Goal: Task Accomplishment & Management: Manage account settings

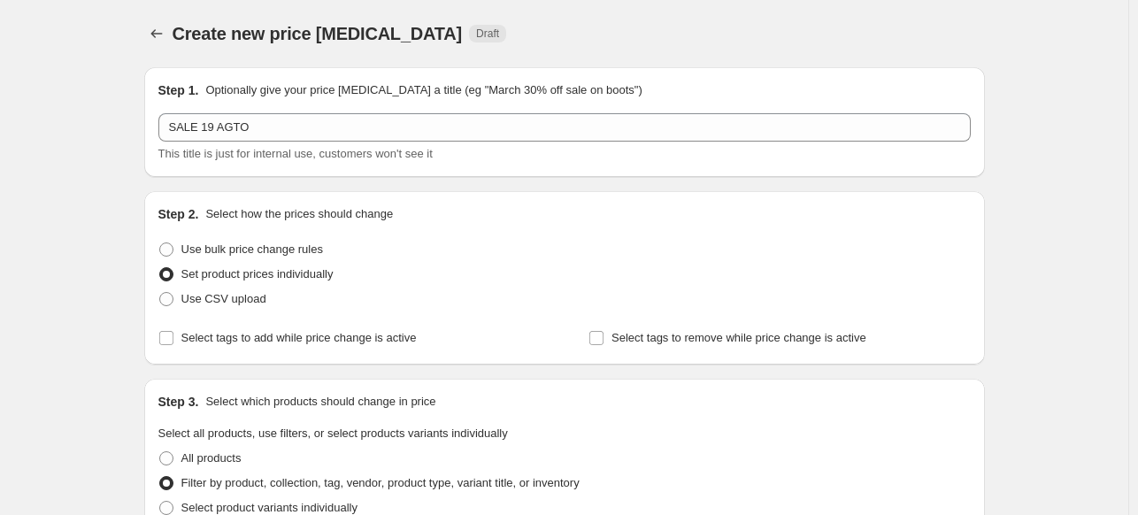
scroll to position [619, 0]
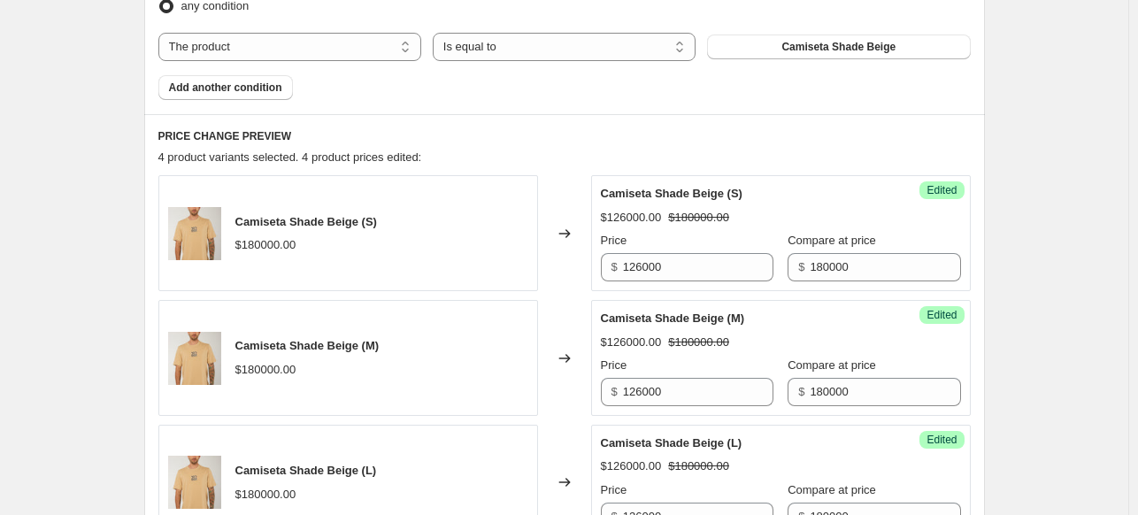
click at [1070, 257] on div "Create new price change job. This page is ready Create new price change job Dra…" at bounding box center [564, 187] width 1128 height 1612
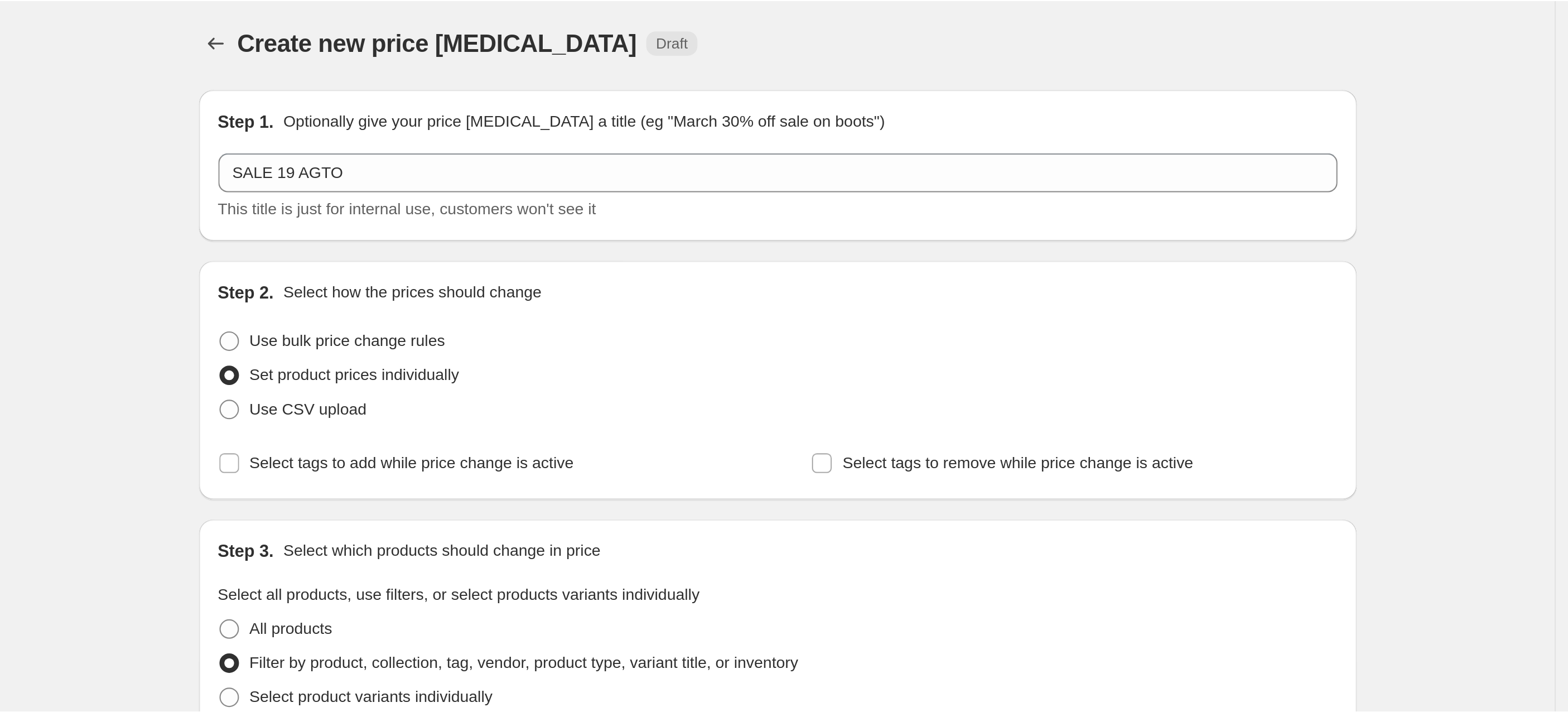
scroll to position [0, 0]
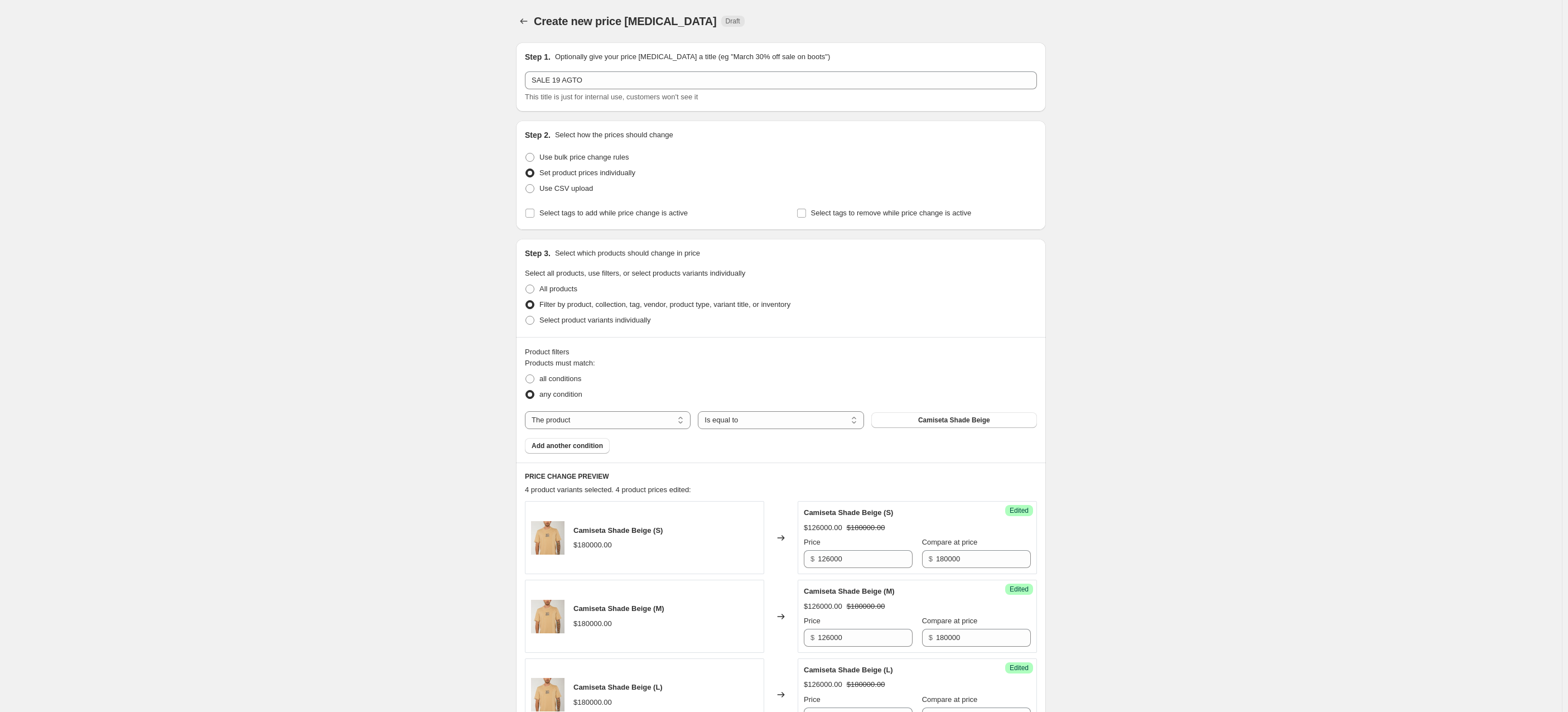
click at [717, 221] on div "Create new price change job. This page is ready Create new price change job Dra…" at bounding box center [781, 508] width 1562 height 1017
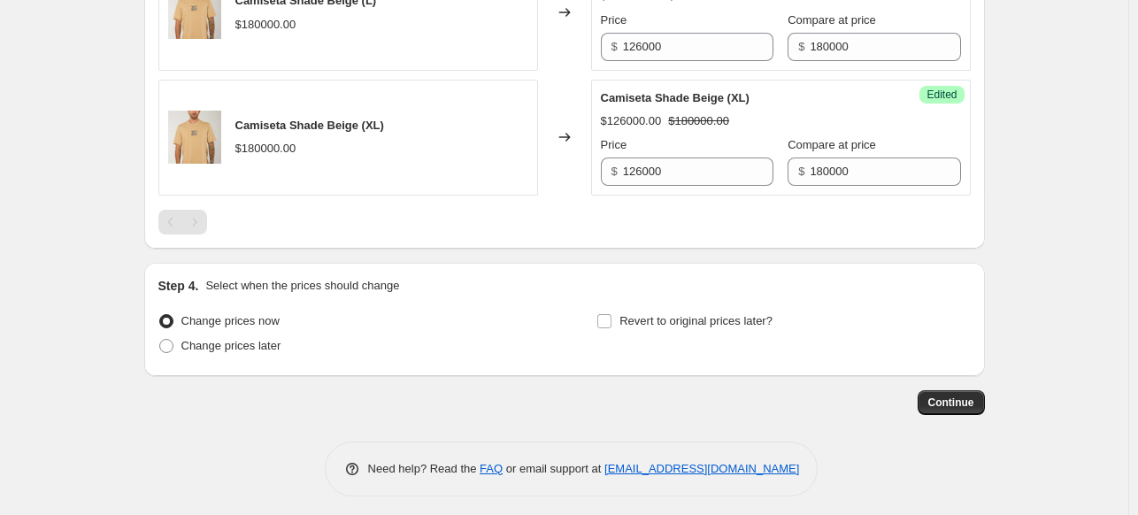
scroll to position [1093, 0]
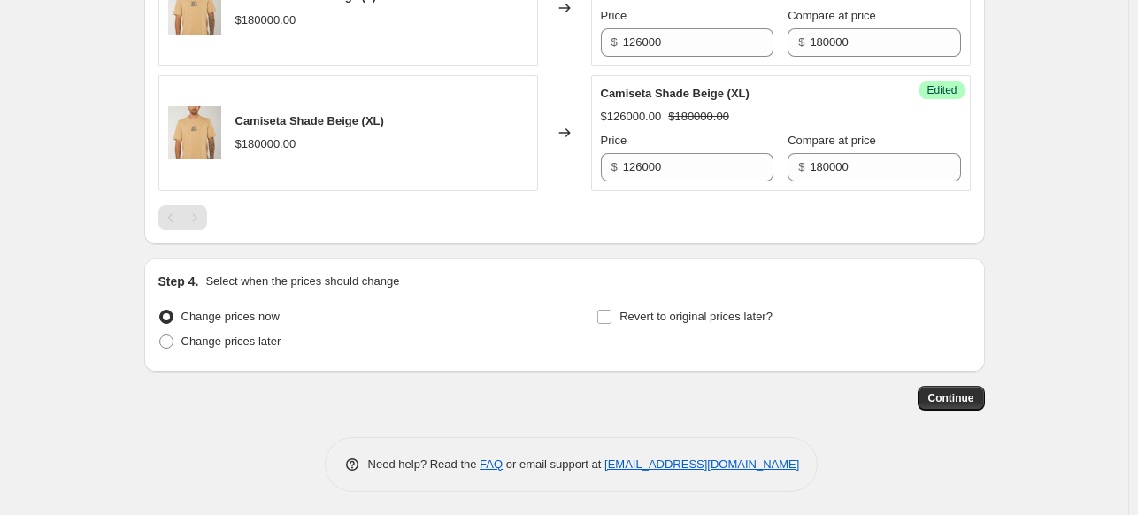
click at [219, 338] on span "Change prices later" at bounding box center [231, 340] width 100 height 13
click at [160, 335] on input "Change prices later" at bounding box center [159, 334] width 1 height 1
radio input "true"
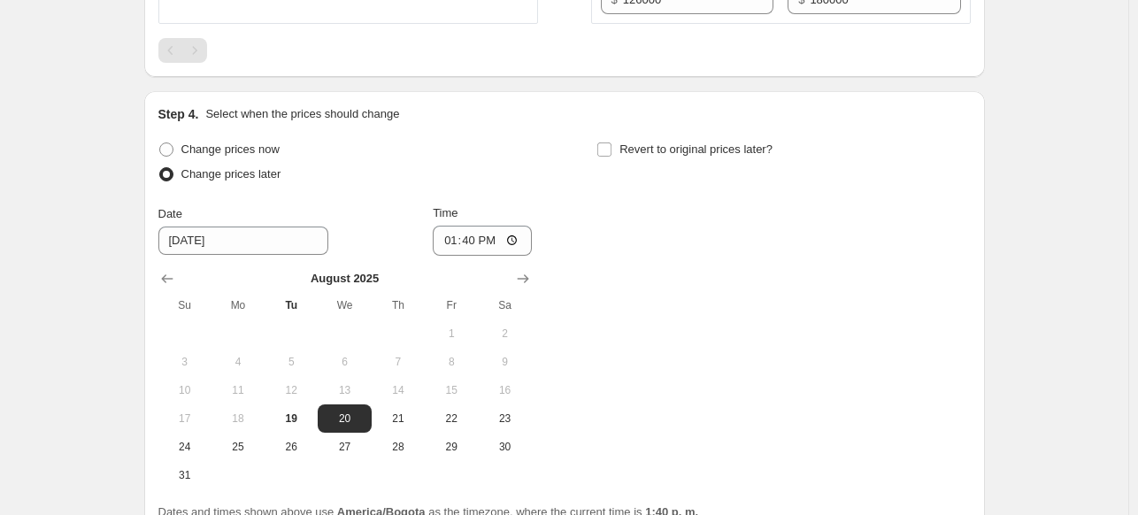
scroll to position [1270, 0]
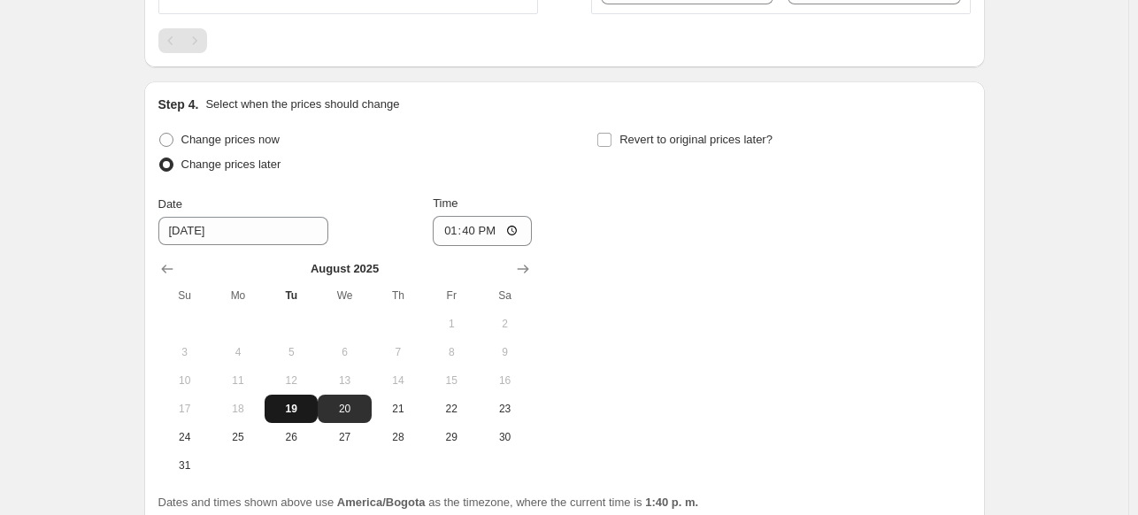
click at [310, 404] on span "19" at bounding box center [291, 409] width 39 height 14
type input "8/19/2025"
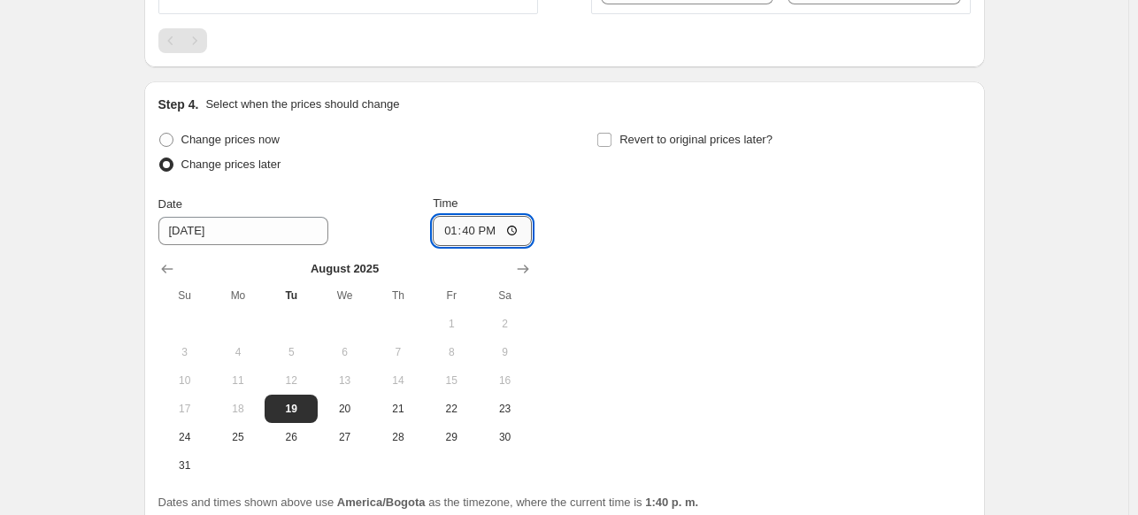
click at [473, 230] on input "13:40" at bounding box center [482, 231] width 99 height 30
click at [446, 222] on input "16:40" at bounding box center [482, 231] width 99 height 30
click at [446, 232] on input "16:40" at bounding box center [482, 231] width 99 height 30
type input "16:00"
click at [771, 232] on div "Change prices now Change prices later Date 8/19/2025 Time 16:00 August 2025 Su …" at bounding box center [564, 303] width 812 height 352
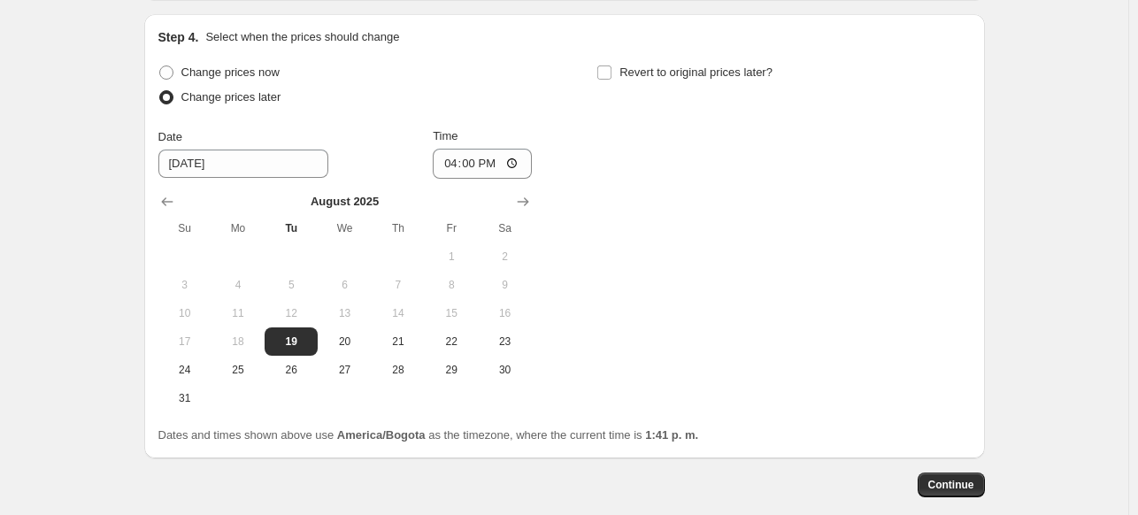
scroll to position [1337, 0]
click at [299, 335] on span "19" at bounding box center [291, 342] width 39 height 14
click at [954, 488] on span "Continue" at bounding box center [951, 486] width 46 height 14
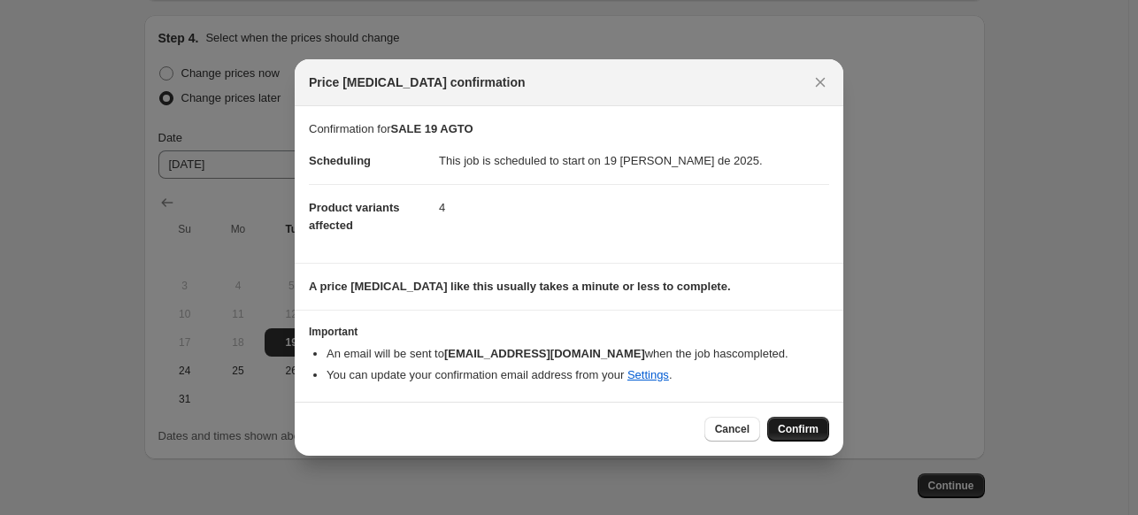
click at [811, 431] on span "Confirm" at bounding box center [798, 429] width 41 height 14
type input "SALE 19 AGTO"
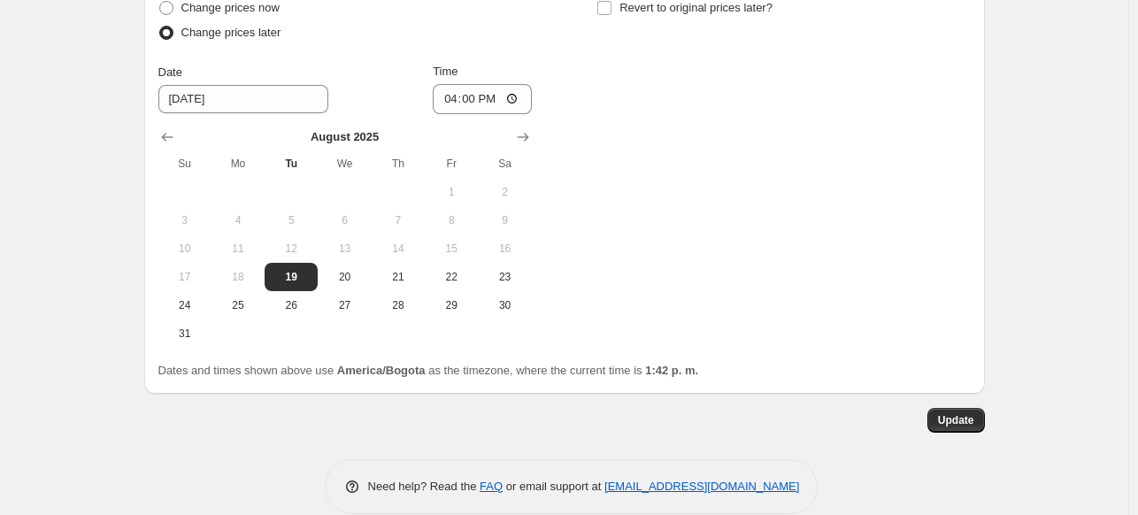
scroll to position [1532, 0]
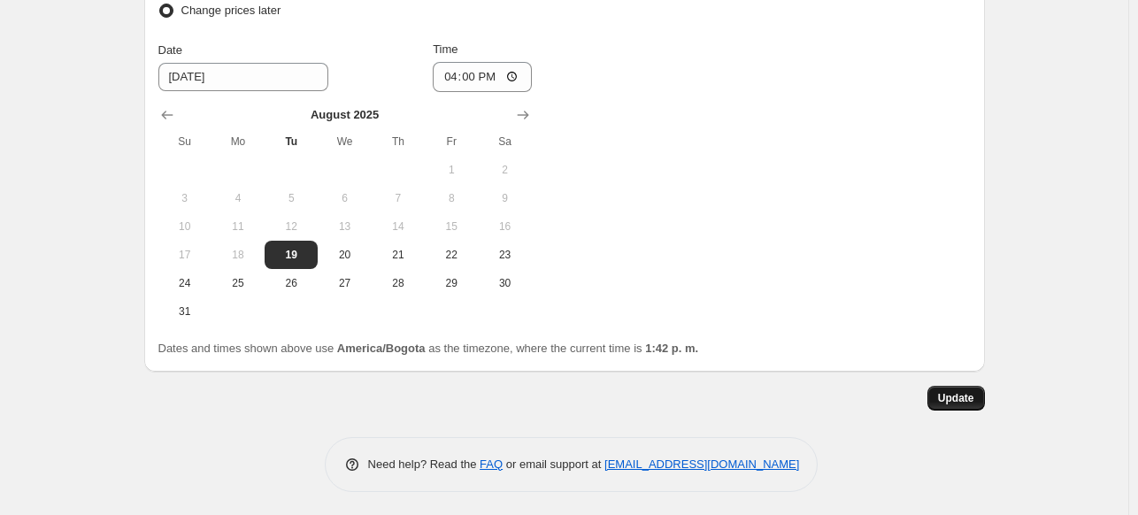
click at [966, 395] on span "Update" at bounding box center [956, 398] width 36 height 14
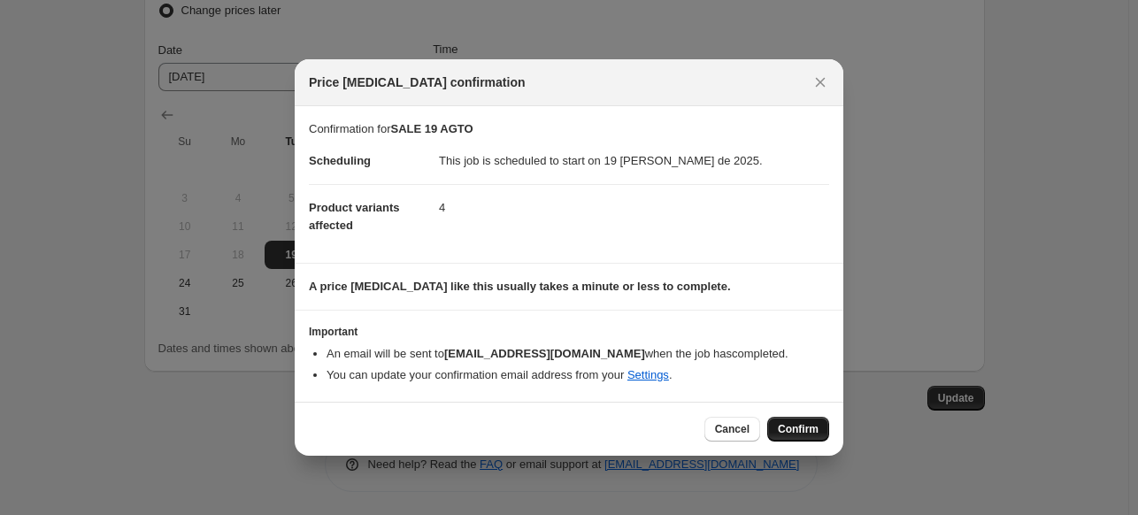
click at [789, 433] on span "Confirm" at bounding box center [798, 429] width 41 height 14
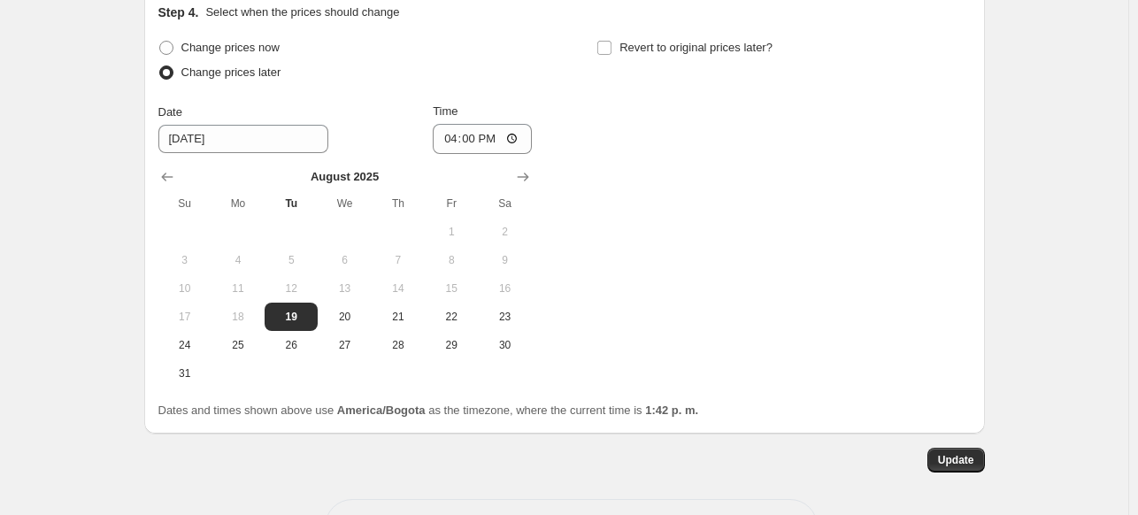
scroll to position [1444, 0]
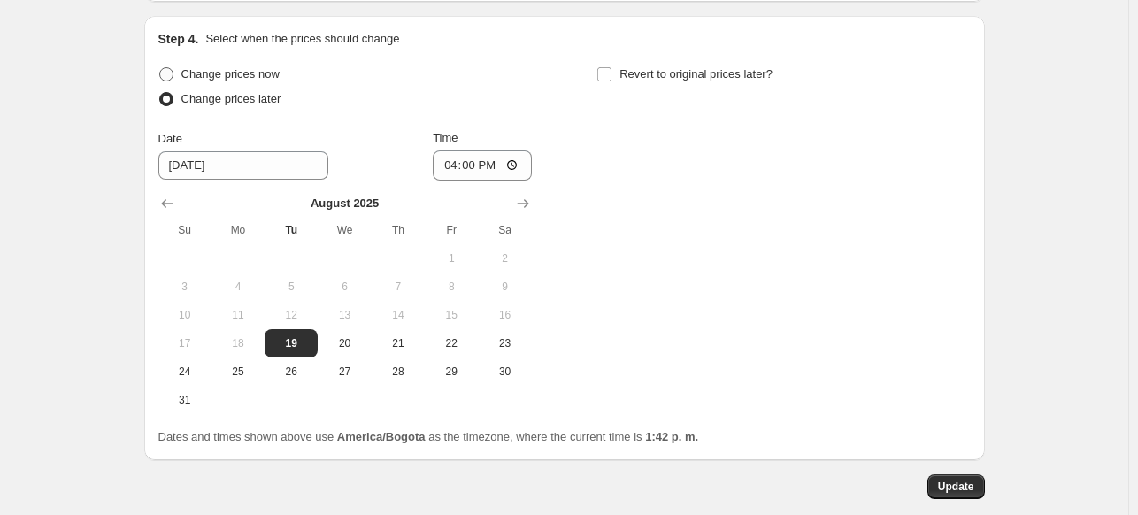
click at [241, 62] on label "Change prices now" at bounding box center [218, 74] width 121 height 25
click at [160, 67] on input "Change prices now" at bounding box center [159, 67] width 1 height 1
radio input "true"
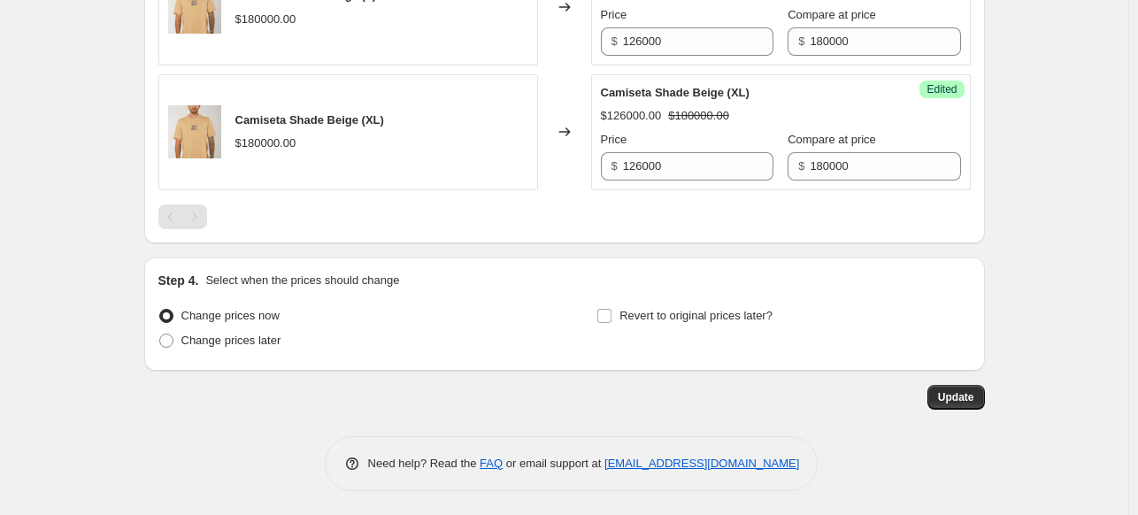
click at [242, 334] on span "Change prices later" at bounding box center [231, 339] width 100 height 13
click at [160, 334] on input "Change prices later" at bounding box center [159, 333] width 1 height 1
radio input "true"
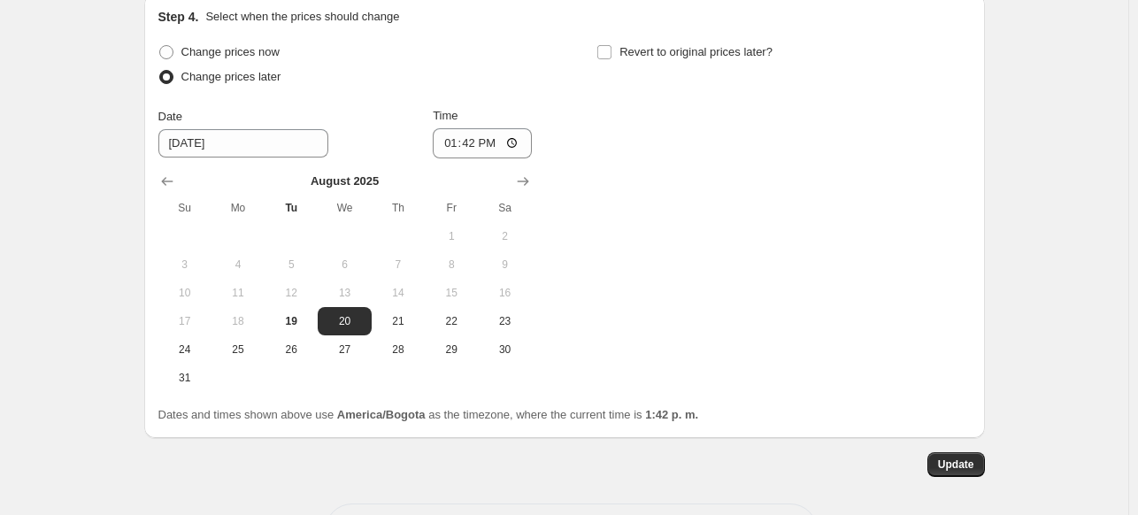
scroll to position [1468, 0]
click at [297, 318] on span "19" at bounding box center [291, 319] width 39 height 14
type input "8/19/2025"
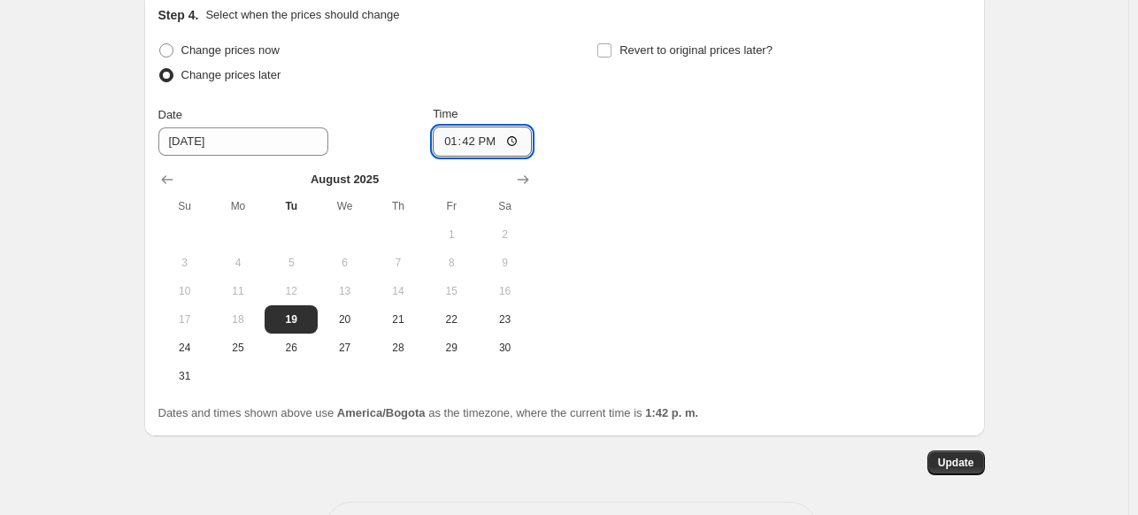
click at [448, 137] on input "13:42" at bounding box center [482, 141] width 99 height 30
click at [340, 70] on div "Change prices later" at bounding box center [344, 75] width 373 height 25
click at [248, 50] on span "Change prices now" at bounding box center [230, 49] width 98 height 13
click at [160, 44] on input "Change prices now" at bounding box center [159, 43] width 1 height 1
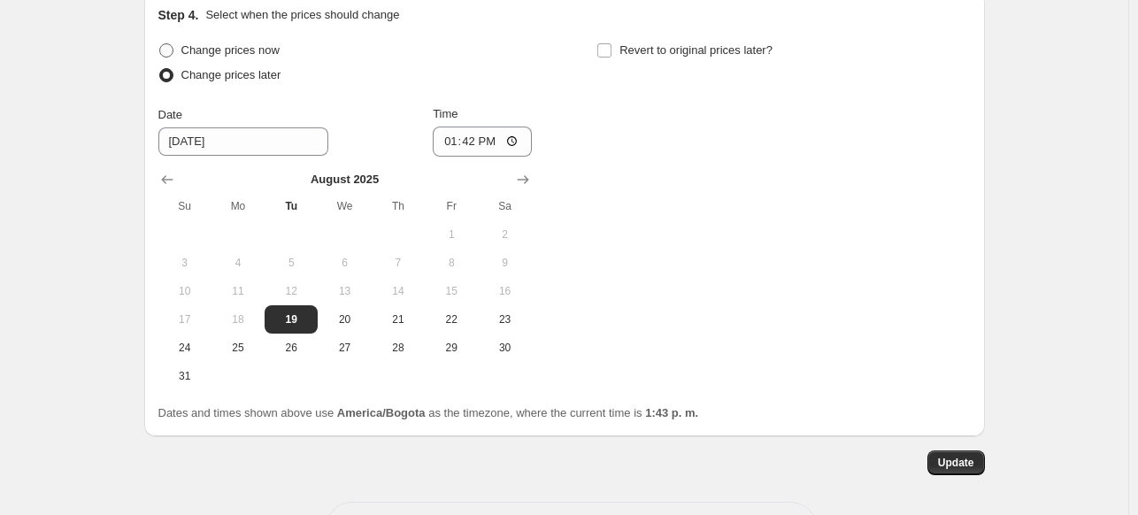
radio input "true"
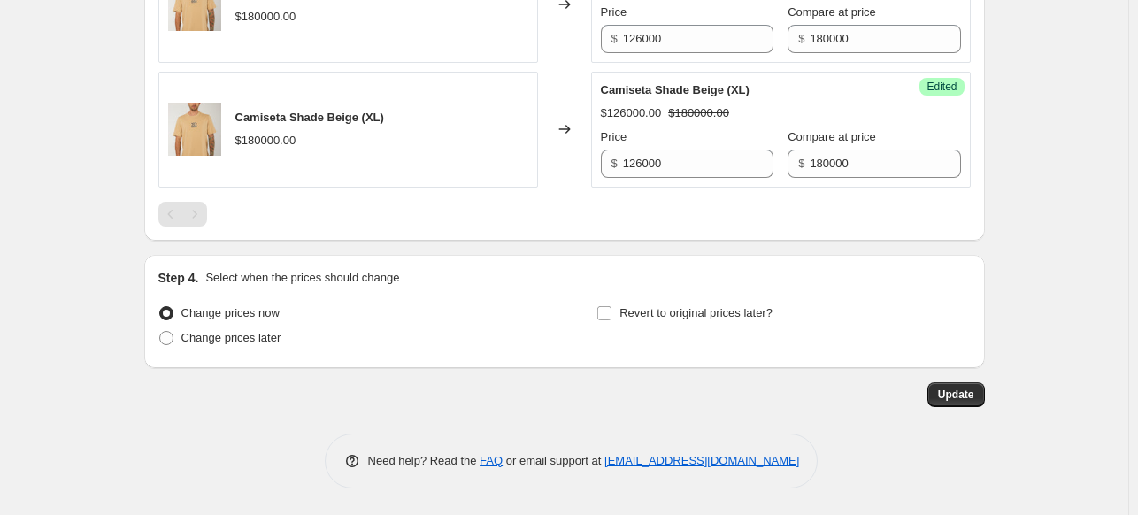
scroll to position [1202, 0]
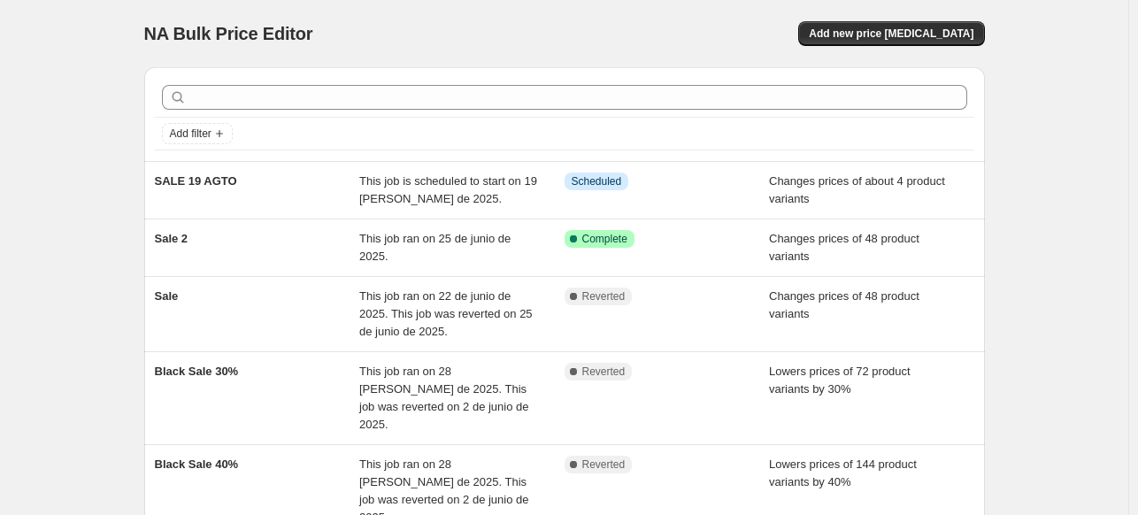
click at [1048, 51] on div "NA Bulk Price Editor. This page is ready NA Bulk Price Editor Add new price cha…" at bounding box center [564, 356] width 1128 height 712
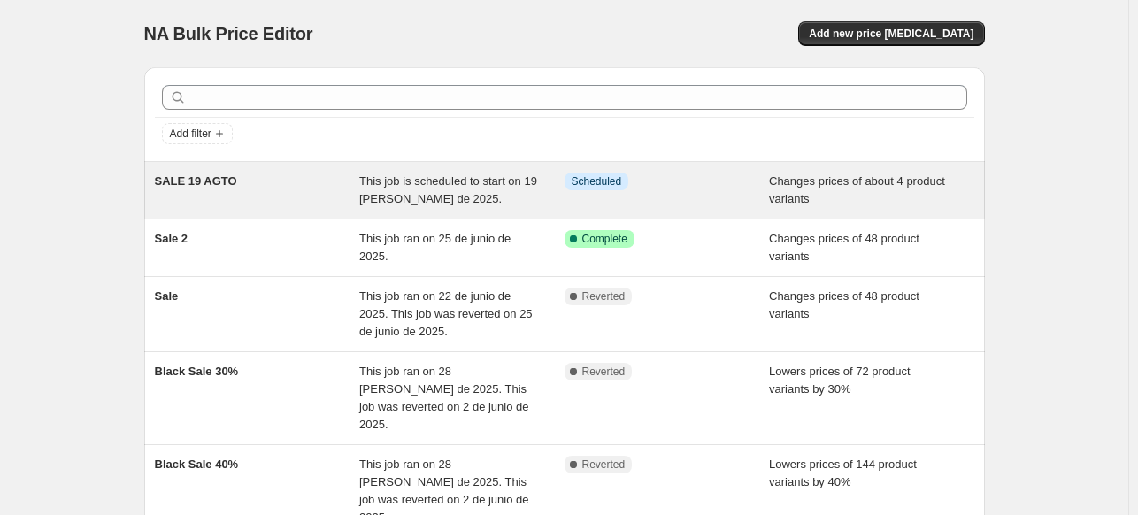
click at [463, 195] on div "This job is scheduled to start on 19 de agosto de 2025." at bounding box center [461, 189] width 205 height 35
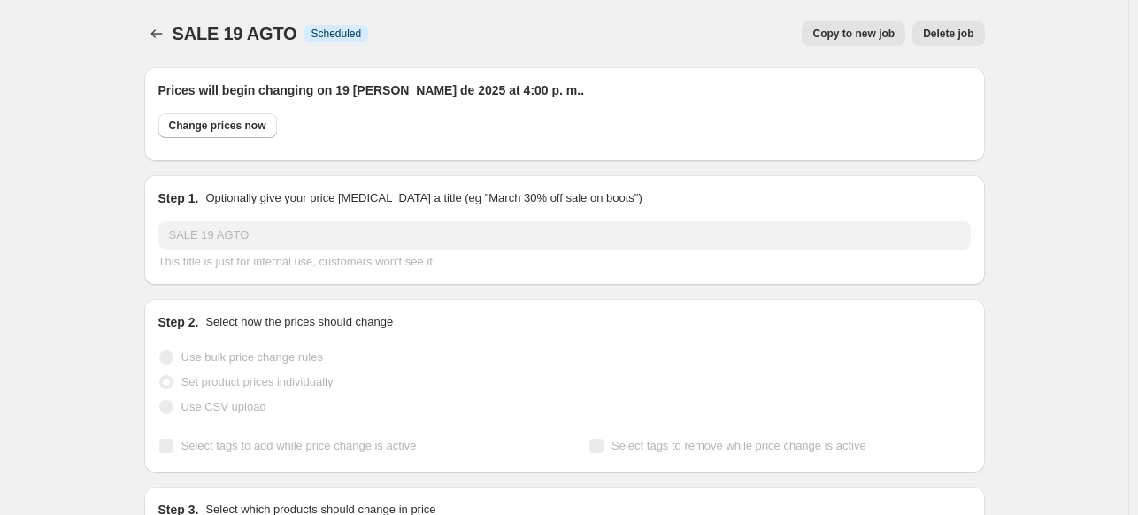
select select "product"
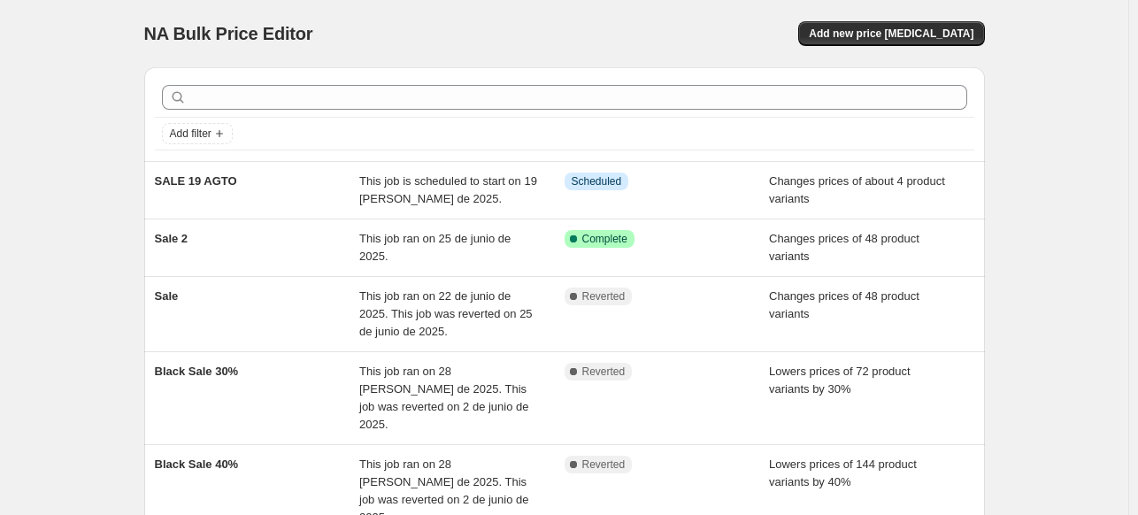
click at [1051, 182] on div "NA Bulk Price Editor. This page is ready NA Bulk Price Editor Add new price cha…" at bounding box center [564, 356] width 1128 height 712
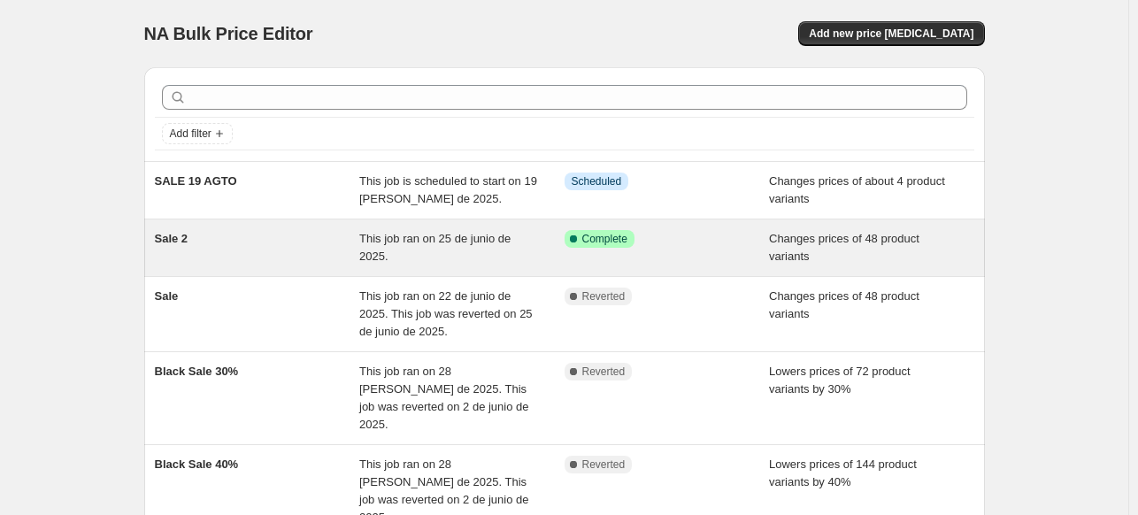
click at [754, 250] on div "Success Complete Complete" at bounding box center [666, 247] width 205 height 35
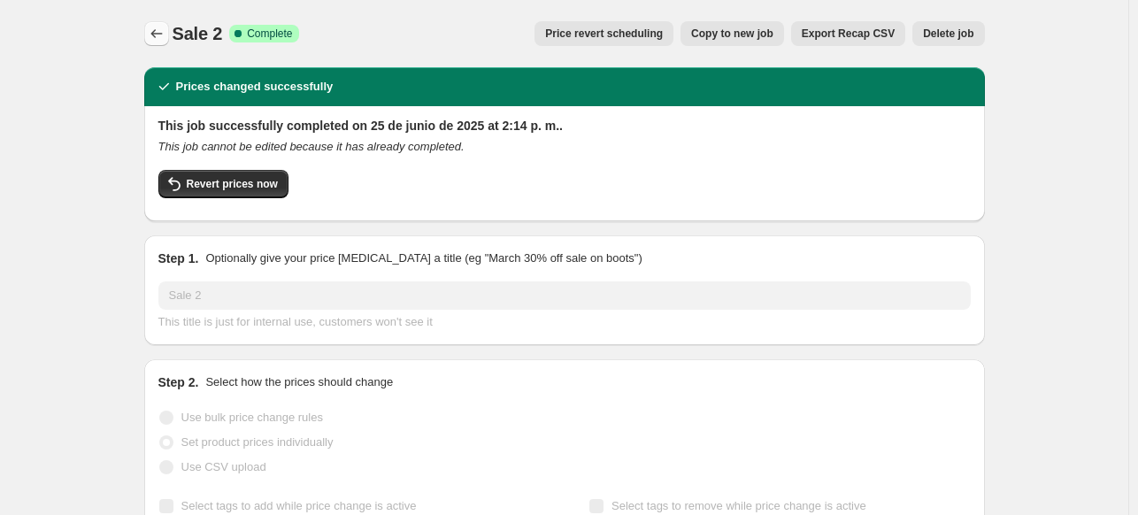
click at [163, 38] on icon "Price change jobs" at bounding box center [157, 34] width 18 height 18
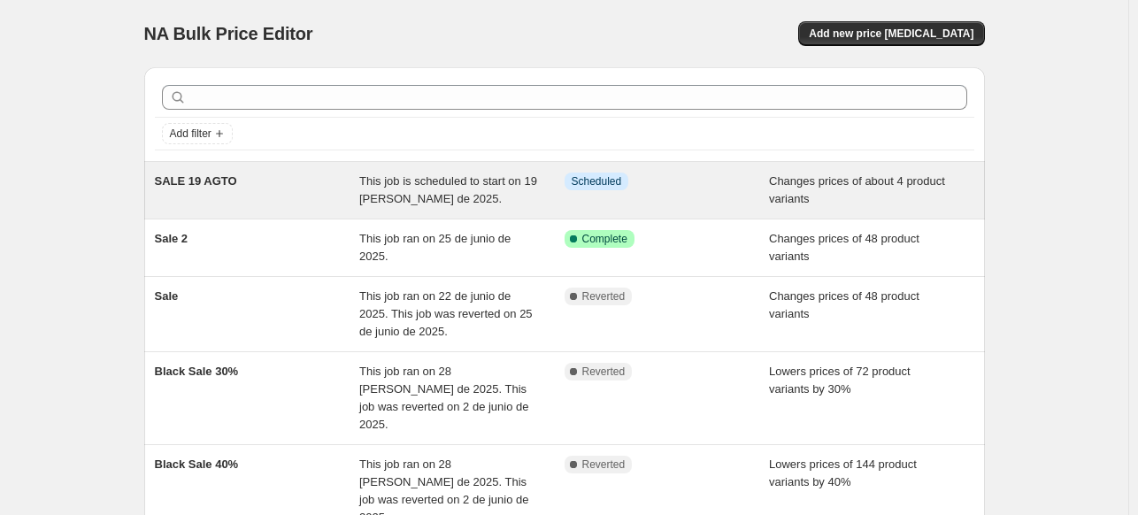
click at [468, 190] on div "This job is scheduled to start on 19 de agosto de 2025." at bounding box center [461, 189] width 205 height 35
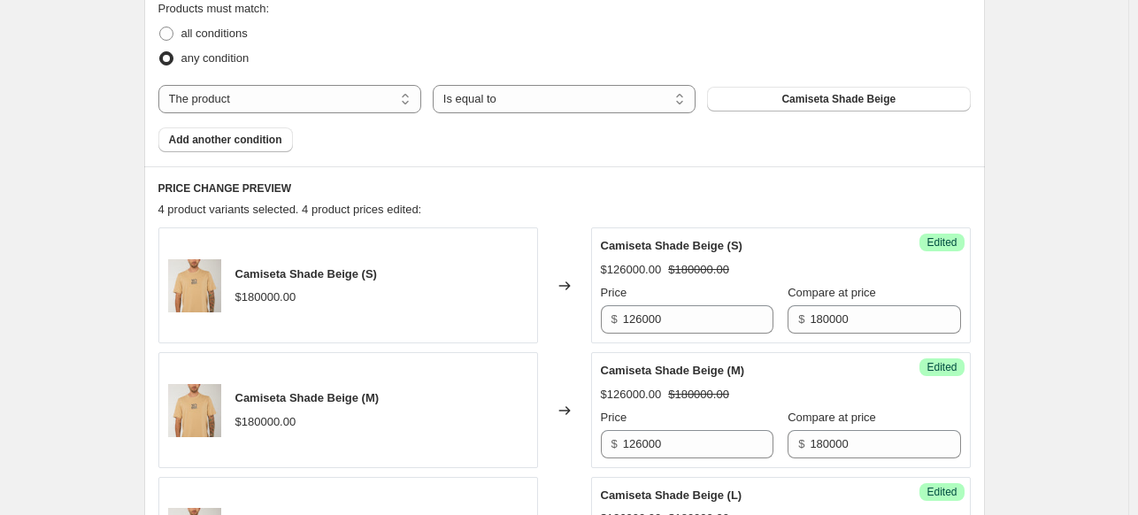
scroll to position [619, 0]
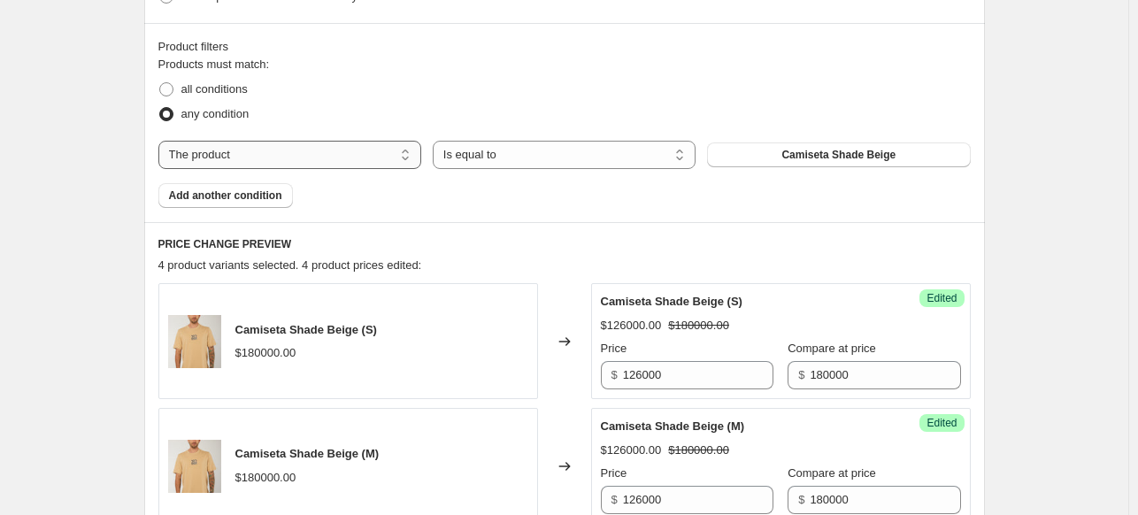
click at [357, 155] on select "The product The product's collection The product's tag The product's vendor The…" at bounding box center [289, 155] width 263 height 28
click at [525, 147] on select "Is equal to Is not equal to" at bounding box center [564, 155] width 263 height 28
click at [234, 194] on span "Add another condition" at bounding box center [225, 195] width 113 height 14
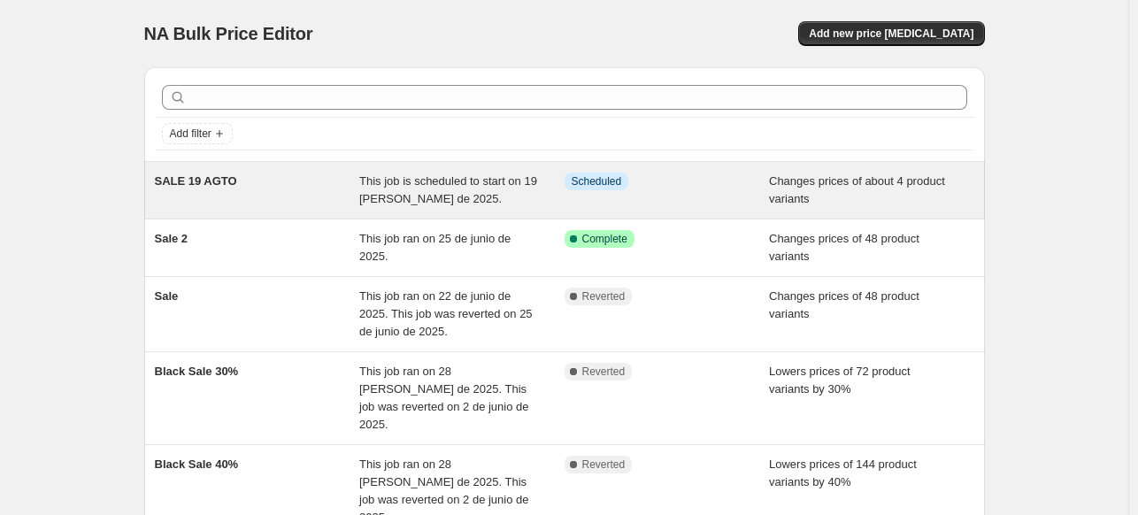
click at [427, 194] on span "This job is scheduled to start on 19 de agosto de 2025." at bounding box center [448, 189] width 178 height 31
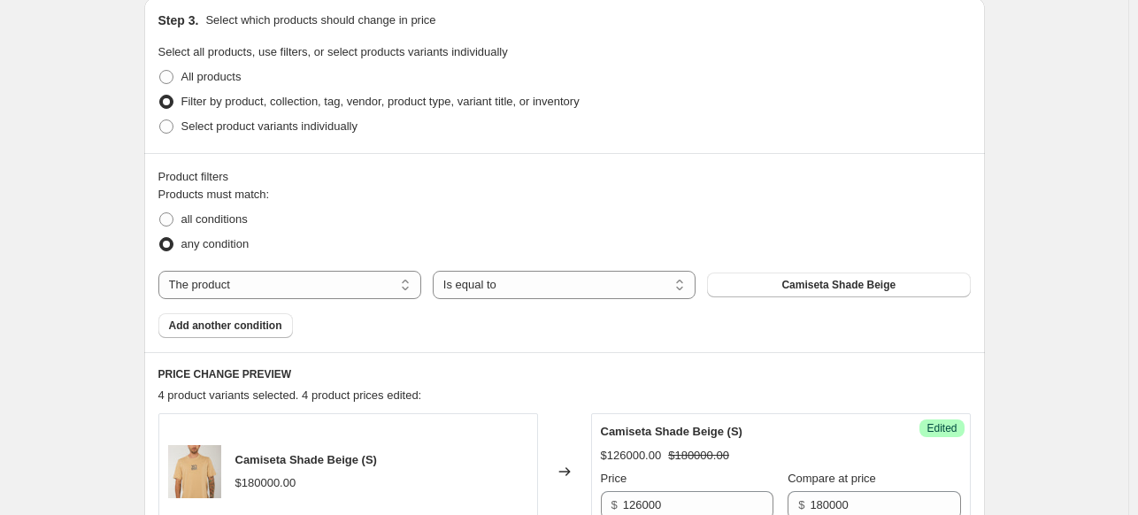
scroll to position [619, 0]
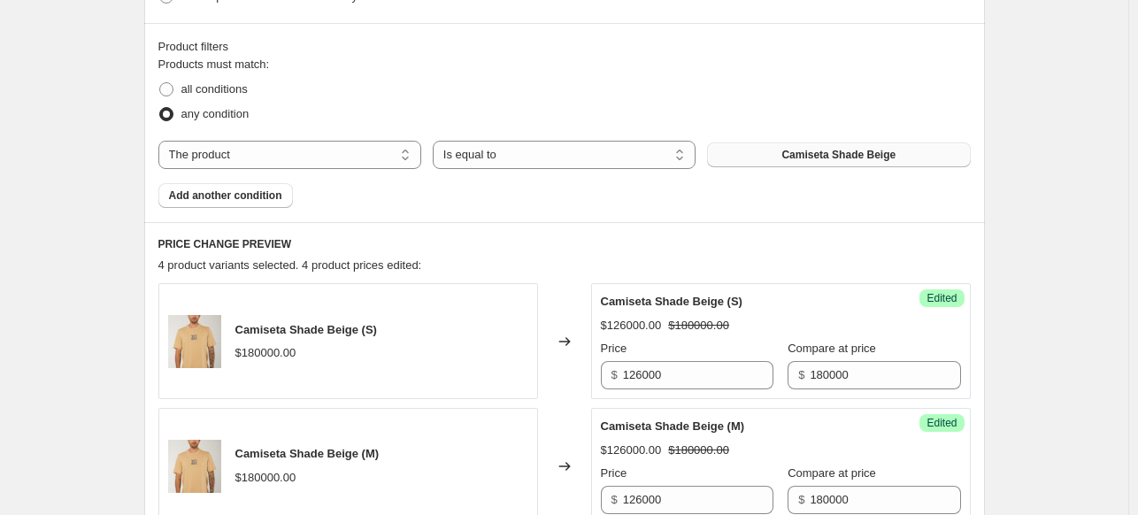
click at [815, 150] on span "Camiseta Shade Beige" at bounding box center [838, 155] width 114 height 14
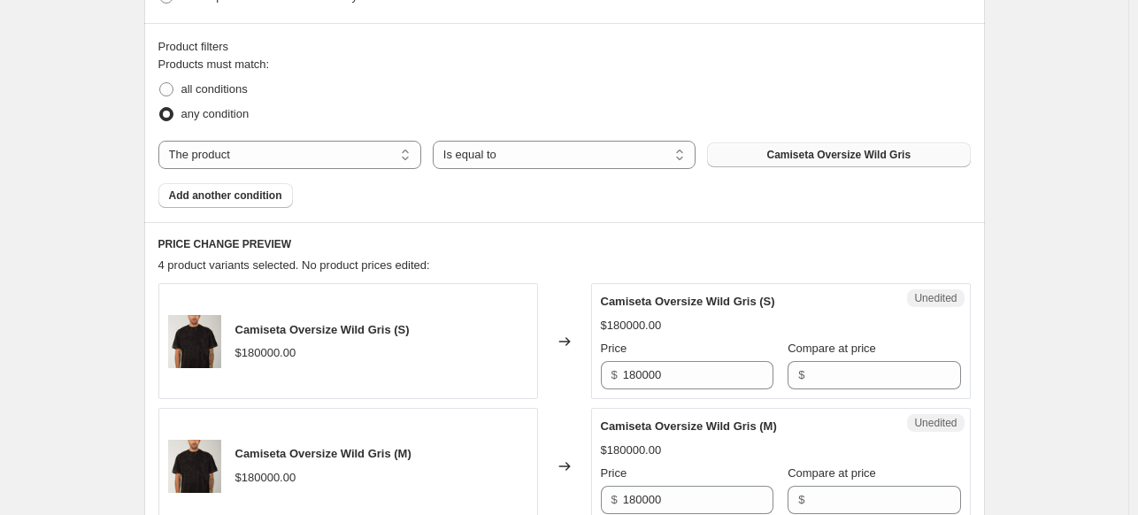
click at [424, 245] on h6 "PRICE CHANGE PREVIEW" at bounding box center [564, 244] width 812 height 14
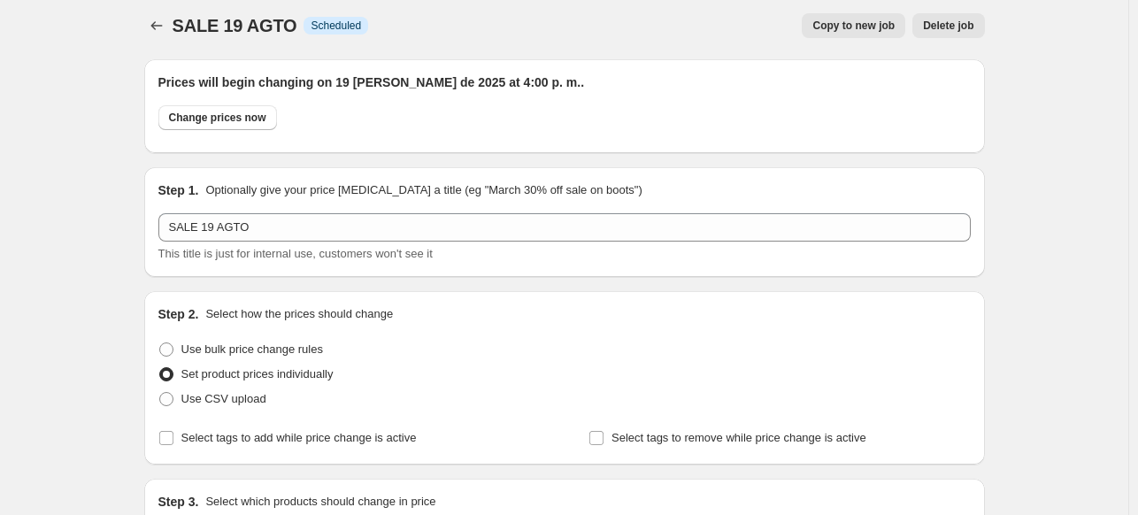
scroll to position [0, 0]
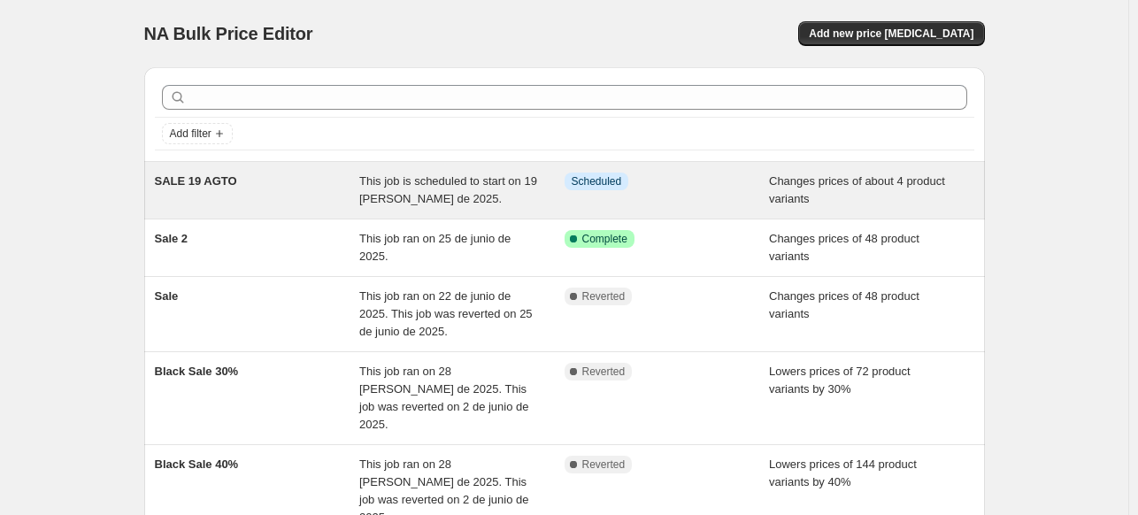
click at [486, 189] on div "This job is scheduled to start on 19 de agosto de 2025." at bounding box center [461, 189] width 205 height 35
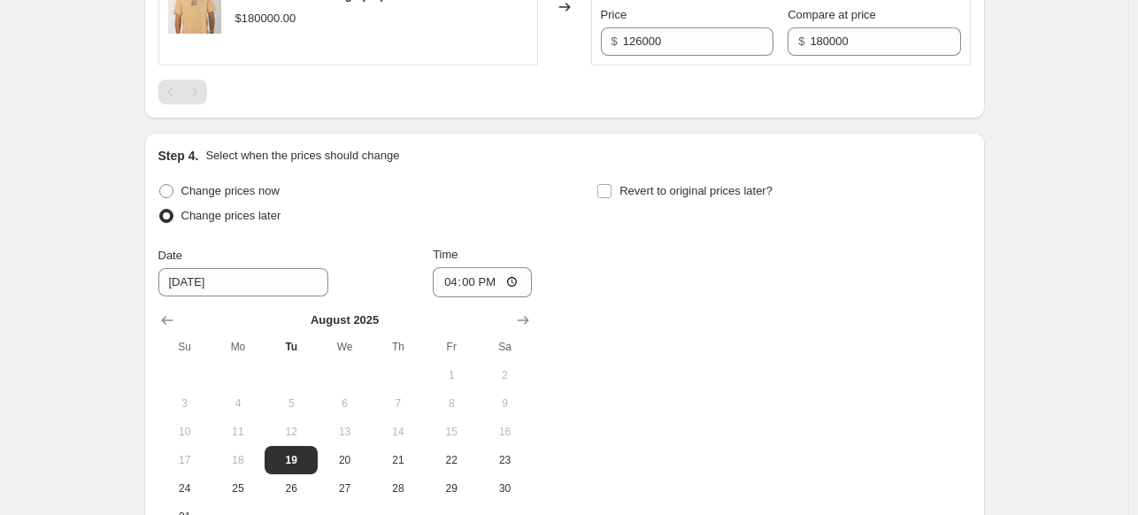
scroll to position [1150, 0]
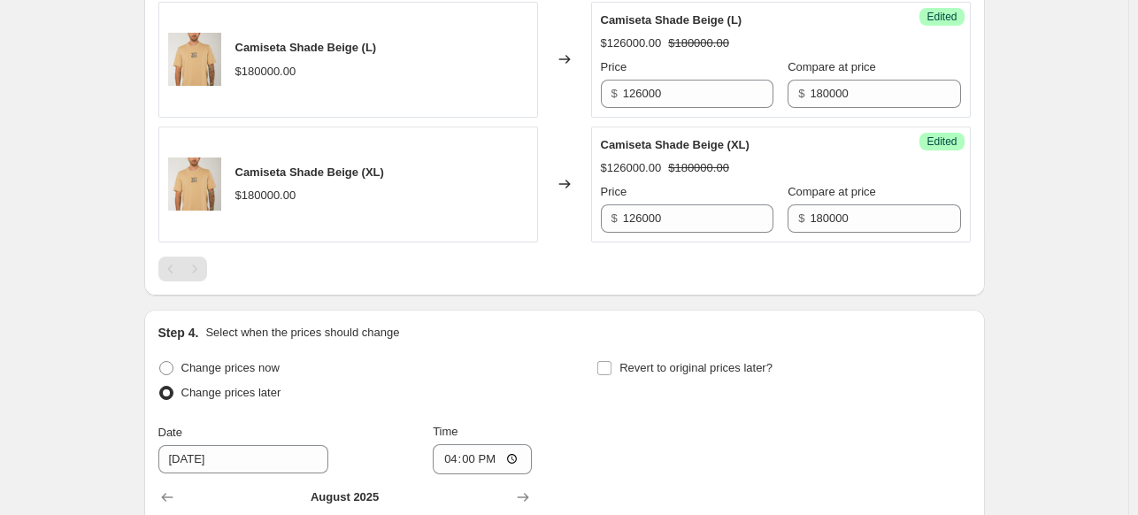
click at [190, 265] on div "Pagination" at bounding box center [194, 269] width 25 height 25
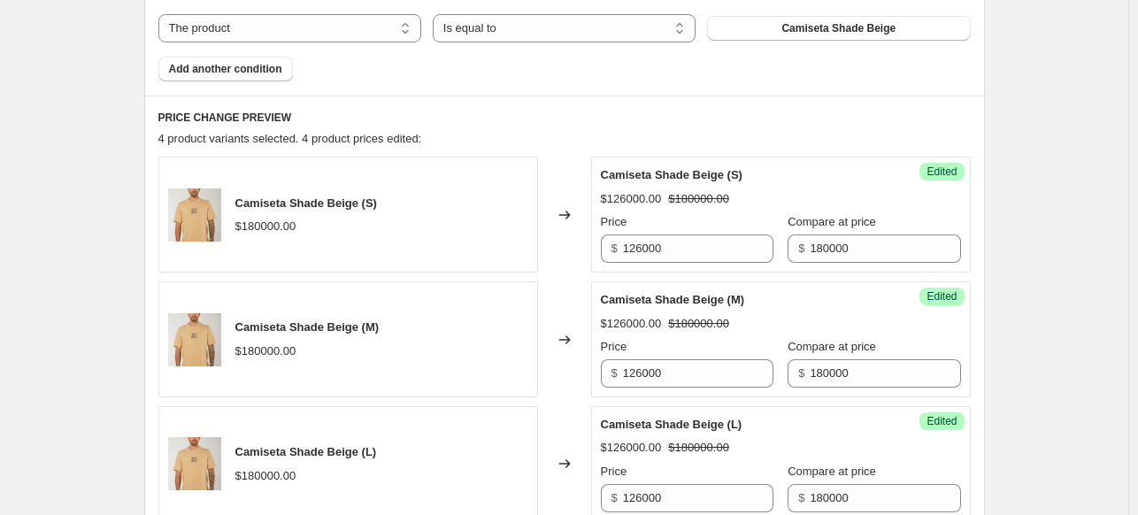
scroll to position [619, 0]
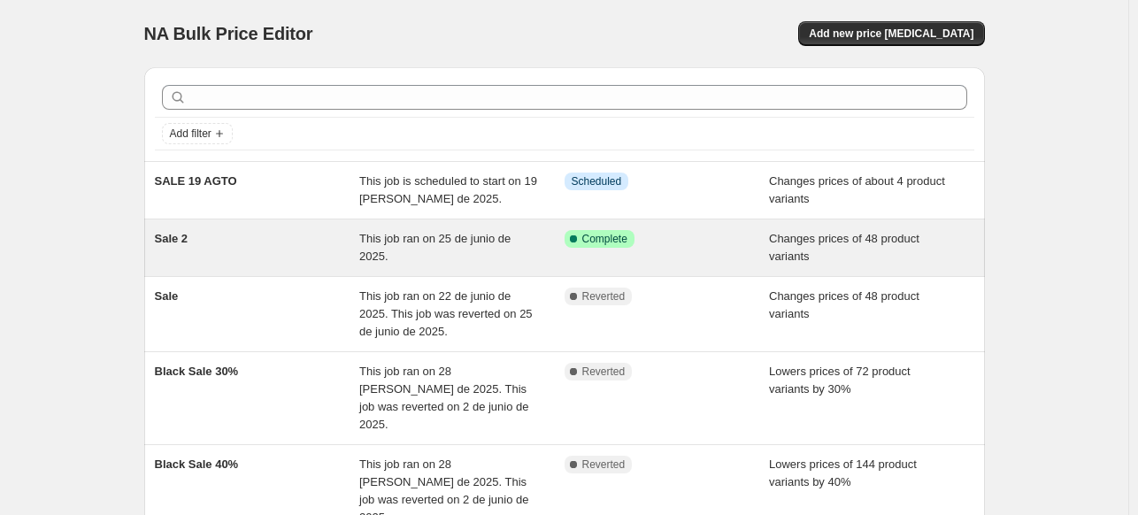
click at [410, 257] on div "This job ran on 25 de junio de 2025." at bounding box center [461, 247] width 205 height 35
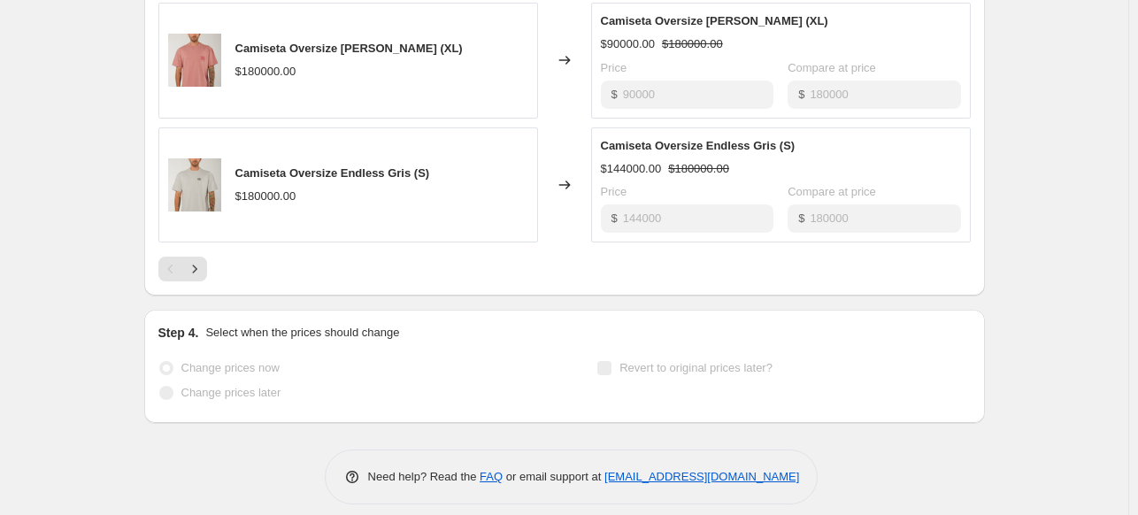
scroll to position [1202, 0]
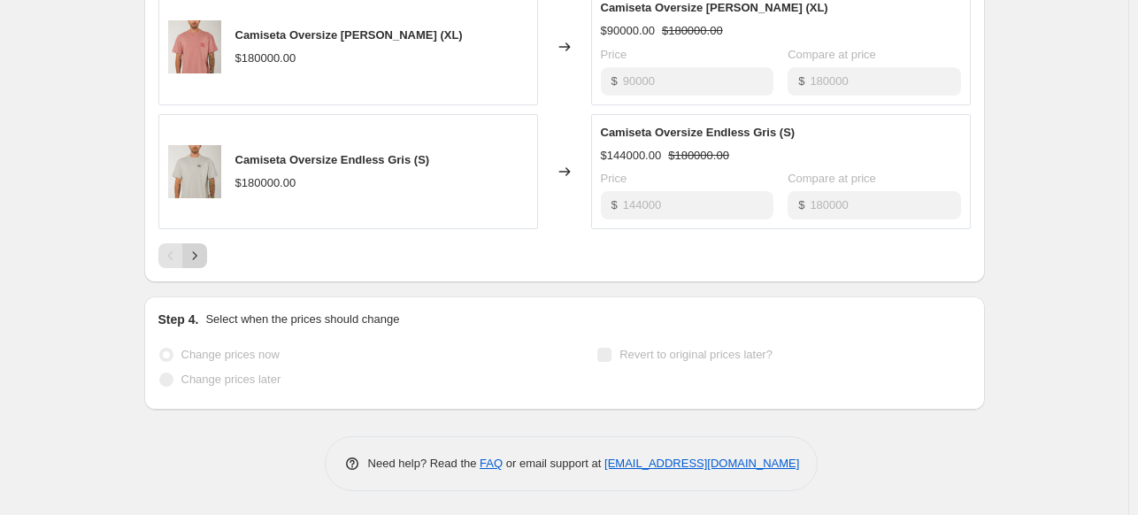
click at [201, 260] on icon "Next" at bounding box center [195, 256] width 18 height 18
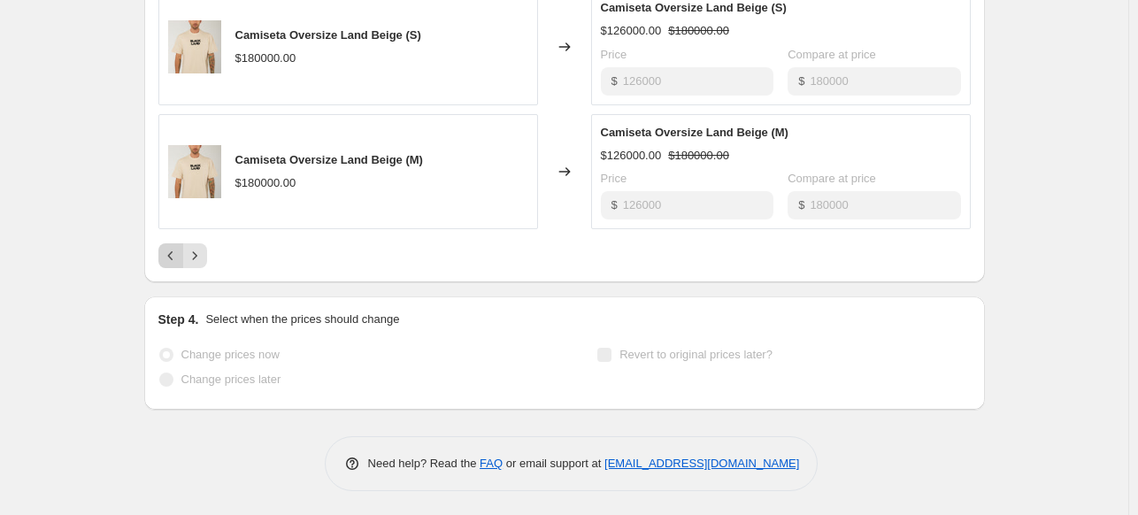
click at [163, 256] on button "Previous" at bounding box center [170, 255] width 25 height 25
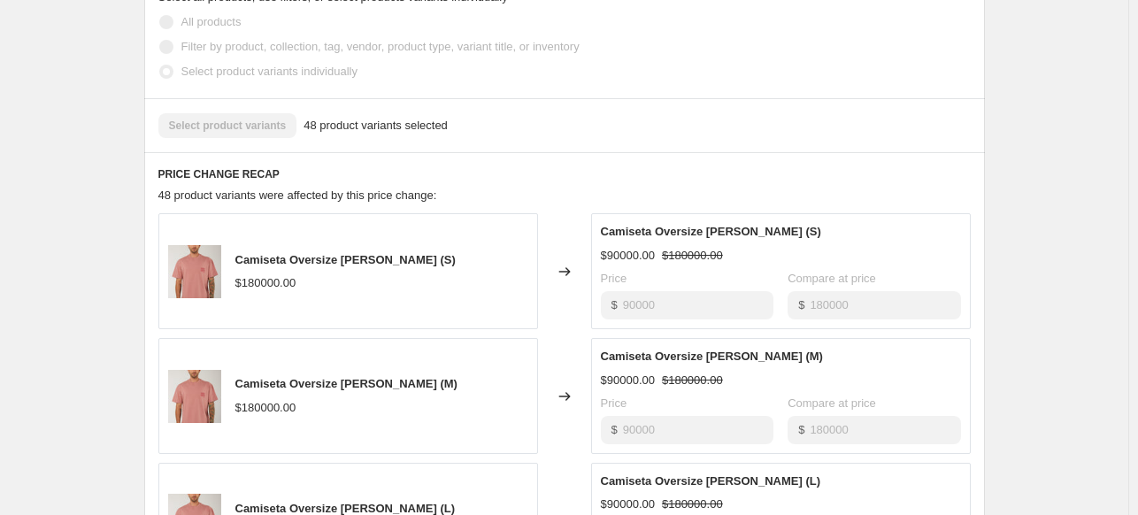
scroll to position [619, 0]
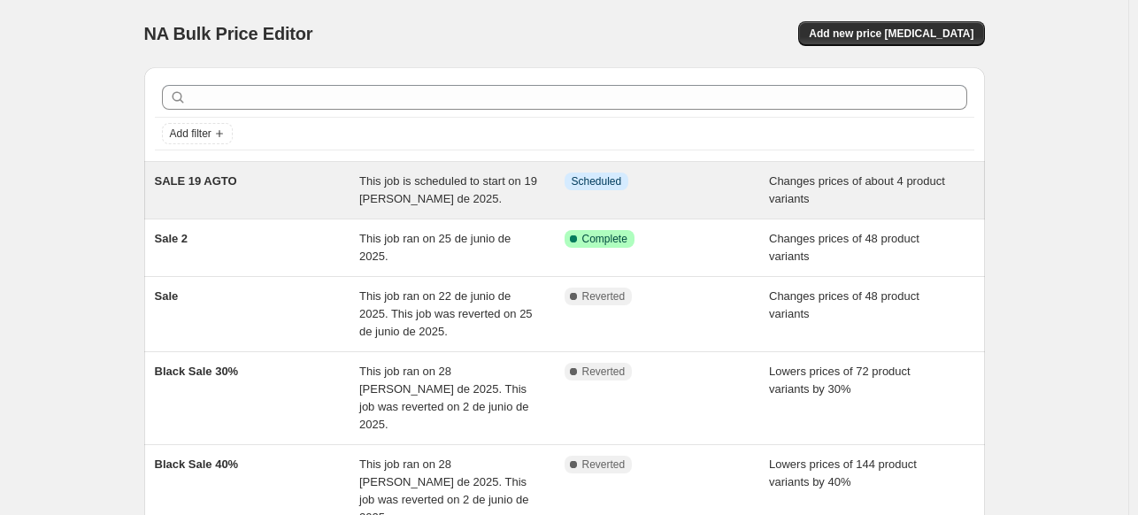
click at [337, 202] on div "SALE 19 AGTO" at bounding box center [257, 189] width 205 height 35
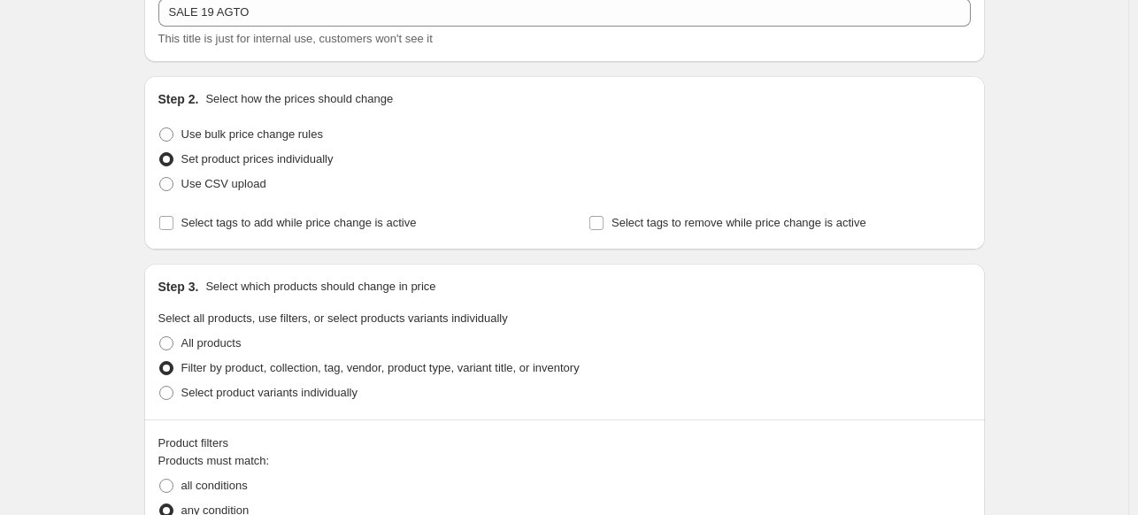
scroll to position [265, 0]
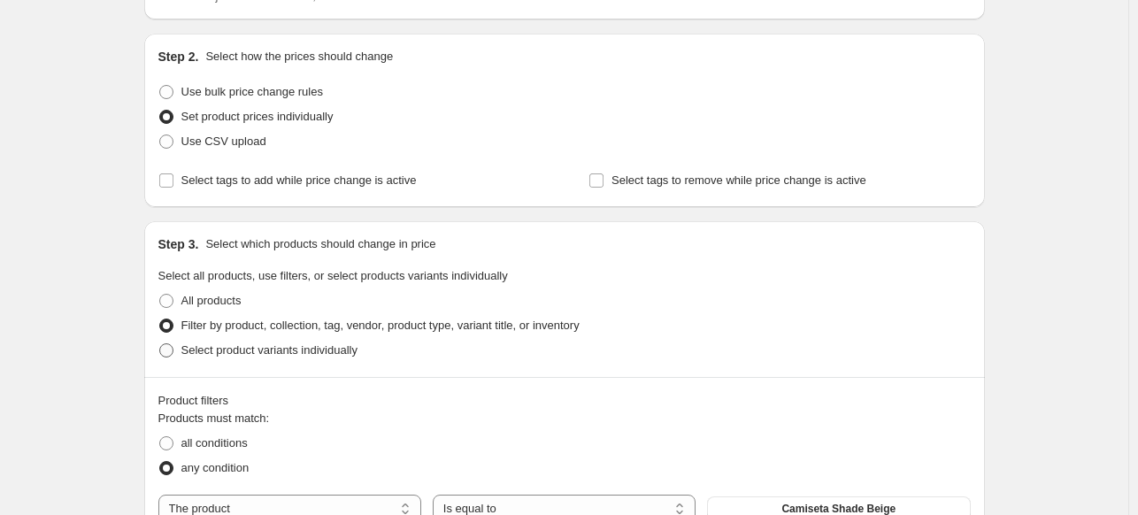
click at [343, 347] on span "Select product variants individually" at bounding box center [269, 349] width 176 height 13
click at [160, 344] on input "Select product variants individually" at bounding box center [159, 343] width 1 height 1
radio input "true"
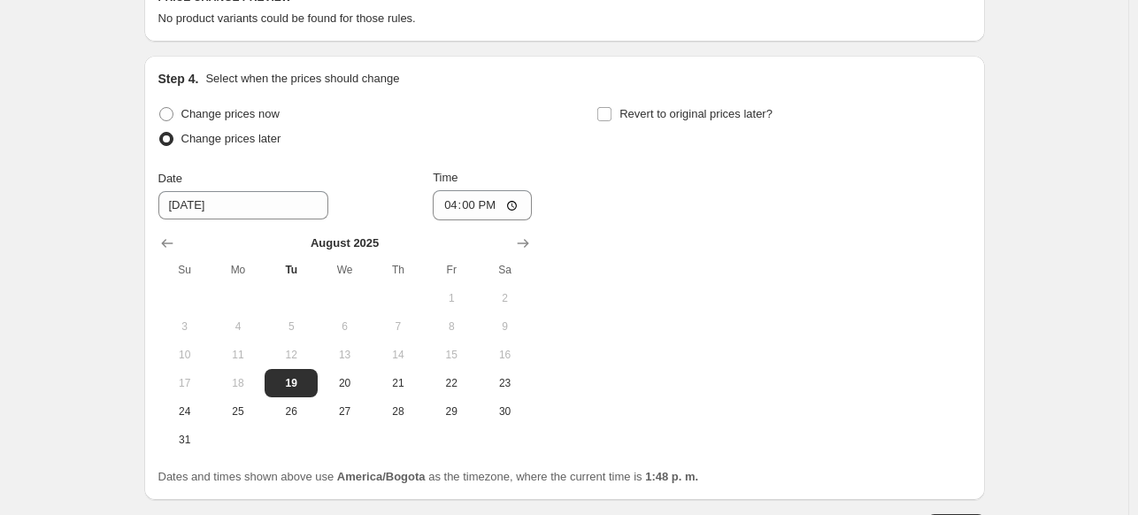
scroll to position [498, 0]
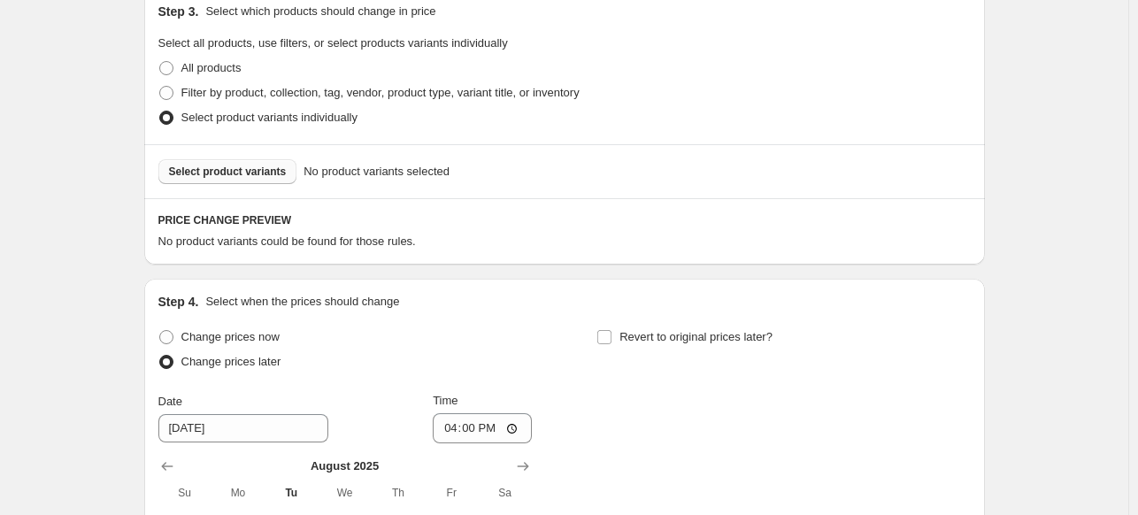
click at [271, 173] on span "Select product variants" at bounding box center [228, 172] width 118 height 14
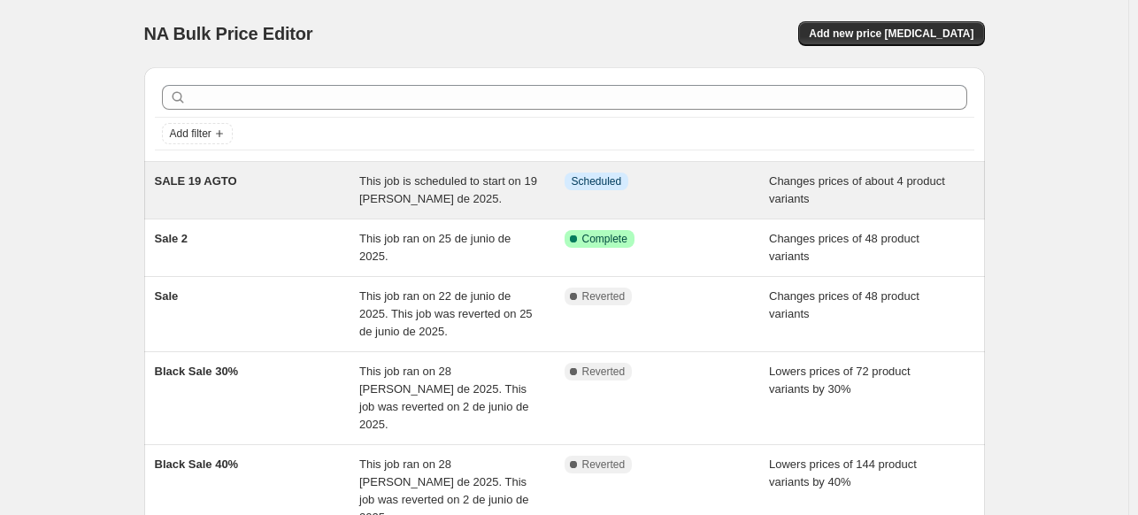
drag, startPoint x: 588, startPoint y: 184, endPoint x: 494, endPoint y: 189, distance: 94.8
click at [494, 189] on div "This job is scheduled to start on 19 de agosto de 2025." at bounding box center [461, 189] width 205 height 35
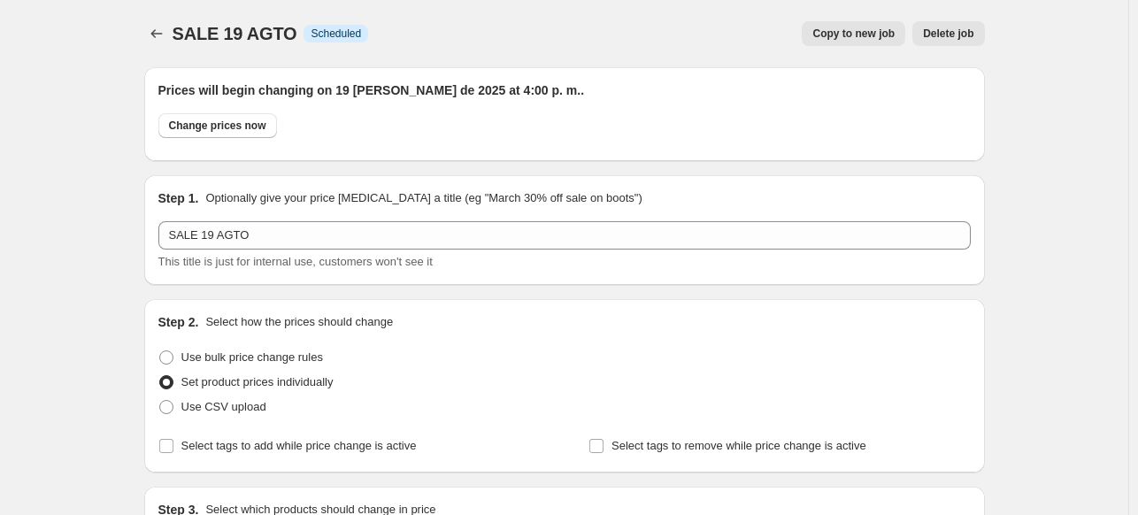
click at [973, 30] on span "Delete job" at bounding box center [948, 34] width 50 height 14
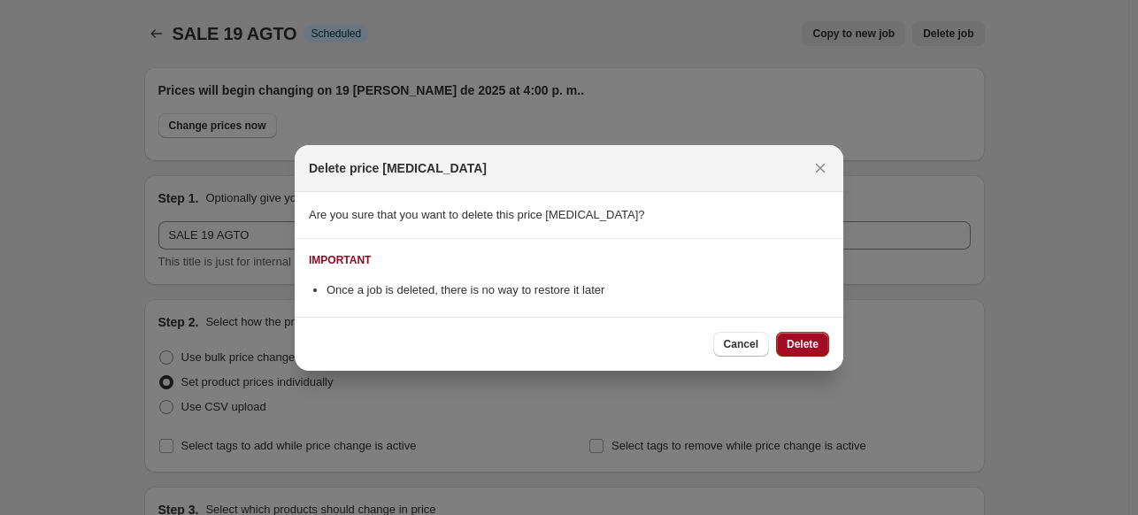
click at [799, 346] on span "Delete" at bounding box center [802, 344] width 32 height 14
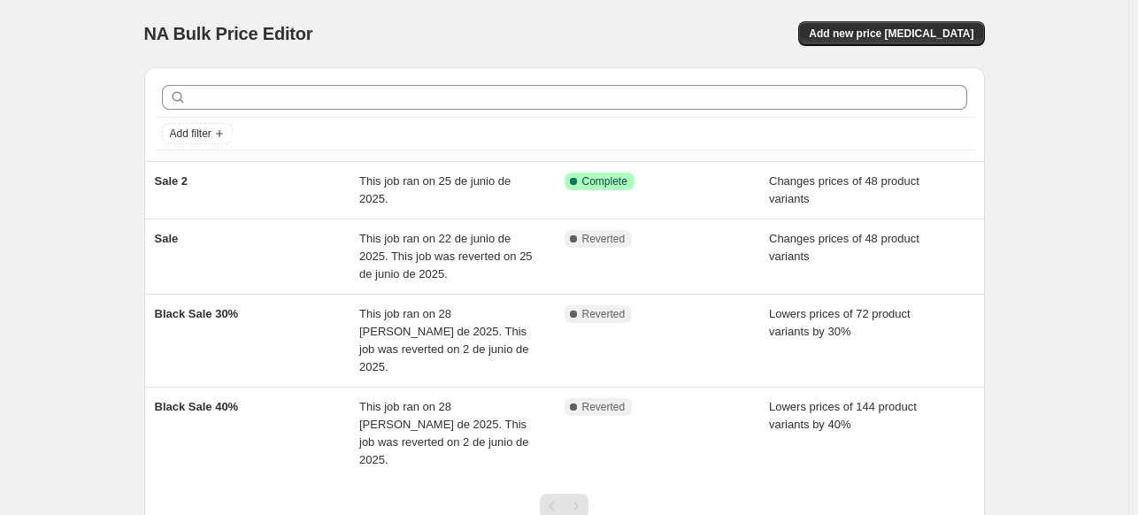
click at [1044, 167] on div "NA Bulk Price Editor. This page is ready NA Bulk Price Editor Add new price cha…" at bounding box center [564, 327] width 1128 height 655
click at [895, 34] on span "Add new price [MEDICAL_DATA]" at bounding box center [891, 34] width 165 height 14
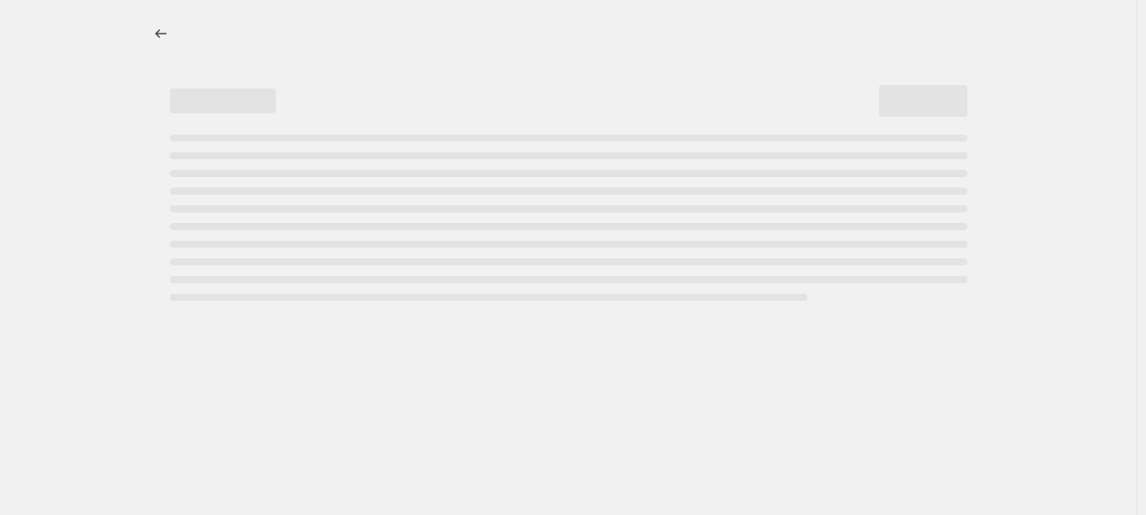
select select "percentage"
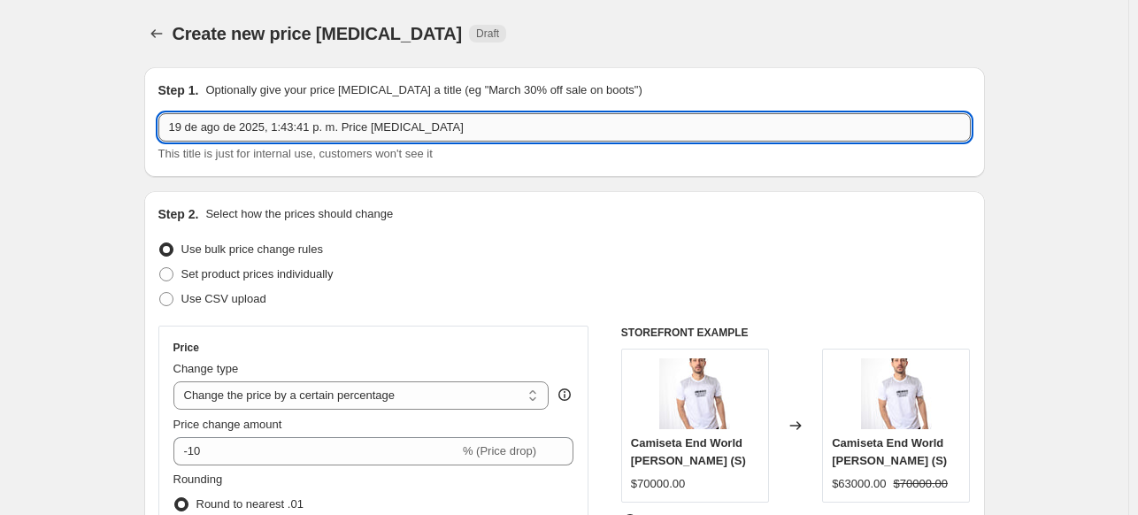
click at [464, 116] on input "19 de ago de 2025, 1:43:41 p. m. Price change job" at bounding box center [564, 127] width 812 height 28
type input "SALE 19 AGTO"
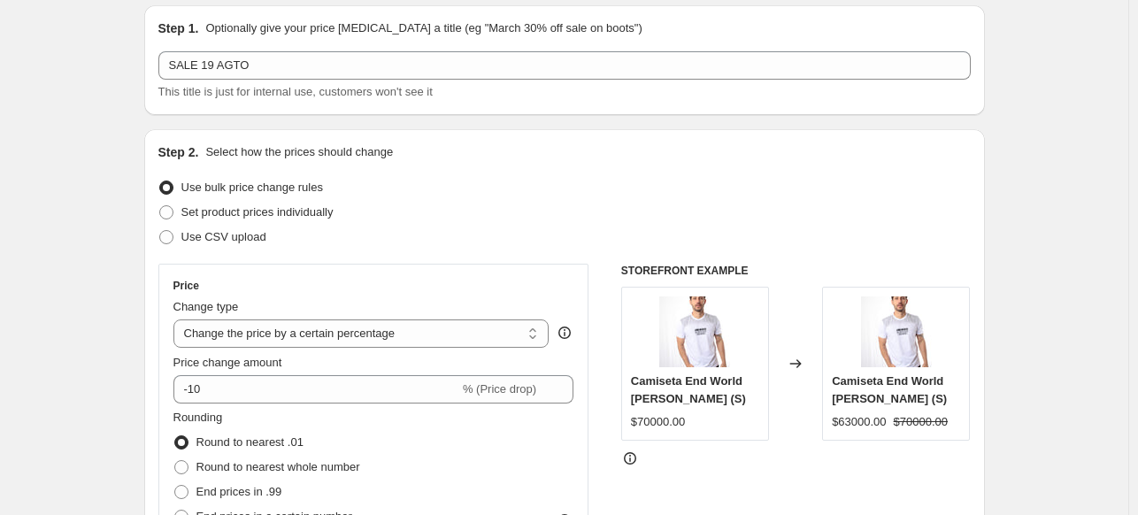
scroll to position [88, 0]
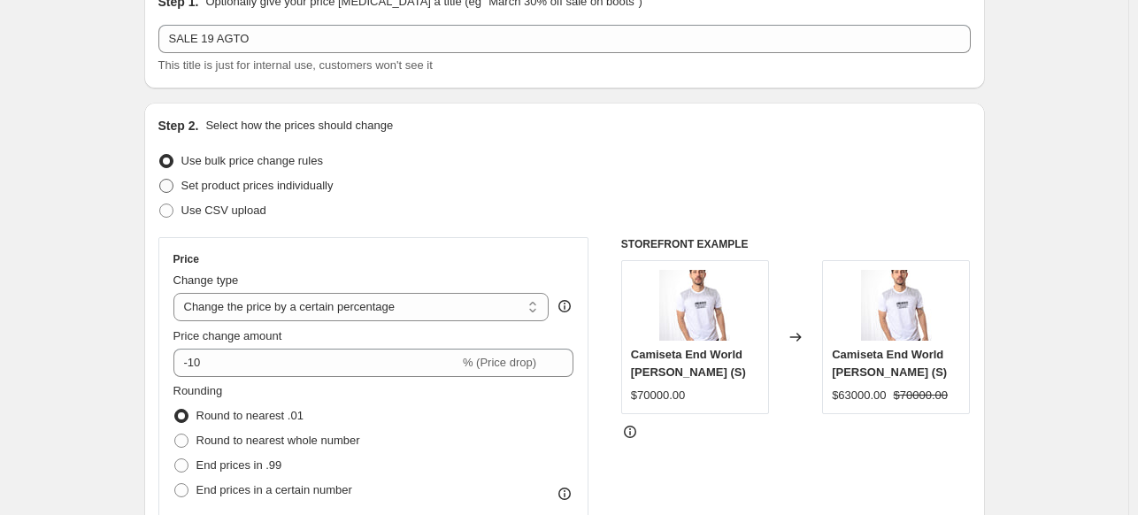
click at [222, 194] on span "Set product prices individually" at bounding box center [257, 186] width 152 height 18
click at [160, 180] on input "Set product prices individually" at bounding box center [159, 179] width 1 height 1
radio input "true"
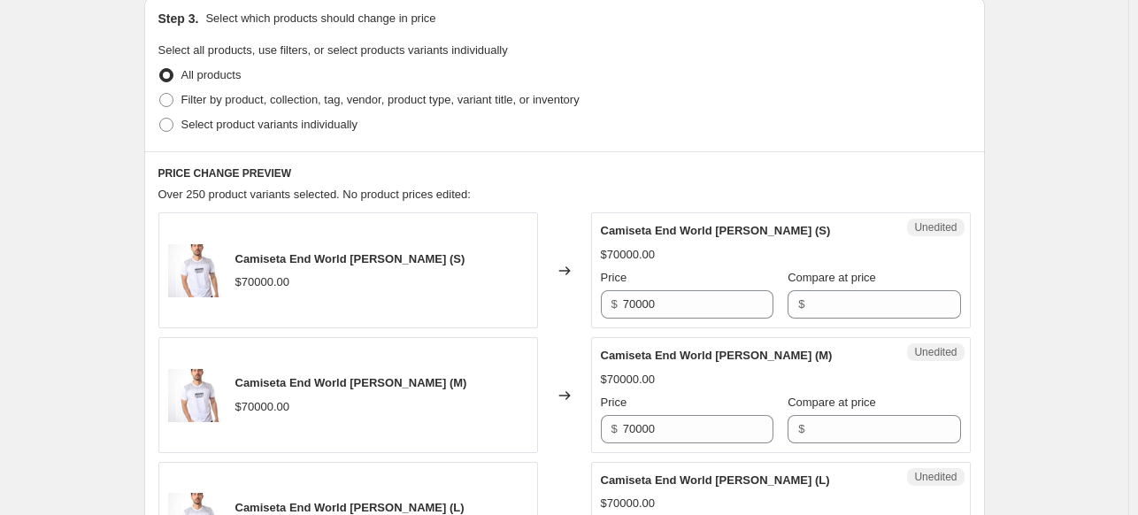
scroll to position [354, 0]
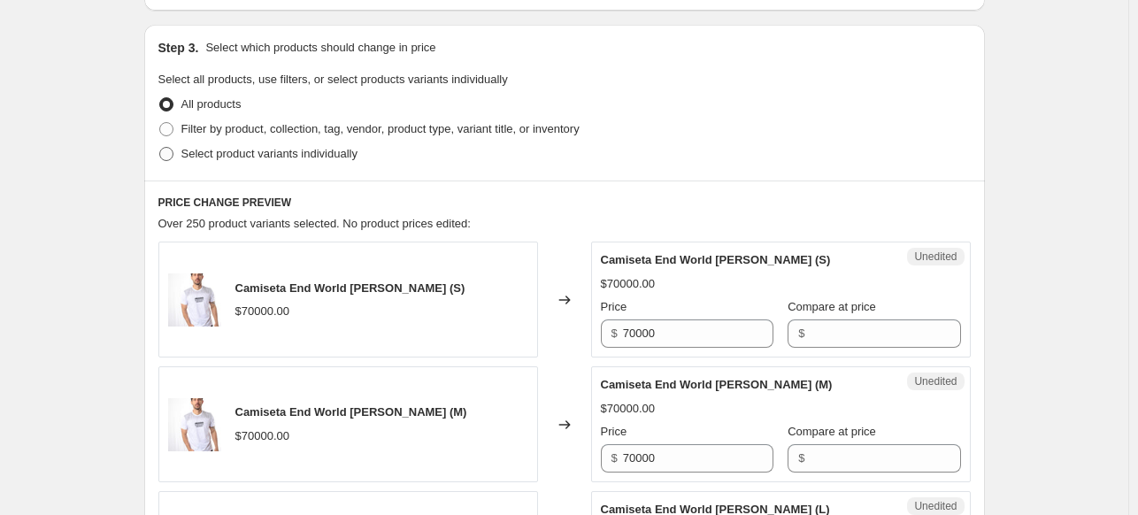
click at [262, 160] on span "Select product variants individually" at bounding box center [269, 153] width 176 height 13
click at [160, 148] on input "Select product variants individually" at bounding box center [159, 147] width 1 height 1
radio input "true"
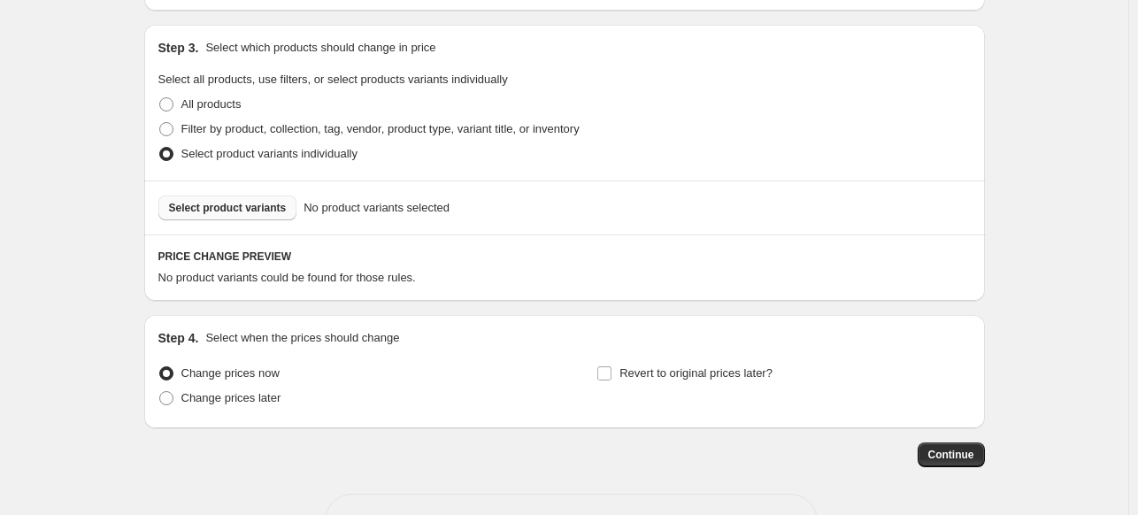
click at [266, 204] on span "Select product variants" at bounding box center [228, 208] width 118 height 14
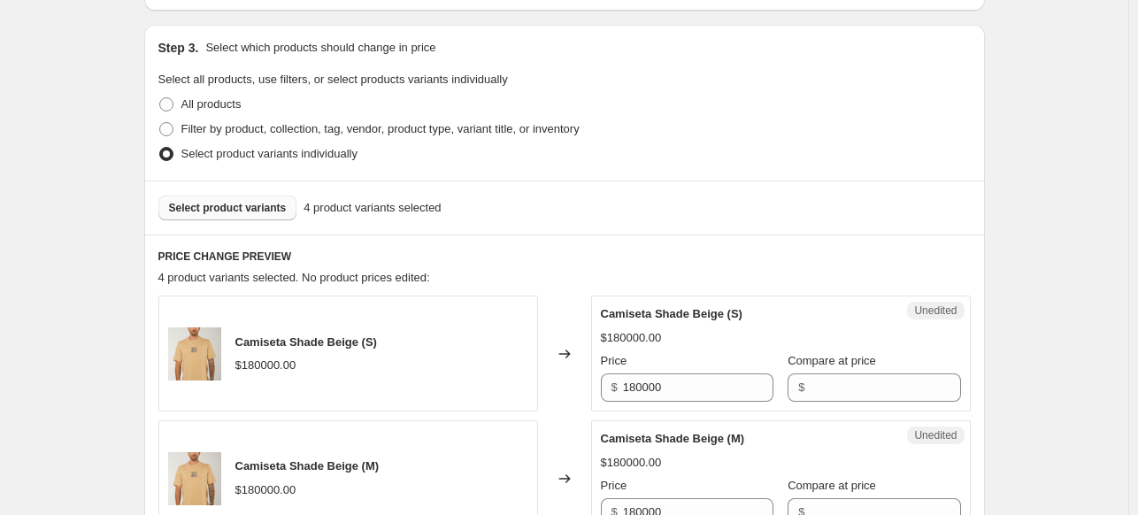
scroll to position [531, 0]
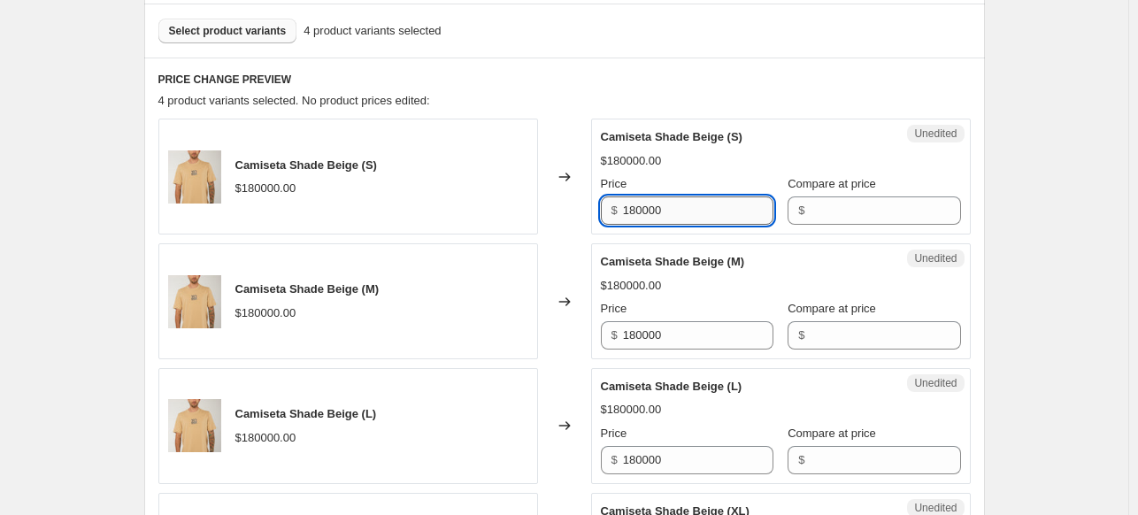
click at [720, 209] on input "180000" at bounding box center [698, 210] width 150 height 28
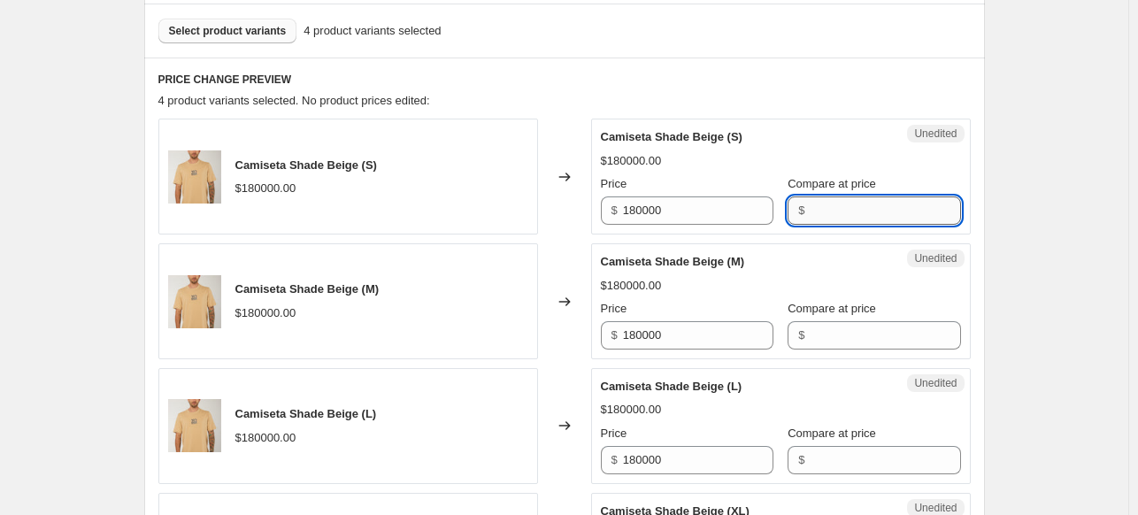
click at [810, 209] on input "Compare at price" at bounding box center [884, 210] width 150 height 28
paste input "180000"
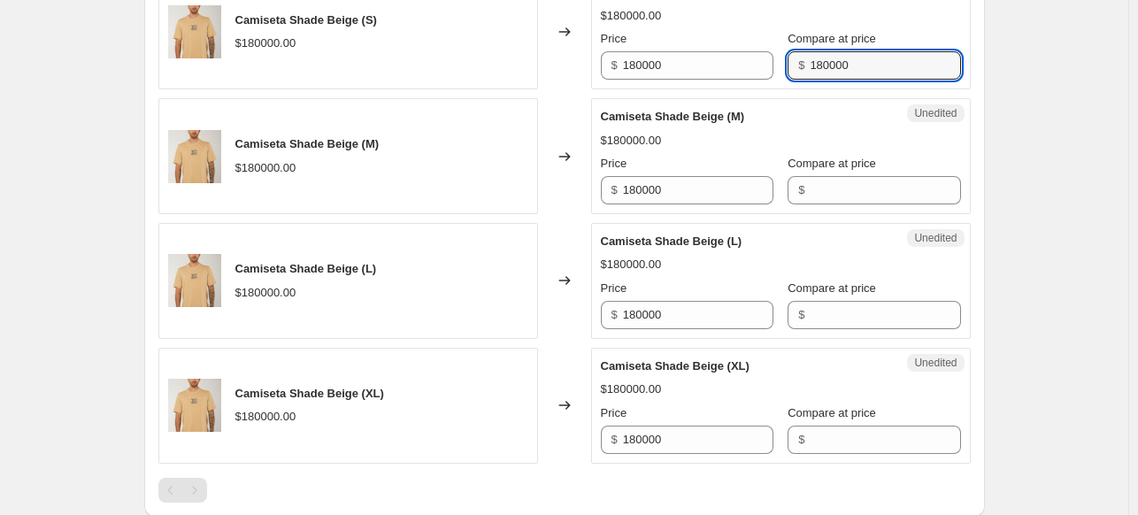
scroll to position [708, 0]
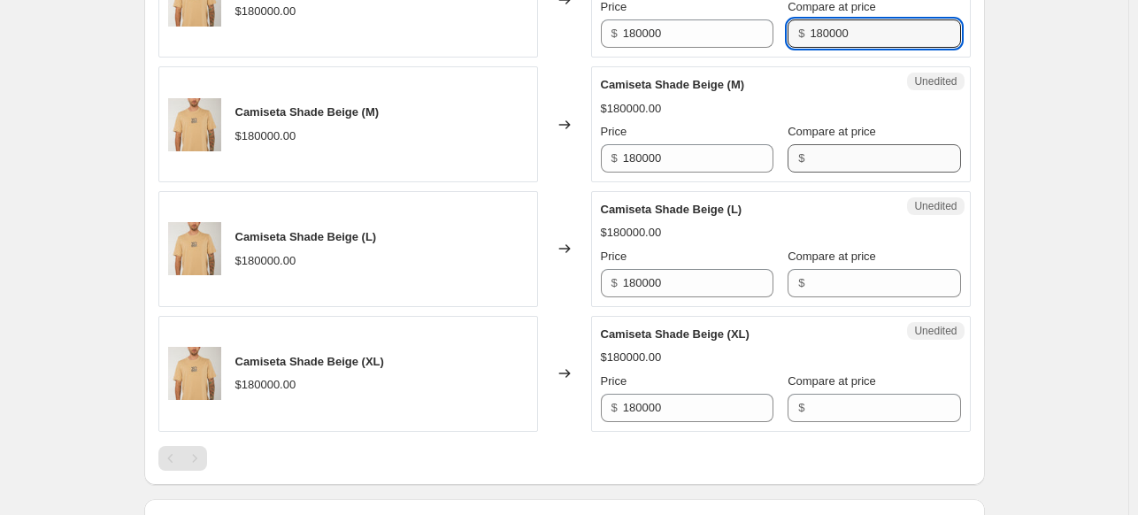
type input "180000"
click at [841, 162] on input "Compare at price" at bounding box center [884, 158] width 150 height 28
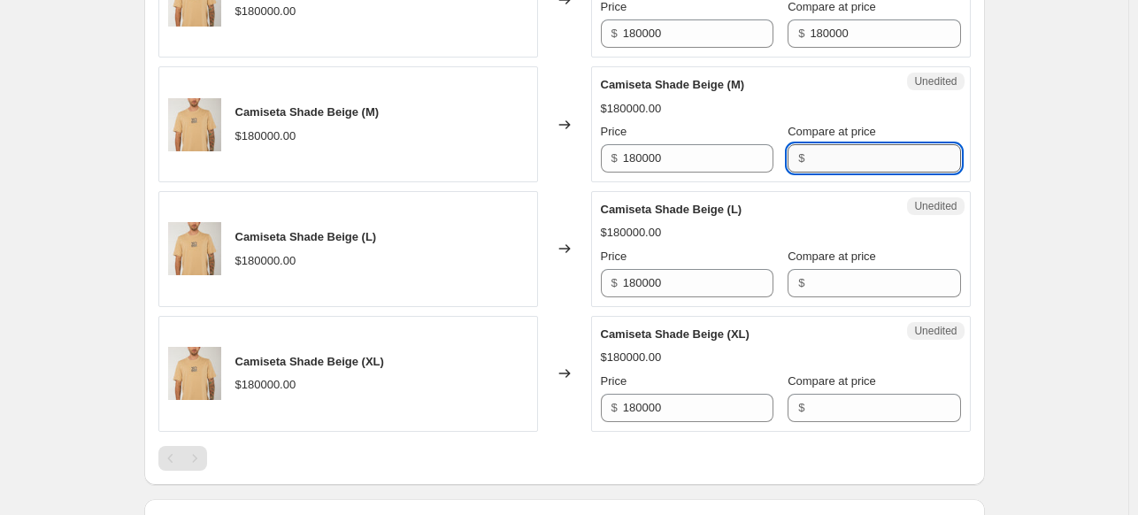
paste input "180000"
type input "180000"
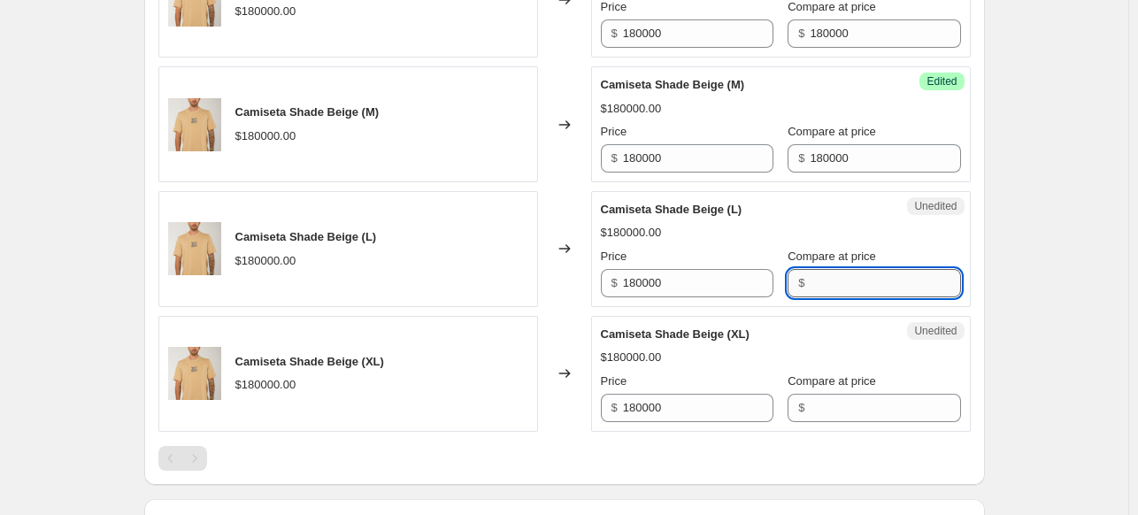
click at [857, 279] on input "Compare at price" at bounding box center [884, 283] width 150 height 28
paste input "180000"
type input "180000"
click at [828, 398] on input "Compare at price" at bounding box center [884, 408] width 150 height 28
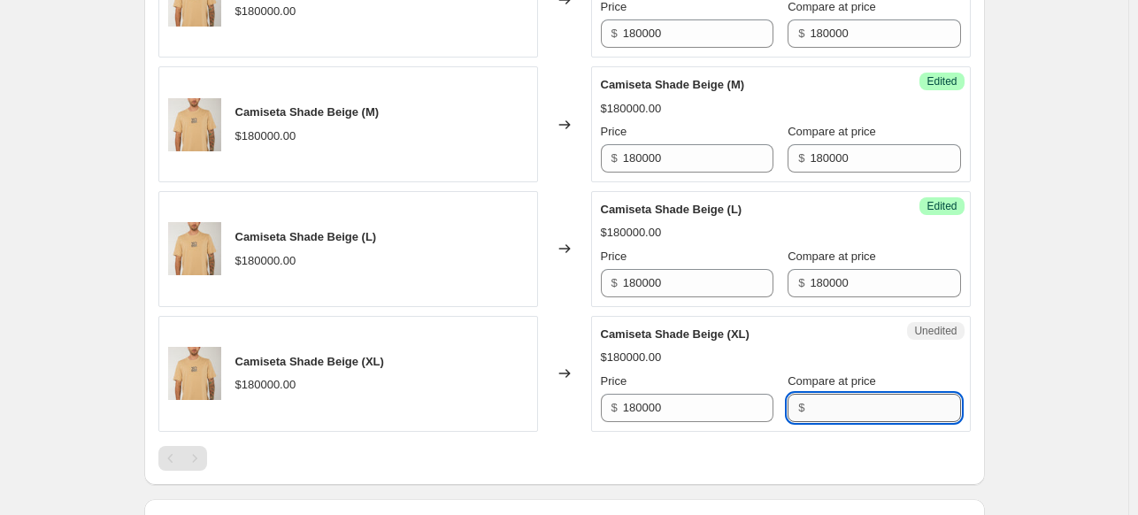
paste input "180000"
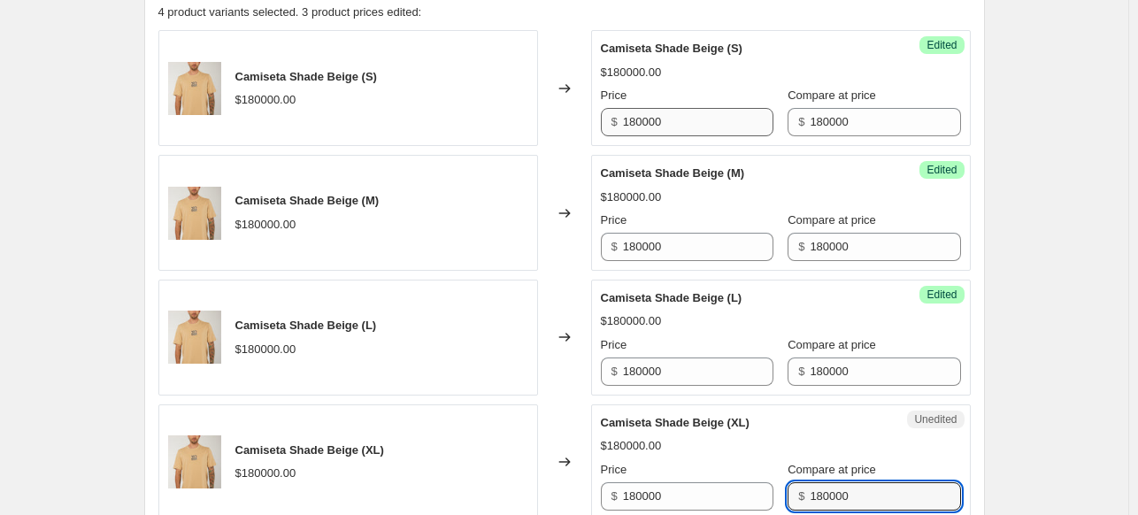
type input "180000"
click at [697, 112] on input "180000" at bounding box center [698, 122] width 150 height 28
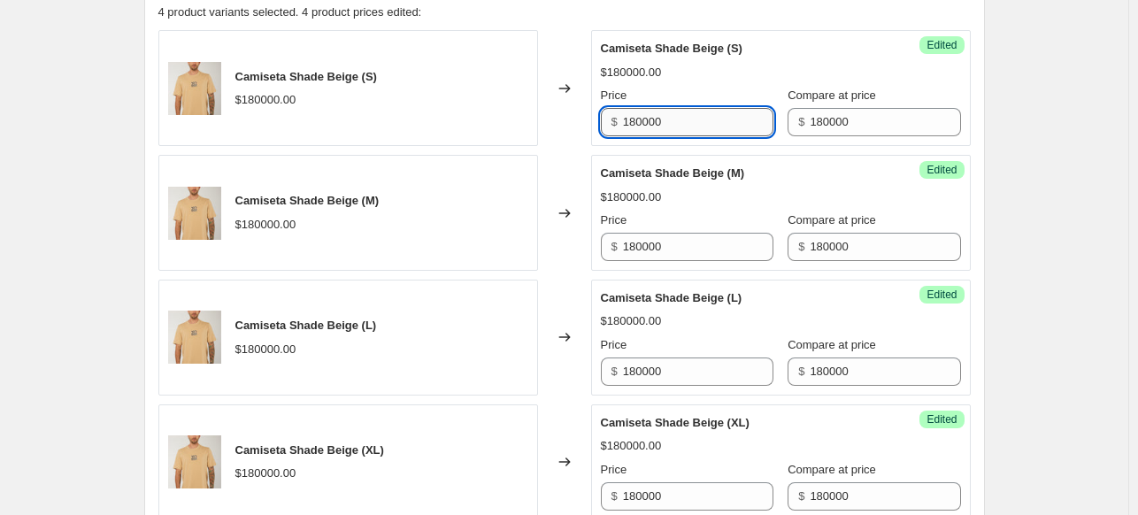
click at [697, 112] on input "180000" at bounding box center [698, 122] width 150 height 28
type input "126000"
click at [847, 50] on div "Camiseta Shade Beige (S)" at bounding box center [745, 49] width 289 height 18
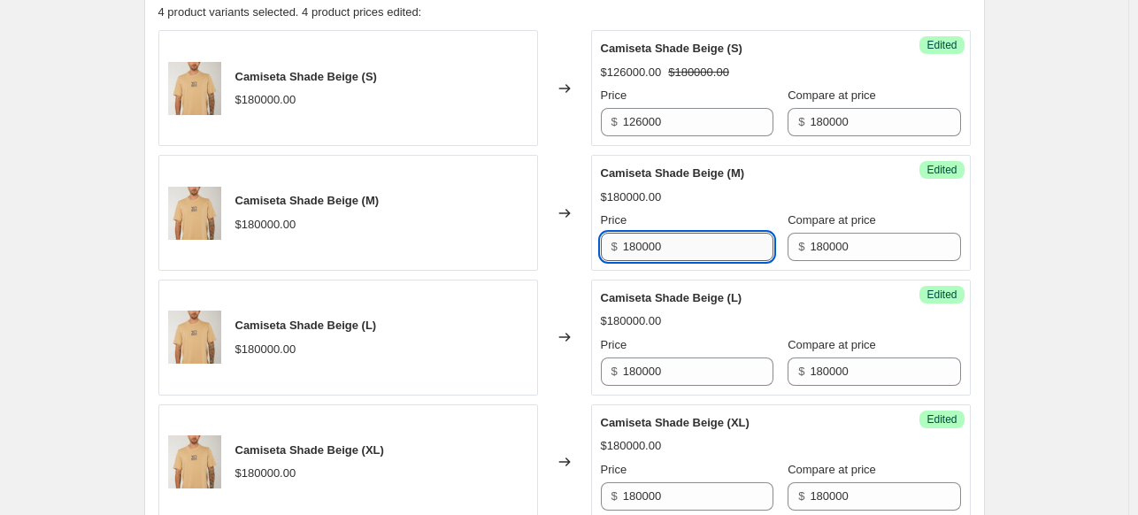
click at [676, 243] on input "180000" at bounding box center [698, 247] width 150 height 28
type input "126000"
click at [675, 214] on div "Price" at bounding box center [687, 220] width 172 height 18
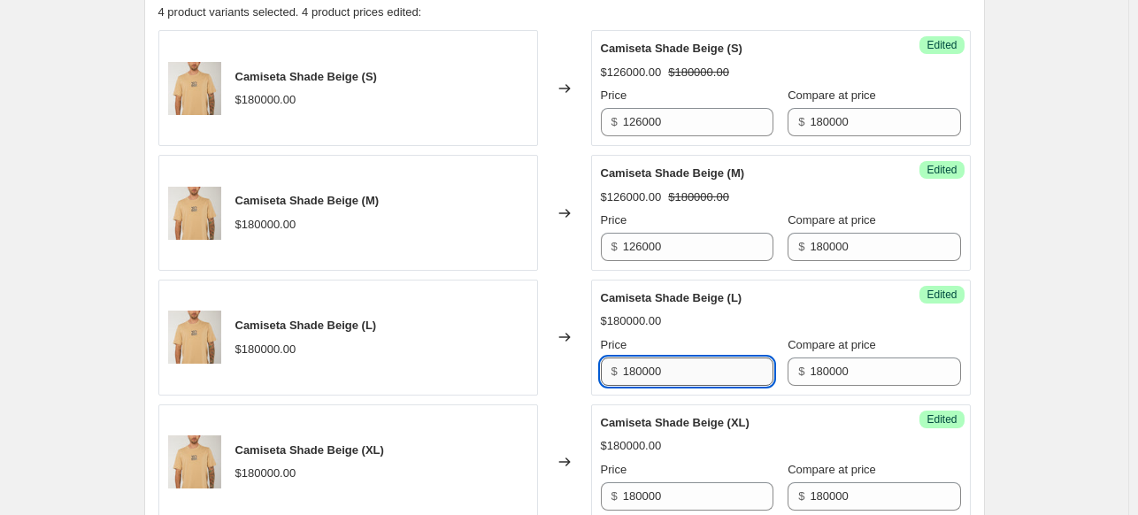
click at [696, 375] on input "180000" at bounding box center [698, 371] width 150 height 28
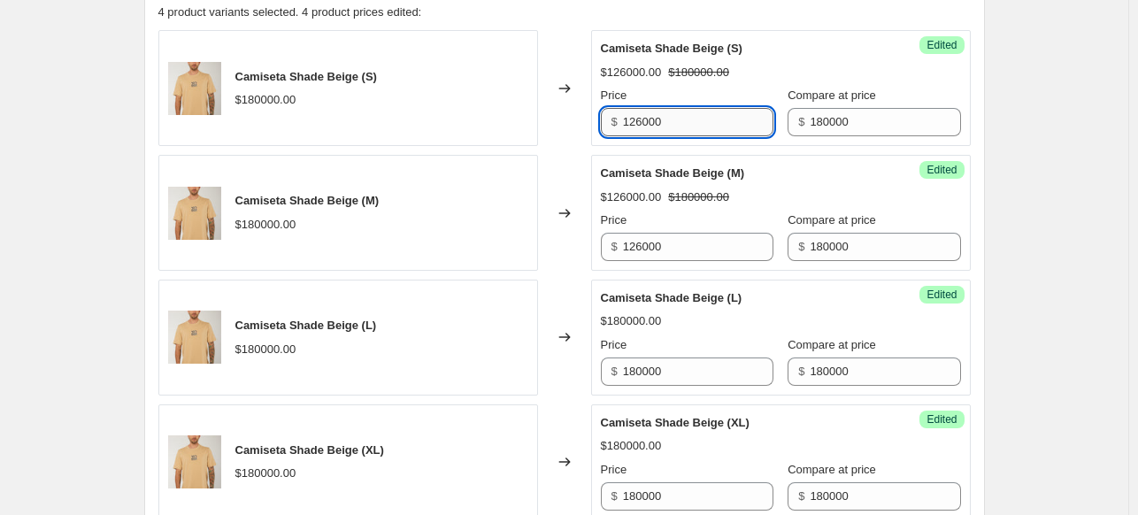
click at [662, 119] on input "126000" at bounding box center [698, 122] width 150 height 28
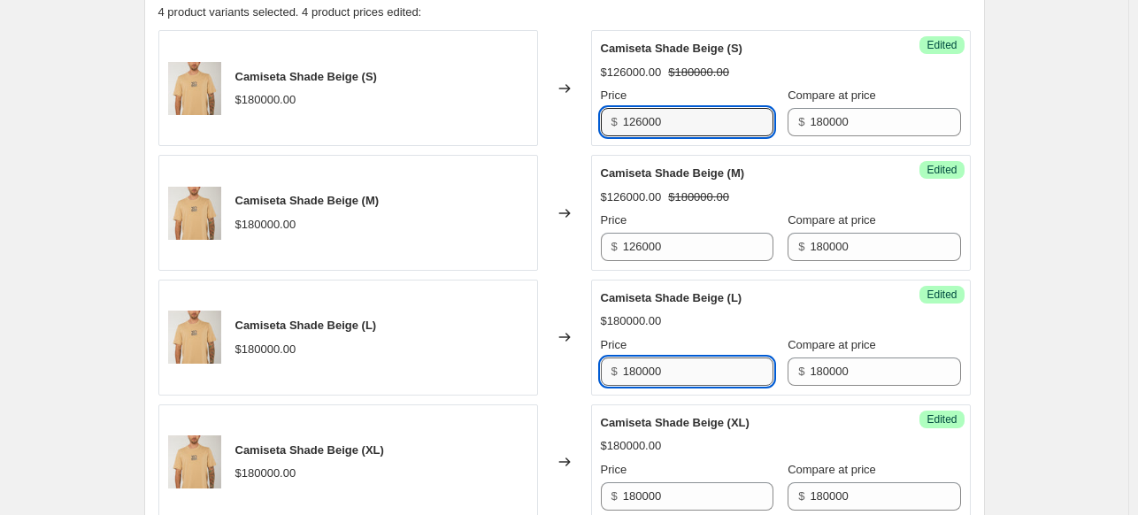
click at [668, 364] on input "180000" at bounding box center [698, 371] width 150 height 28
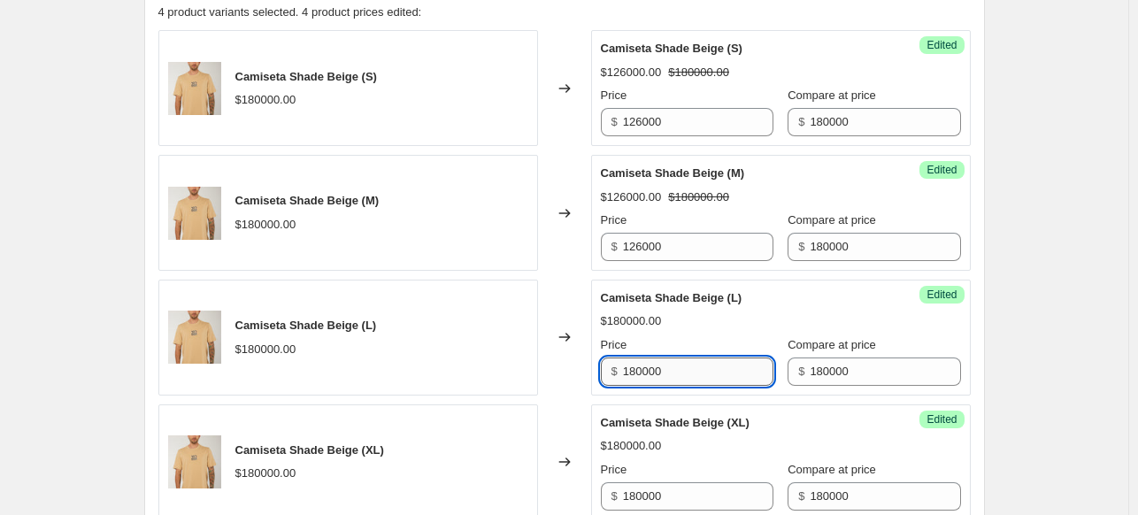
paste input "126000"
click at [672, 370] on input "180000126000" at bounding box center [698, 371] width 150 height 28
paste input "text"
type input "126000"
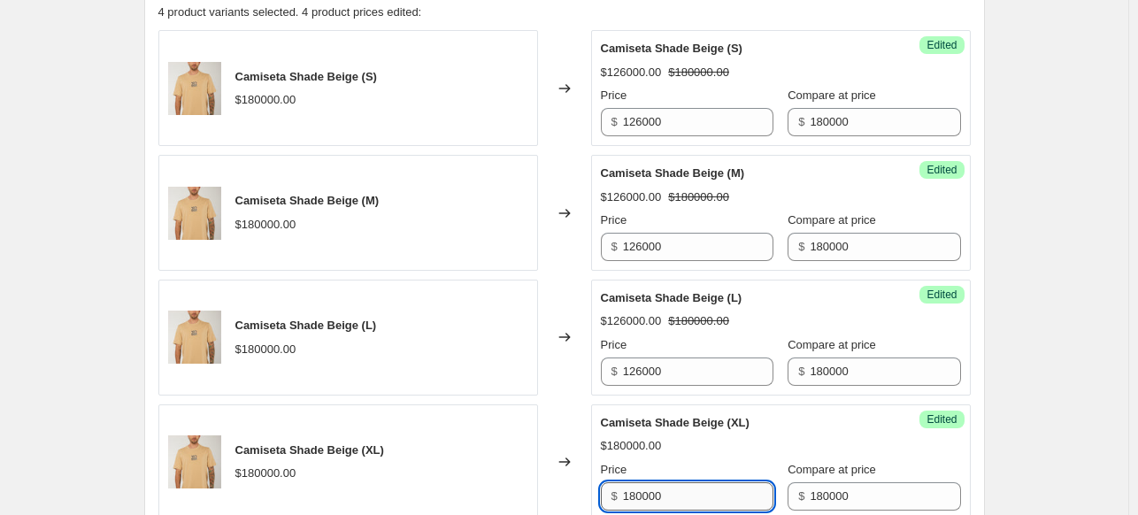
click at [658, 494] on input "180000" at bounding box center [698, 496] width 150 height 28
click at [658, 502] on div "Success Edited Camiseta Shade Beige (XL) $180000.00 Price $ 180000 Compare at p…" at bounding box center [780, 462] width 379 height 116
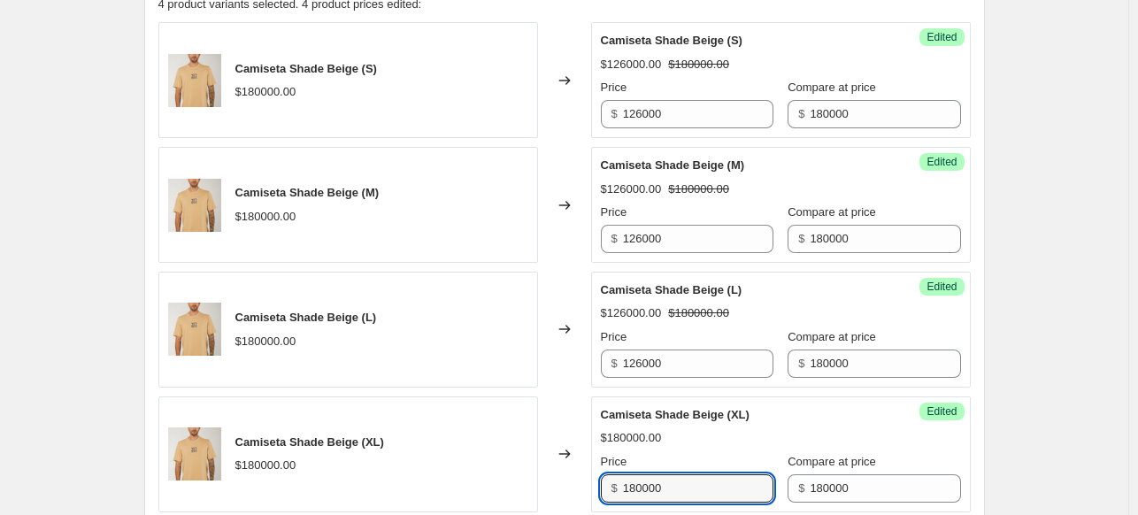
paste input "26"
type input "126000"
click at [821, 438] on div "$180000.00" at bounding box center [781, 438] width 360 height 18
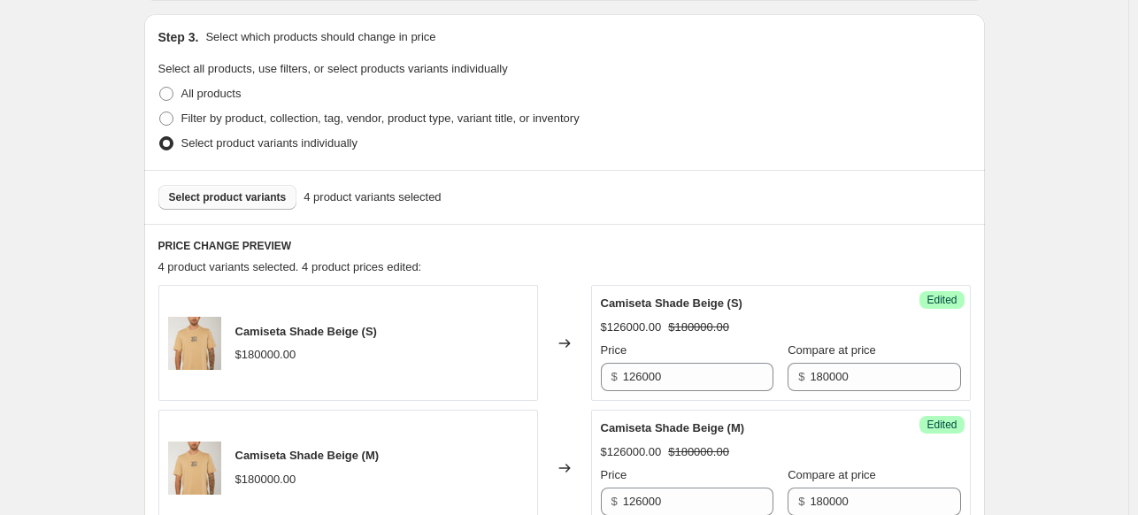
scroll to position [362, 0]
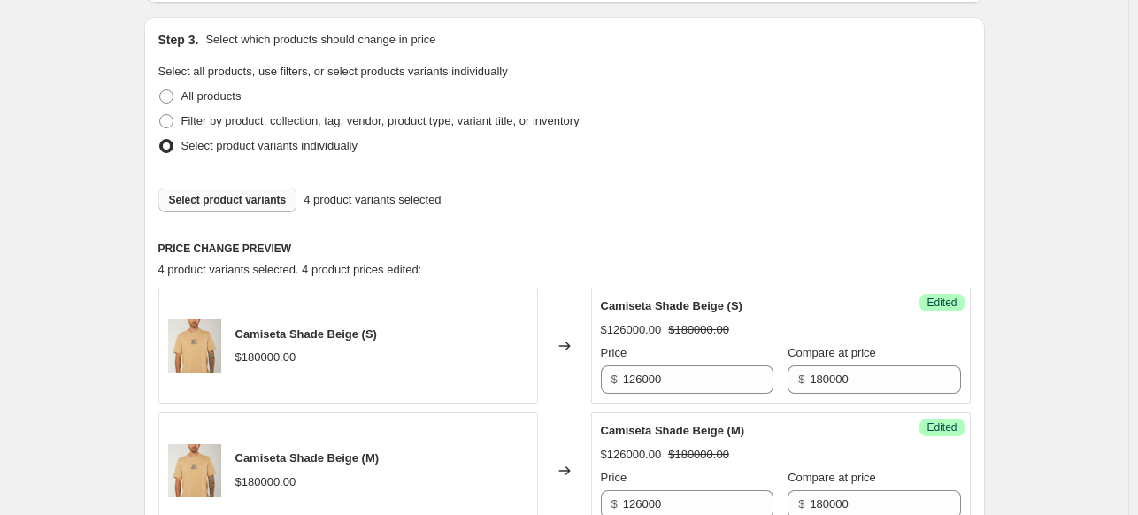
click at [224, 197] on span "Select product variants" at bounding box center [228, 200] width 118 height 14
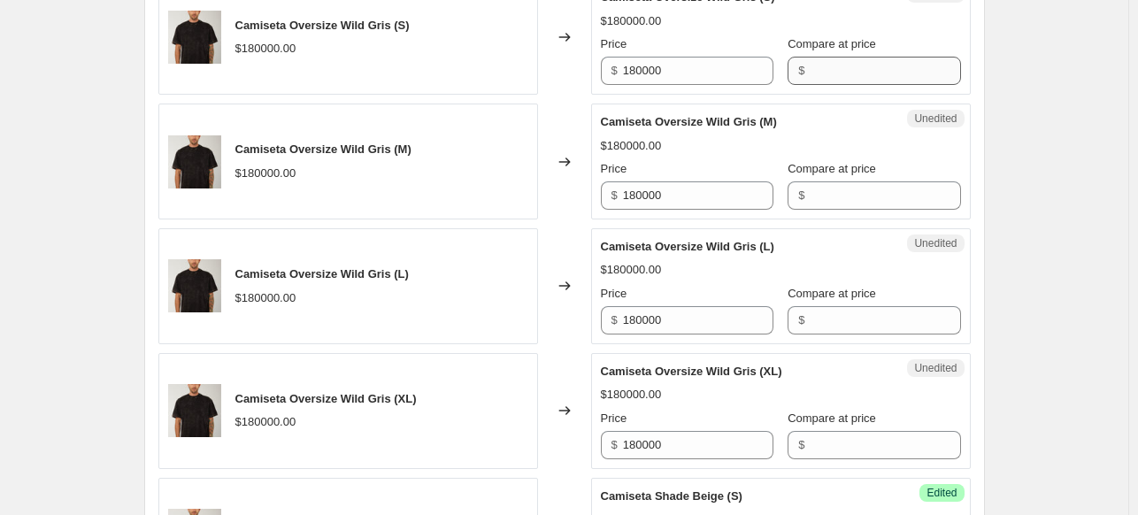
scroll to position [539, 0]
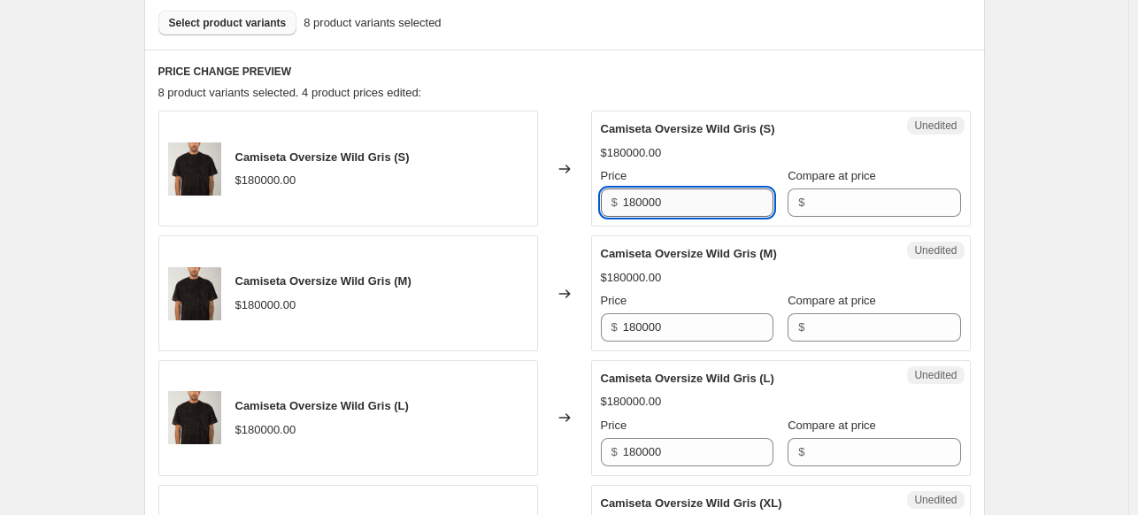
click at [690, 204] on input "180000" at bounding box center [698, 202] width 150 height 28
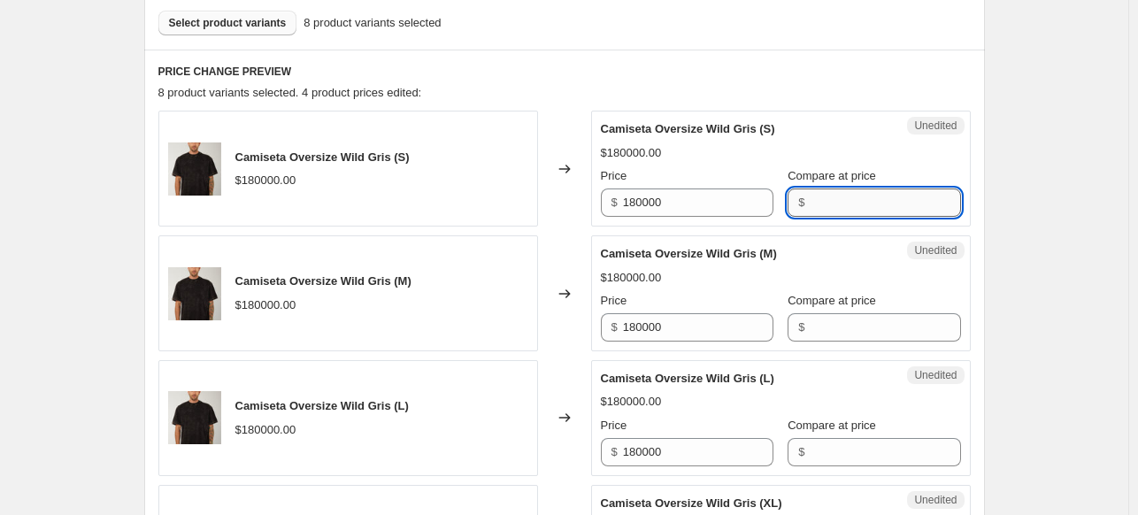
click at [821, 200] on input "Compare at price" at bounding box center [884, 202] width 150 height 28
paste input "180000"
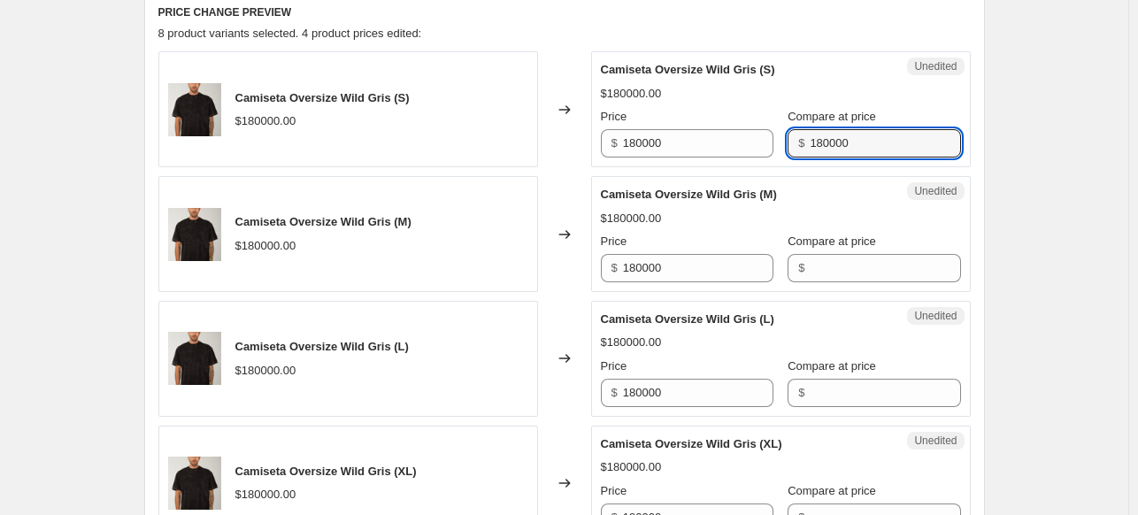
scroll to position [627, 0]
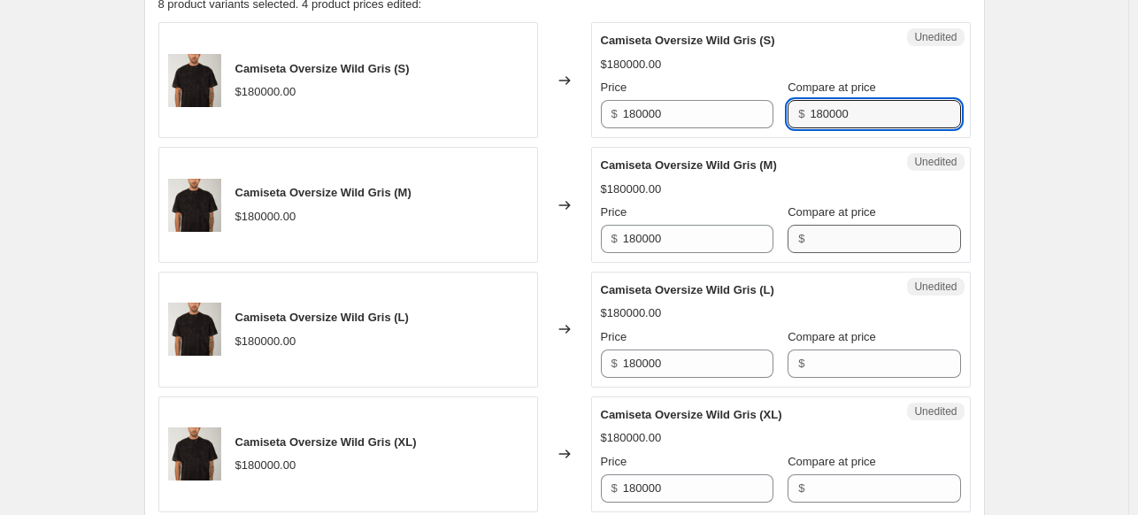
type input "180000"
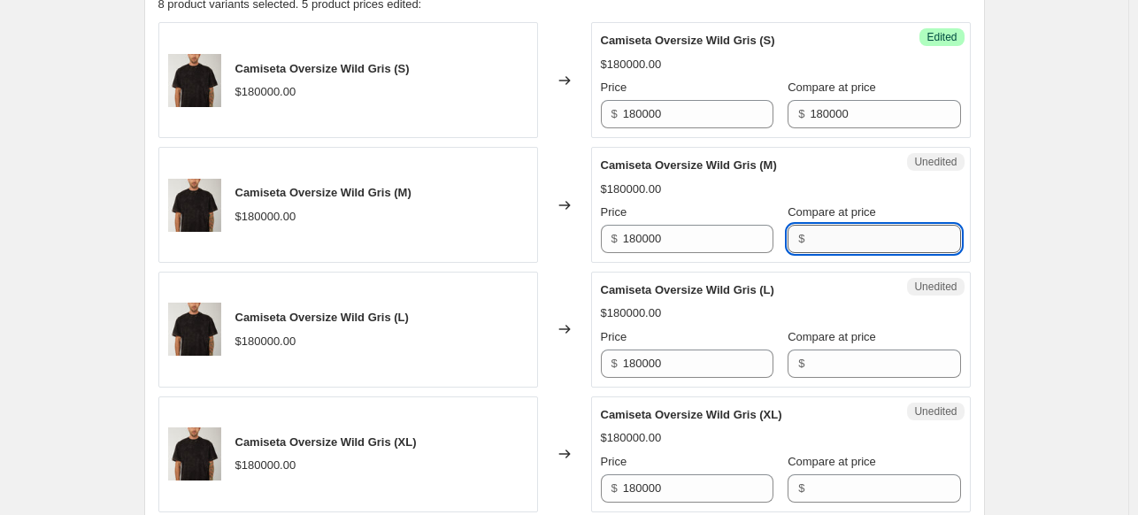
click at [860, 240] on input "Compare at price" at bounding box center [884, 239] width 150 height 28
paste input "180000"
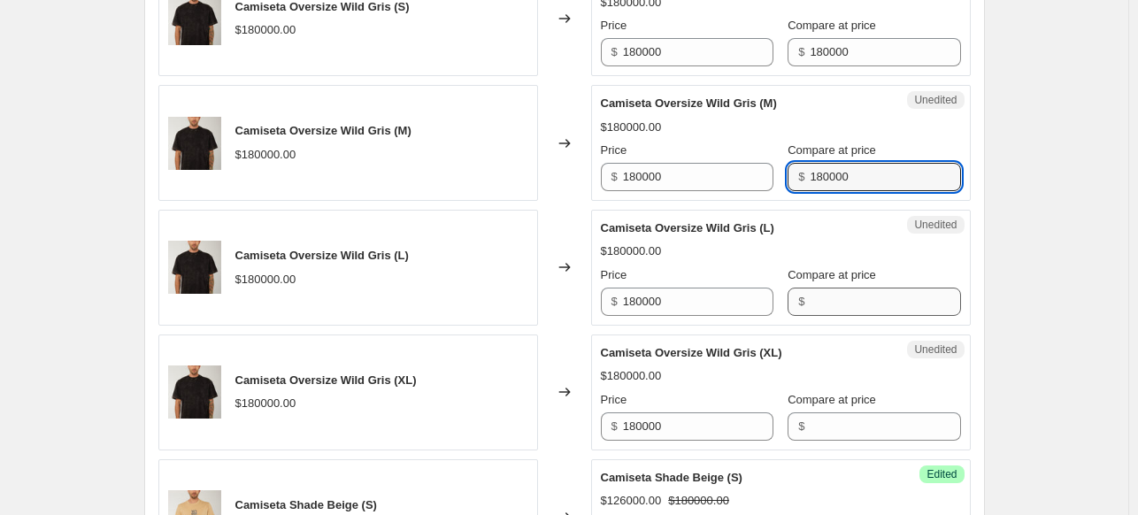
scroll to position [716, 0]
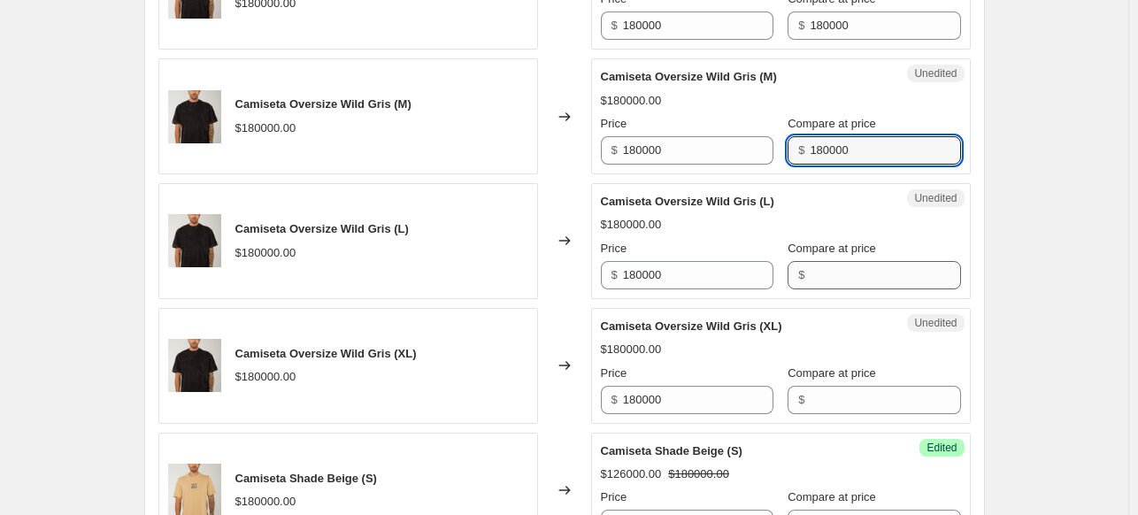
type input "180000"
click at [857, 275] on input "Compare at price" at bounding box center [884, 275] width 150 height 28
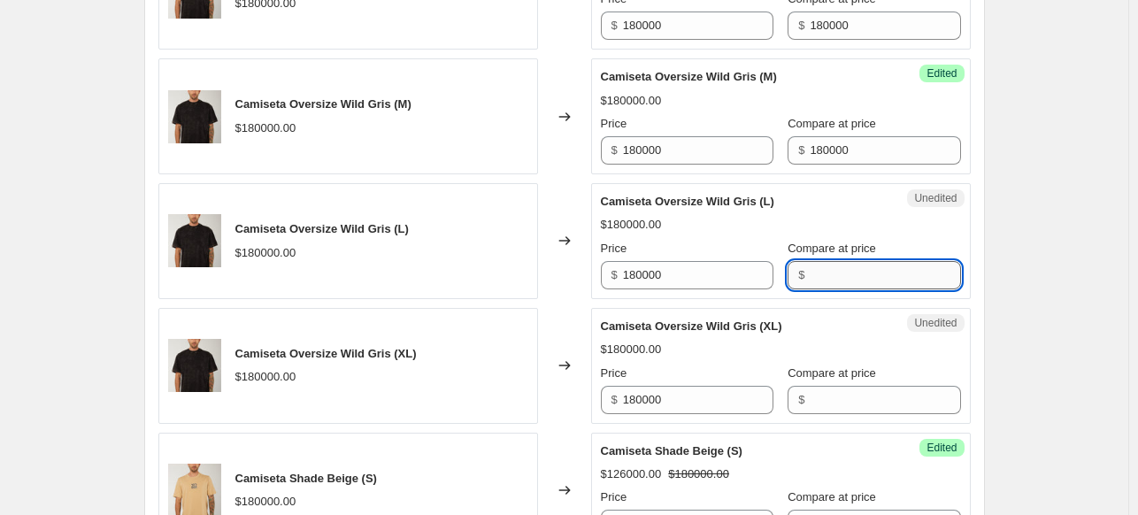
paste input "180000"
type input "180000"
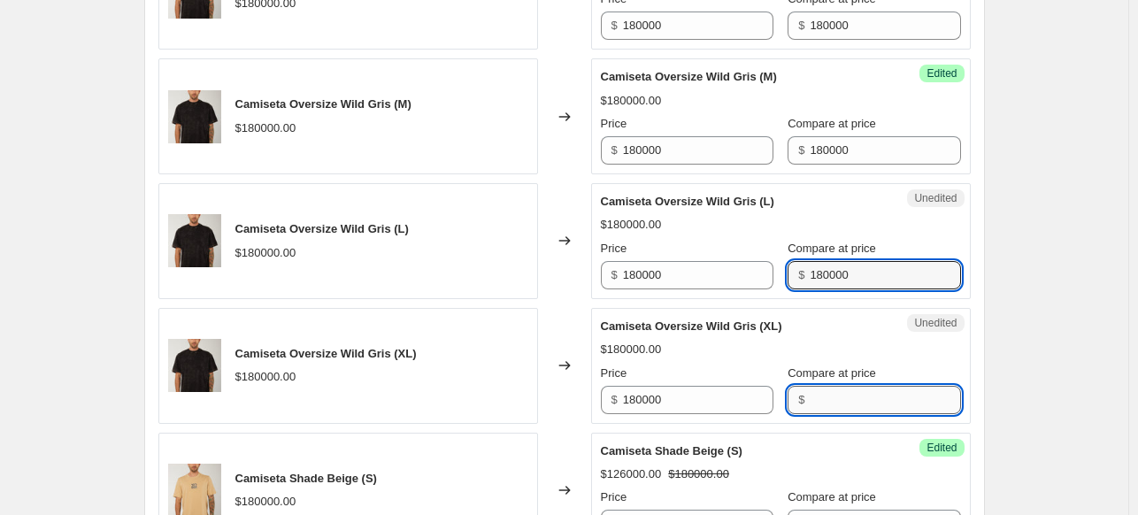
click at [809, 405] on input "Compare at price" at bounding box center [884, 400] width 150 height 28
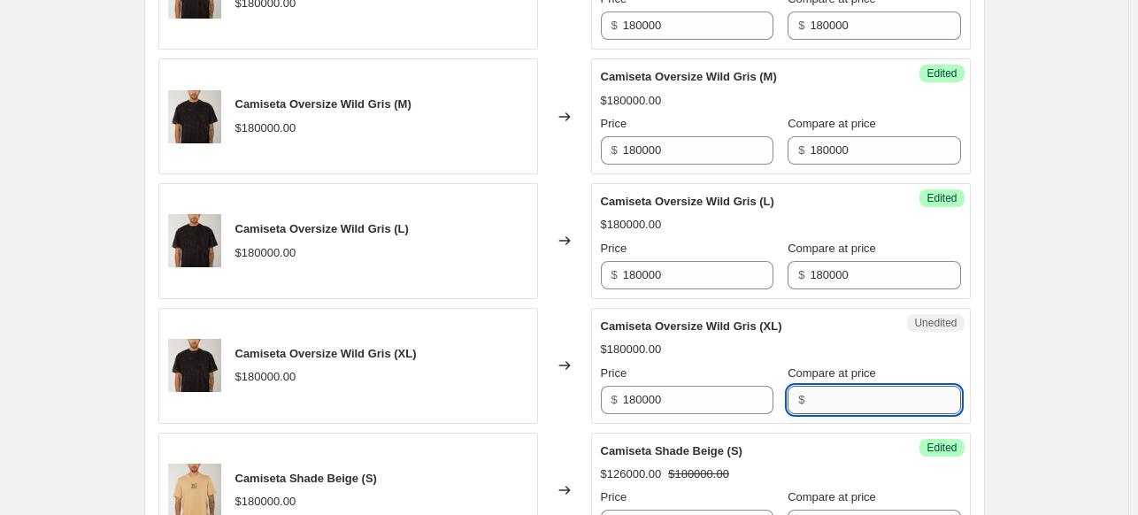
paste input "180000"
type input "180000"
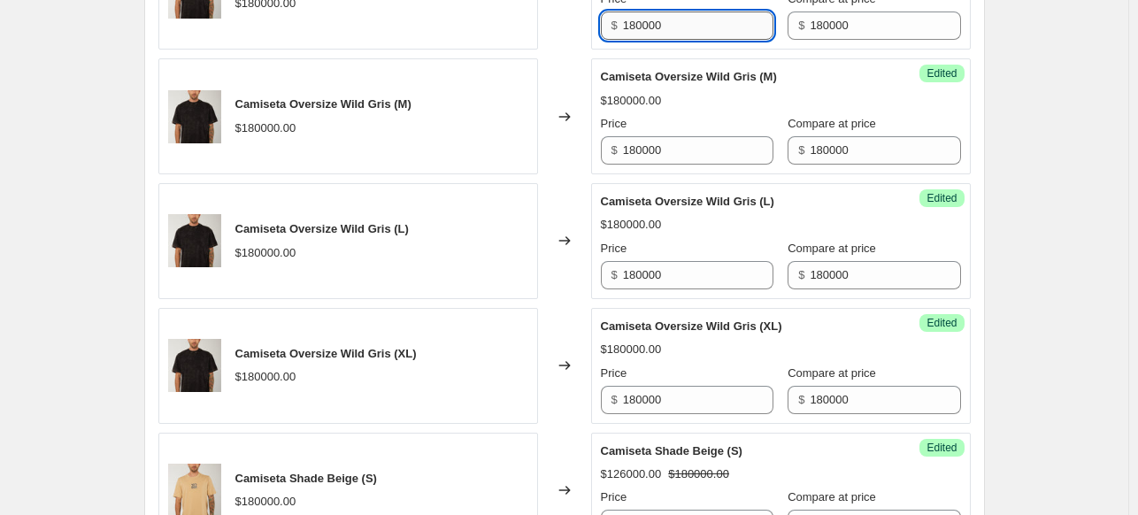
click at [678, 32] on input "180000" at bounding box center [698, 25] width 150 height 28
type input "144000"
click at [691, 50] on div "Camiseta Oversize Wild Gris (S) $180000.00 Changed to Success Edited Camiseta O…" at bounding box center [564, 427] width 812 height 987
click at [693, 30] on input "144000" at bounding box center [698, 25] width 150 height 28
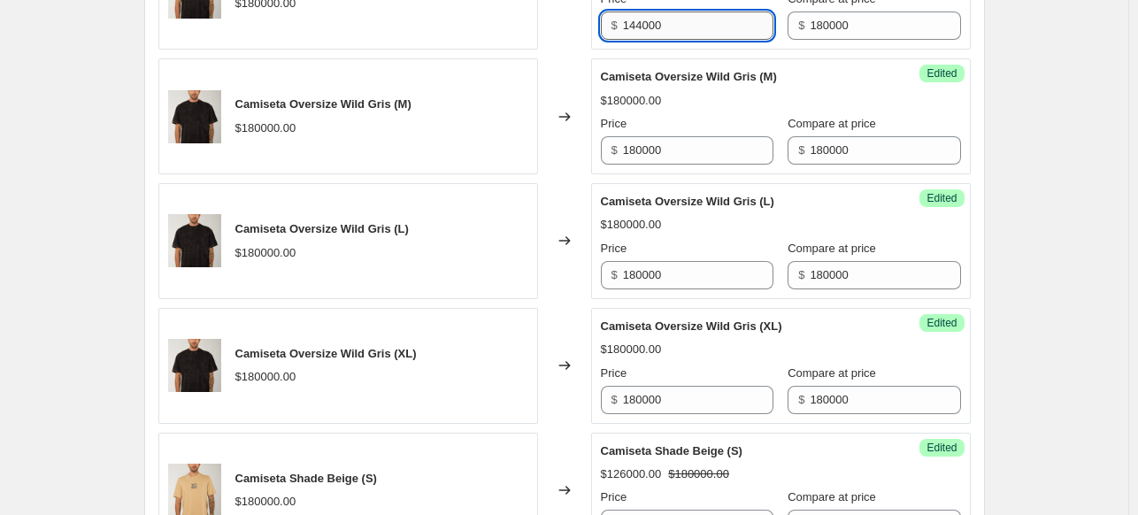
click at [693, 30] on input "144000" at bounding box center [698, 25] width 150 height 28
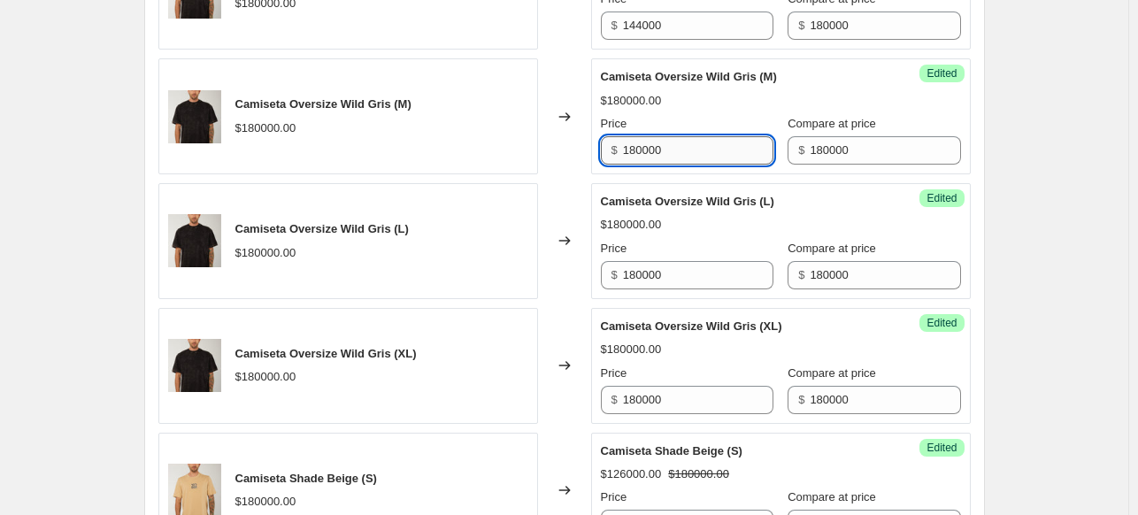
click at [683, 144] on input "180000" at bounding box center [698, 150] width 150 height 28
paste input "144000"
click at [694, 136] on input "180000144000" at bounding box center [698, 150] width 150 height 28
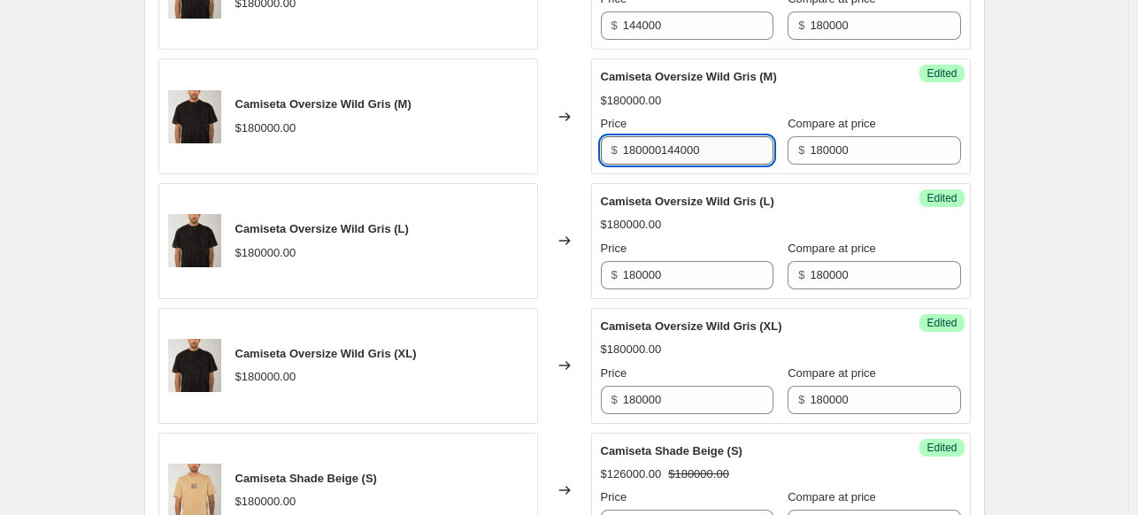
paste input "text"
type input "144000"
click at [690, 277] on input "180000" at bounding box center [698, 275] width 150 height 28
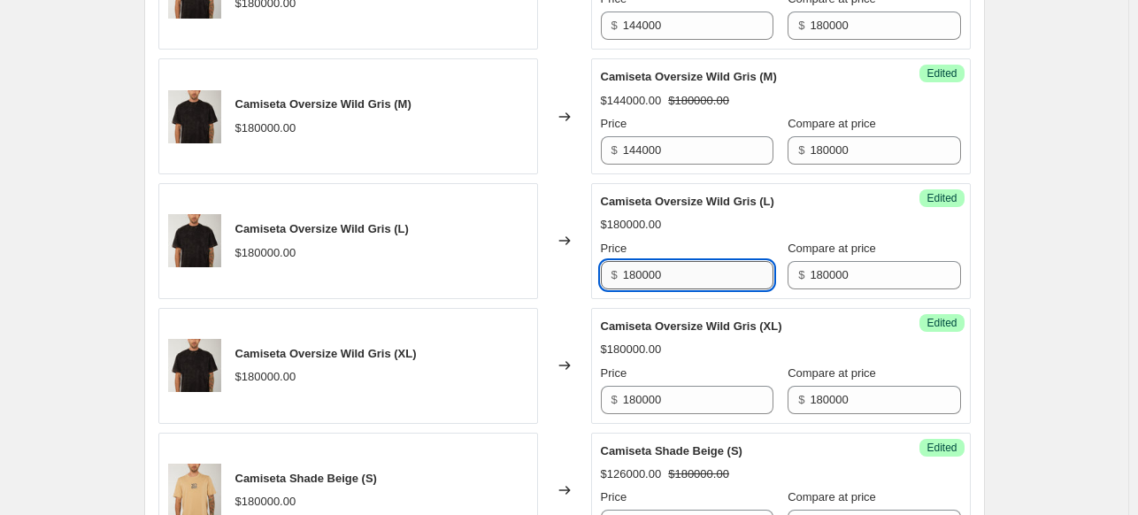
click at [690, 277] on input "180000" at bounding box center [698, 275] width 150 height 28
paste input "44"
type input "144000"
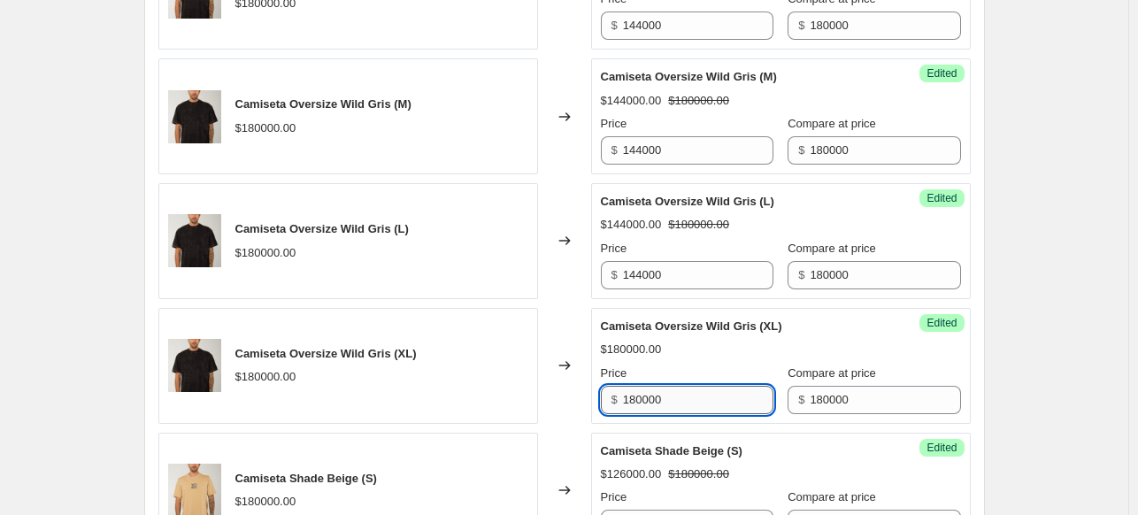
click at [699, 402] on input "180000" at bounding box center [698, 400] width 150 height 28
paste input "44"
type input "144000"
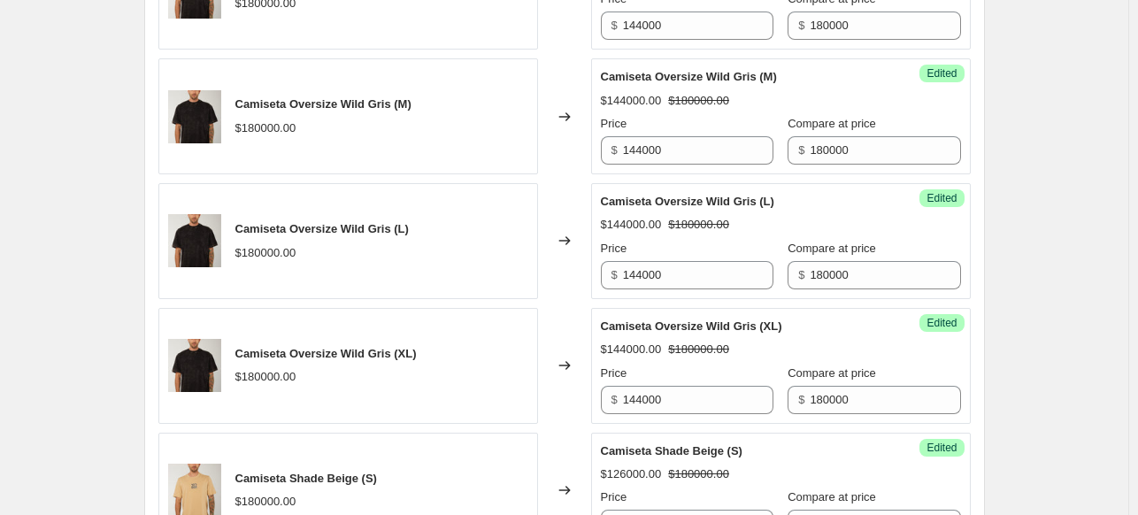
click at [576, 303] on div "Camiseta Oversize Wild Gris (S) $180000.00 Changed to Success Edited Camiseta O…" at bounding box center [564, 427] width 812 height 987
click at [1023, 255] on div "Create new price change job. This page is ready Create new price change job Dra…" at bounding box center [564, 266] width 1128 height 1965
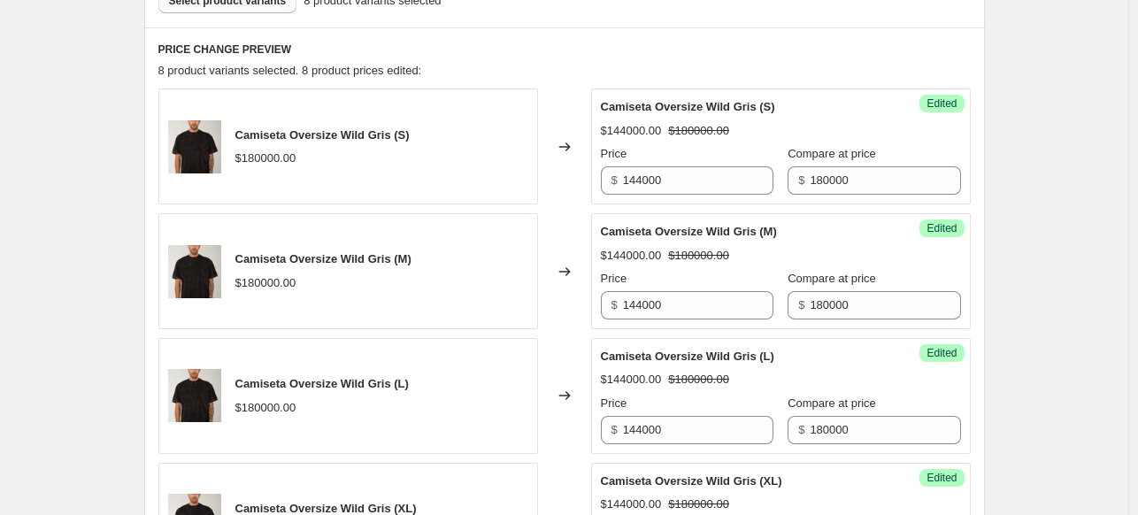
scroll to position [472, 0]
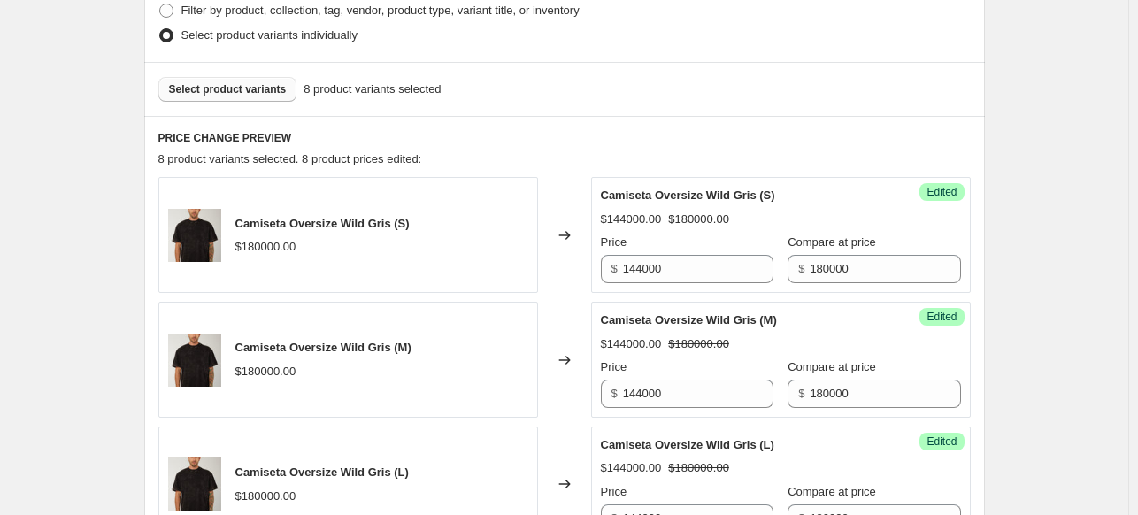
click at [233, 88] on span "Select product variants" at bounding box center [228, 89] width 118 height 14
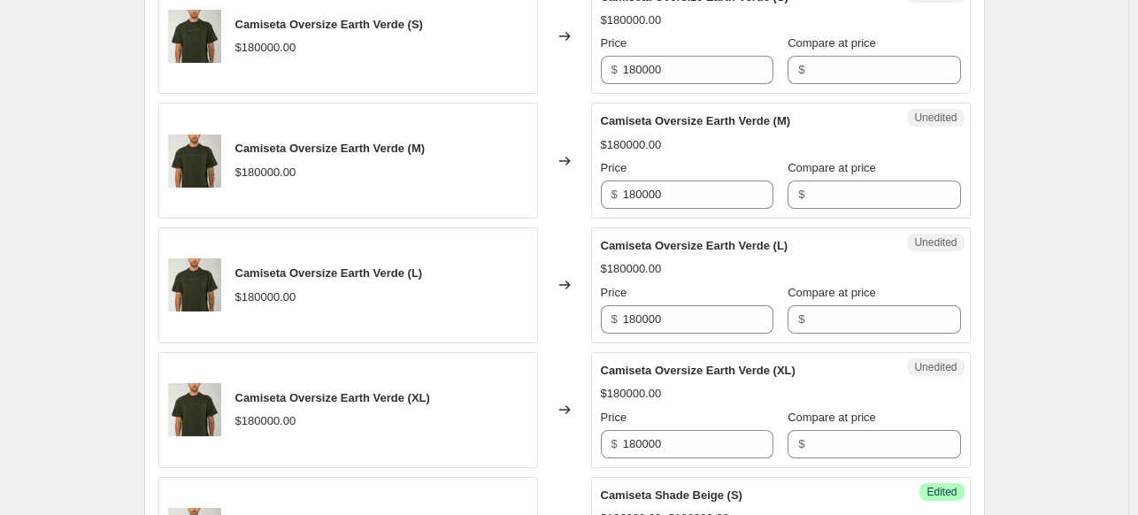
scroll to position [1180, 0]
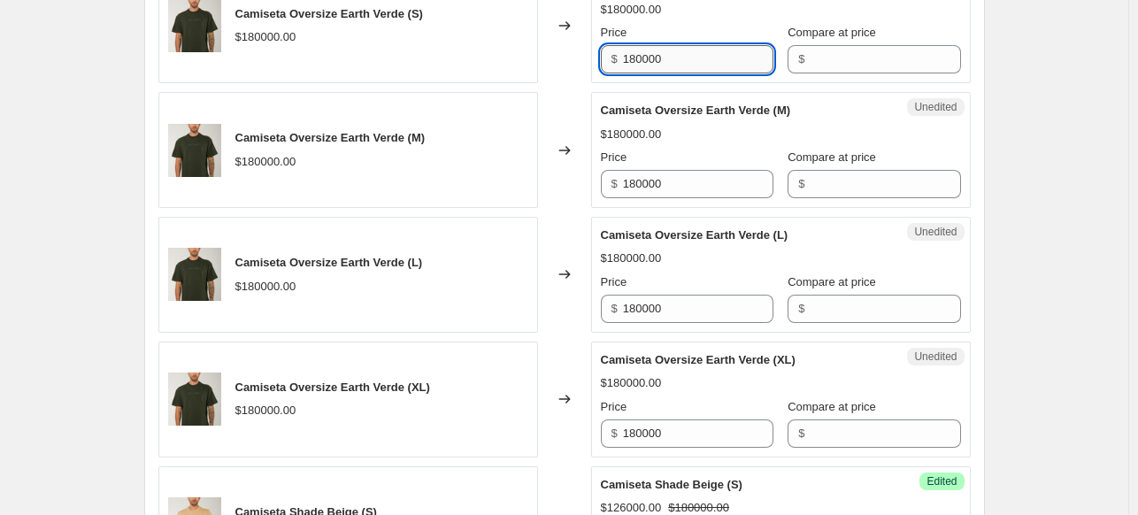
click at [701, 64] on input "180000" at bounding box center [698, 59] width 150 height 28
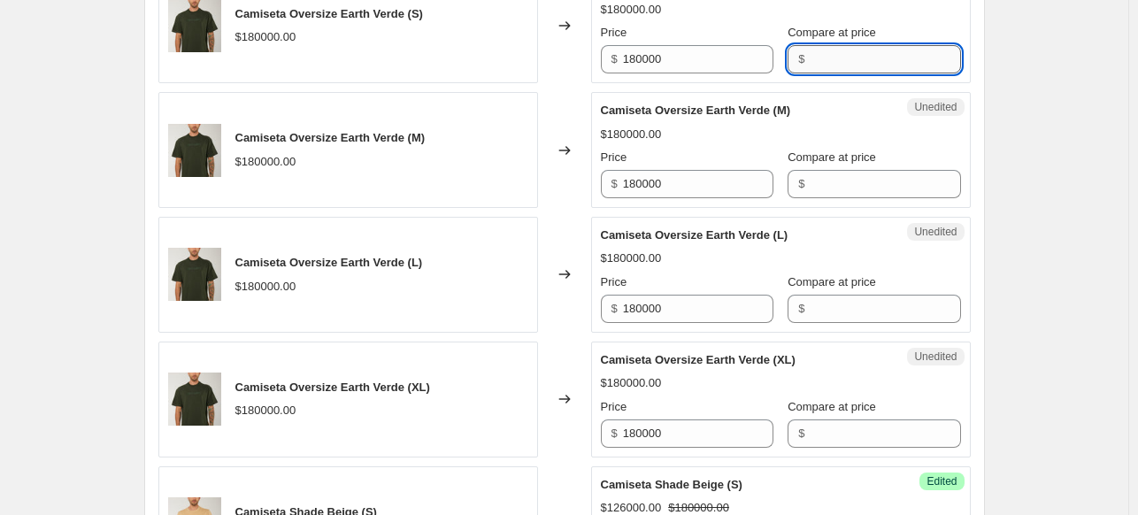
click at [832, 61] on input "Compare at price" at bounding box center [884, 59] width 150 height 28
paste input "180000"
type input "180000"
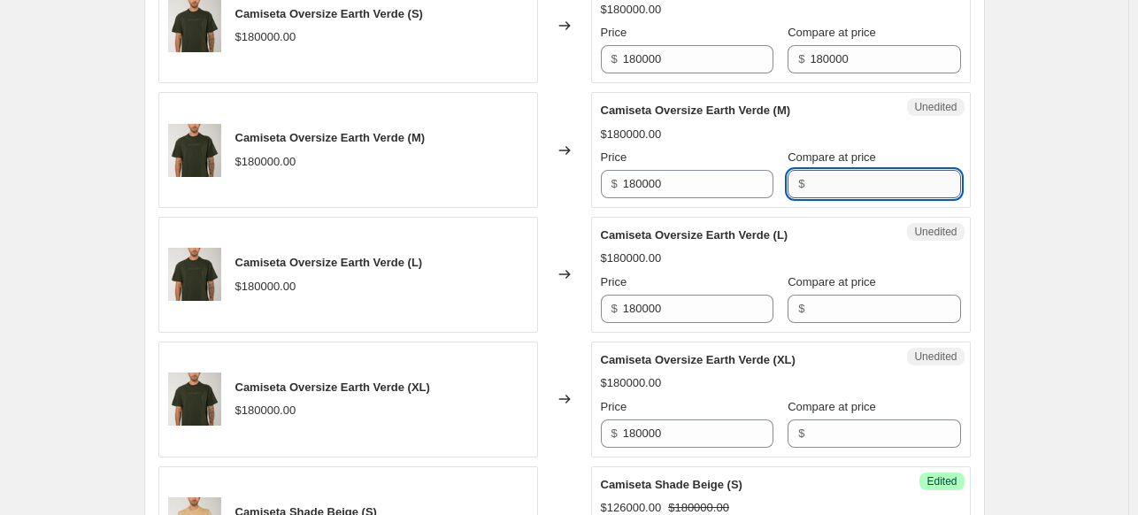
click at [839, 180] on input "Compare at price" at bounding box center [884, 184] width 150 height 28
paste input "180000"
type input "180000"
click at [824, 311] on input "Compare at price" at bounding box center [884, 309] width 150 height 28
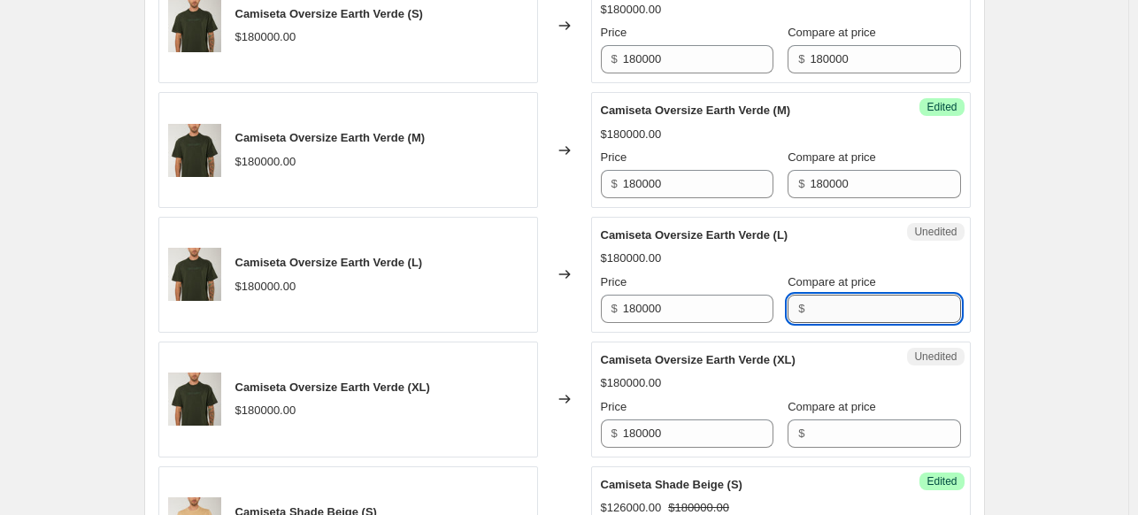
paste input "180000"
type input "180000"
click at [816, 438] on input "Compare at price" at bounding box center [884, 433] width 150 height 28
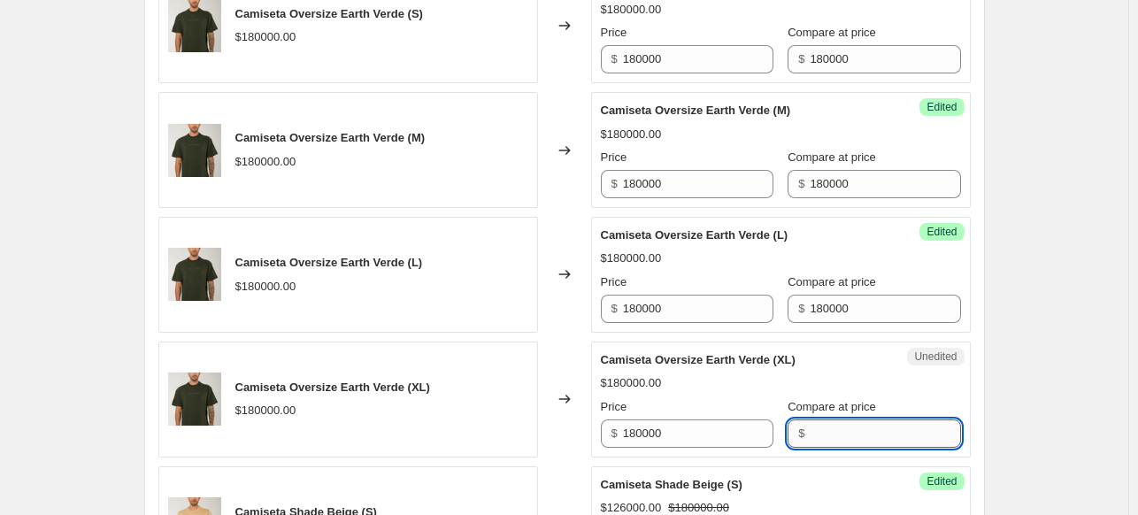
paste input "180000"
type input "180000"
click at [699, 59] on input "180000" at bounding box center [698, 59] width 150 height 28
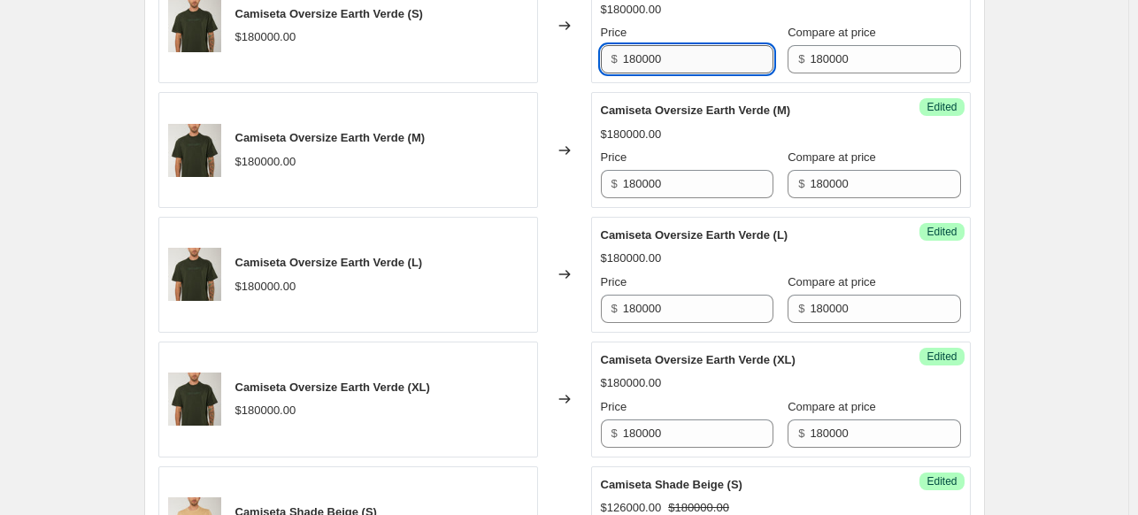
click at [699, 59] on input "180000" at bounding box center [698, 59] width 150 height 28
type input "126000"
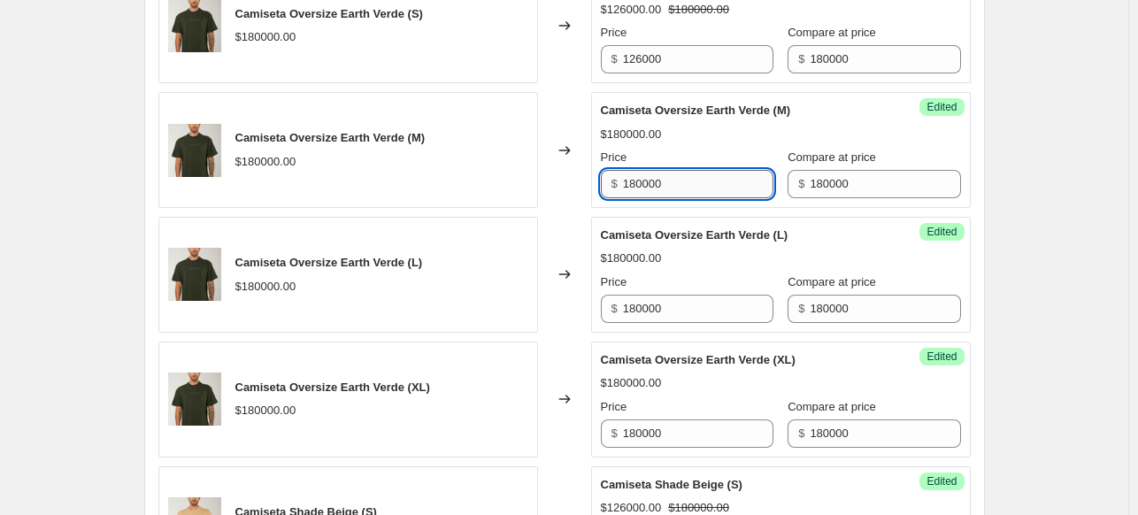
click at [709, 176] on input "180000" at bounding box center [698, 184] width 150 height 28
click at [701, 53] on input "126000" at bounding box center [698, 59] width 150 height 28
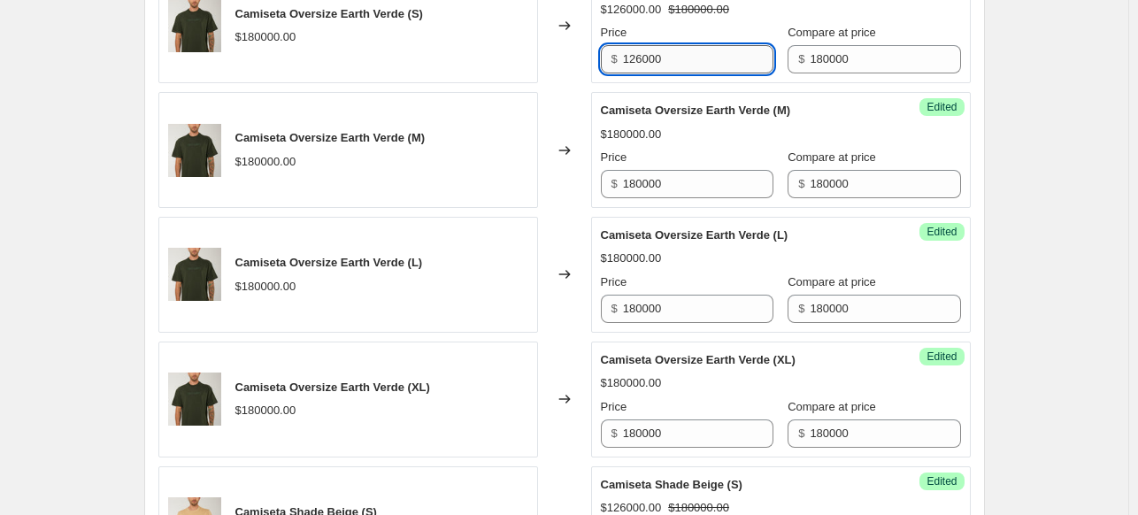
click at [701, 53] on input "126000" at bounding box center [698, 59] width 150 height 28
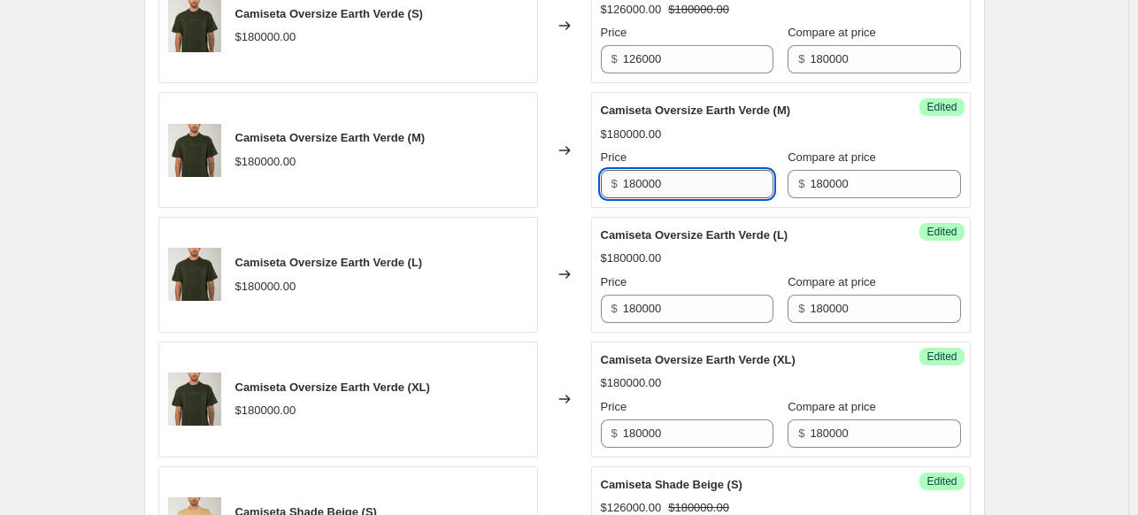
click at [678, 184] on input "180000" at bounding box center [698, 184] width 150 height 28
paste input "26"
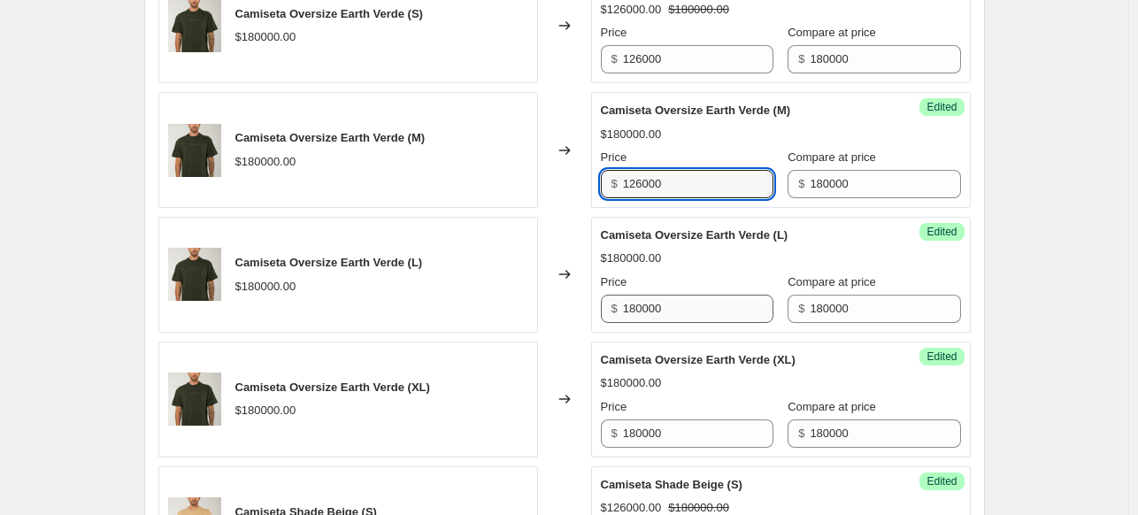
type input "126000"
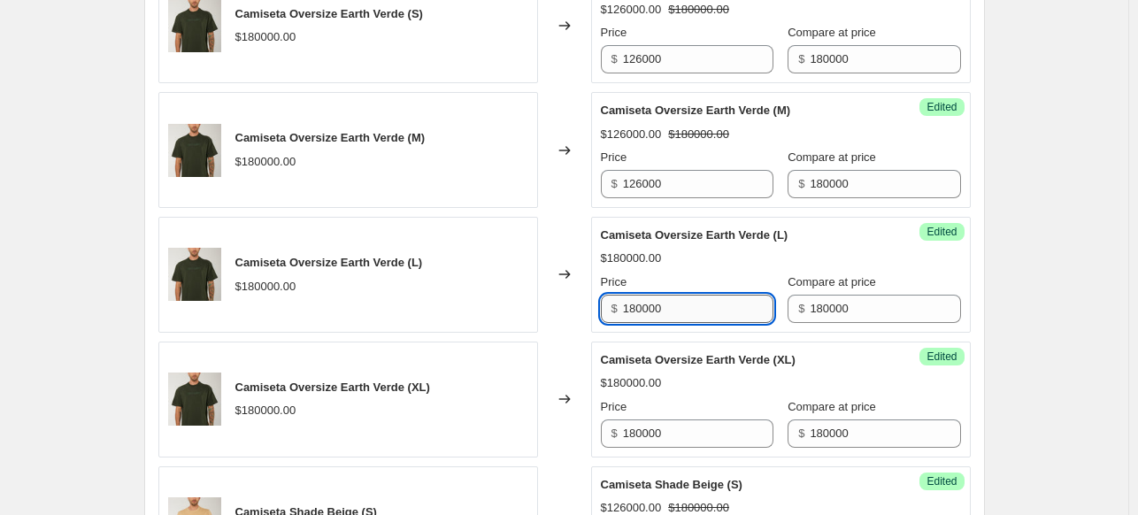
click at [663, 310] on input "180000" at bounding box center [698, 309] width 150 height 28
paste input "26"
type input "126000"
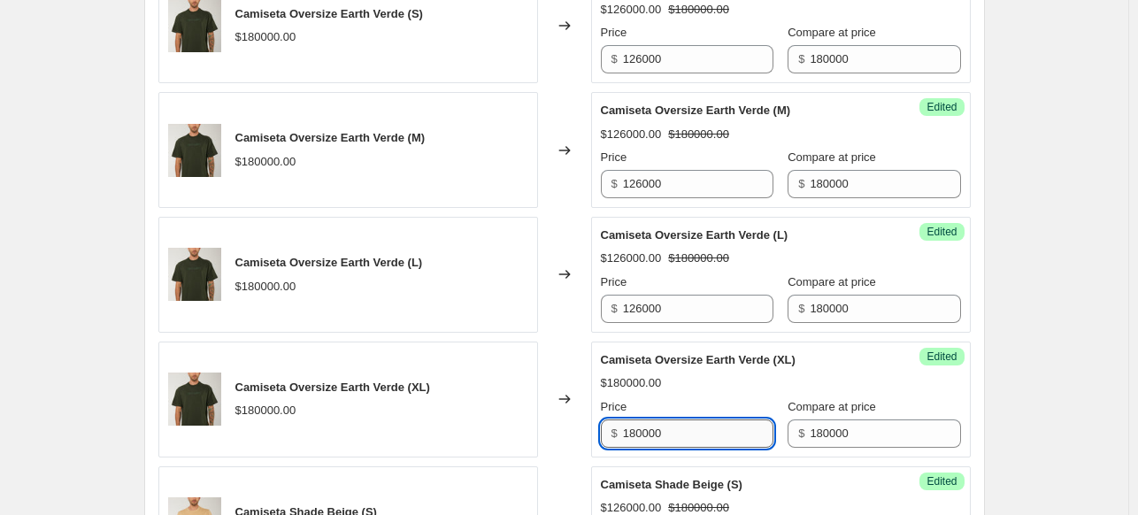
click at [666, 433] on input "180000" at bounding box center [698, 433] width 150 height 28
paste input "26"
type input "126000"
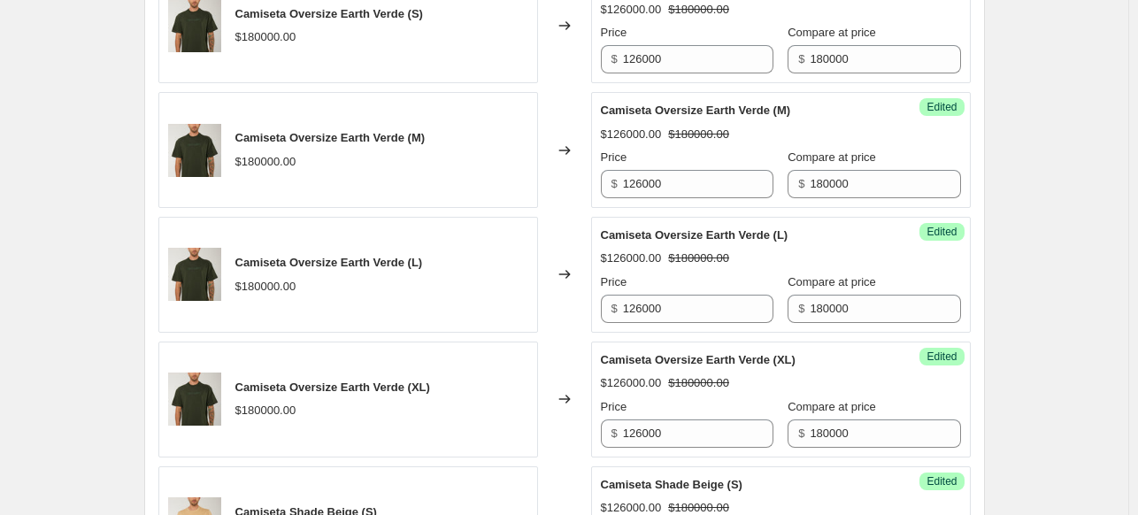
click at [1062, 320] on div "Create new price change job. This page is ready Create new price change job Dra…" at bounding box center [564, 51] width 1128 height 2463
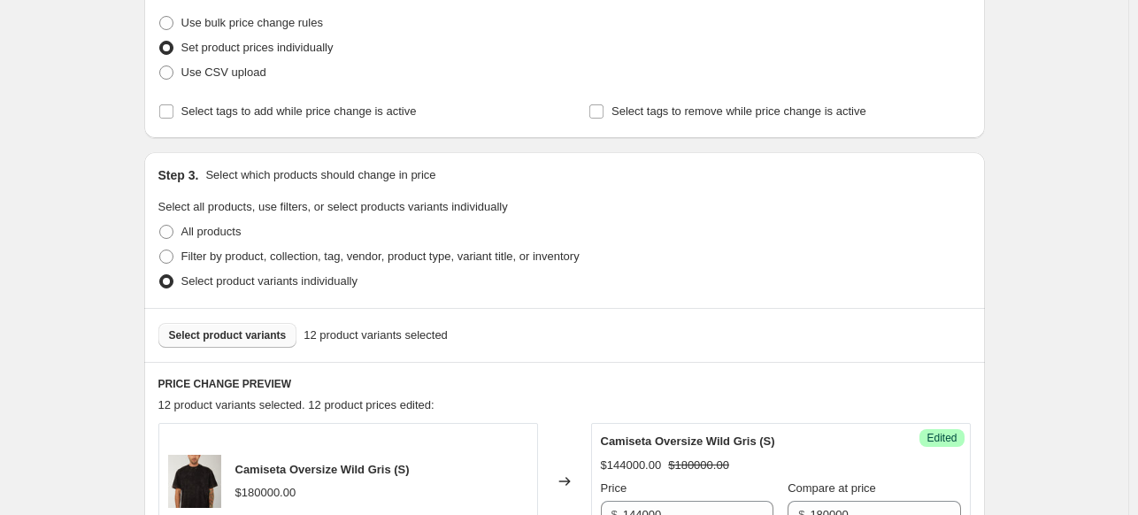
scroll to position [207, 0]
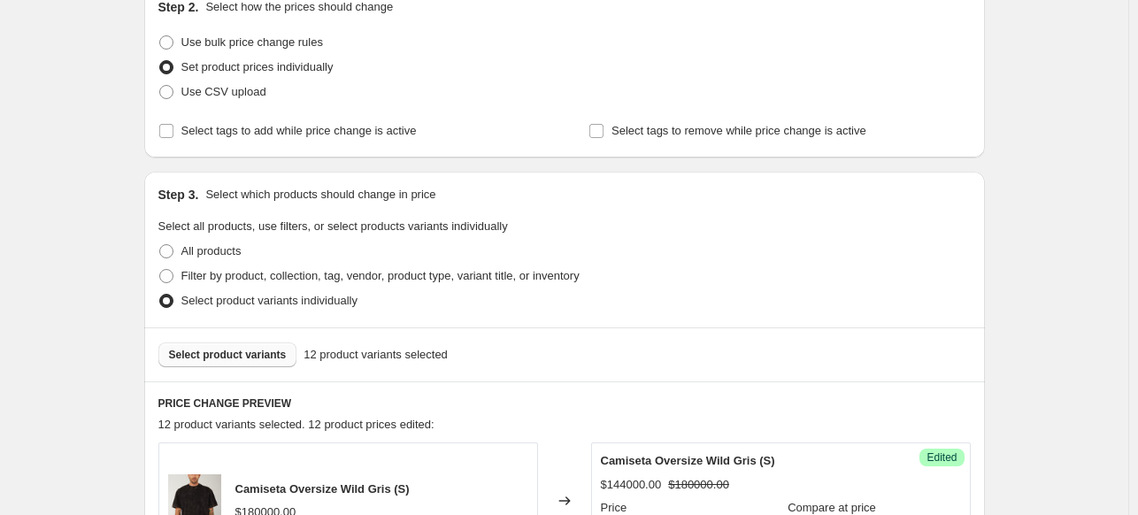
click at [270, 346] on button "Select product variants" at bounding box center [227, 354] width 139 height 25
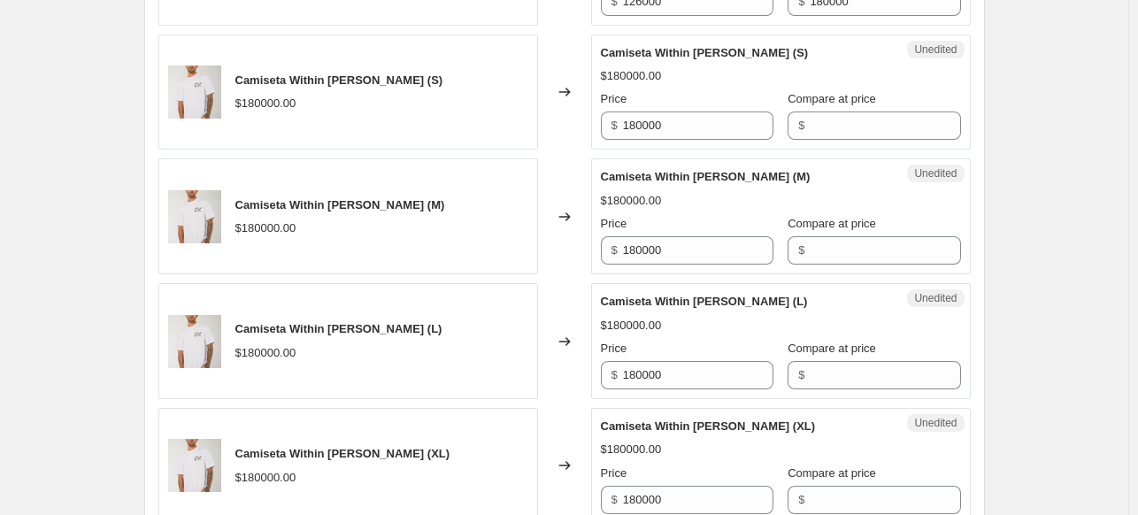
scroll to position [1622, 0]
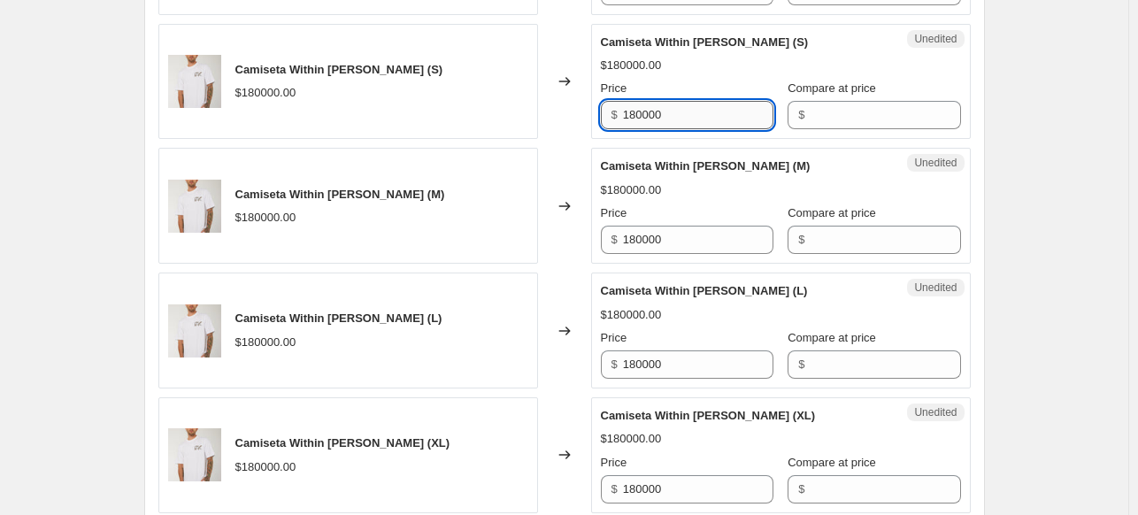
click at [717, 108] on input "180000" at bounding box center [698, 115] width 150 height 28
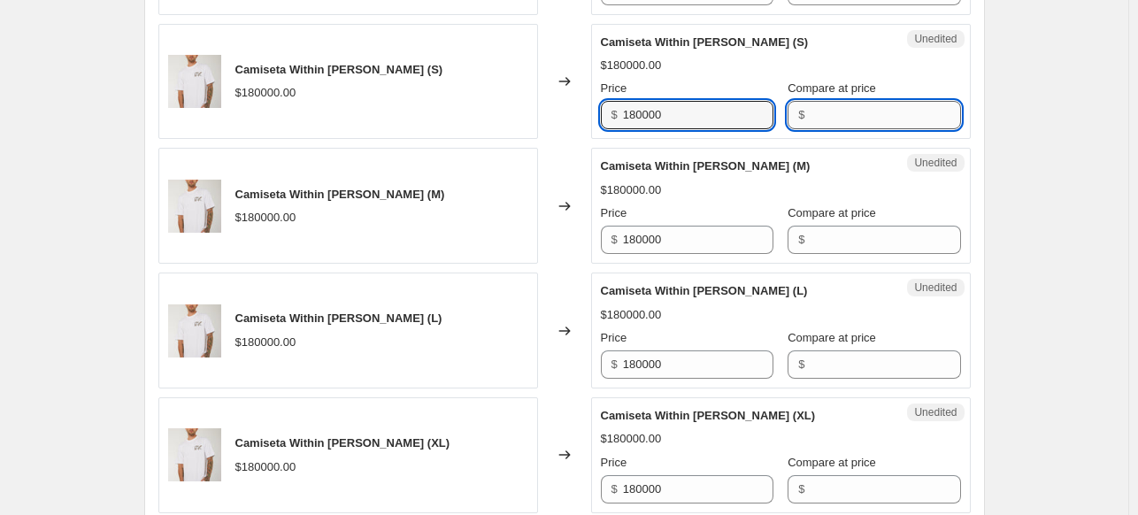
click at [821, 116] on input "Compare at price" at bounding box center [884, 115] width 150 height 28
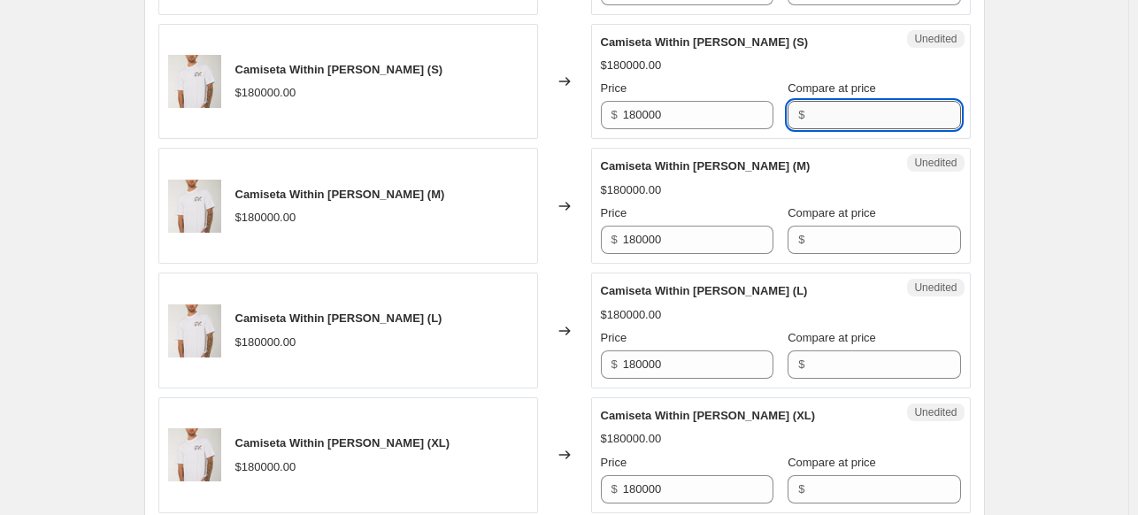
paste input "180000"
type input "180000"
click at [842, 241] on input "Compare at price" at bounding box center [884, 240] width 150 height 28
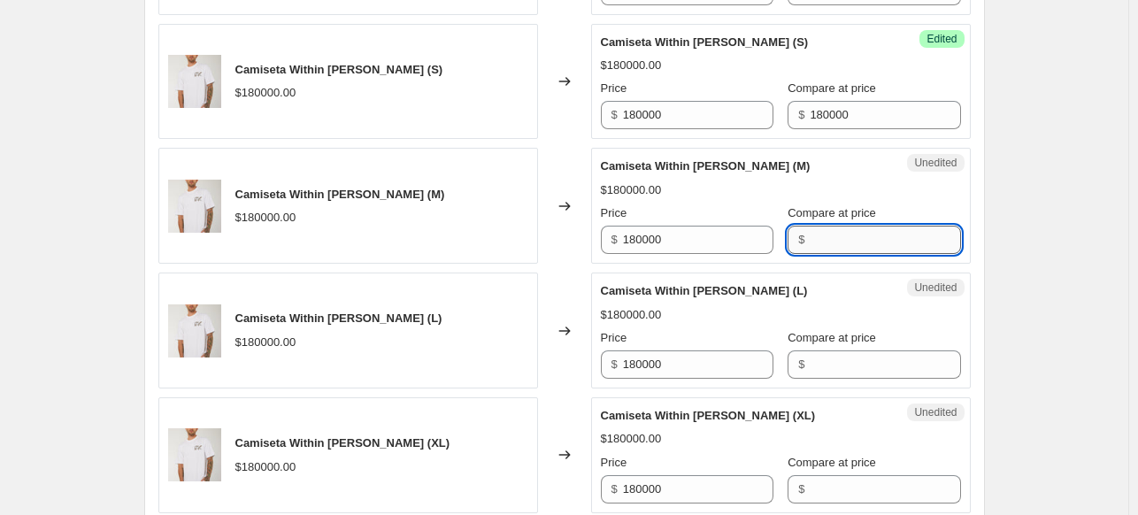
paste input "180000"
type input "180000"
click at [830, 364] on input "Compare at price" at bounding box center [884, 364] width 150 height 28
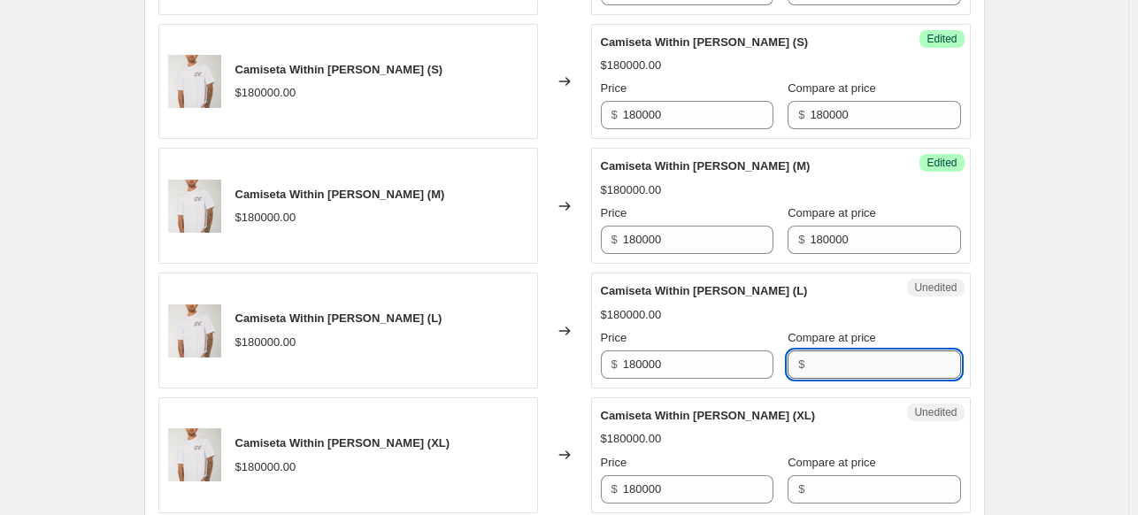
paste input "180000"
type input "180000"
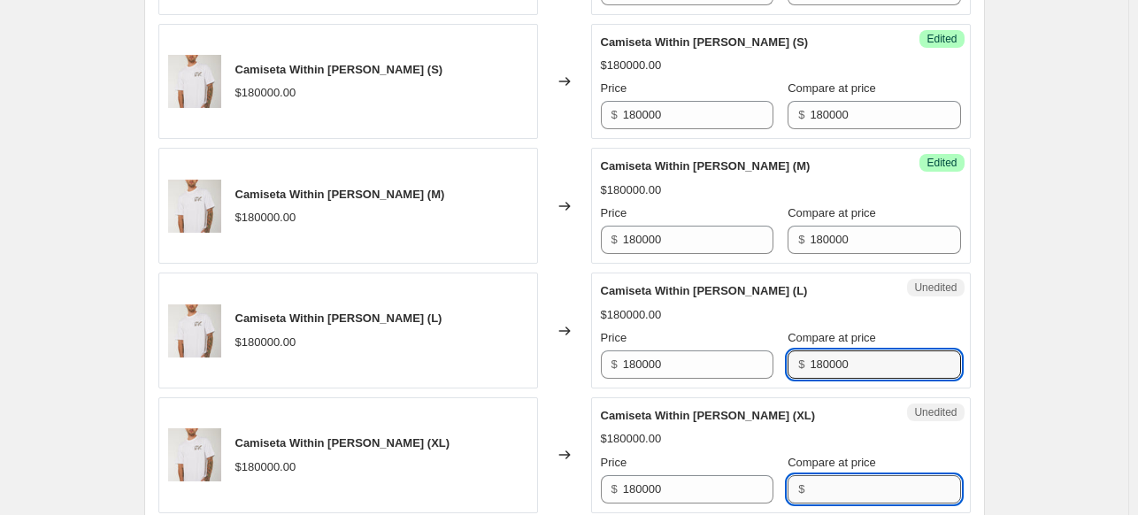
click at [832, 489] on input "Compare at price" at bounding box center [884, 489] width 150 height 28
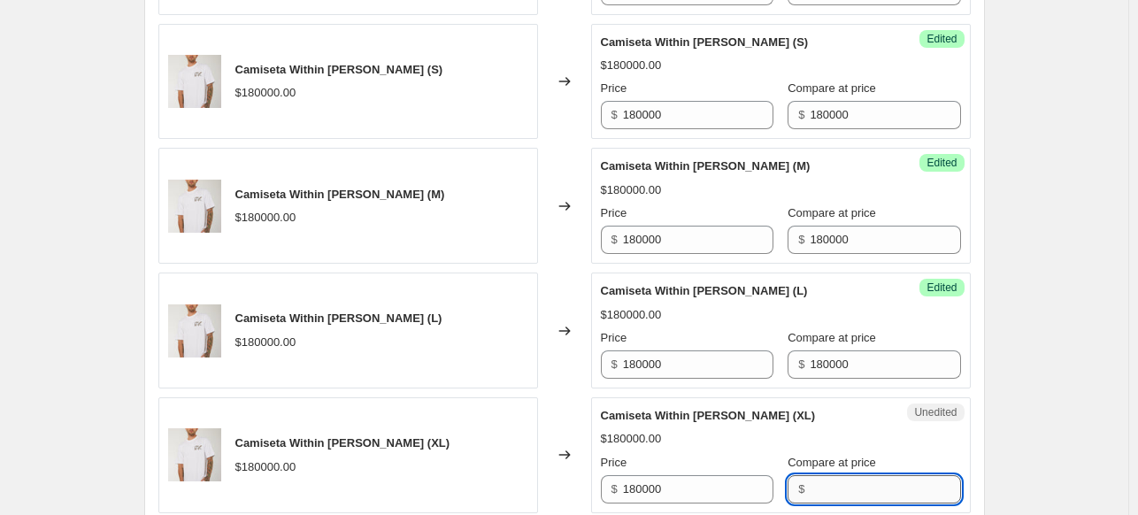
paste input "180000"
type input "180000"
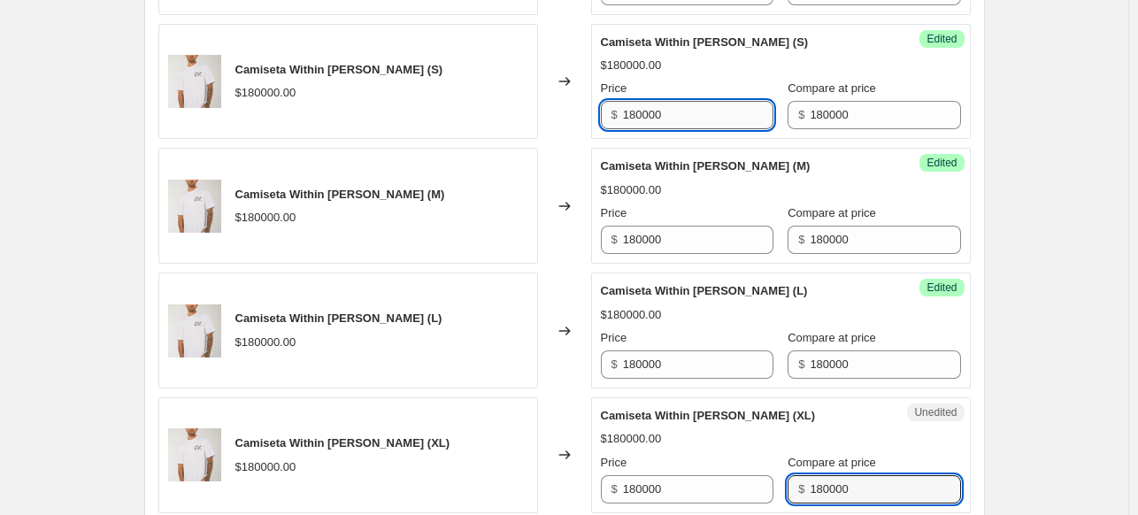
click at [676, 109] on input "180000" at bounding box center [698, 115] width 150 height 28
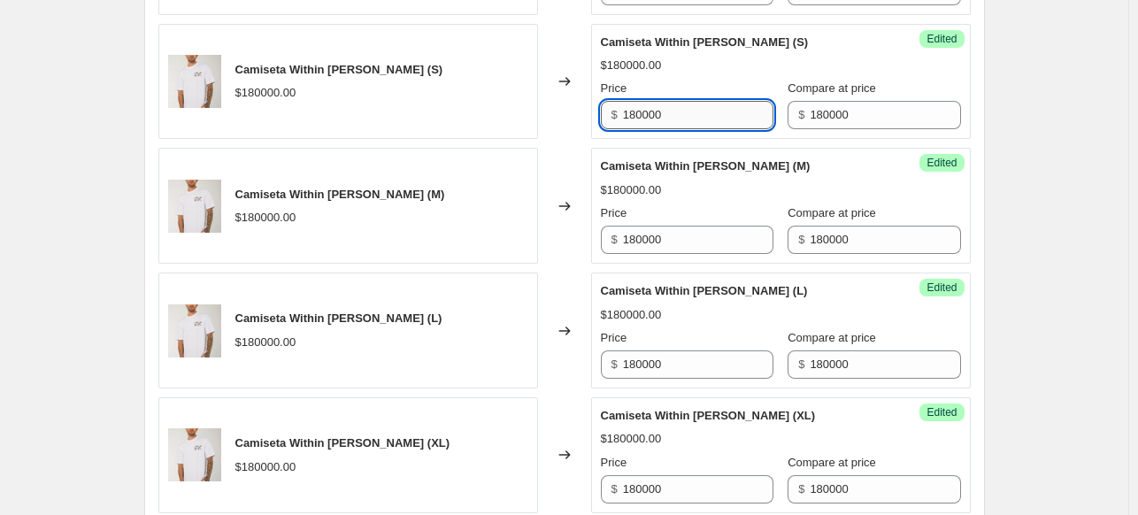
click at [676, 109] on input "180000" at bounding box center [698, 115] width 150 height 28
click at [676, 109] on input "144000" at bounding box center [698, 115] width 150 height 28
type input "144000"
click at [686, 149] on div "Success Edited Camiseta Within Blanco (M) $180000.00 Price $ 180000 Compare at …" at bounding box center [780, 206] width 379 height 116
click at [686, 116] on input "144000" at bounding box center [698, 115] width 150 height 28
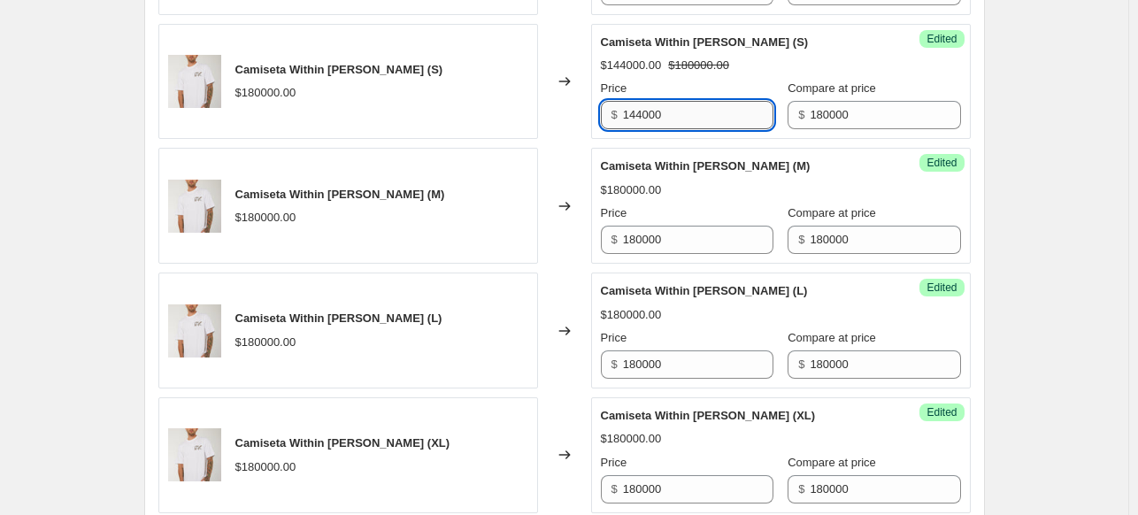
click at [686, 116] on input "144000" at bounding box center [698, 115] width 150 height 28
click at [701, 241] on input "180000" at bounding box center [698, 240] width 150 height 28
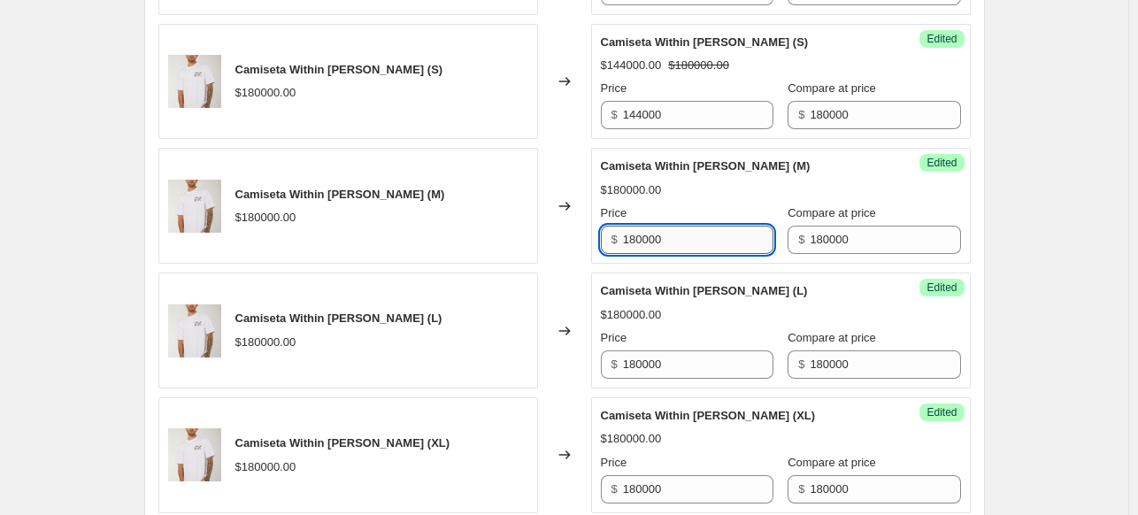
click at [701, 241] on input "180000" at bounding box center [698, 240] width 150 height 28
paste input "44"
type input "144000"
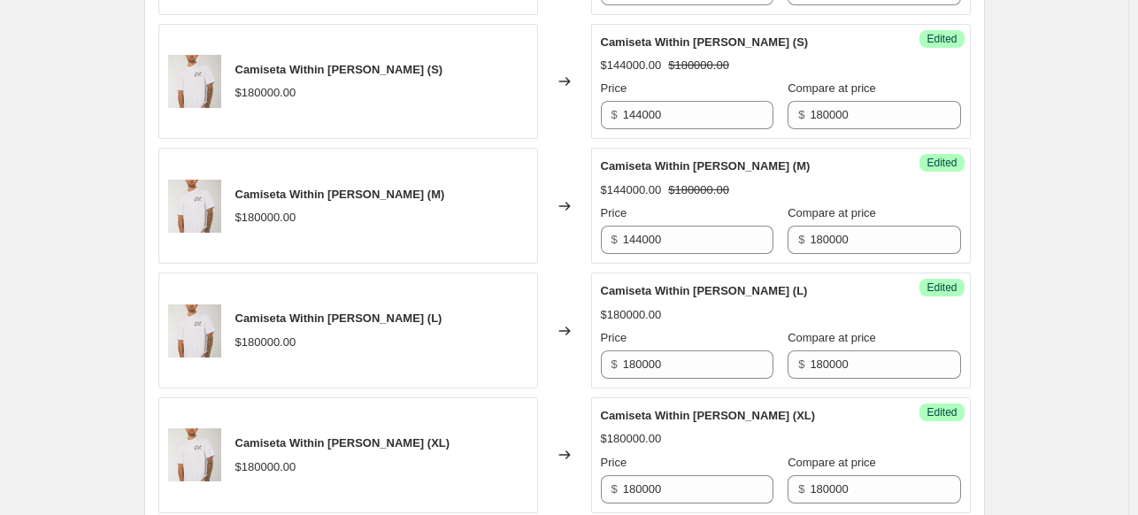
click at [705, 282] on div "Camiseta Within Blanco (L)" at bounding box center [745, 291] width 289 height 18
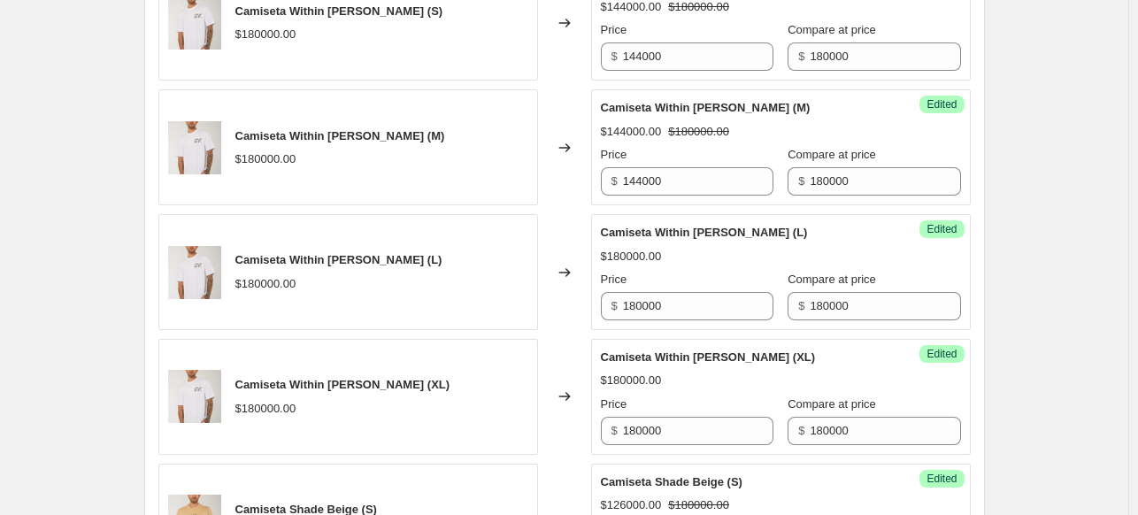
scroll to position [1711, 0]
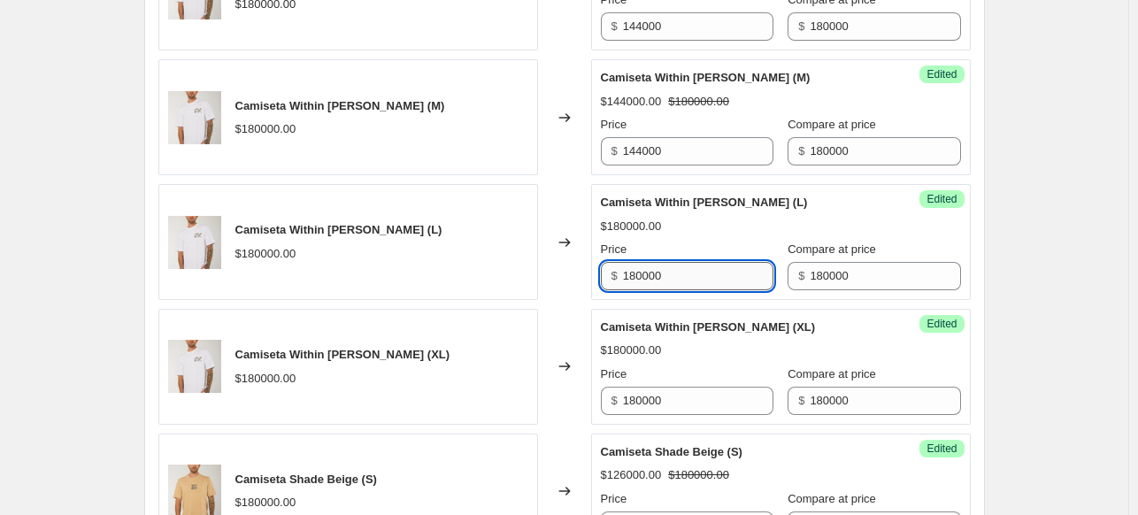
click at [677, 263] on input "180000" at bounding box center [698, 276] width 150 height 28
paste input "44"
type input "144000"
click at [676, 320] on span "Camiseta Within Blanco (XL)" at bounding box center [708, 326] width 215 height 13
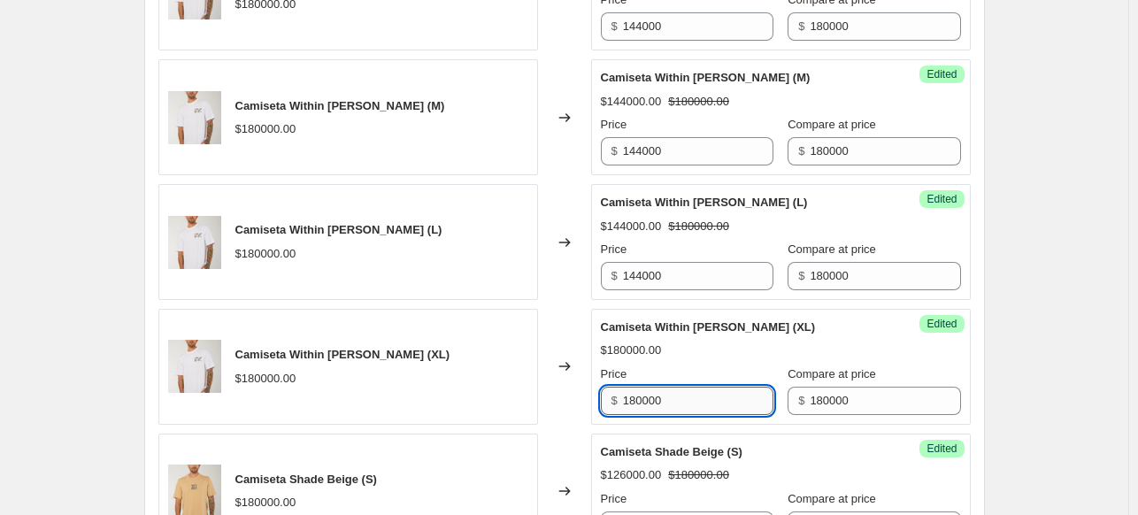
click at [672, 400] on input "180000" at bounding box center [698, 401] width 150 height 28
paste input "44"
type input "144000"
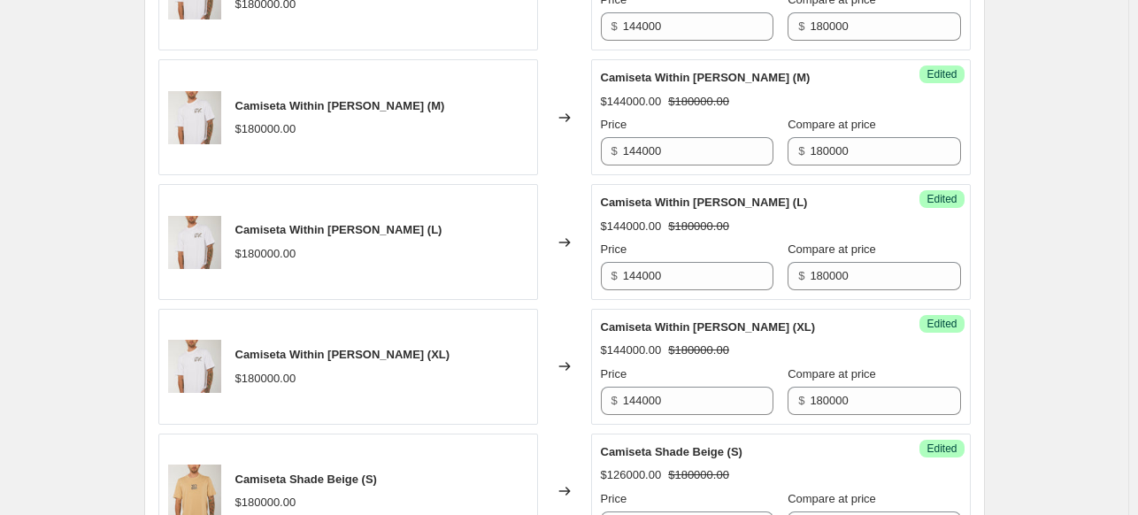
click at [681, 365] on div "Price" at bounding box center [687, 374] width 172 height 18
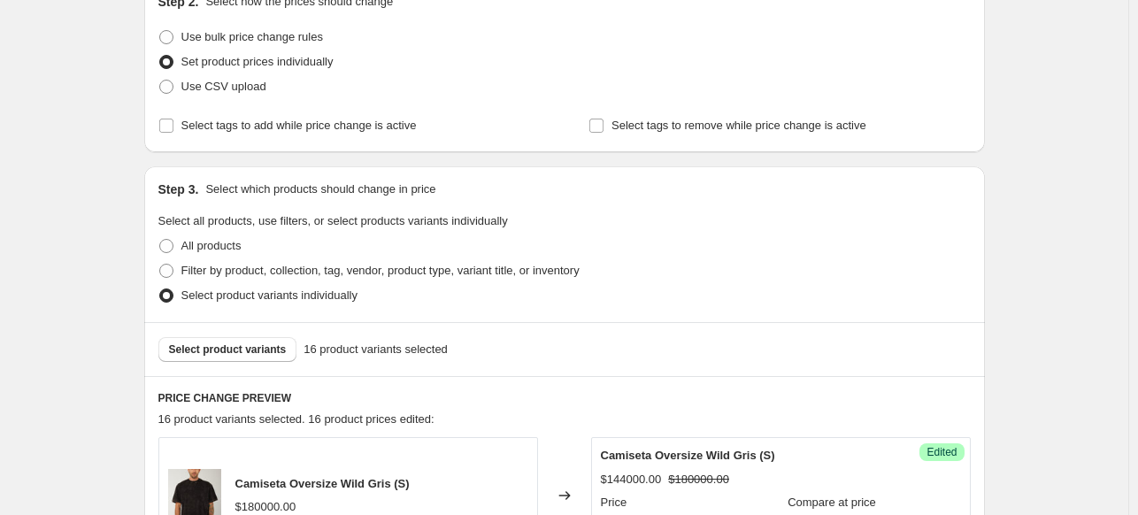
scroll to position [384, 0]
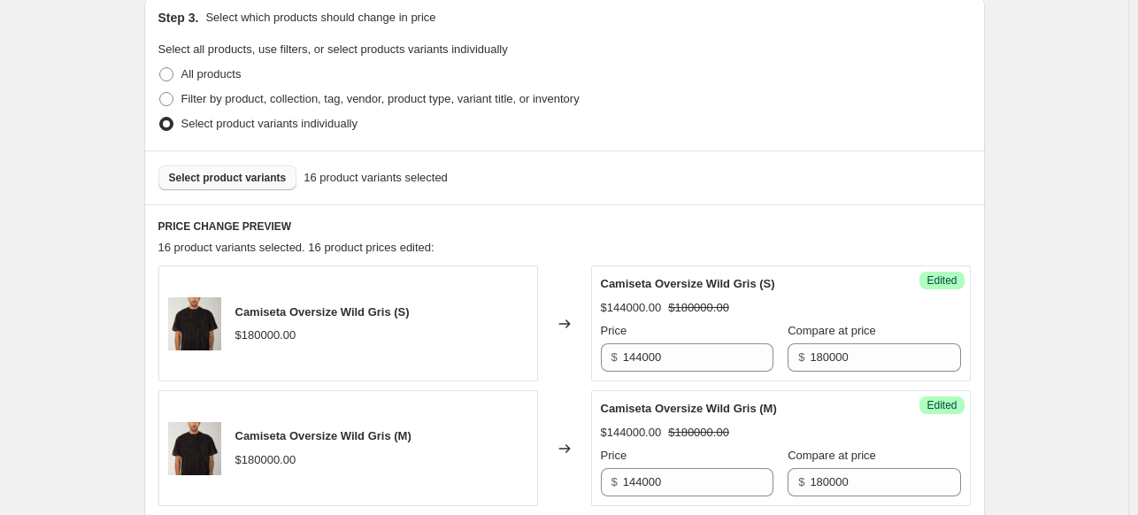
click at [256, 180] on span "Select product variants" at bounding box center [228, 178] width 118 height 14
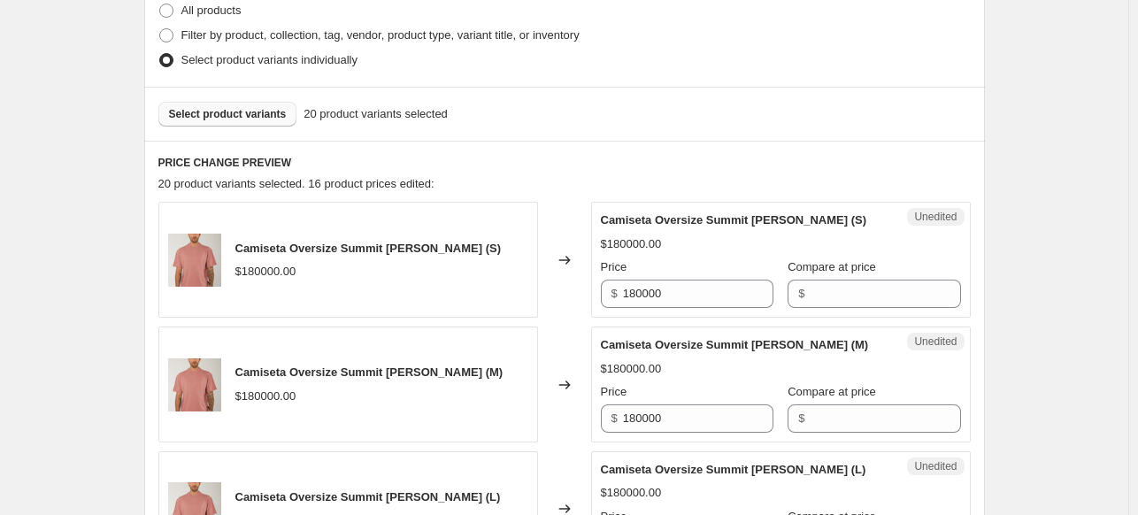
scroll to position [472, 0]
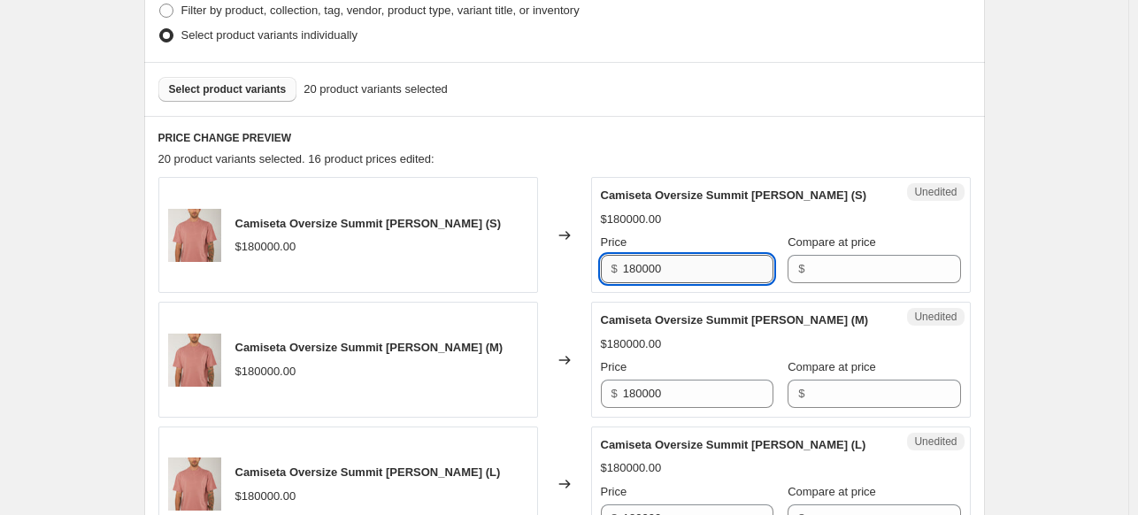
click at [701, 278] on input "180000" at bounding box center [698, 269] width 150 height 28
paste input "44"
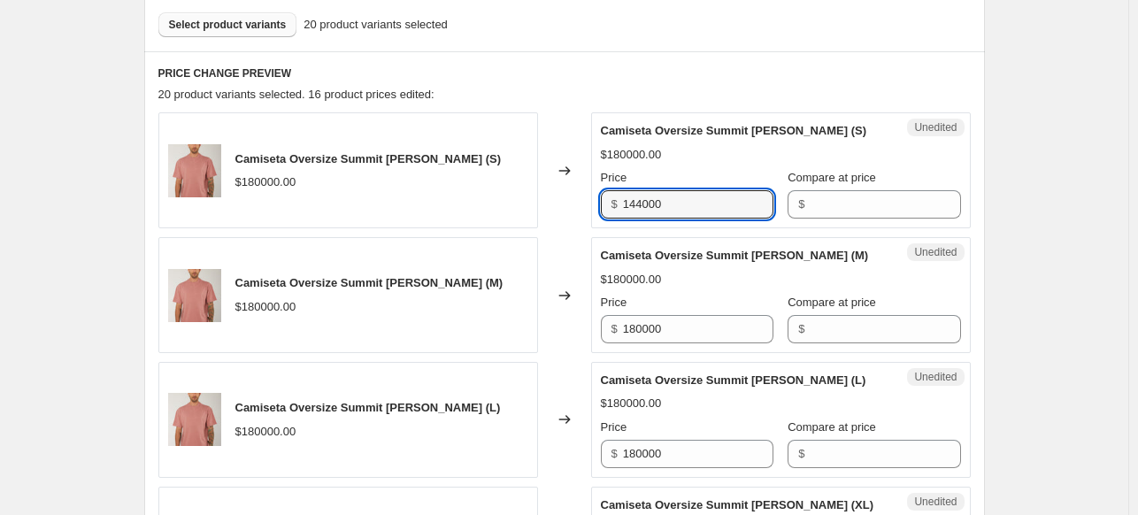
scroll to position [561, 0]
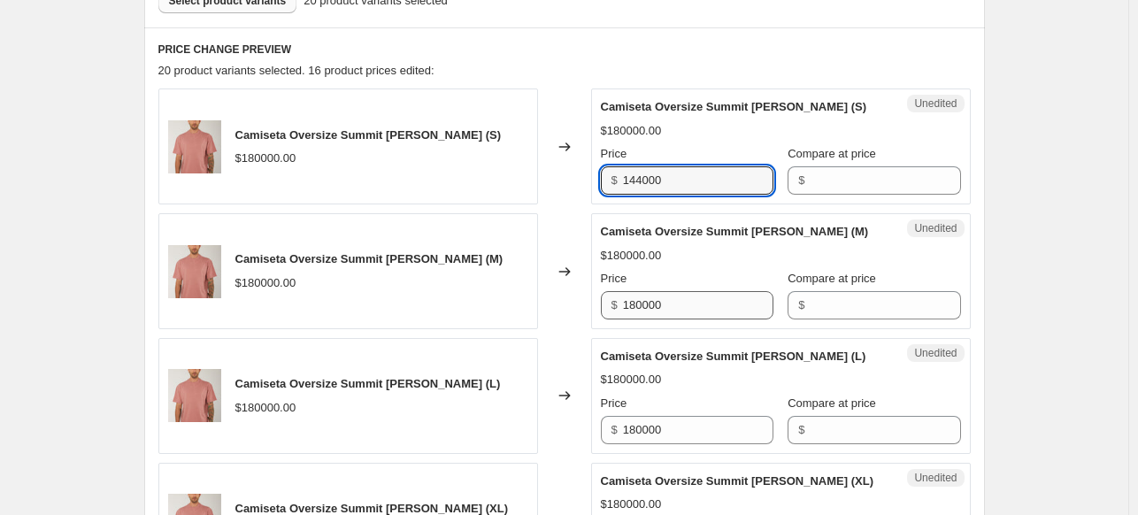
type input "144000"
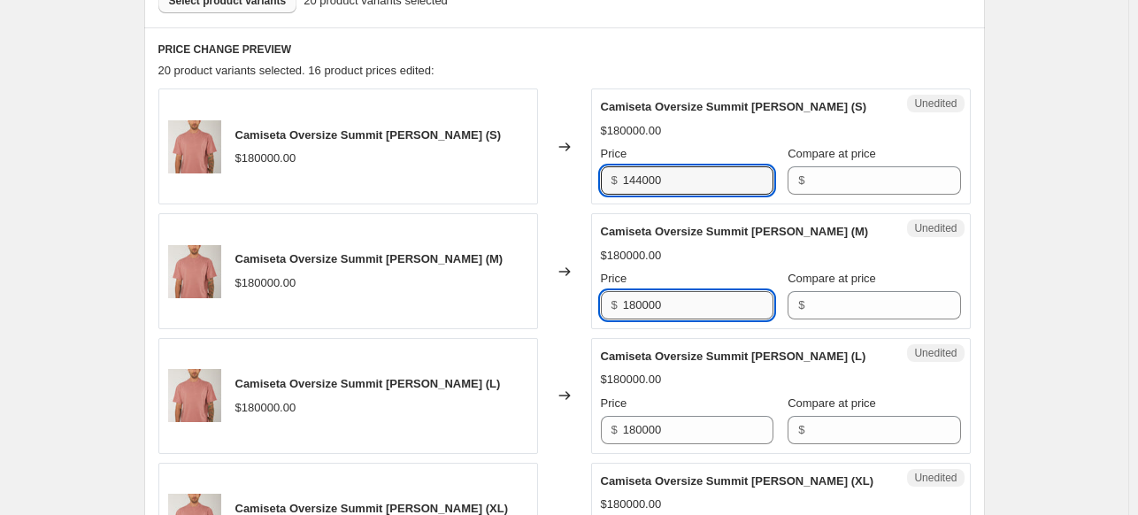
click at [686, 310] on input "180000" at bounding box center [698, 305] width 150 height 28
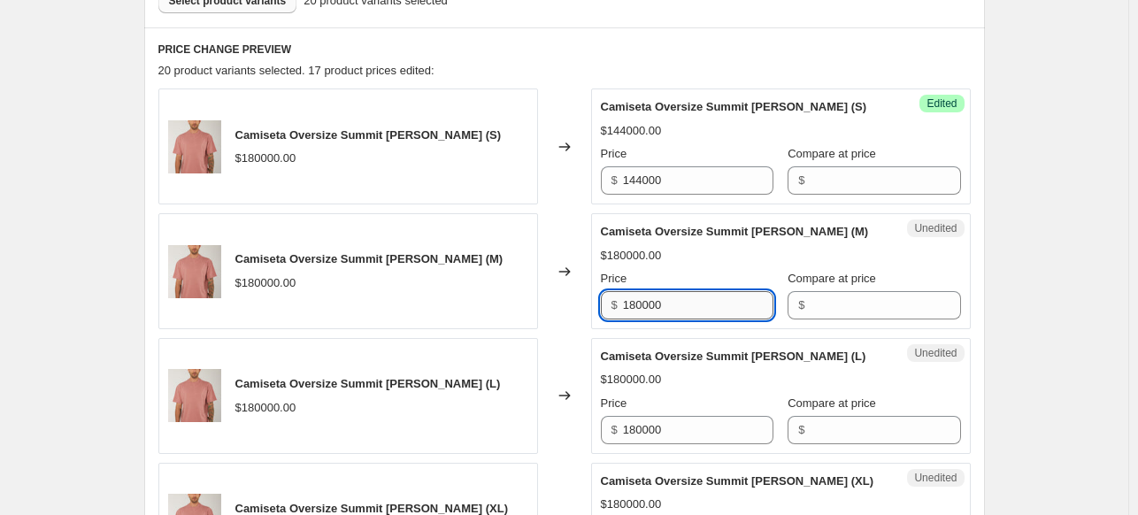
click at [686, 310] on input "180000" at bounding box center [698, 305] width 150 height 28
paste input "44"
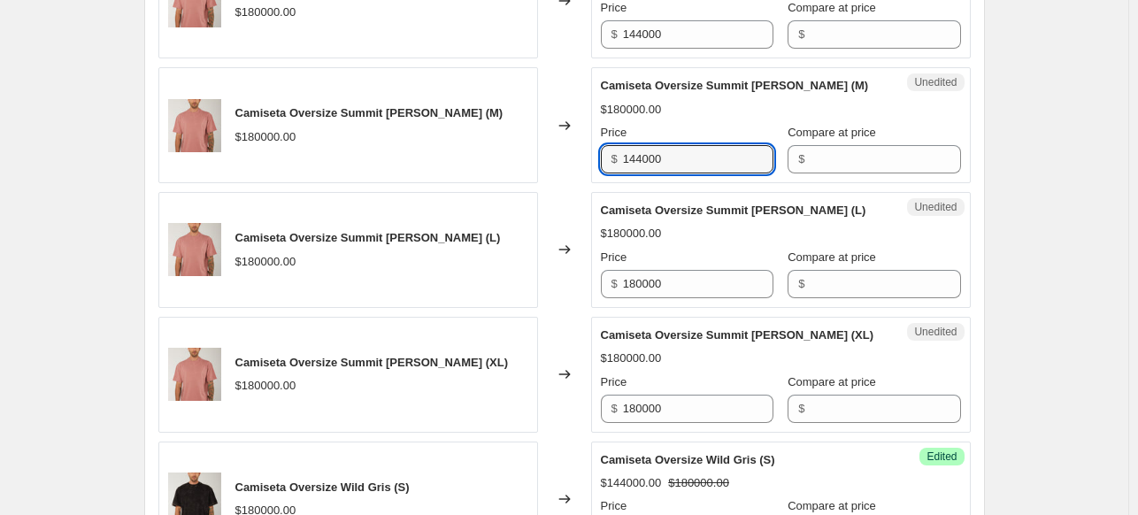
scroll to position [738, 0]
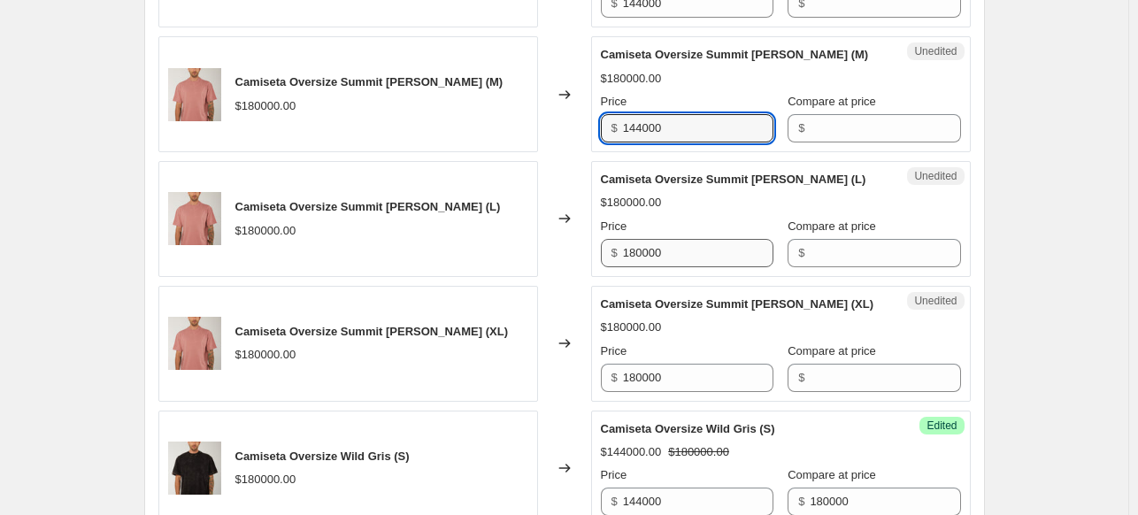
type input "144000"
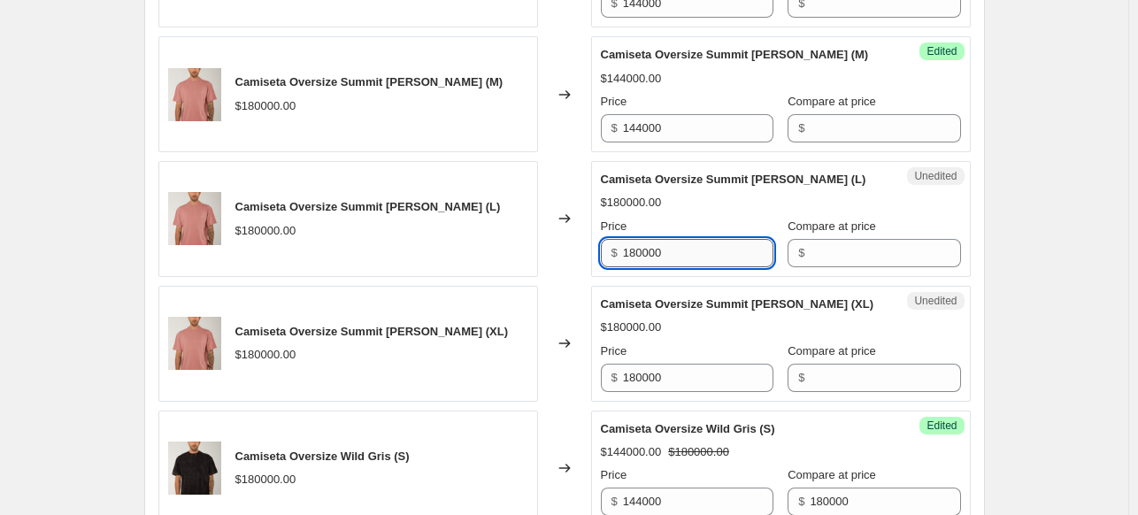
click at [675, 257] on input "180000" at bounding box center [698, 253] width 150 height 28
paste input "44"
type input "144000"
click at [688, 386] on input "180000" at bounding box center [698, 378] width 150 height 28
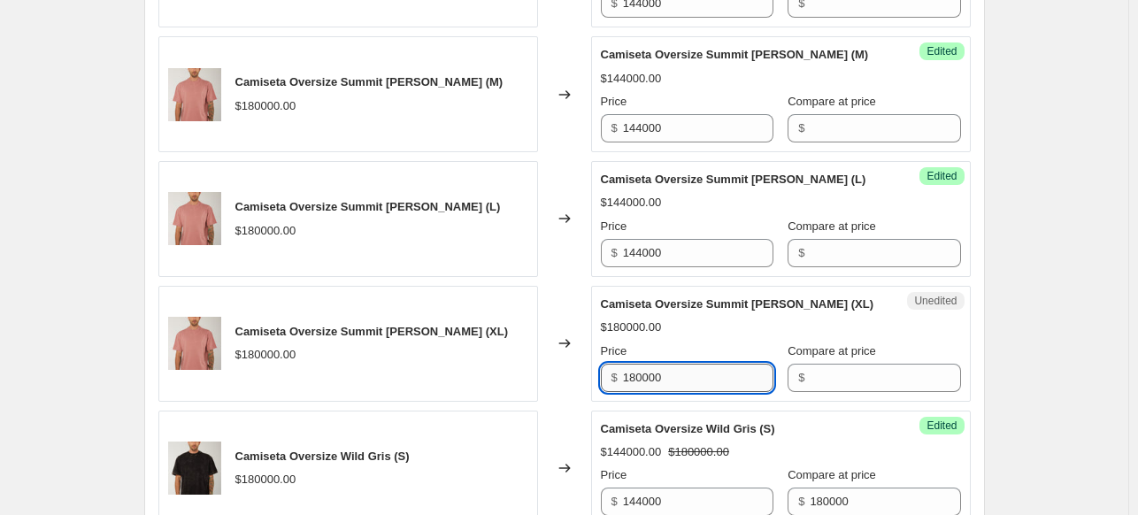
click at [688, 386] on input "180000" at bounding box center [698, 378] width 150 height 28
paste input "44"
type input "144000"
click at [822, 372] on input "Compare at price" at bounding box center [884, 378] width 150 height 28
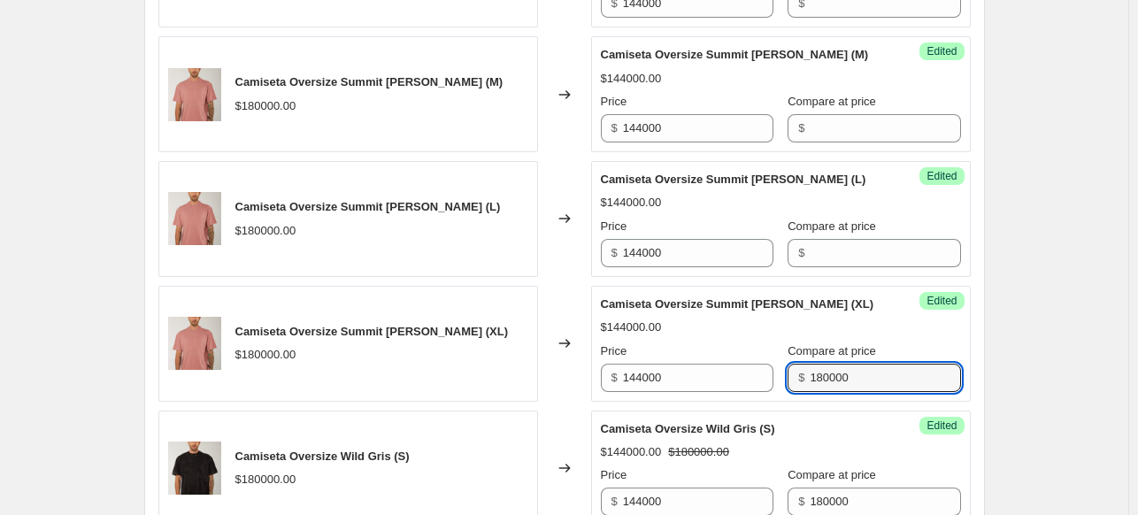
type input "180000"
click at [722, 318] on div "$144000.00 $180000.00" at bounding box center [781, 327] width 360 height 18
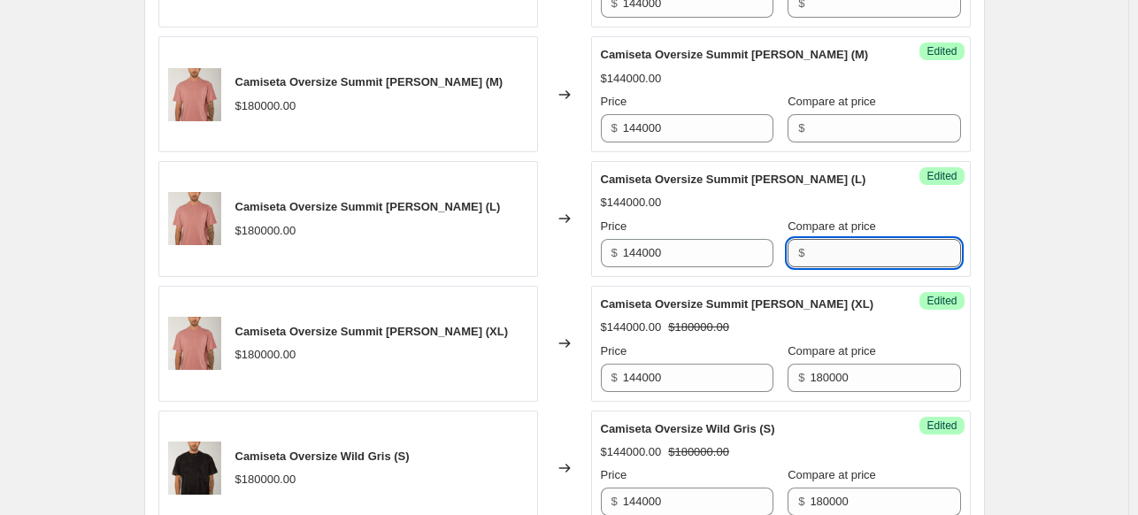
click at [827, 241] on input "Compare at price" at bounding box center [884, 253] width 150 height 28
type input "180000"
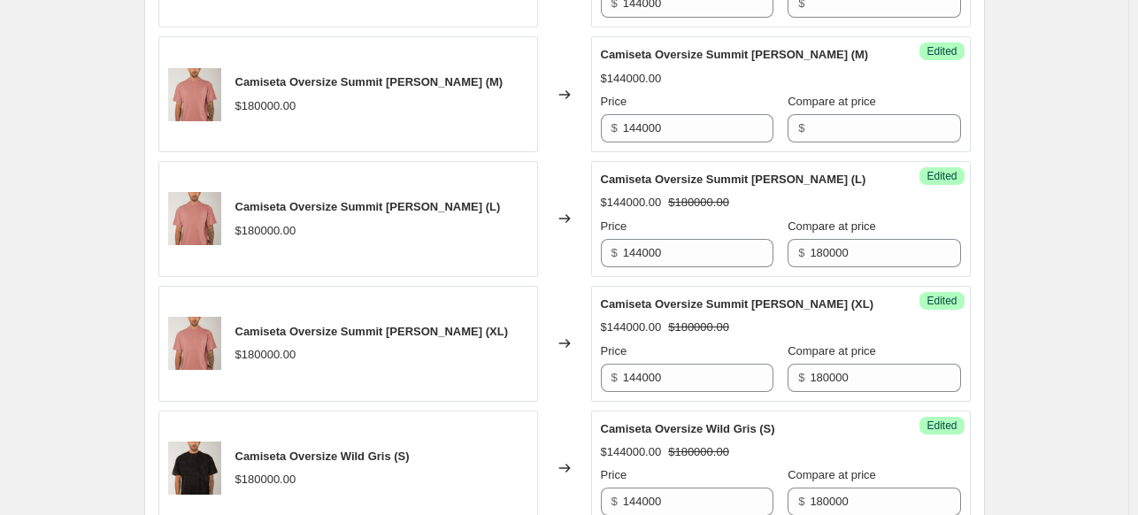
click at [840, 219] on span "Compare at price" at bounding box center [831, 225] width 88 height 13
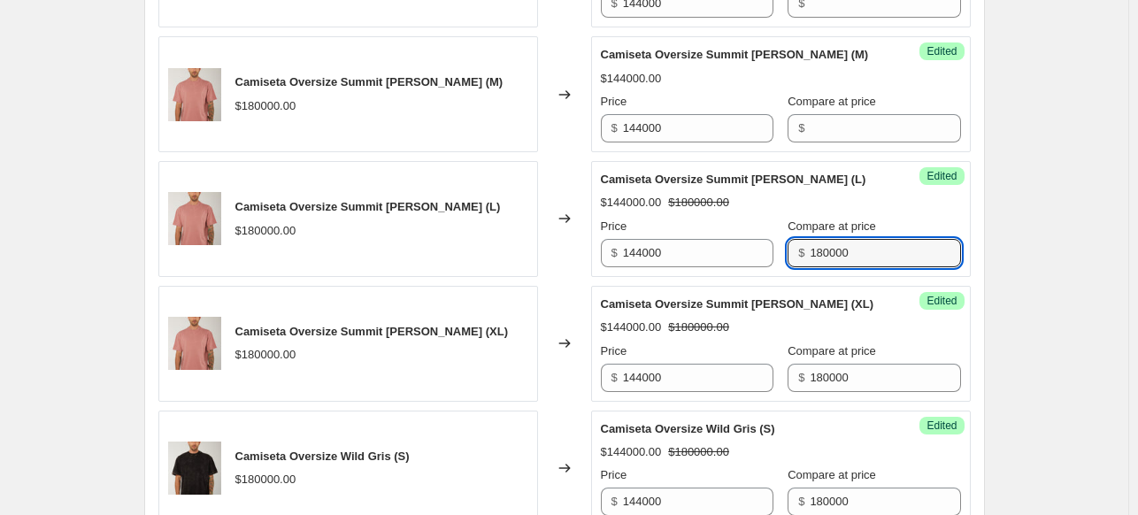
click at [840, 239] on input "180000" at bounding box center [884, 253] width 150 height 28
click at [835, 123] on input "Compare at price" at bounding box center [884, 128] width 150 height 28
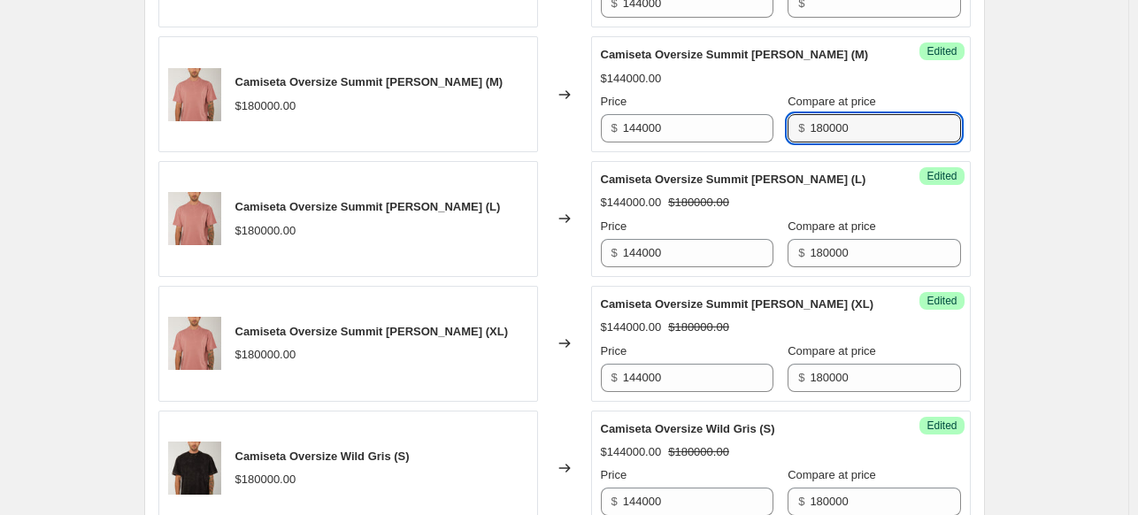
type input "180000"
click at [831, 63] on div "Camiseta Oversize Summit Rosado (M) $144000.00 Price $ 144000 Compare at price …" at bounding box center [781, 94] width 360 height 96
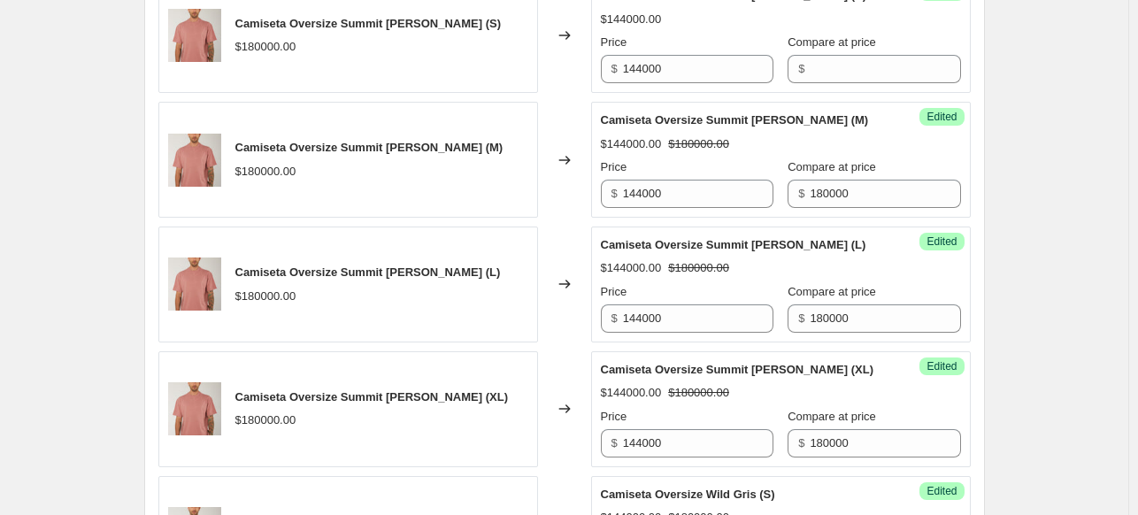
scroll to position [649, 0]
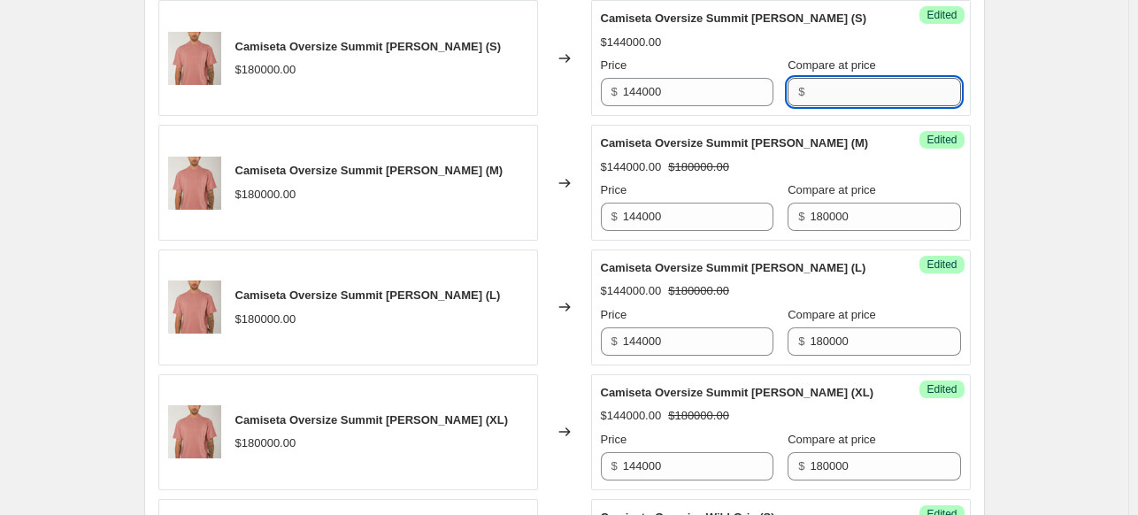
click at [814, 83] on input "Compare at price" at bounding box center [884, 92] width 150 height 28
type input "180000"
click at [941, 52] on div "Success Edited Camiseta Oversize Summit Rosado (S) $144000.00 Price $ 144000 Co…" at bounding box center [780, 58] width 379 height 116
click at [954, 155] on div "Success Edited Camiseta Oversize Summit Rosado (M) $144000.00 $180000.00 Price …" at bounding box center [780, 183] width 379 height 116
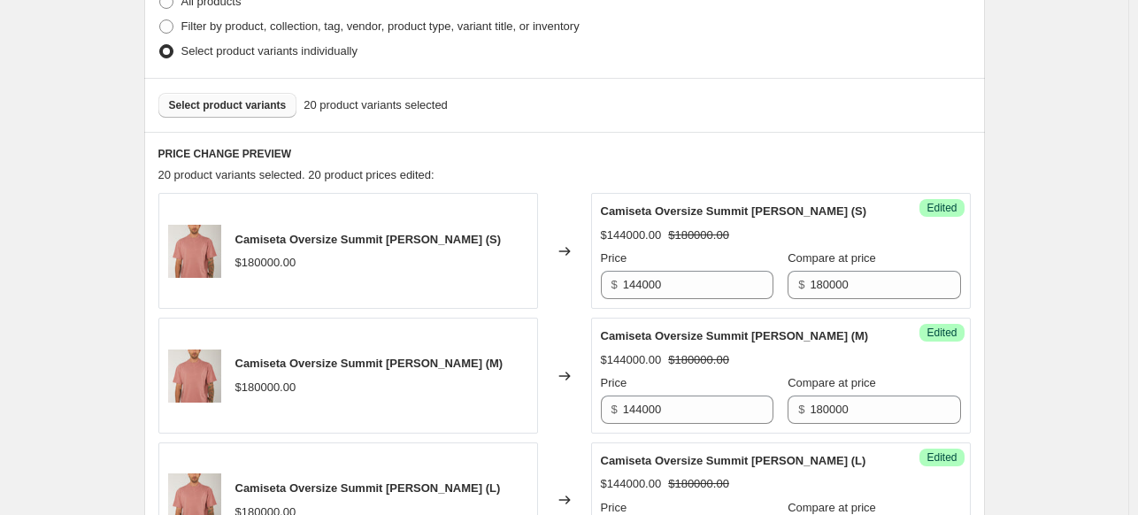
scroll to position [472, 0]
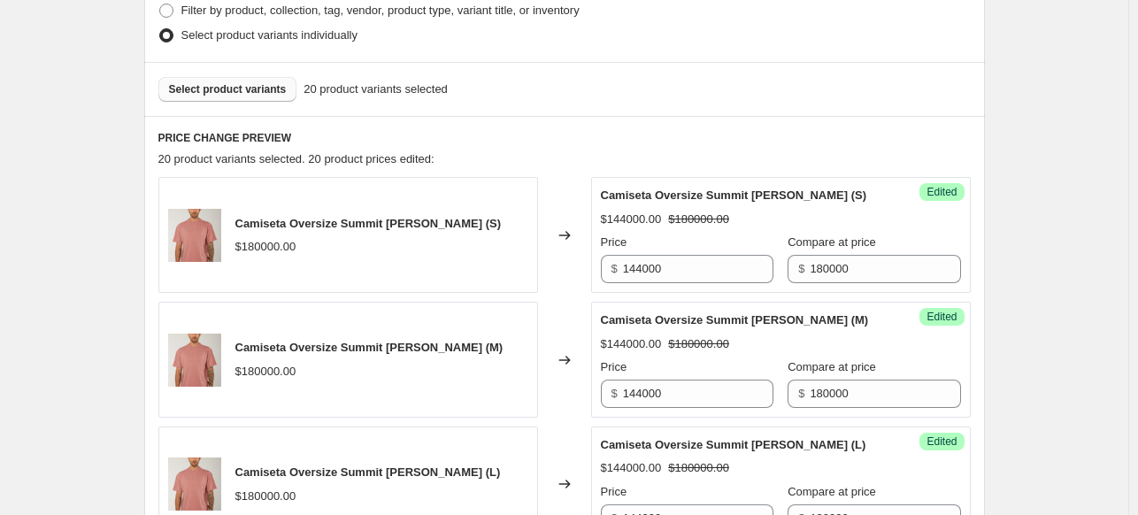
click at [249, 84] on span "Select product variants" at bounding box center [228, 89] width 118 height 14
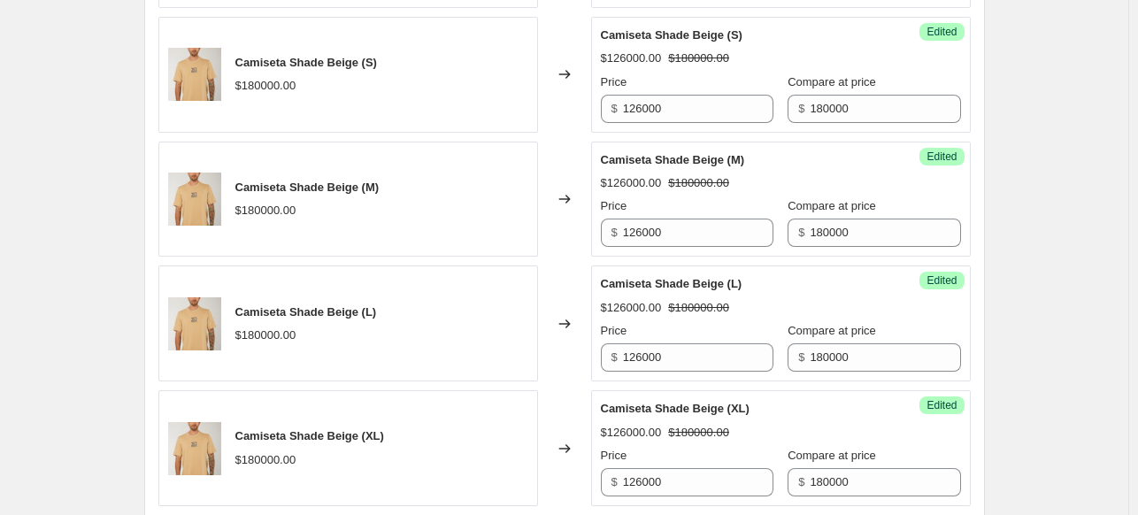
scroll to position [2936, 0]
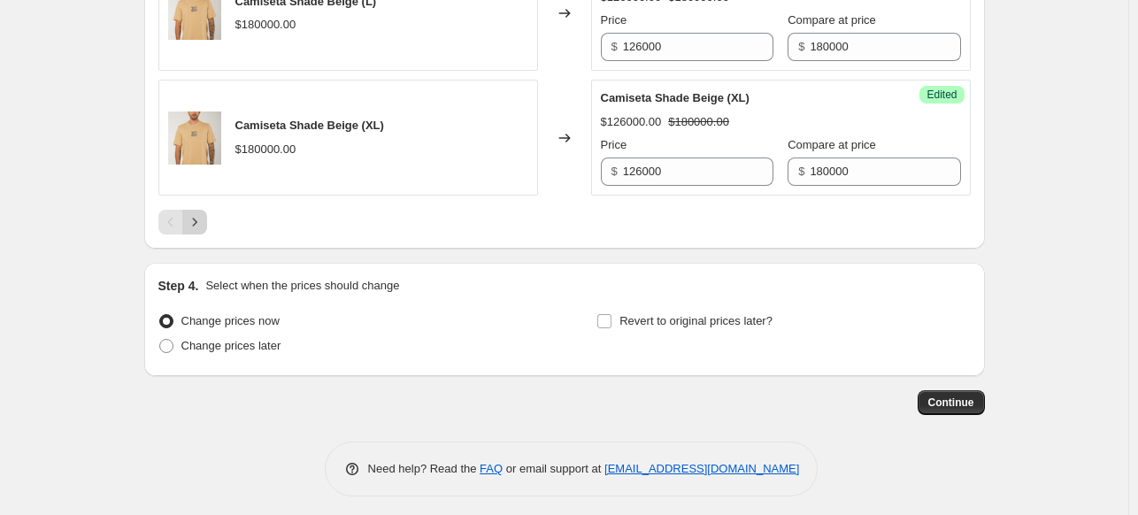
click at [203, 214] on icon "Next" at bounding box center [195, 222] width 18 height 18
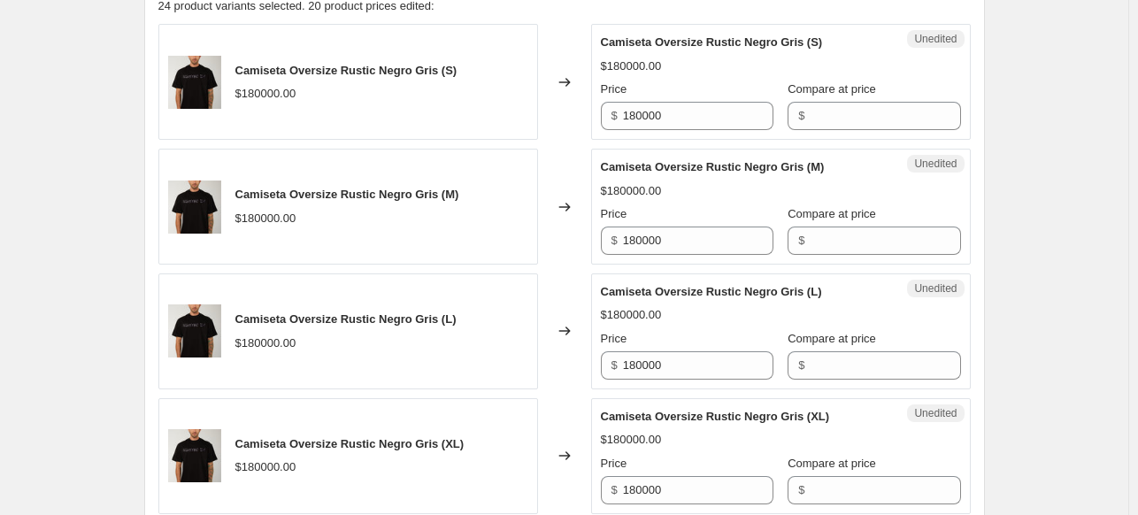
scroll to position [594, 0]
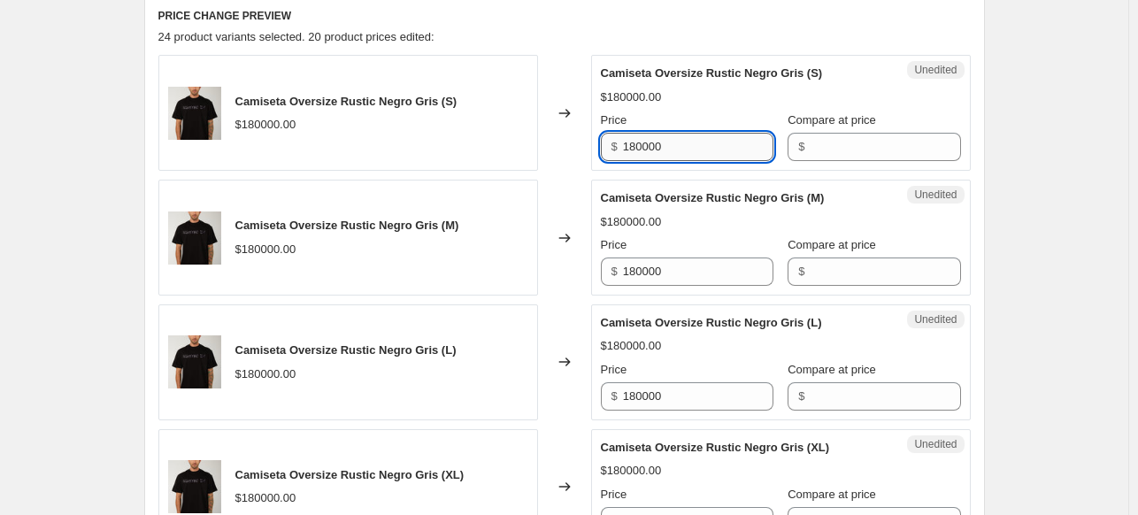
click at [711, 148] on input "180000" at bounding box center [698, 147] width 150 height 28
paste input "44"
type input "144000"
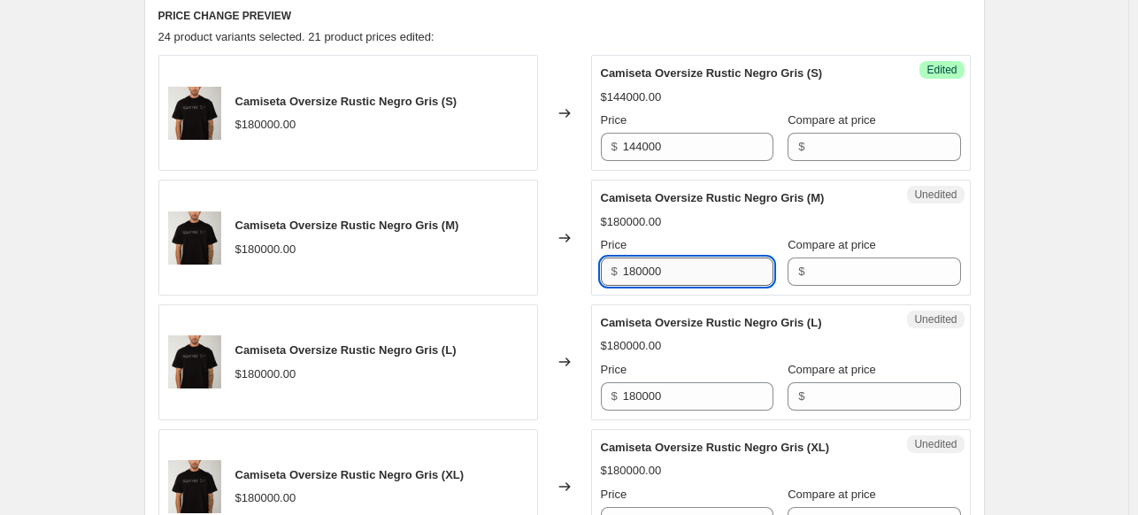
click at [696, 258] on input "180000" at bounding box center [698, 271] width 150 height 28
paste input "144000"
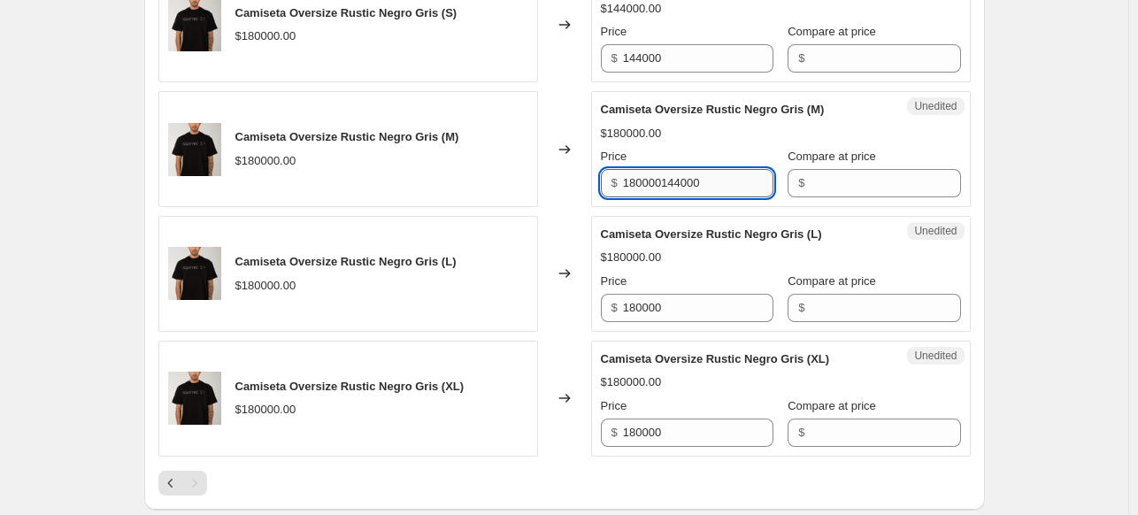
click at [695, 186] on input "180000144000" at bounding box center [698, 183] width 150 height 28
paste input "text"
type input "144000"
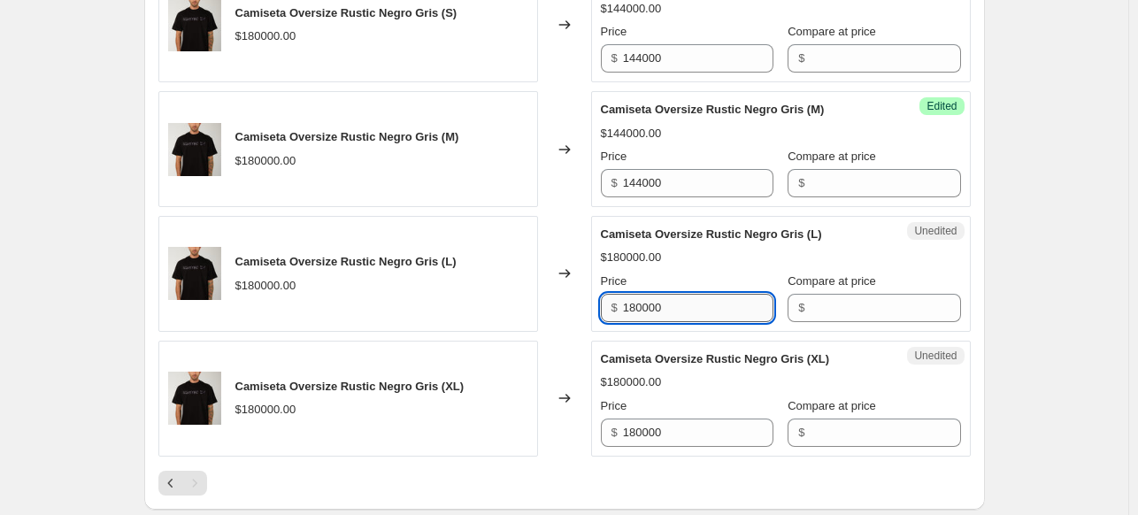
click at [690, 294] on input "180000" at bounding box center [698, 308] width 150 height 28
paste input "44"
type input "144000"
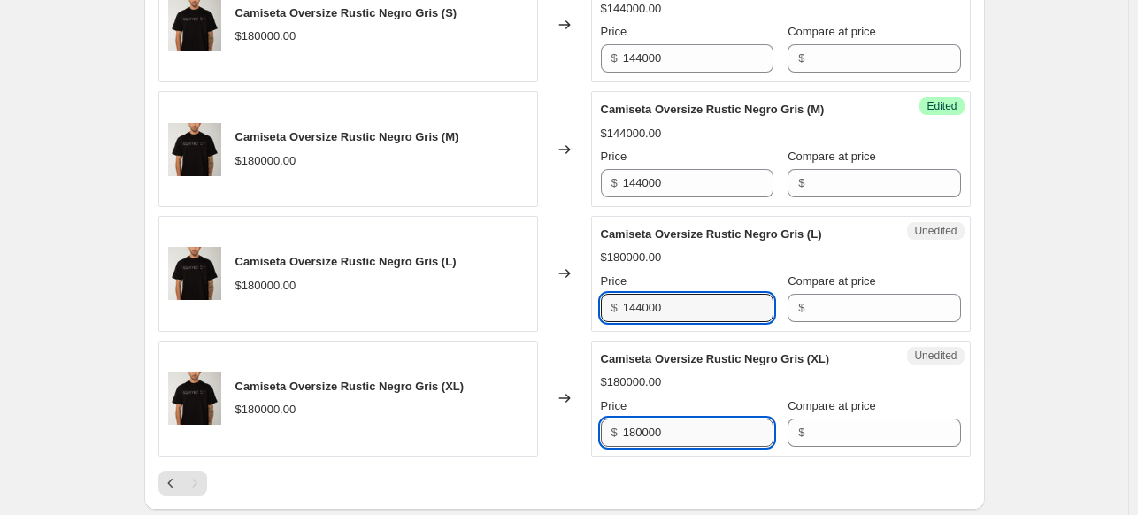
click at [685, 426] on input "180000" at bounding box center [698, 432] width 150 height 28
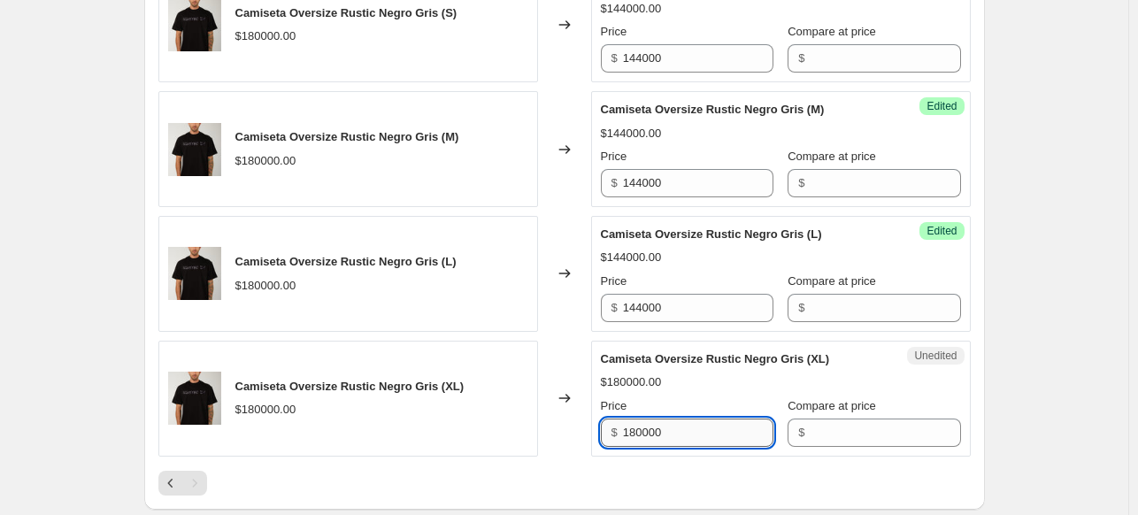
click at [685, 426] on input "180000" at bounding box center [698, 432] width 150 height 28
paste input "44"
type input "144000"
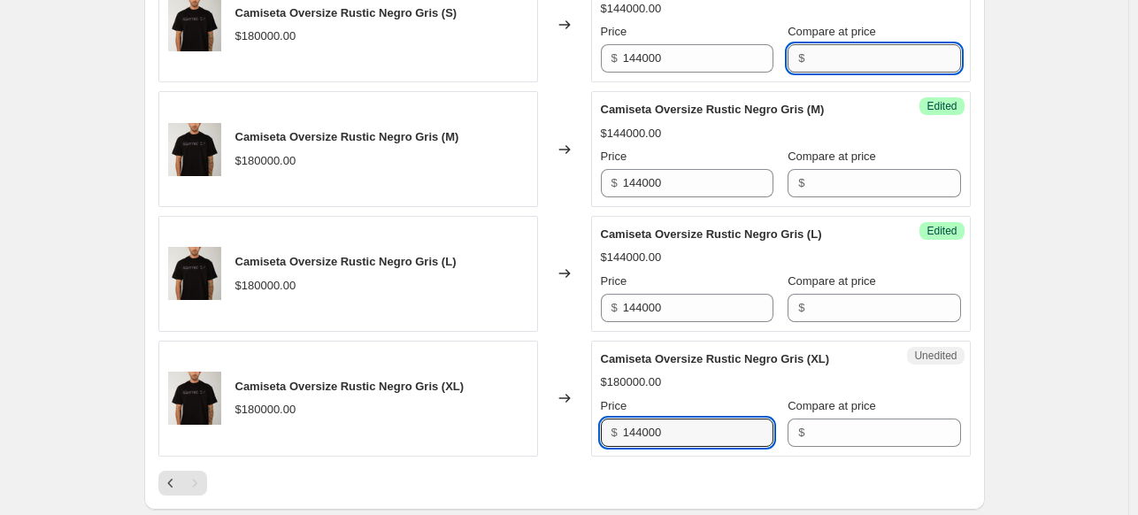
click at [845, 65] on input "Compare at price" at bounding box center [884, 58] width 150 height 28
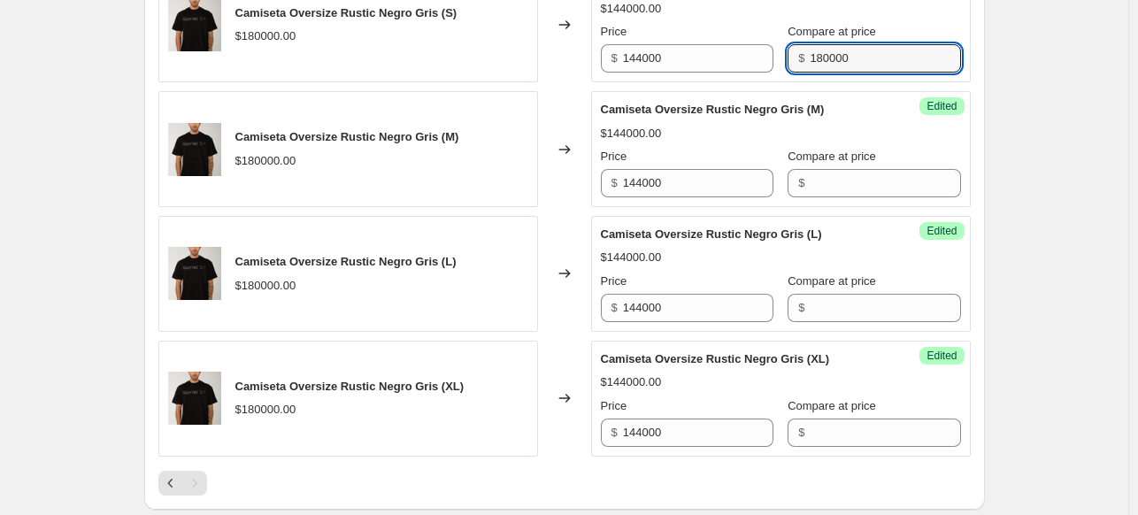
type input "180000"
click at [847, 101] on div "Camiseta Oversize Rustic Negro Gris (M)" at bounding box center [745, 110] width 289 height 18
click at [838, 63] on input "180000" at bounding box center [884, 58] width 150 height 28
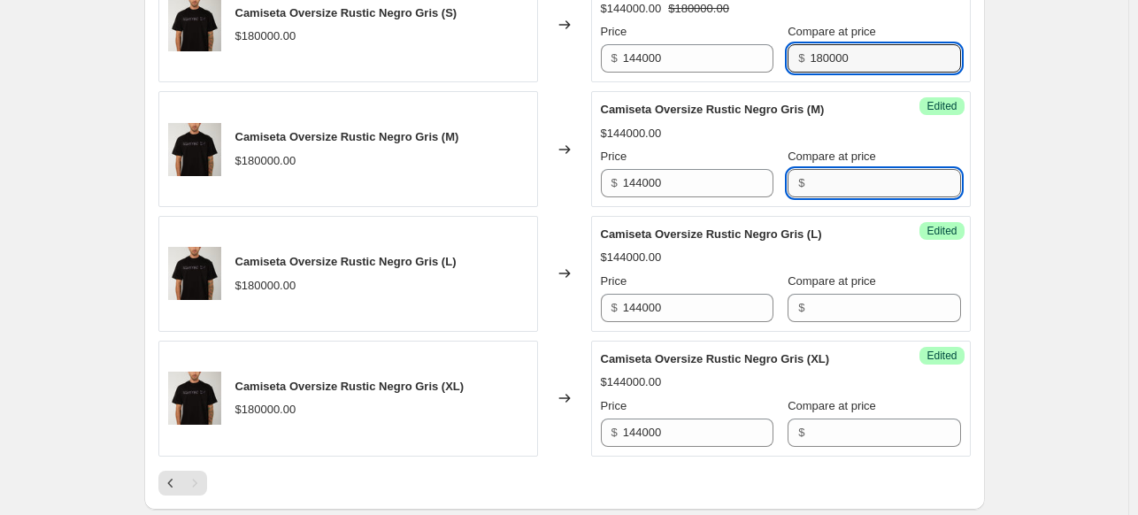
click at [811, 189] on input "Compare at price" at bounding box center [884, 183] width 150 height 28
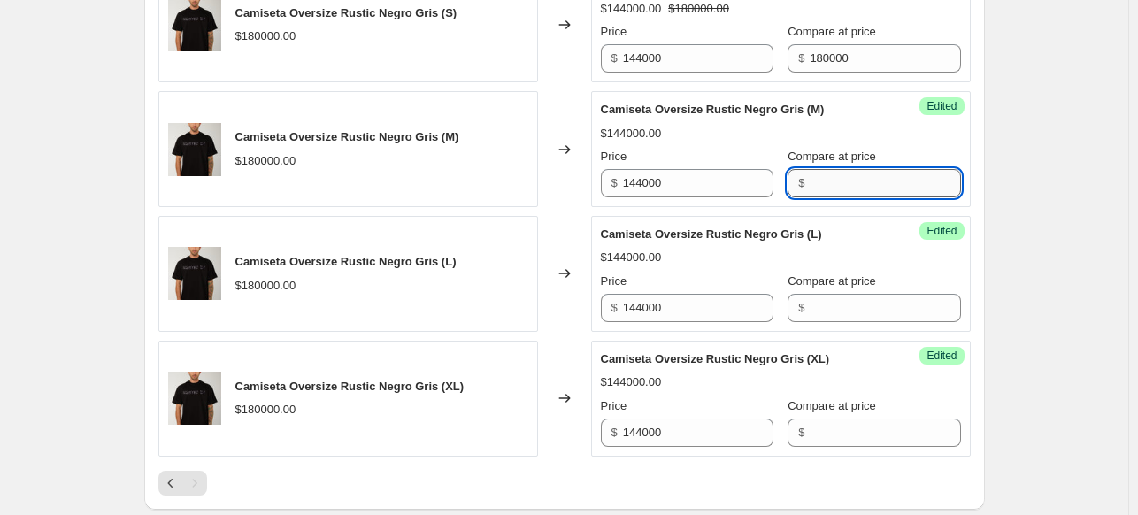
paste input "180000"
type input "180000"
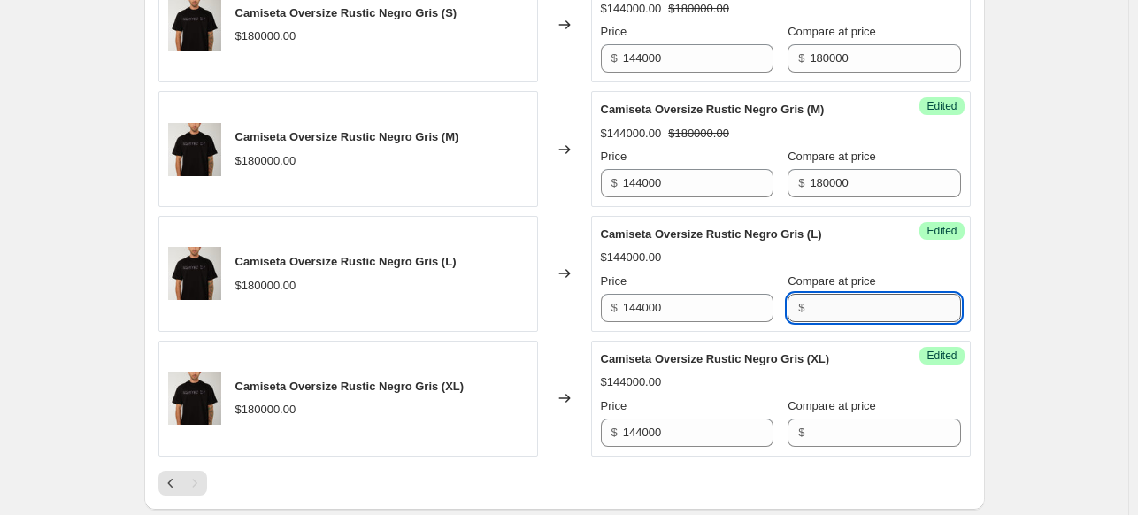
click at [872, 303] on input "Compare at price" at bounding box center [884, 308] width 150 height 28
paste input "180000"
type input "180000"
click at [860, 431] on input "Compare at price" at bounding box center [884, 432] width 150 height 28
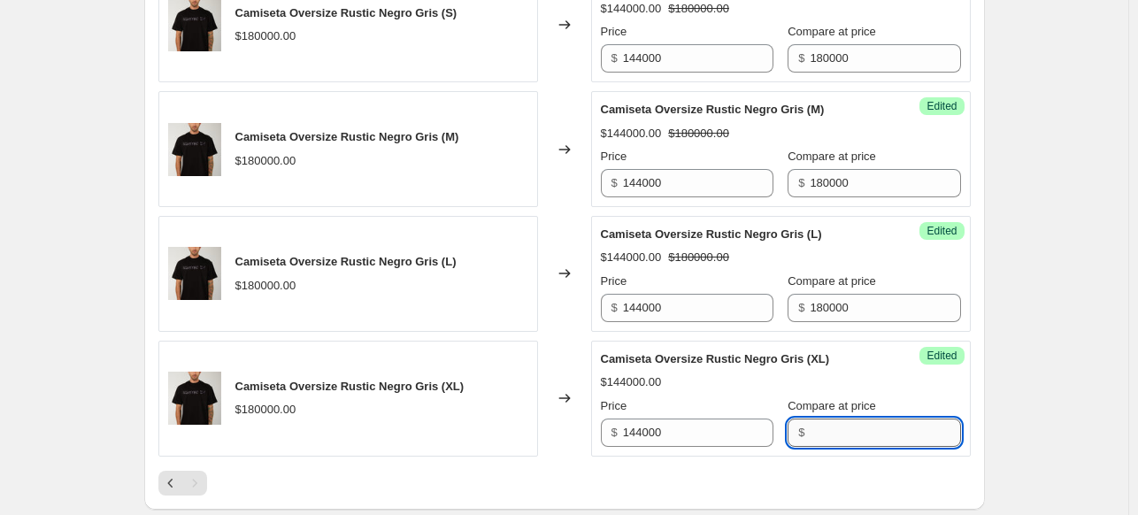
paste input "180000"
type input "180000"
click at [985, 349] on div "PRICE CHANGE PREVIEW 24 product variants selected. 24 product prices edited: Ca…" at bounding box center [564, 207] width 840 height 604
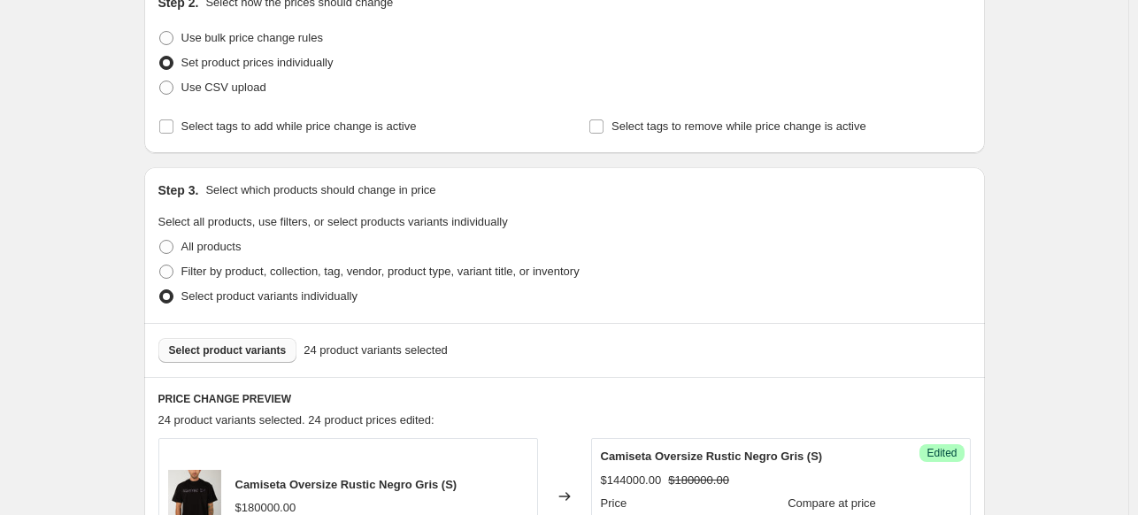
scroll to position [241, 0]
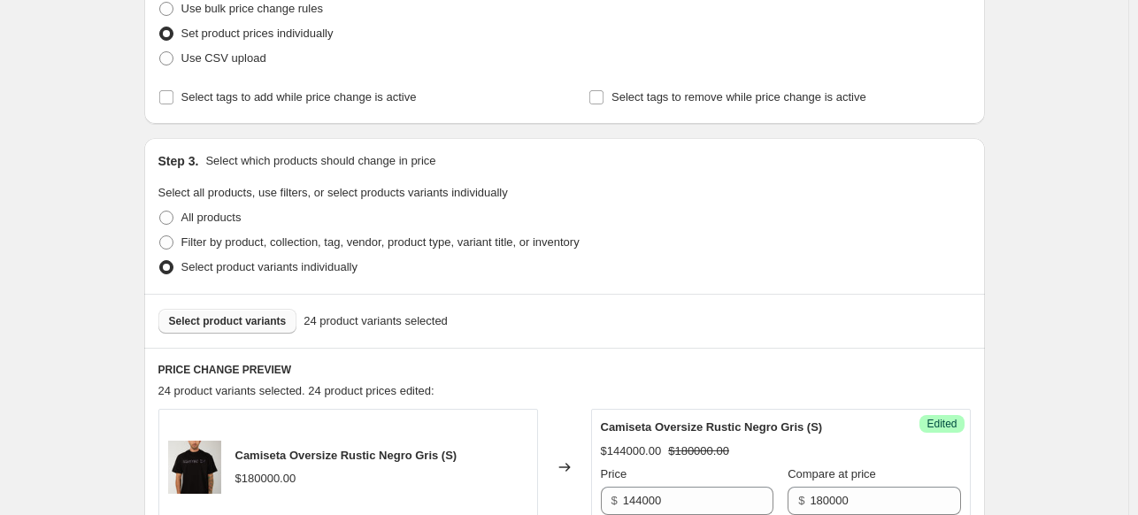
click at [241, 321] on span "Select product variants" at bounding box center [228, 321] width 118 height 14
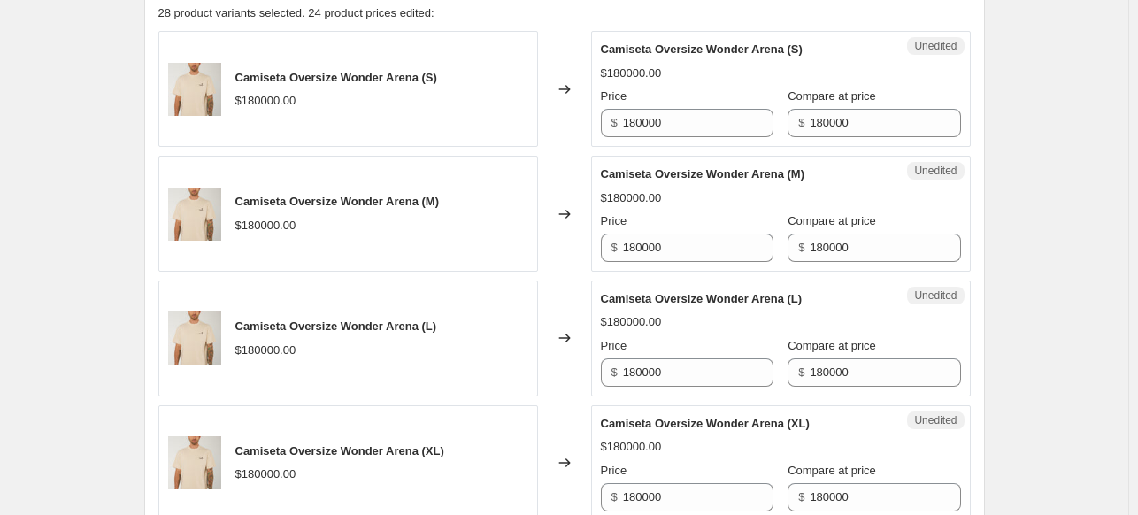
scroll to position [683, 0]
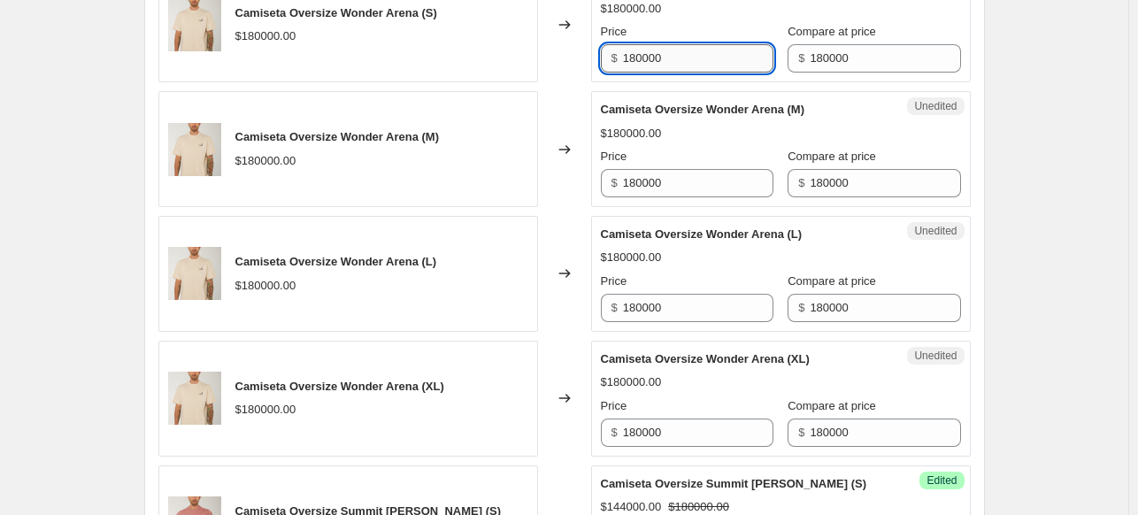
click at [729, 58] on input "180000" at bounding box center [698, 58] width 150 height 28
paste input "text"
click at [697, 63] on input "180000" at bounding box center [698, 58] width 150 height 28
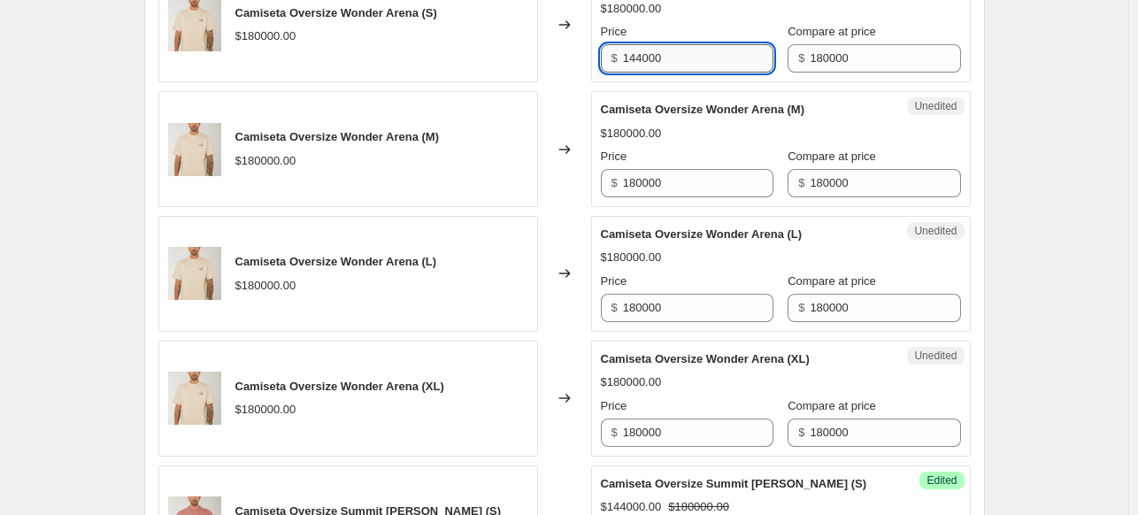
click at [697, 63] on input "144000" at bounding box center [698, 58] width 150 height 28
type input "144000"
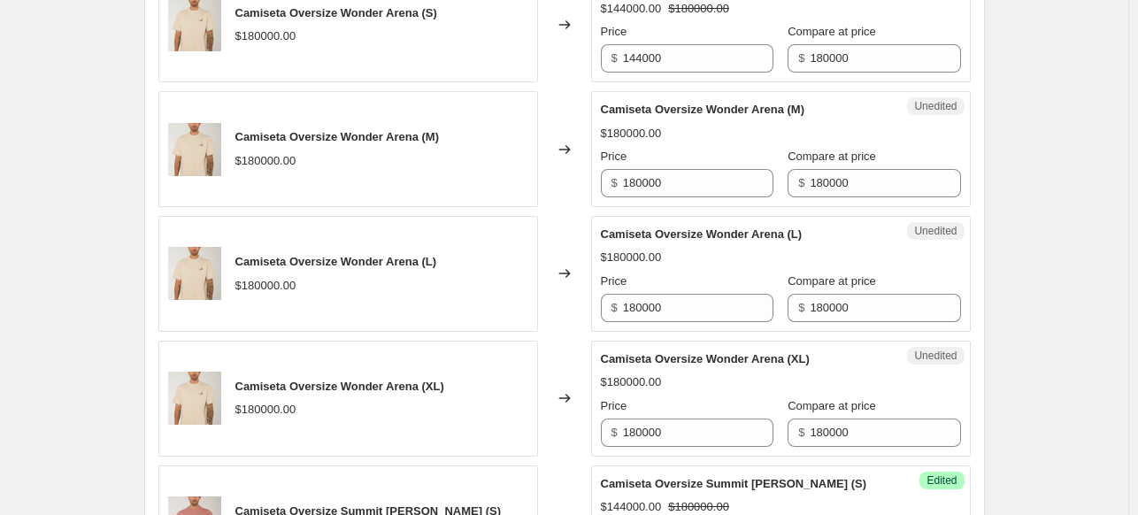
click at [699, 63] on input "144000" at bounding box center [698, 58] width 150 height 28
click at [673, 183] on input "180000" at bounding box center [698, 183] width 150 height 28
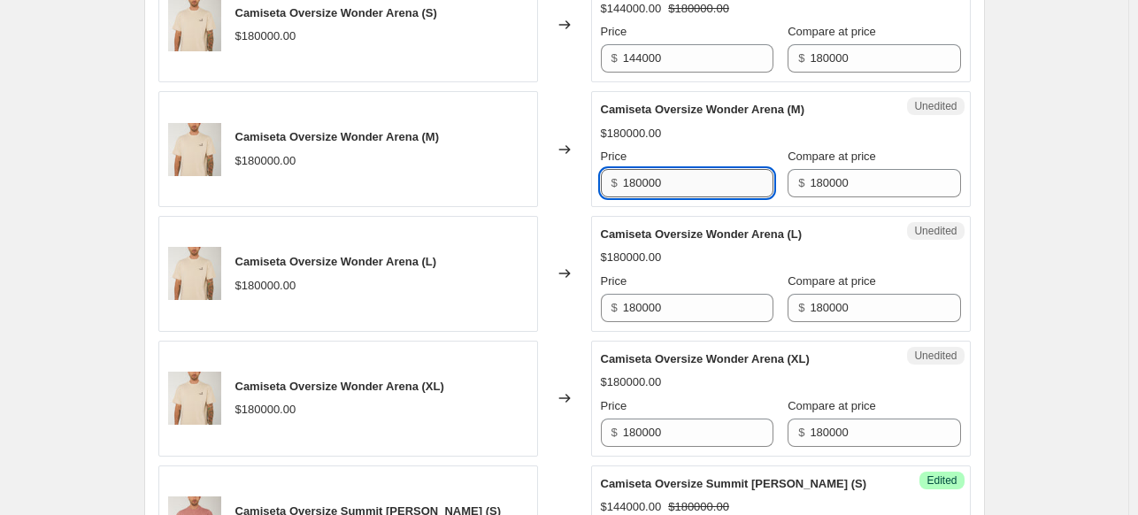
click at [673, 183] on input "180000" at bounding box center [698, 183] width 150 height 28
click at [671, 188] on input "180000" at bounding box center [698, 183] width 150 height 28
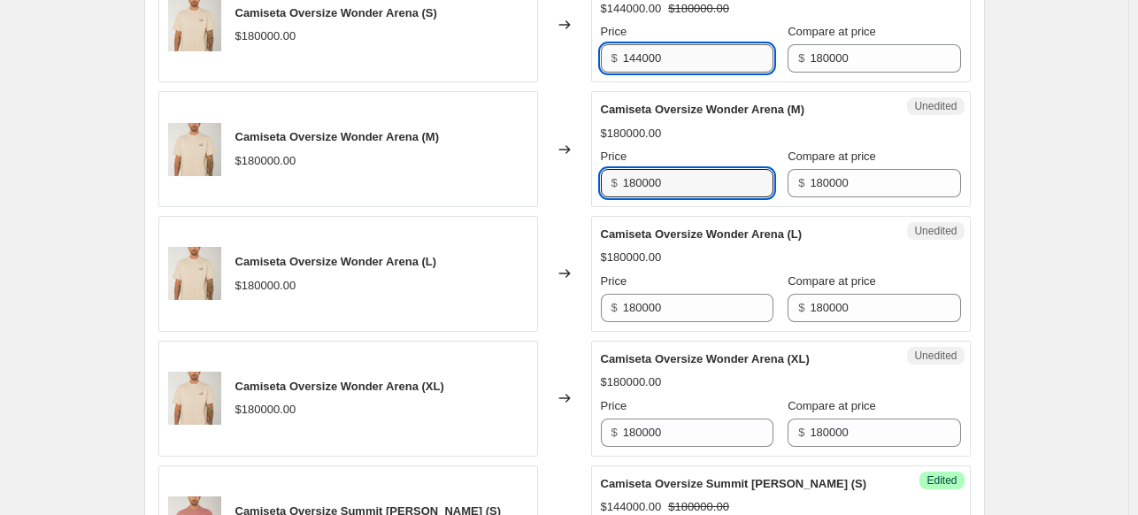
click at [689, 66] on input "144000" at bounding box center [698, 58] width 150 height 28
click at [644, 189] on input "180000" at bounding box center [698, 183] width 150 height 28
paste input "44"
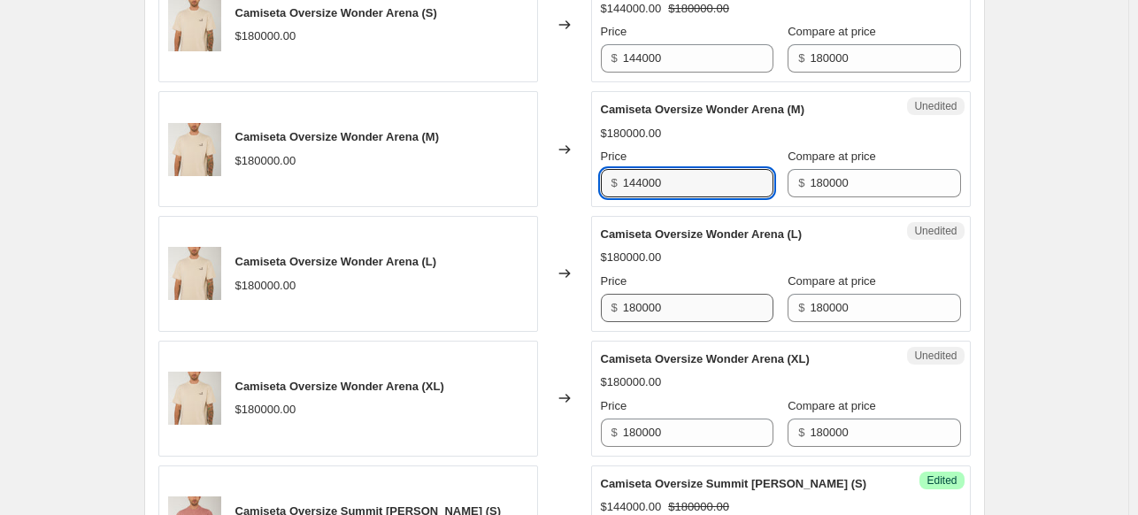
type input "144000"
click at [665, 315] on input "180000" at bounding box center [698, 308] width 150 height 28
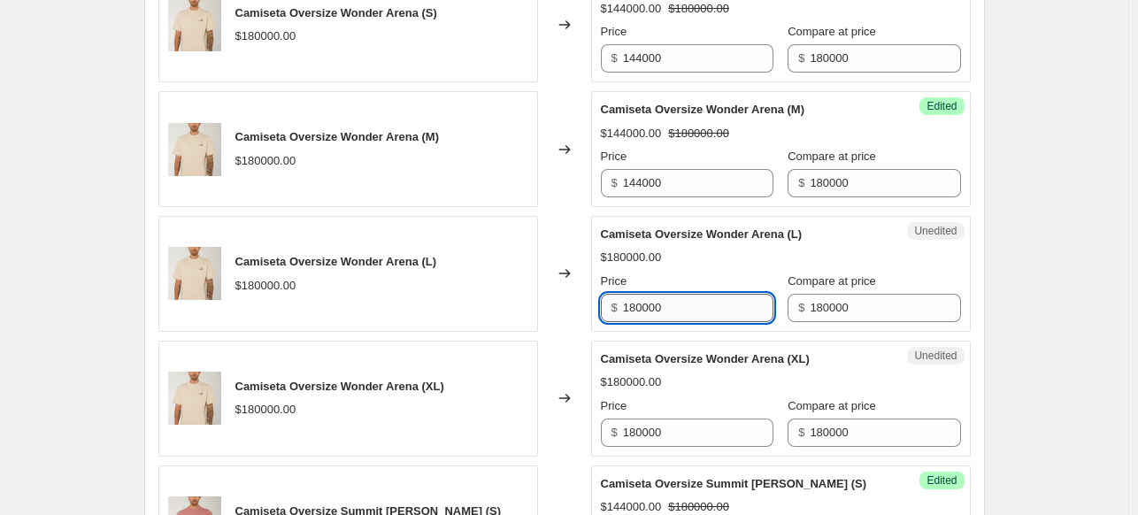
click at [667, 315] on input "180000" at bounding box center [698, 308] width 150 height 28
click at [669, 310] on input "180000" at bounding box center [698, 308] width 150 height 28
paste input "44"
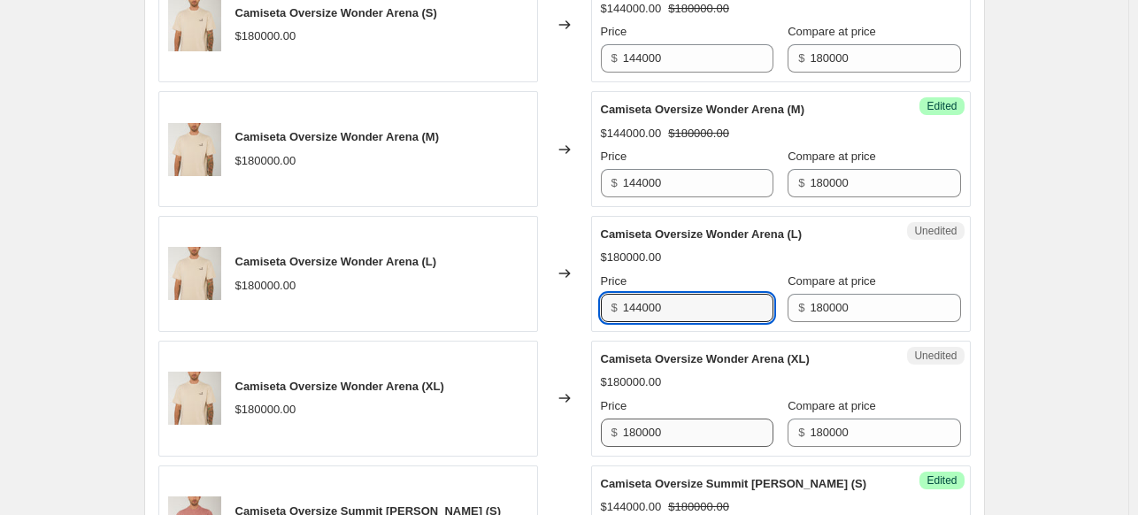
type input "144000"
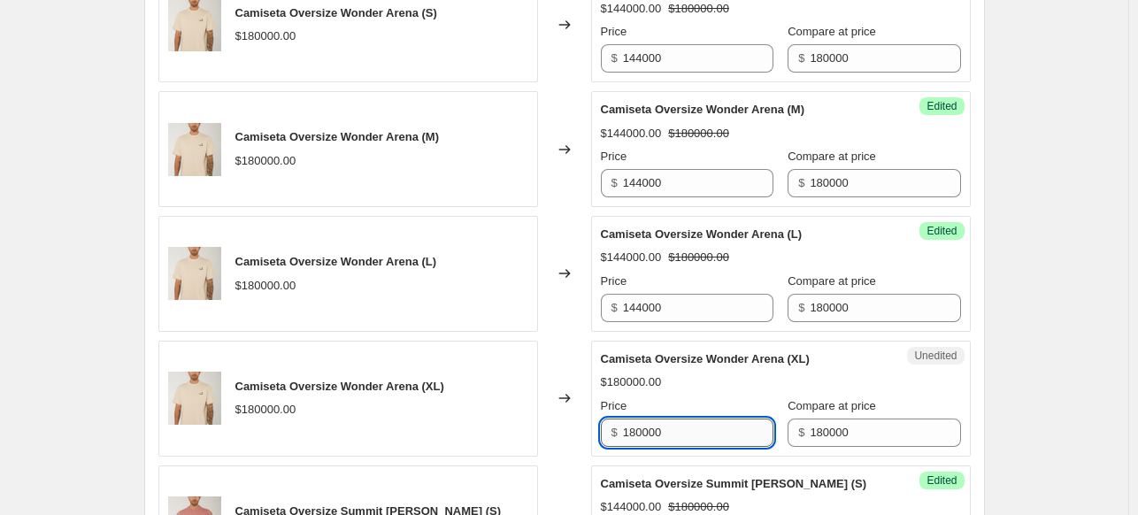
click at [686, 431] on input "180000" at bounding box center [698, 432] width 150 height 28
paste input "44"
type input "144000"
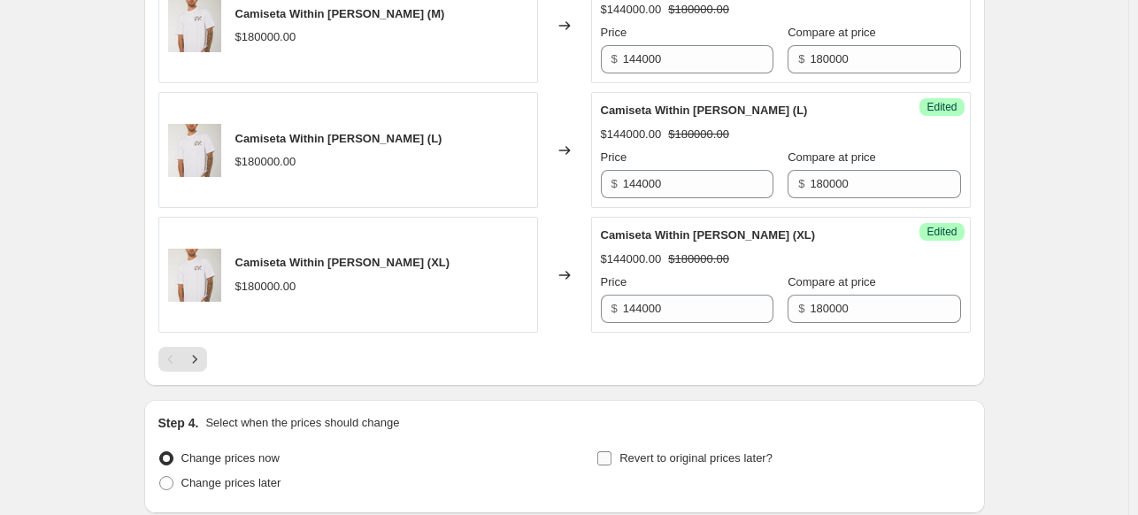
scroll to position [2936, 0]
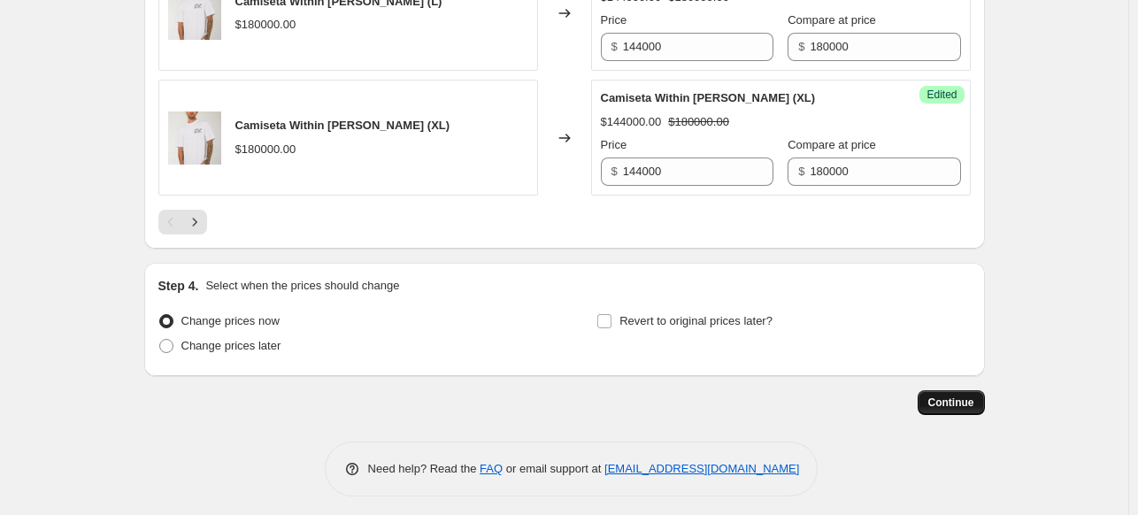
click at [960, 395] on span "Continue" at bounding box center [951, 402] width 46 height 14
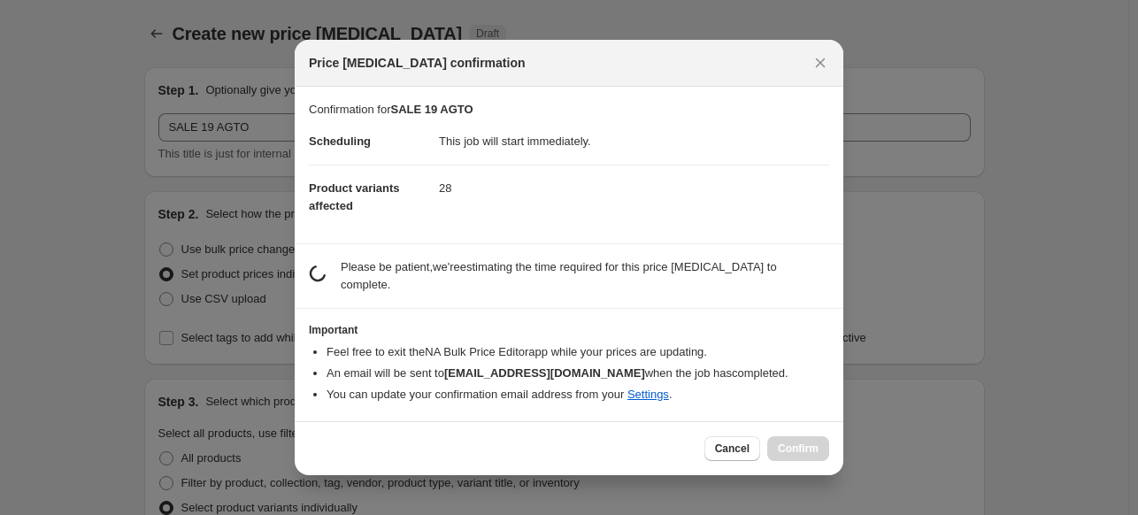
scroll to position [0, 0]
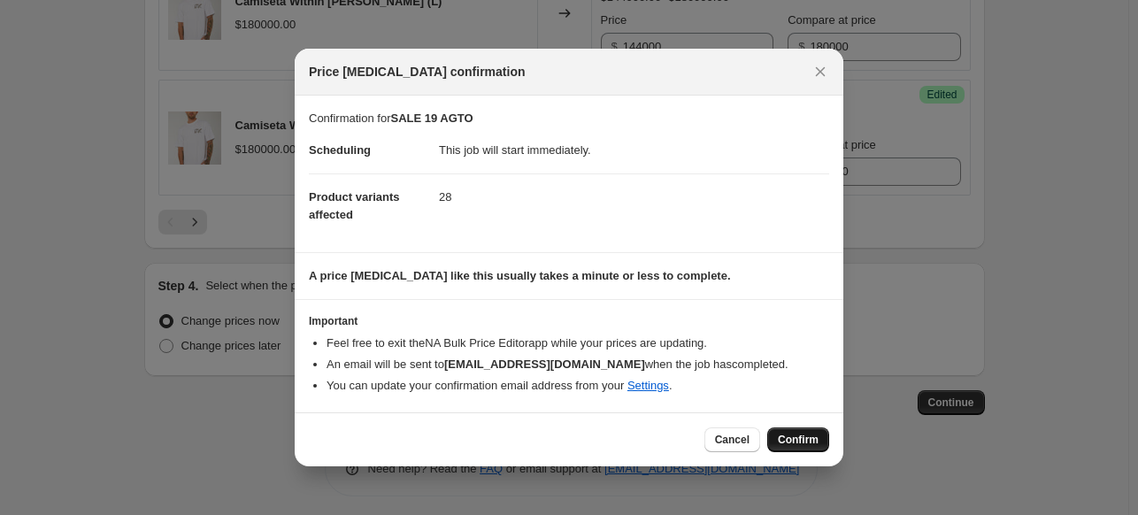
click at [812, 438] on span "Confirm" at bounding box center [798, 440] width 41 height 14
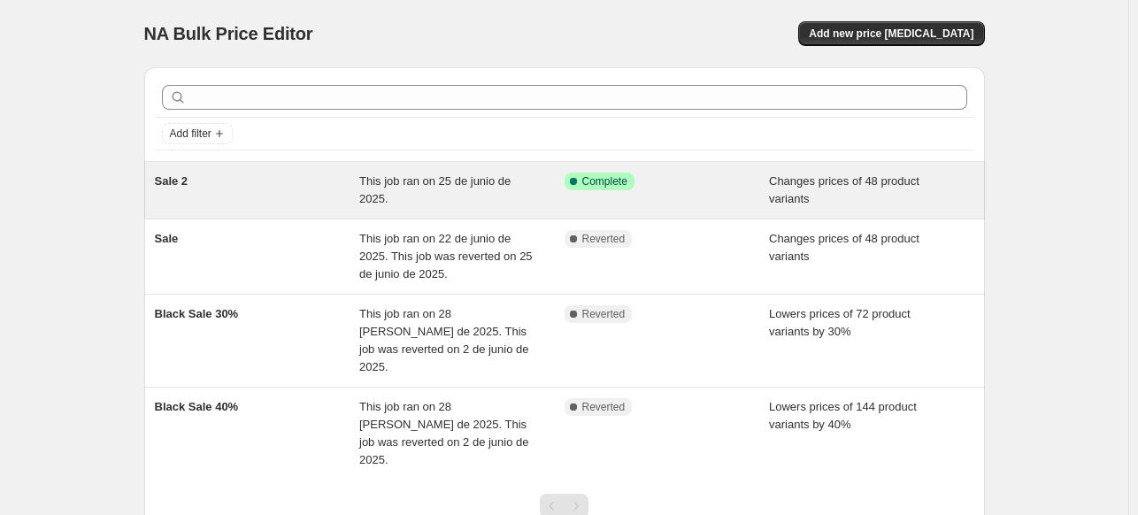
click at [272, 204] on div "Sale 2" at bounding box center [257, 189] width 205 height 35
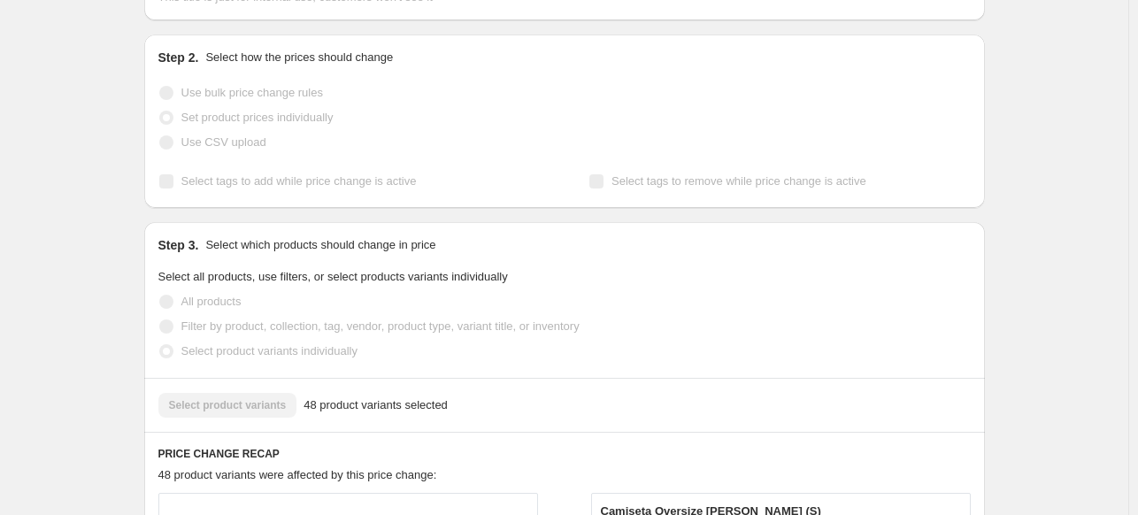
scroll to position [354, 0]
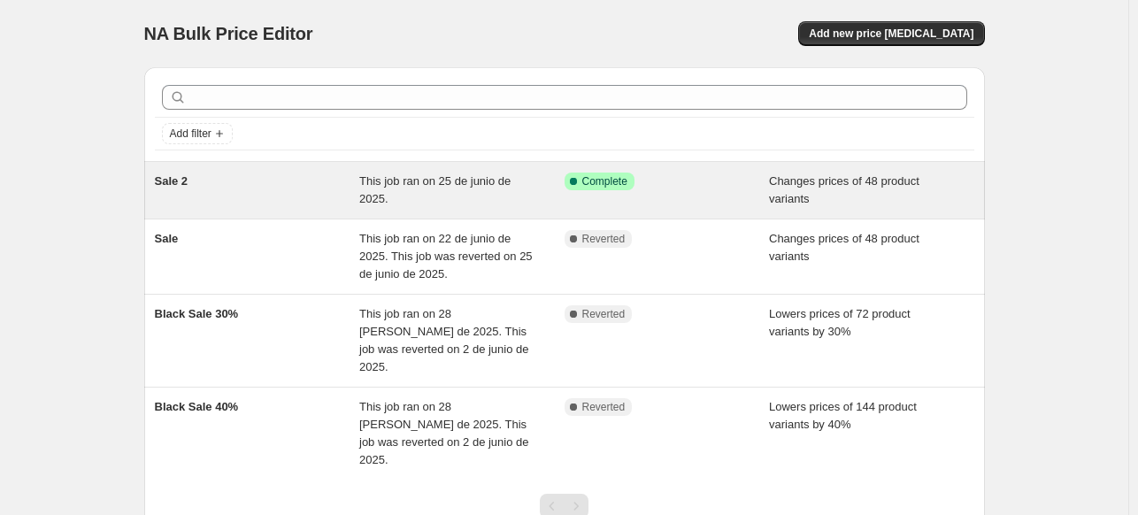
click at [333, 198] on div "Sale 2" at bounding box center [257, 189] width 205 height 35
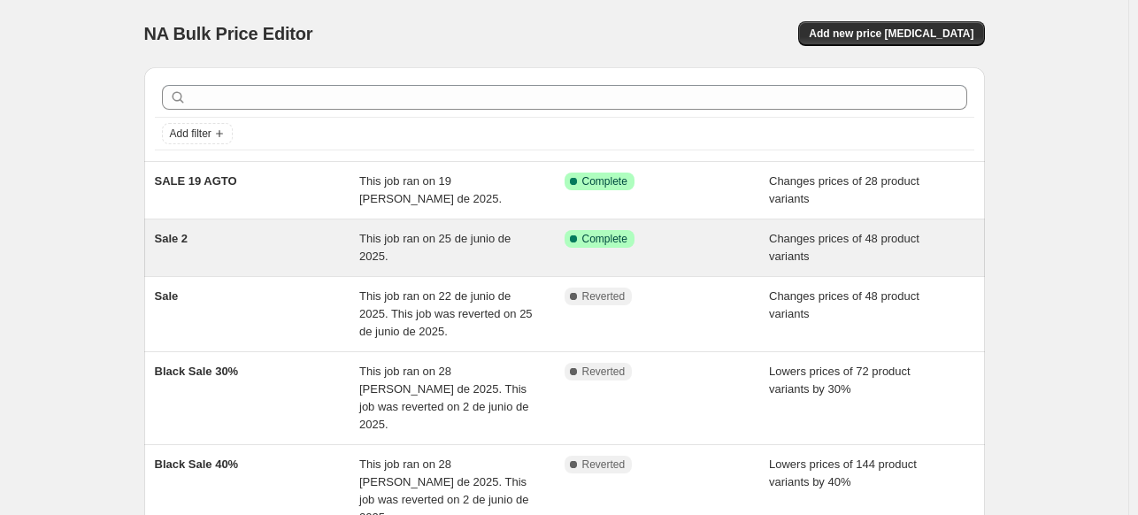
click at [456, 244] on span "This job ran on 25 de junio de 2025." at bounding box center [434, 247] width 151 height 31
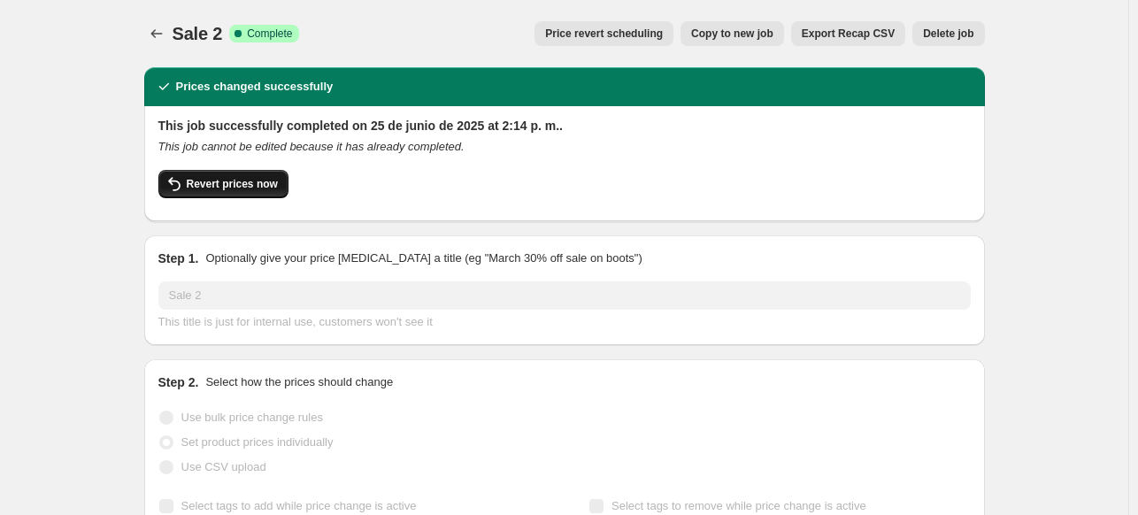
click at [269, 186] on span "Revert prices now" at bounding box center [232, 184] width 91 height 14
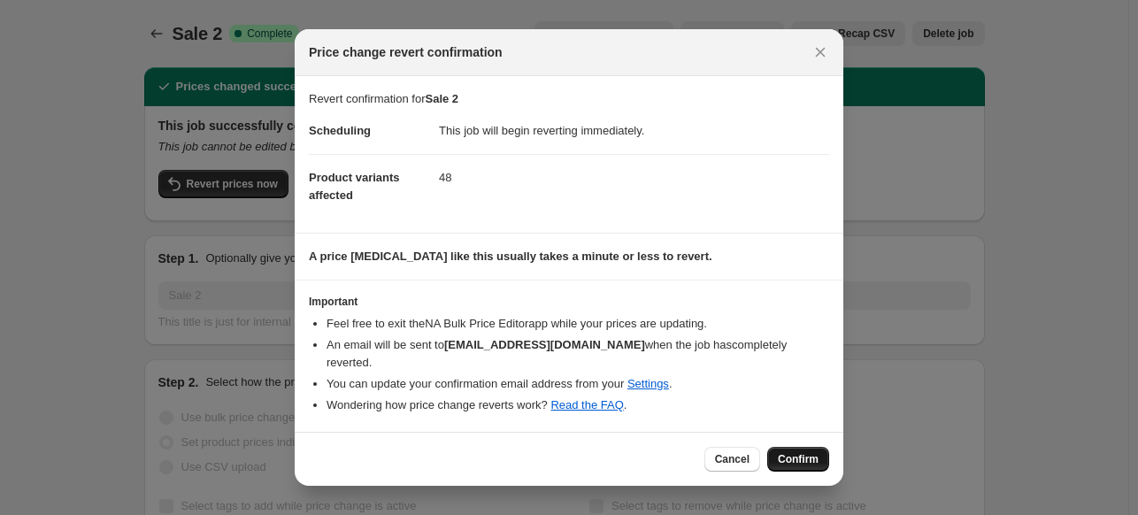
click at [807, 452] on span "Confirm" at bounding box center [798, 459] width 41 height 14
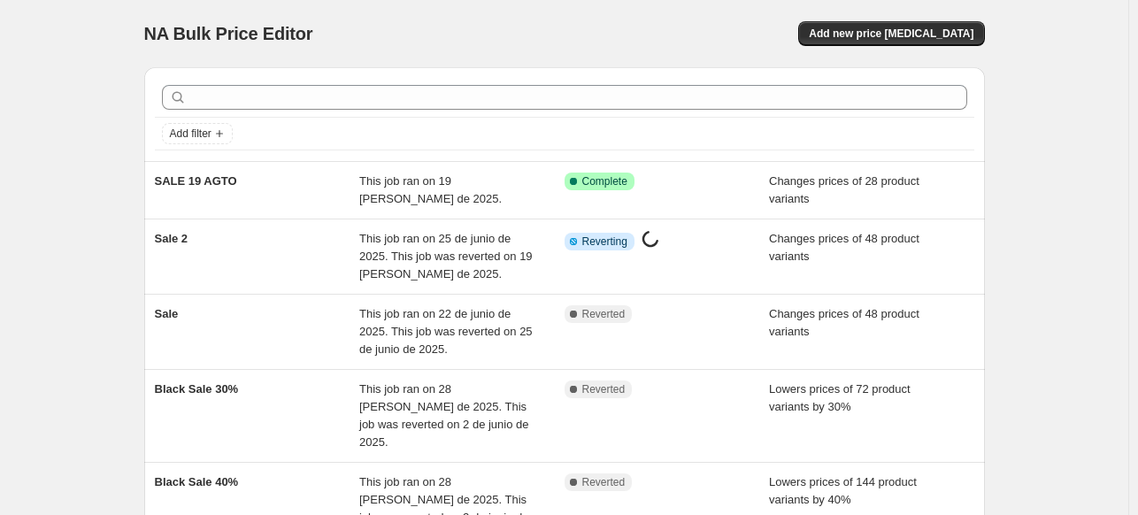
click at [91, 249] on div "NA Bulk Price Editor. This page is ready NA Bulk Price Editor Add new price [ME…" at bounding box center [564, 365] width 1128 height 730
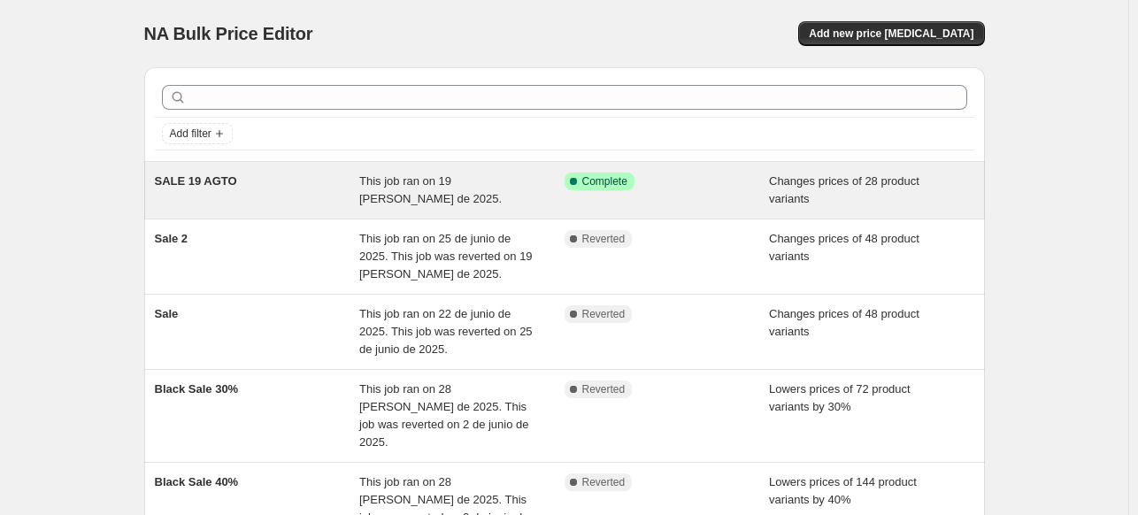
click at [355, 172] on div "SALE 19 AGTO" at bounding box center [257, 189] width 205 height 35
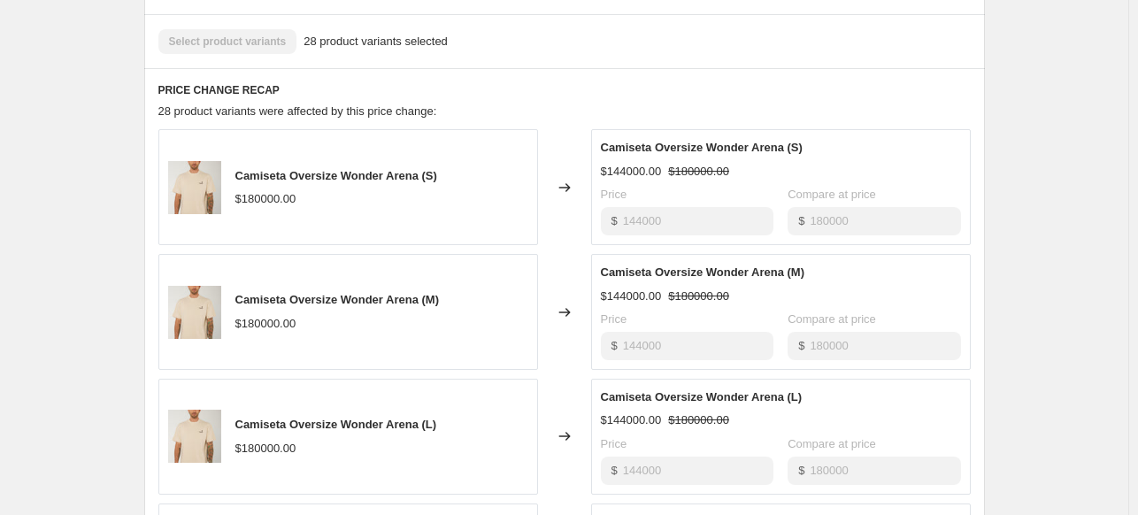
scroll to position [619, 0]
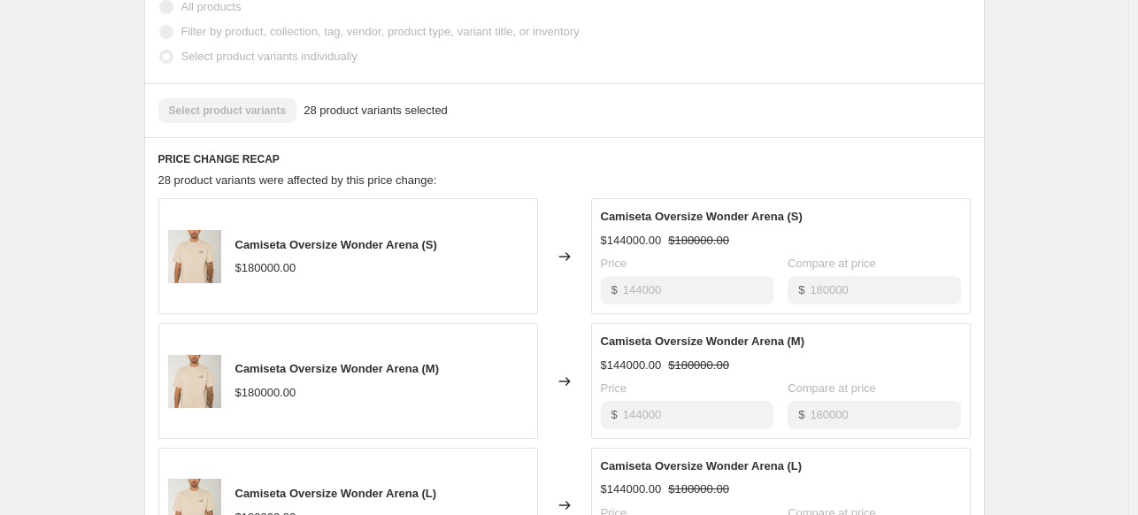
click at [555, 258] on div "Changed to" at bounding box center [564, 256] width 53 height 116
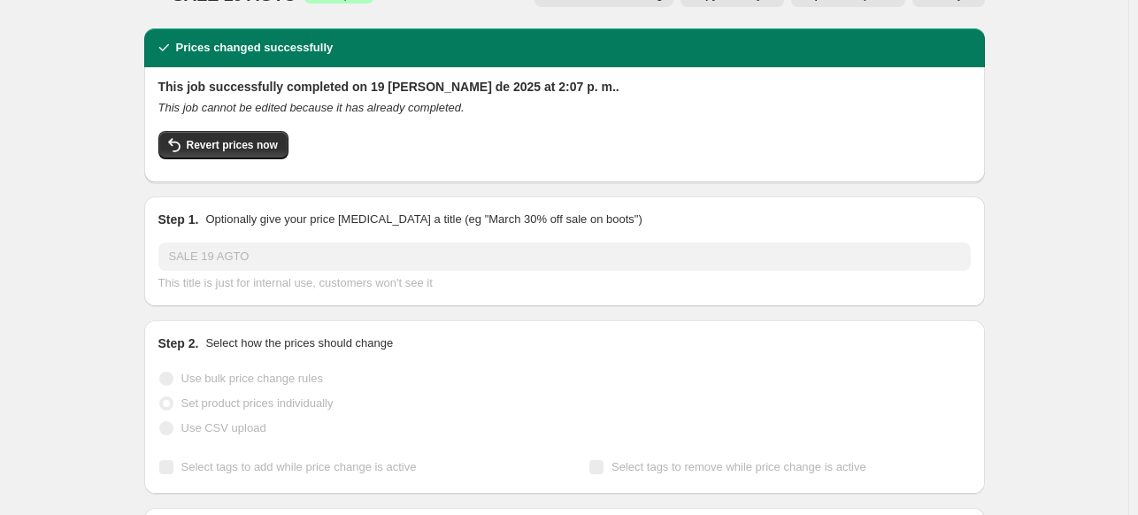
scroll to position [0, 0]
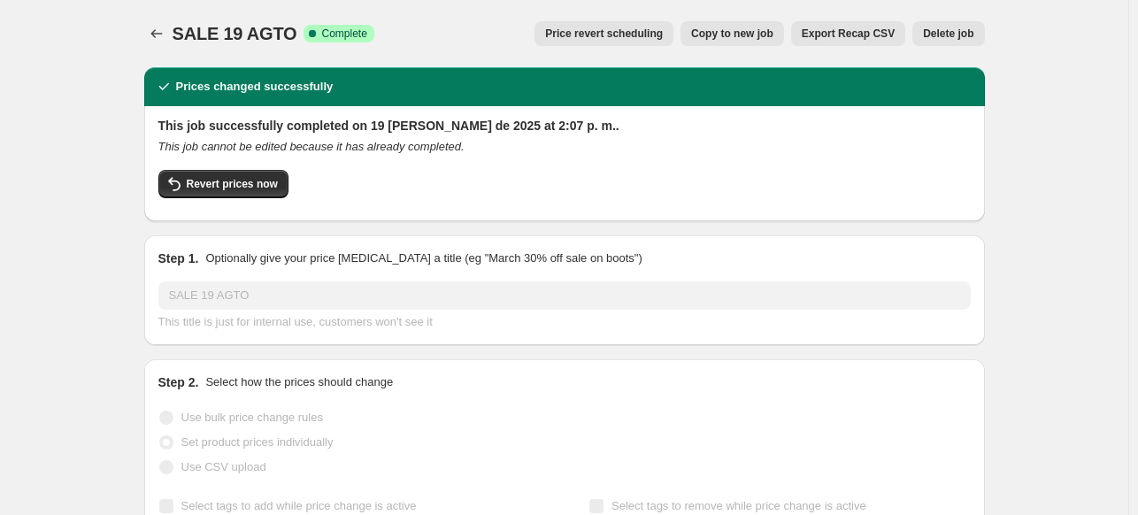
click at [663, 40] on span "Price revert scheduling" at bounding box center [604, 34] width 118 height 14
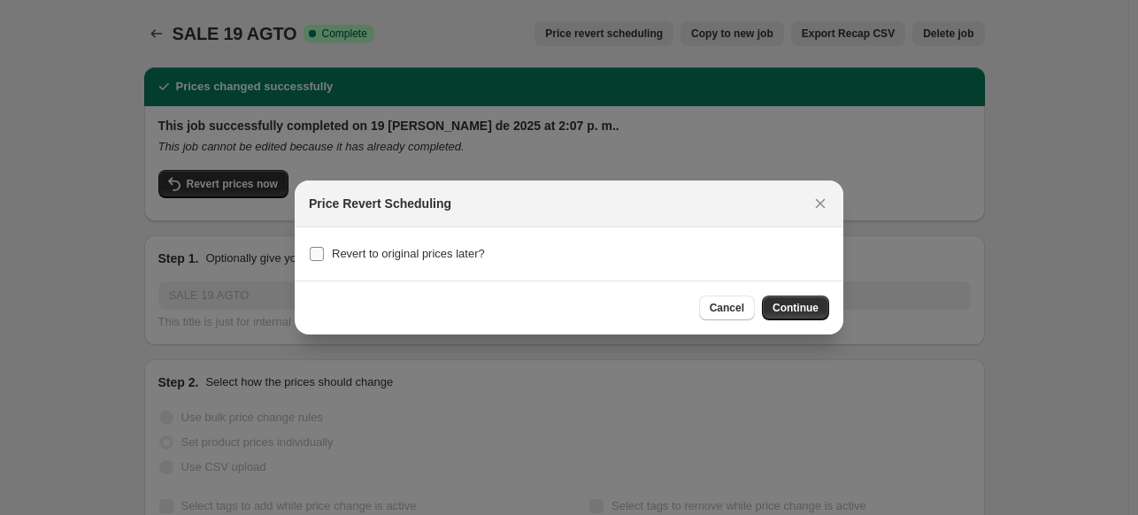
click at [356, 253] on span "Revert to original prices later?" at bounding box center [408, 253] width 153 height 13
click at [324, 253] on input "Revert to original prices later?" at bounding box center [317, 254] width 14 height 14
checkbox input "true"
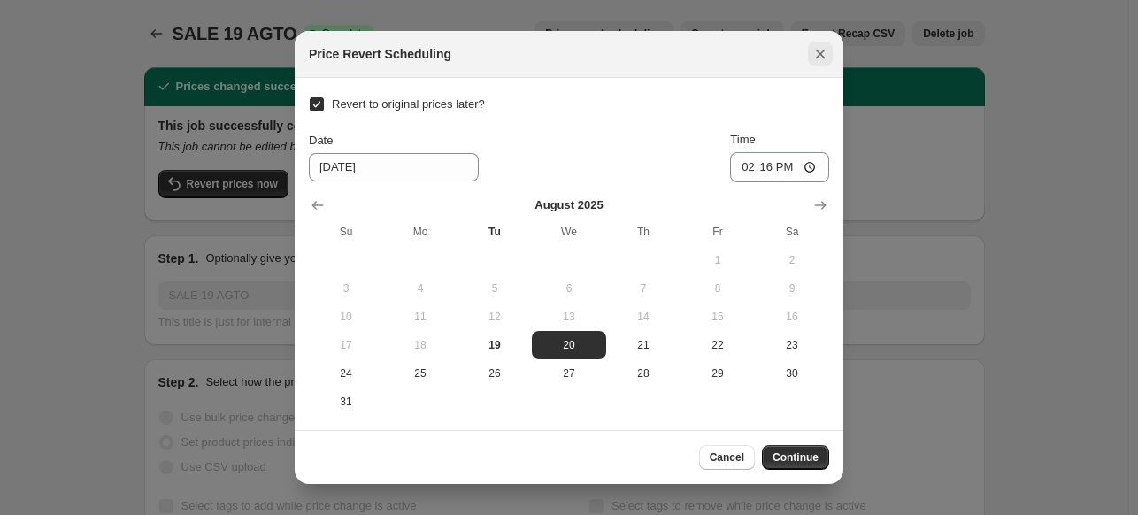
click at [816, 51] on icon "Close" at bounding box center [821, 55] width 10 height 10
checkbox input "false"
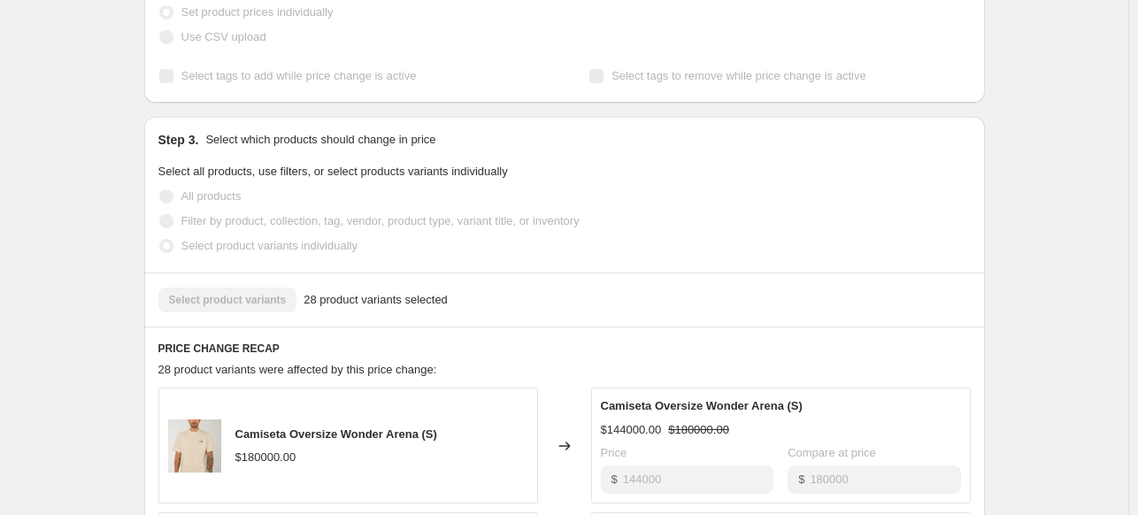
scroll to position [708, 0]
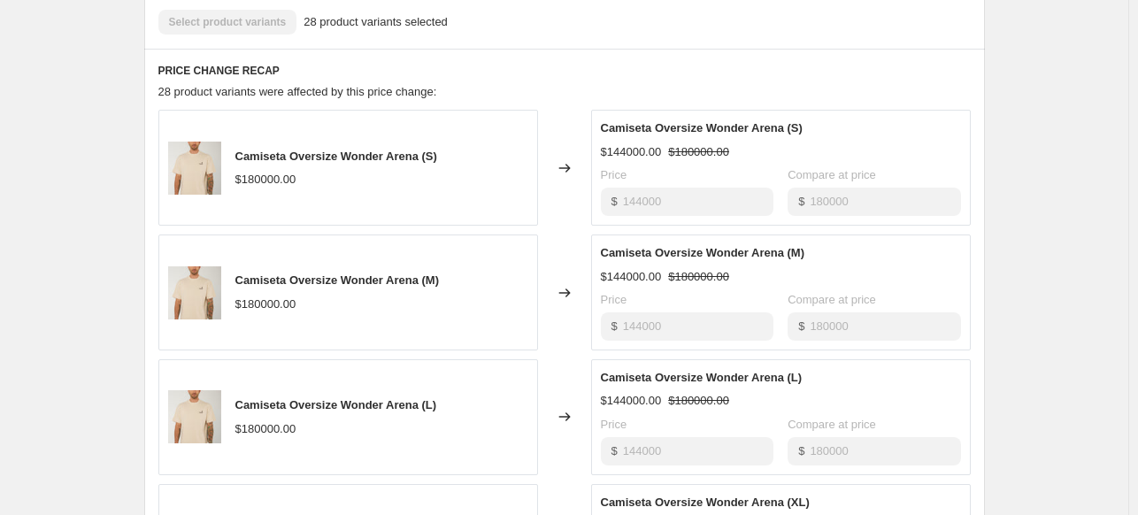
click at [416, 169] on div "Camiseta Oversize Wonder Arena (S) $180000.00" at bounding box center [336, 168] width 202 height 41
click at [291, 143] on div "Camiseta Oversize Wonder Arena (S) $180000.00" at bounding box center [347, 168] width 379 height 116
click at [239, 149] on span "Camiseta Oversize Wonder Arena (S)" at bounding box center [336, 155] width 202 height 13
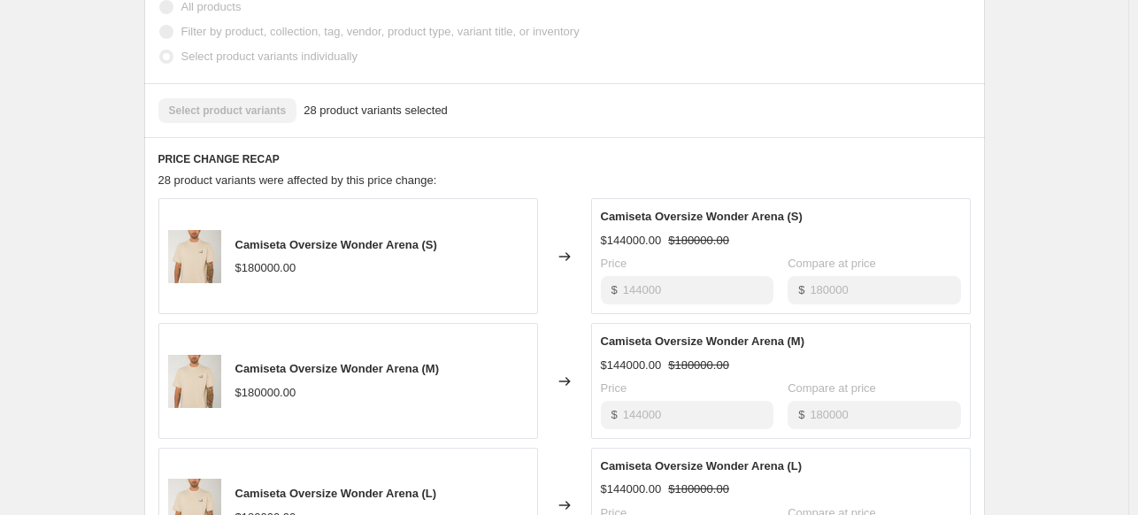
click at [373, 114] on span "28 product variants selected" at bounding box center [375, 111] width 144 height 18
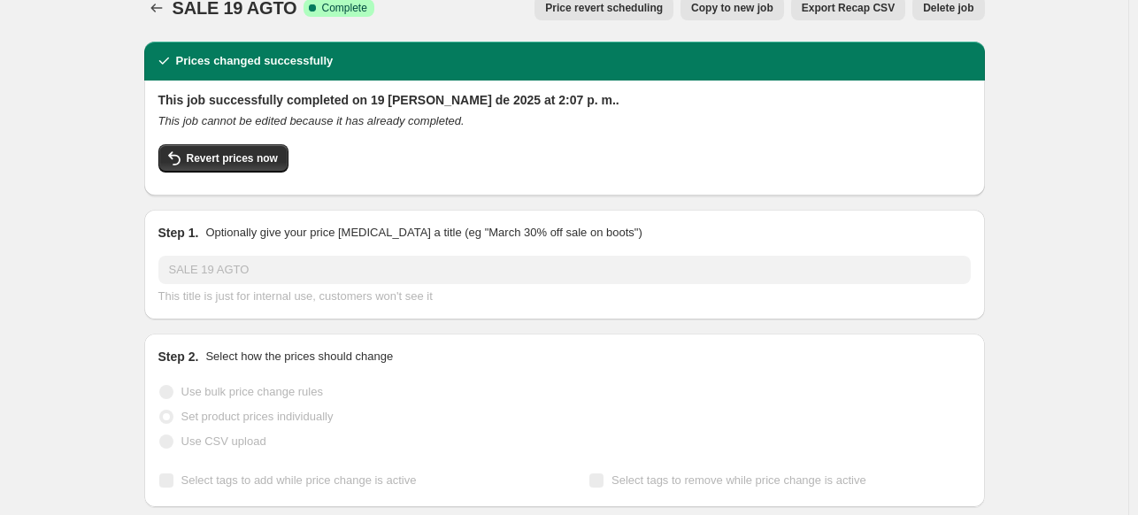
scroll to position [0, 0]
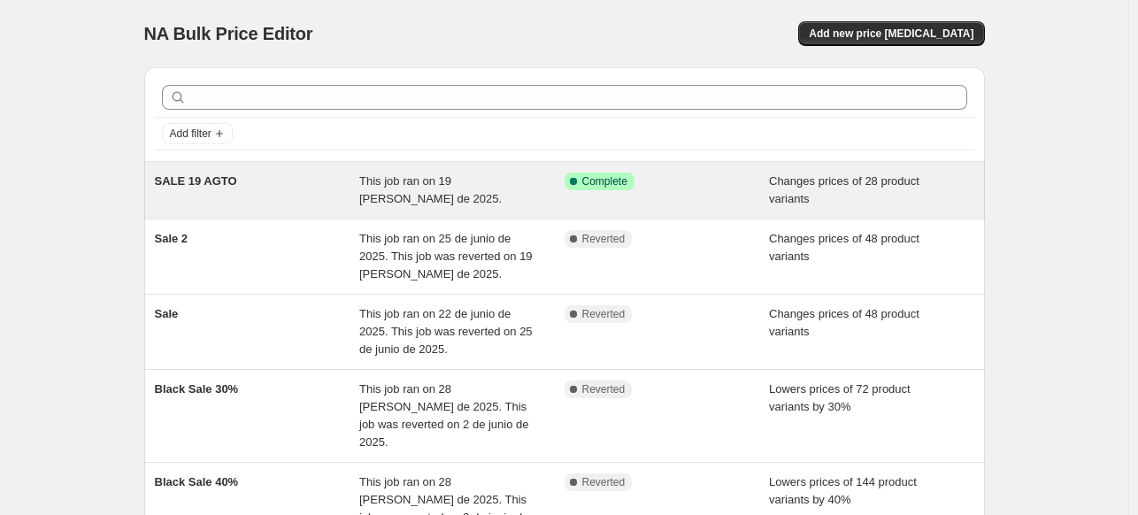
click at [712, 187] on div "Success Complete Complete" at bounding box center [653, 181] width 179 height 18
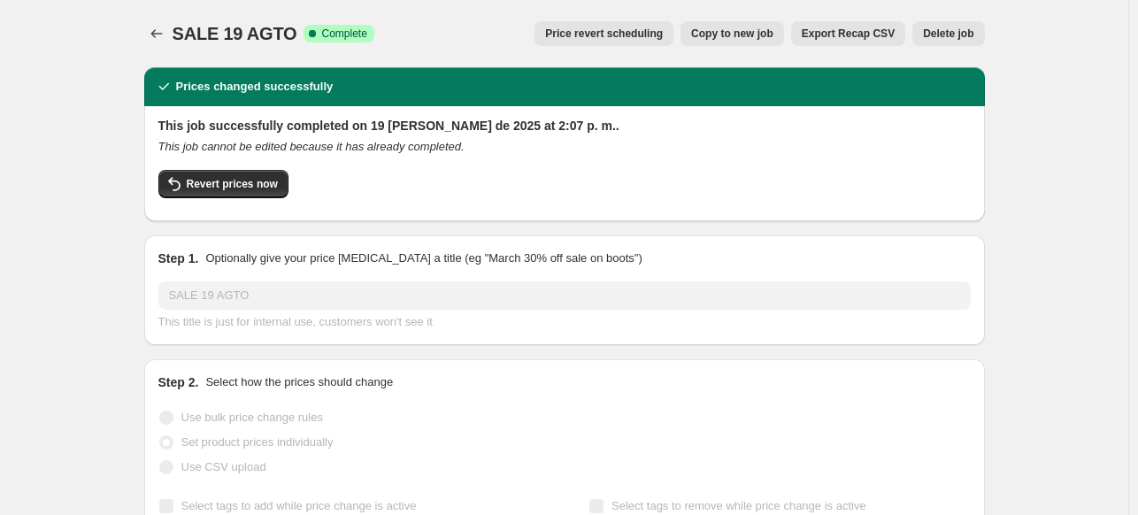
click at [747, 34] on span "Copy to new job" at bounding box center [732, 34] width 82 height 14
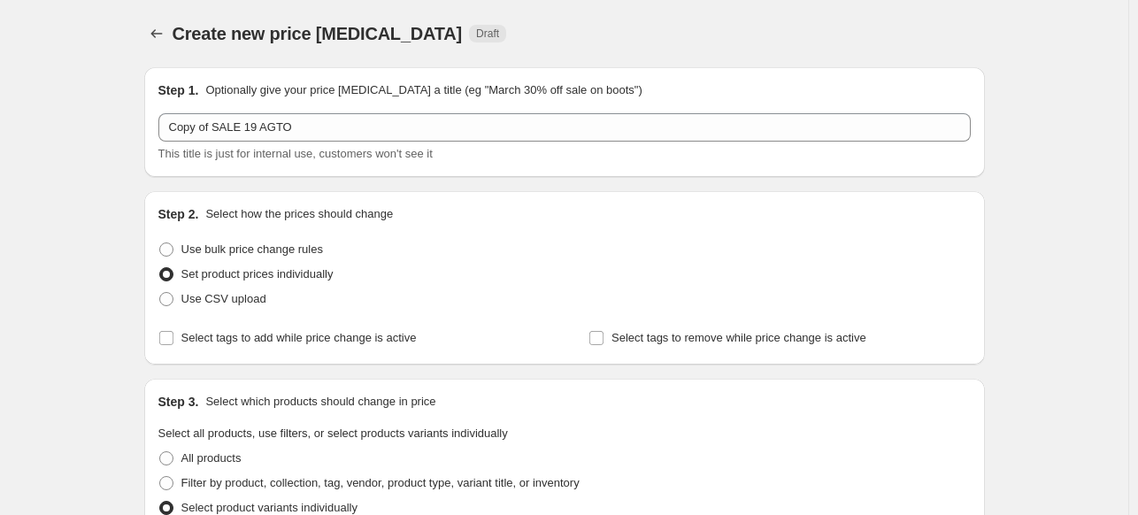
click at [164, 31] on icon "Price change jobs" at bounding box center [157, 34] width 18 height 18
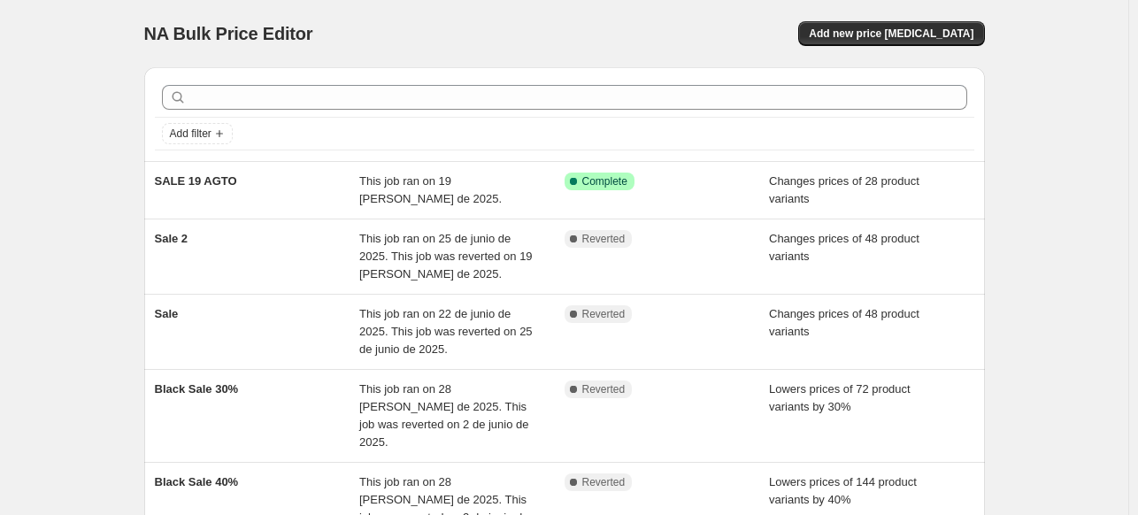
click at [1069, 121] on div "NA Bulk Price Editor. This page is ready NA Bulk Price Editor Add new price cha…" at bounding box center [564, 365] width 1128 height 730
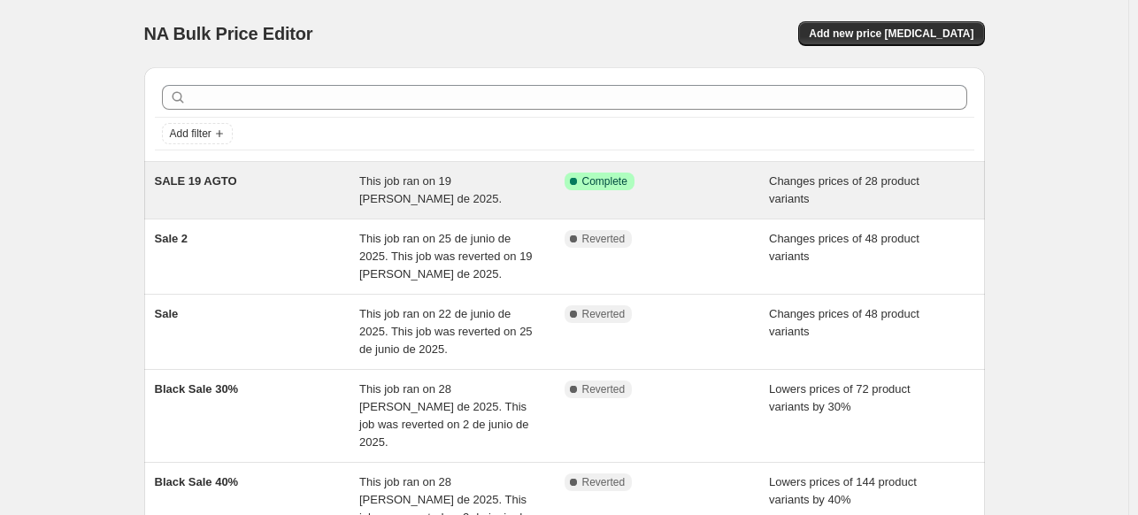
click at [393, 184] on span "This job ran on 19 de agosto de 2025." at bounding box center [430, 189] width 142 height 31
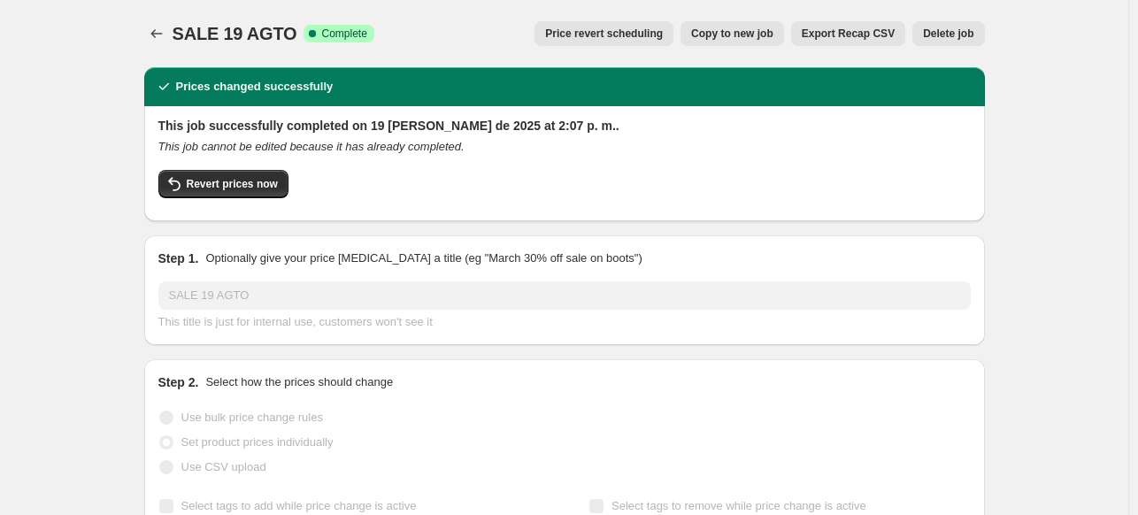
click at [556, 188] on div "Revert prices now" at bounding box center [564, 188] width 812 height 37
click at [258, 186] on span "Revert prices now" at bounding box center [232, 184] width 91 height 14
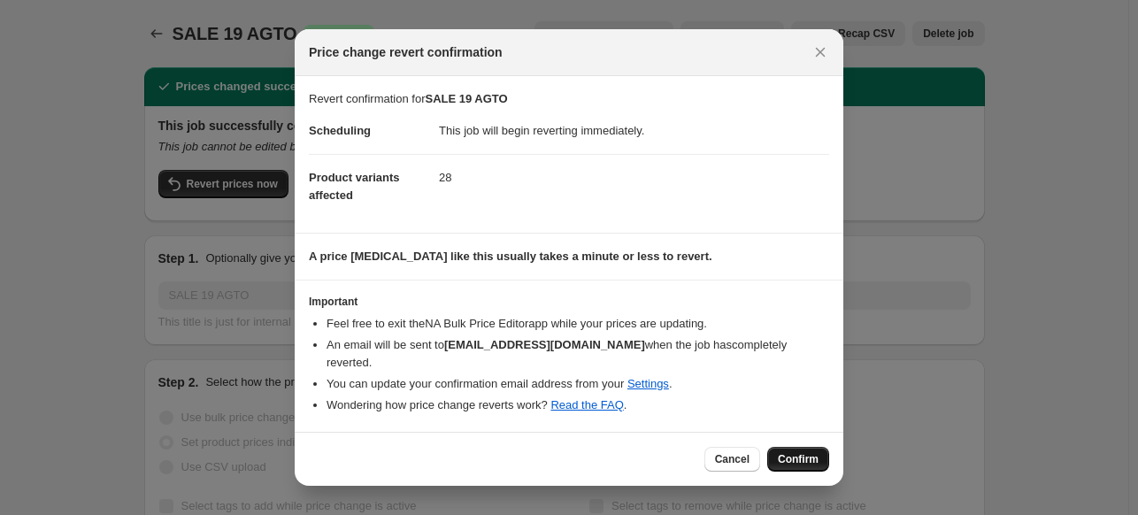
click at [800, 453] on span "Confirm" at bounding box center [798, 459] width 41 height 14
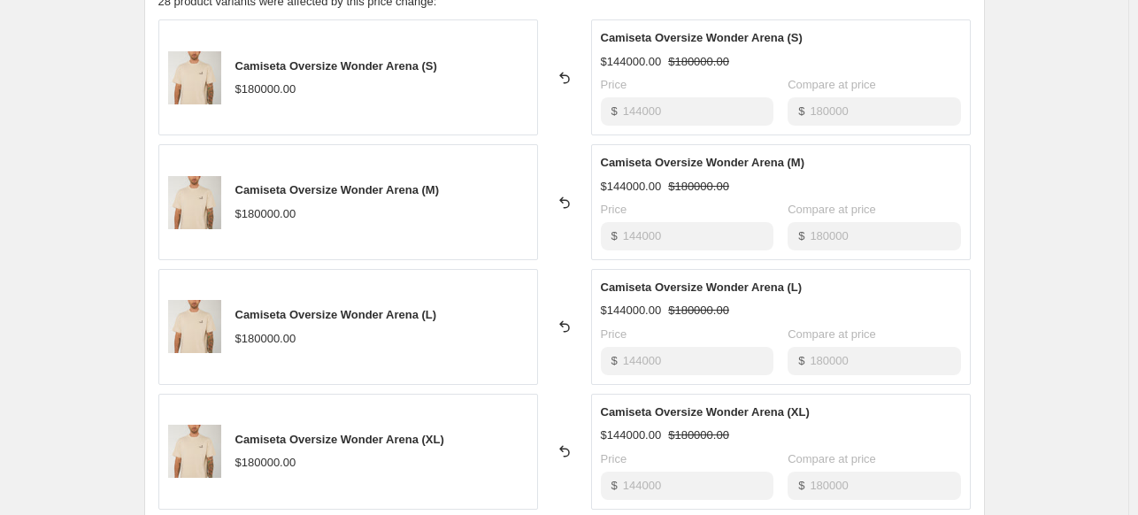
scroll to position [743, 0]
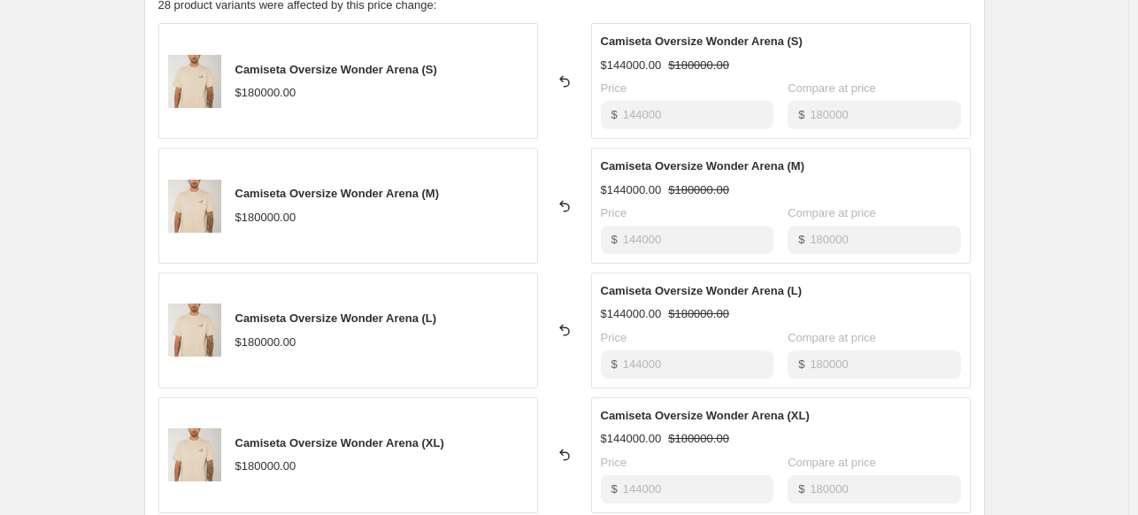
click at [427, 195] on span "Camiseta Oversize Wonder Arena (M)" at bounding box center [336, 193] width 203 height 13
click at [573, 201] on icon at bounding box center [565, 206] width 18 height 18
click at [568, 204] on icon at bounding box center [565, 206] width 18 height 18
click at [464, 203] on div "Camiseta Oversize Wonder Arena (M) $180000.00" at bounding box center [347, 206] width 379 height 116
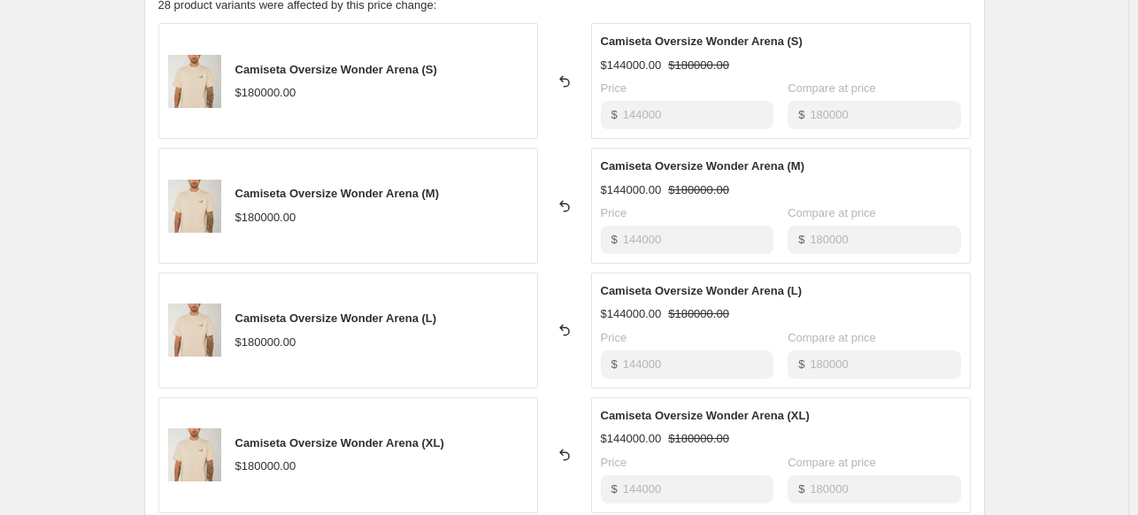
click at [449, 74] on div "Camiseta Oversize Wonder Arena (S) $180000.00" at bounding box center [347, 81] width 379 height 116
click at [371, 68] on span "Camiseta Oversize Wonder Arena (S)" at bounding box center [336, 69] width 202 height 13
click at [482, 115] on div "Camiseta Oversize Wonder Arena (S) $180000.00" at bounding box center [347, 81] width 379 height 116
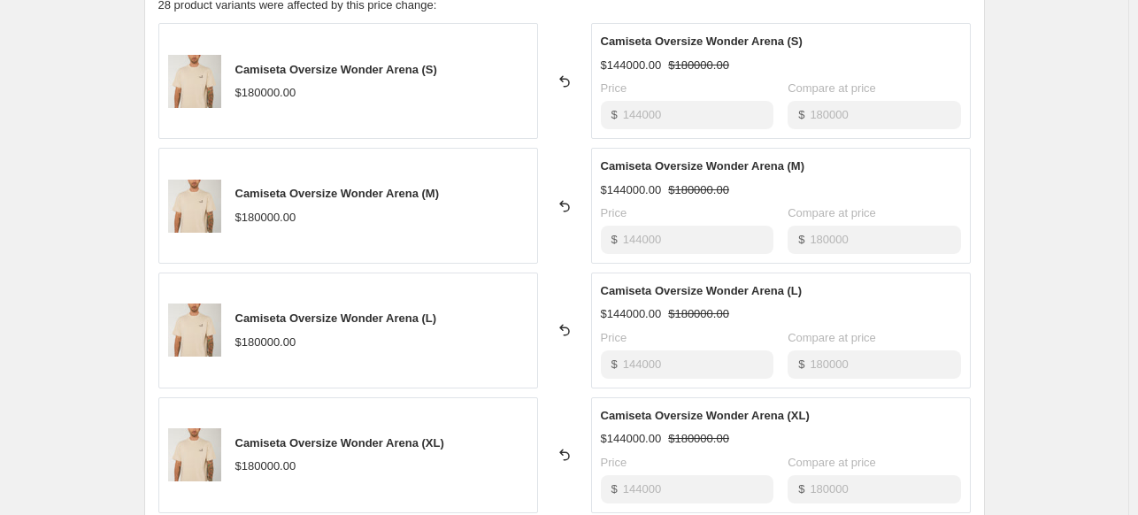
click at [482, 115] on div "Camiseta Oversize Wonder Arena (S) $180000.00" at bounding box center [347, 81] width 379 height 116
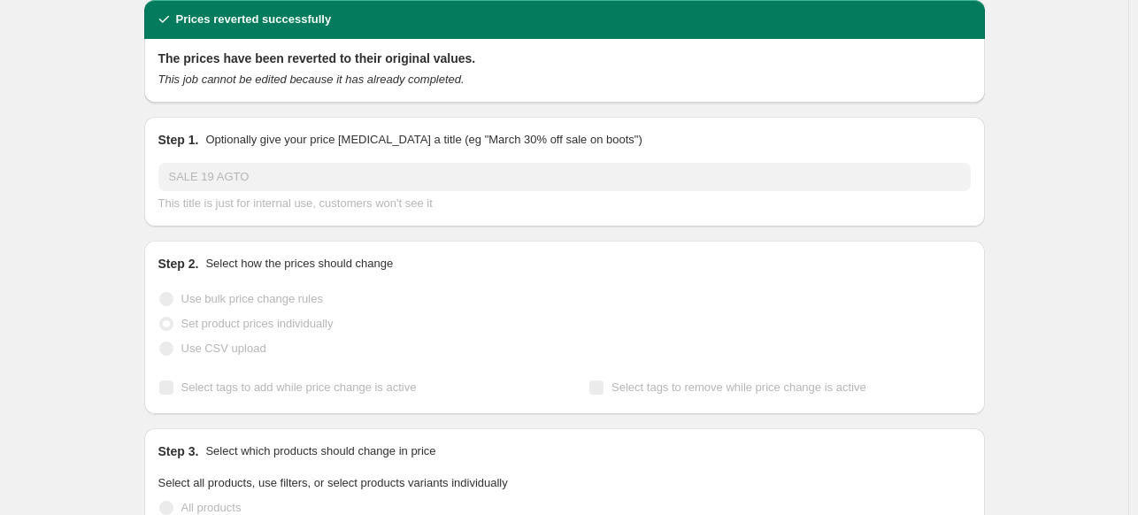
scroll to position [0, 0]
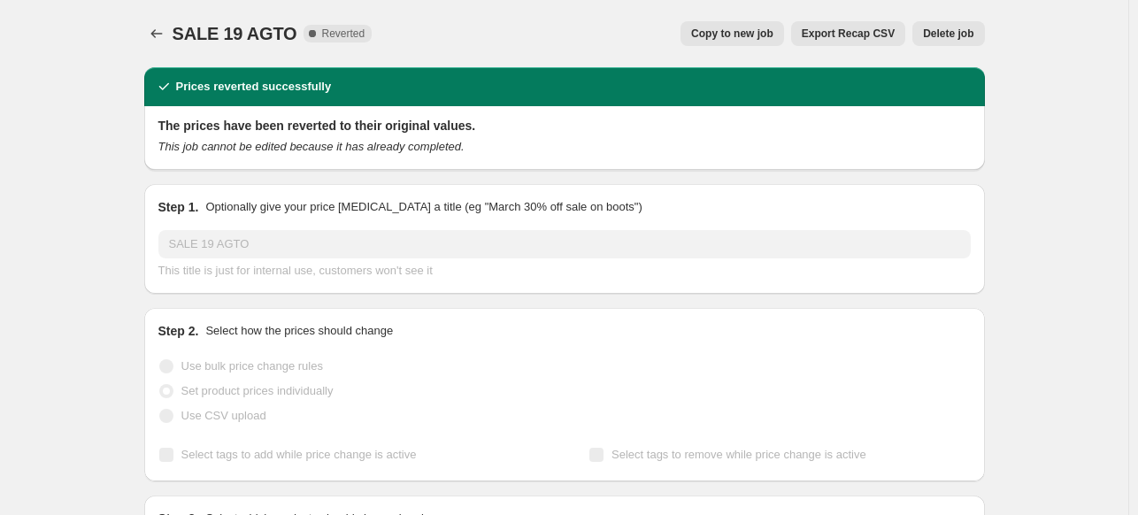
click at [741, 38] on span "Copy to new job" at bounding box center [732, 34] width 82 height 14
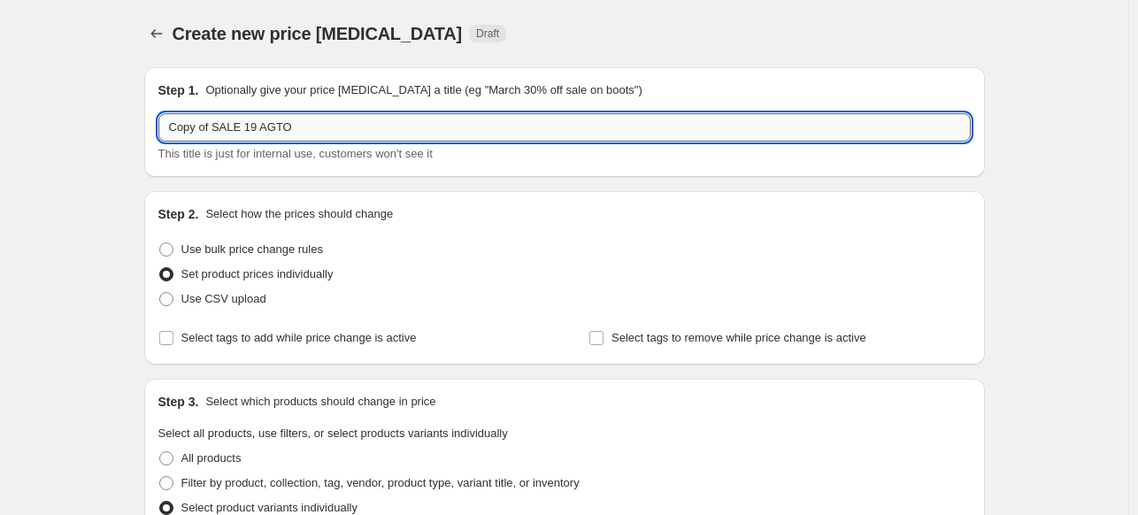
click at [221, 129] on input "Copy of SALE 19 AGTO" at bounding box center [564, 127] width 812 height 28
click at [203, 126] on input "Copy of SALE 19 AGTO" at bounding box center [564, 127] width 812 height 28
drag, startPoint x: 217, startPoint y: 126, endPoint x: 154, endPoint y: 129, distance: 62.9
click at [154, 129] on div "Step 1. Optionally give your price change job a title (eg "March 30% off sale o…" at bounding box center [564, 122] width 840 height 110
click at [343, 123] on input "SALE 19 AGTO" at bounding box center [564, 127] width 812 height 28
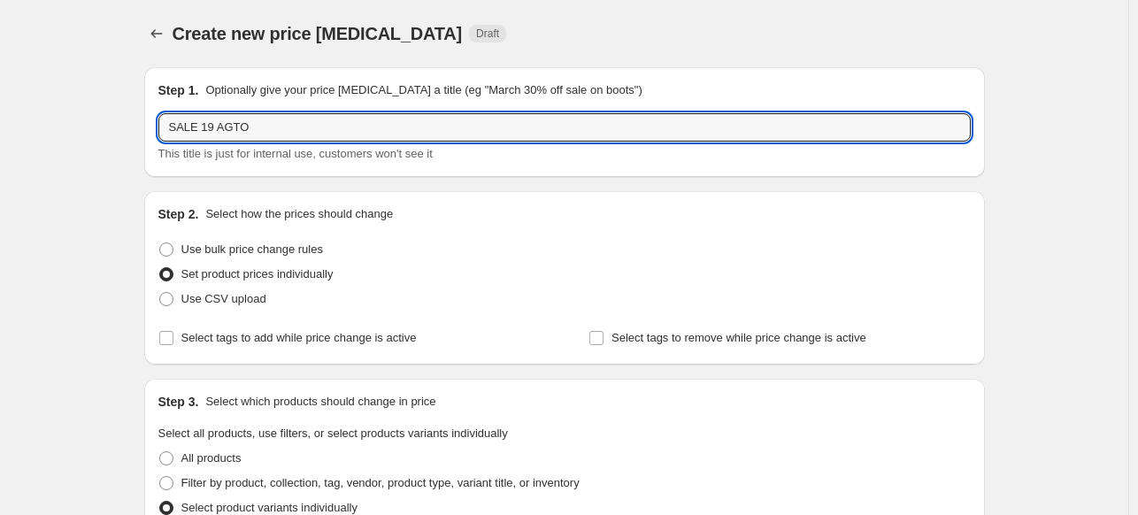
type input "SALE 19 AGTO"
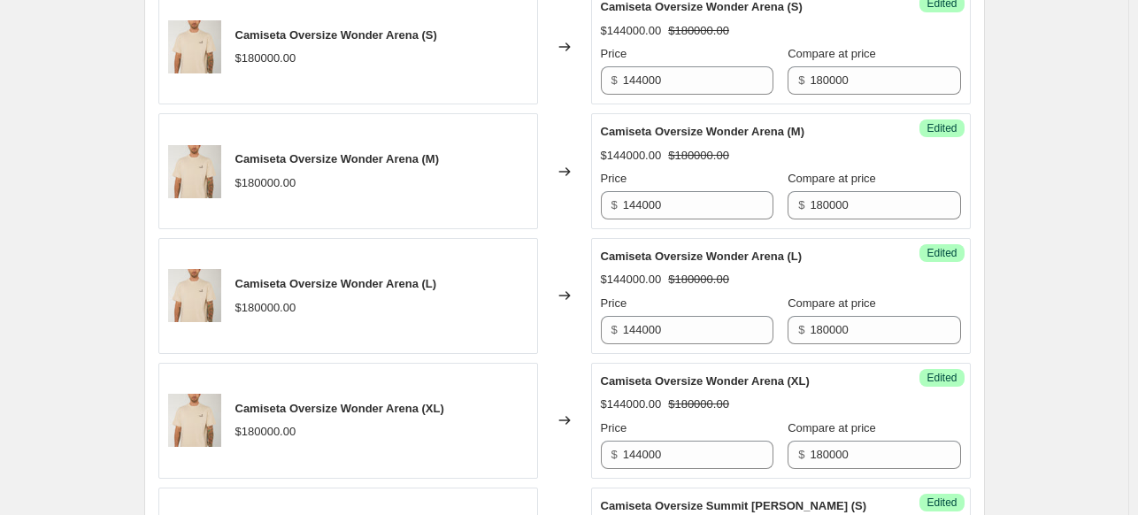
scroll to position [619, 0]
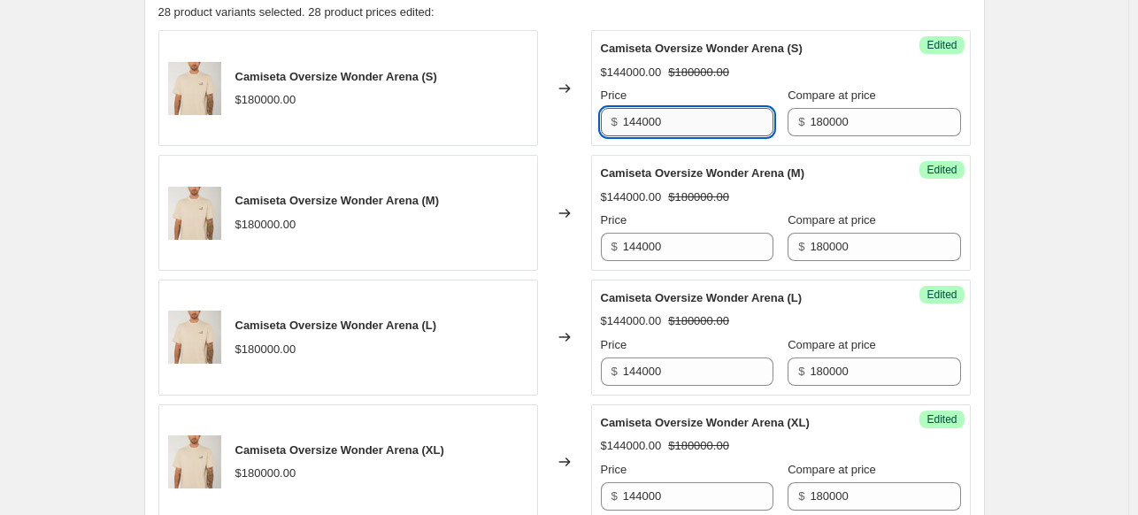
click at [725, 124] on input "144000" at bounding box center [698, 122] width 150 height 28
click at [725, 124] on input "90000" at bounding box center [698, 122] width 150 height 28
type input "90000"
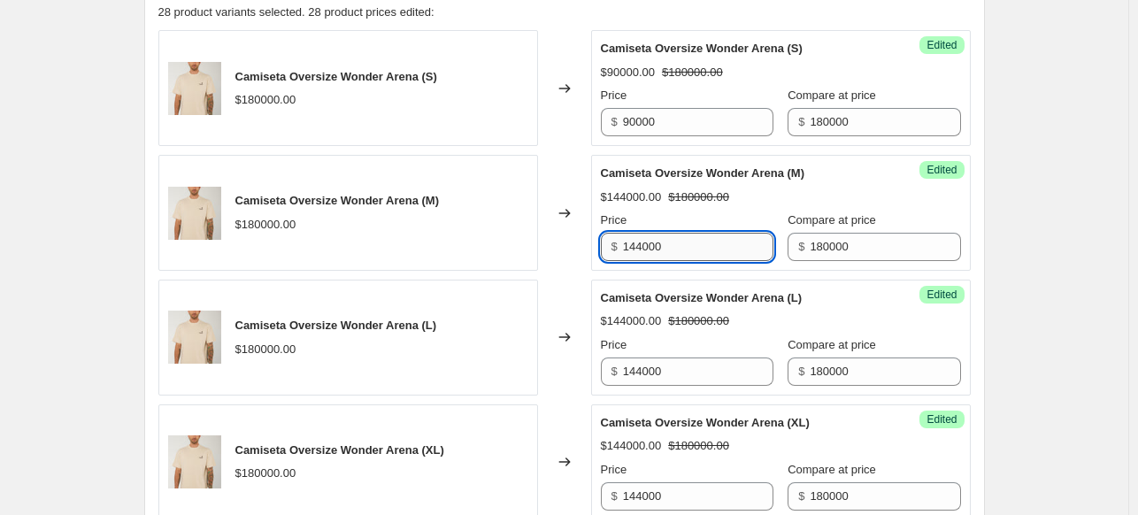
click at [684, 250] on input "144000" at bounding box center [698, 247] width 150 height 28
paste input "90"
type input "90000"
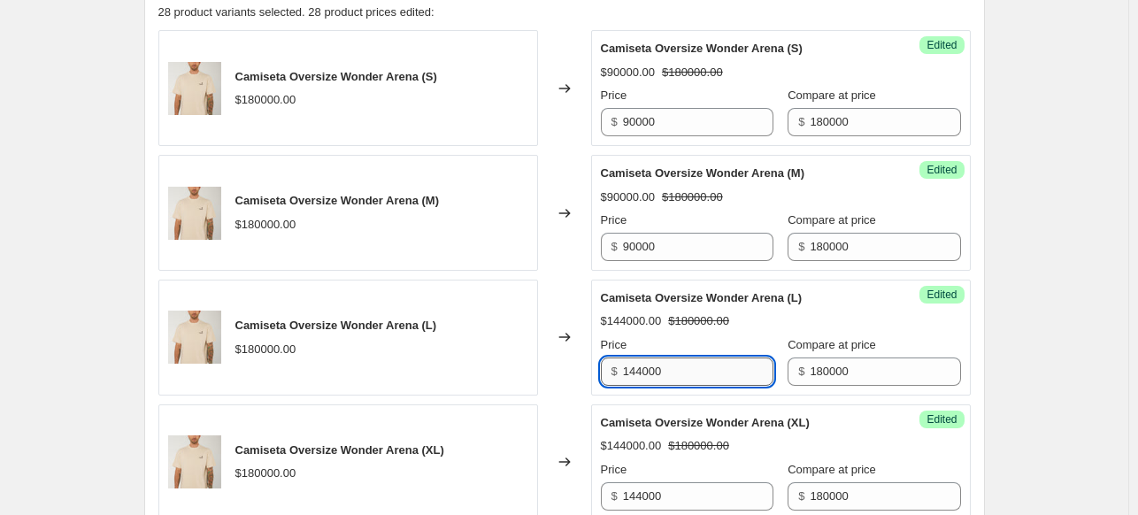
click at [677, 364] on input "144000" at bounding box center [698, 371] width 150 height 28
paste input "90"
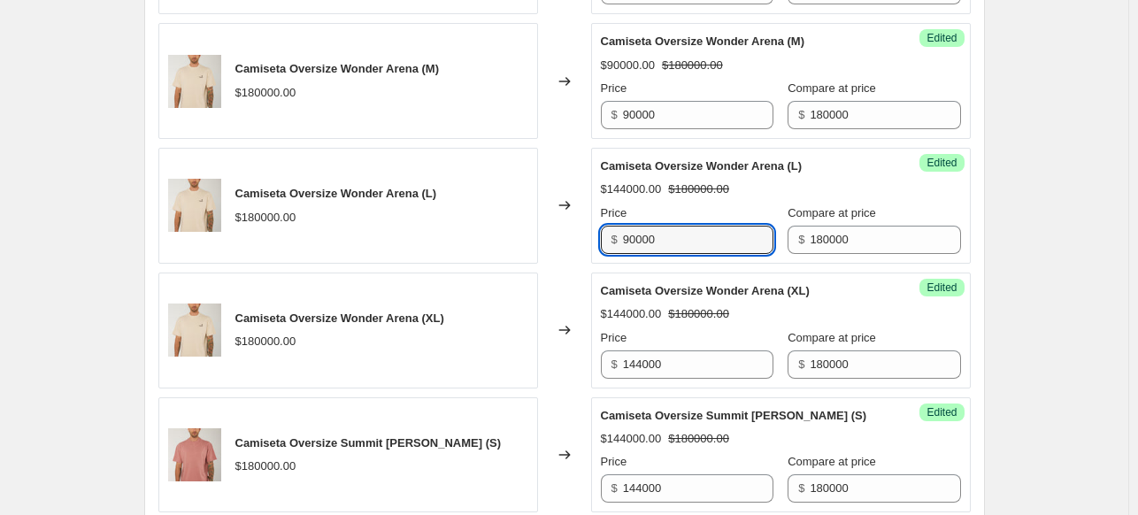
scroll to position [796, 0]
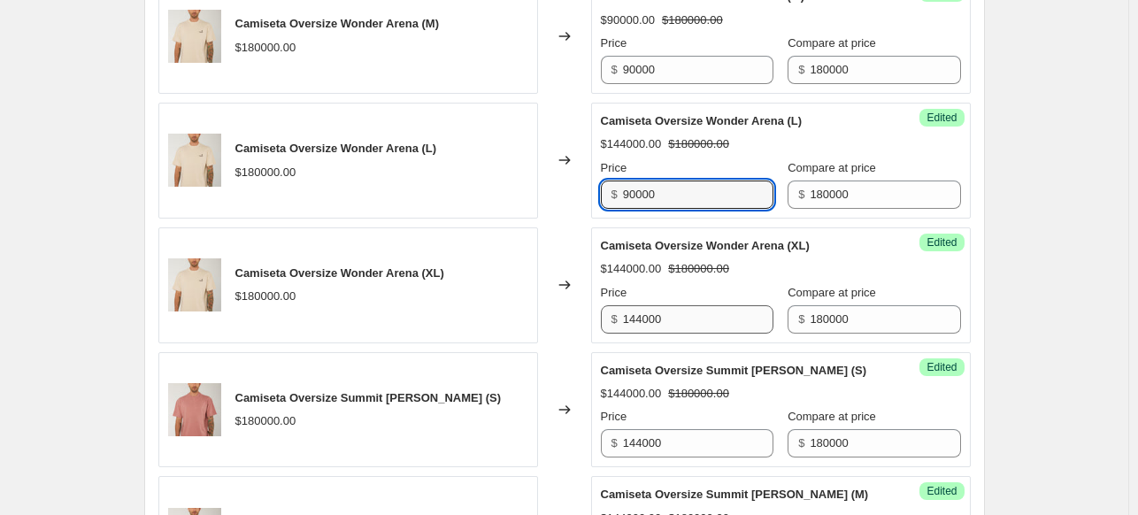
type input "90000"
click at [677, 325] on input "144000" at bounding box center [698, 319] width 150 height 28
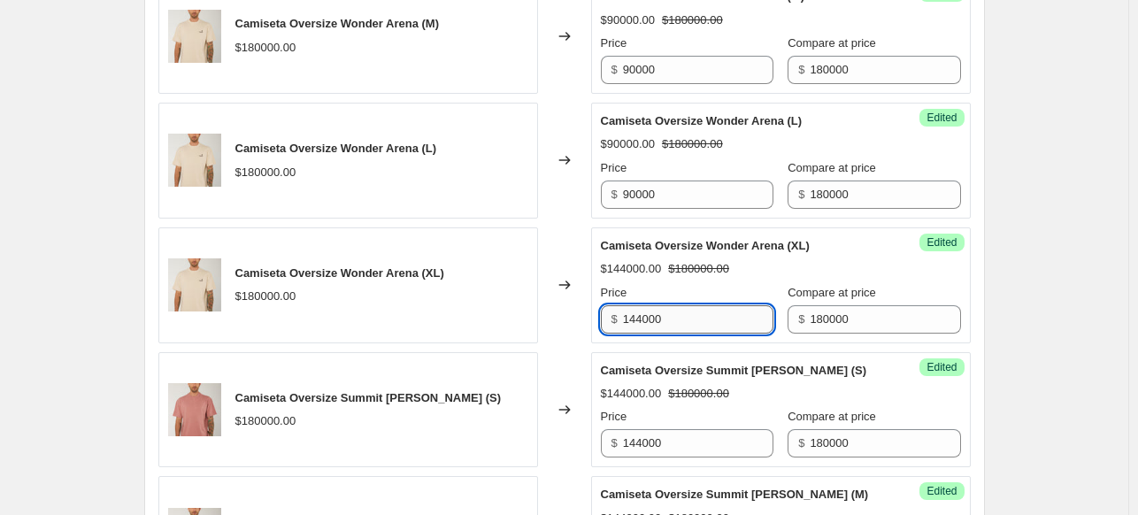
click at [677, 325] on input "144000" at bounding box center [698, 319] width 150 height 28
paste input "90"
type input "90000"
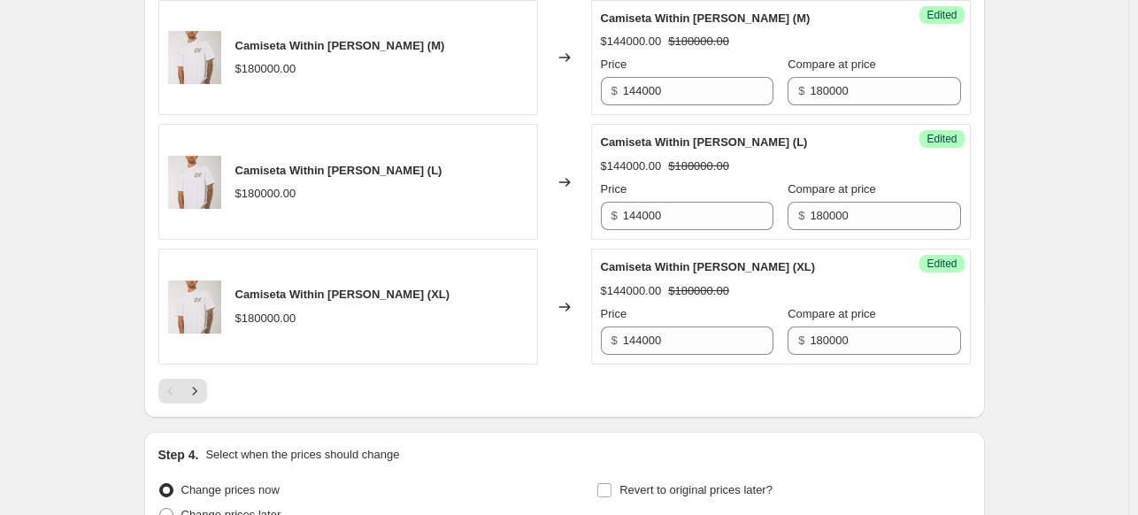
scroll to position [2936, 0]
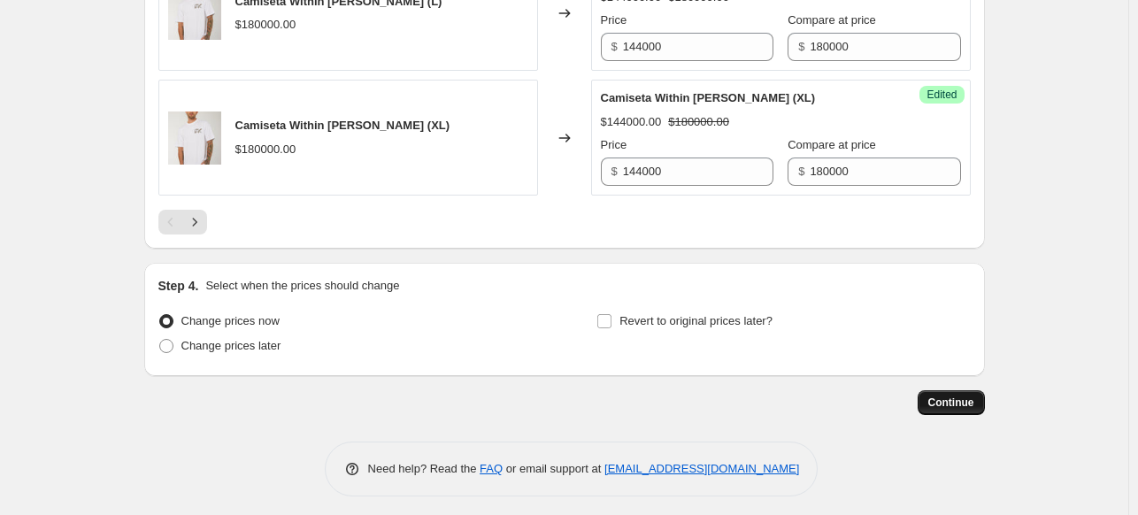
click at [971, 395] on span "Continue" at bounding box center [951, 402] width 46 height 14
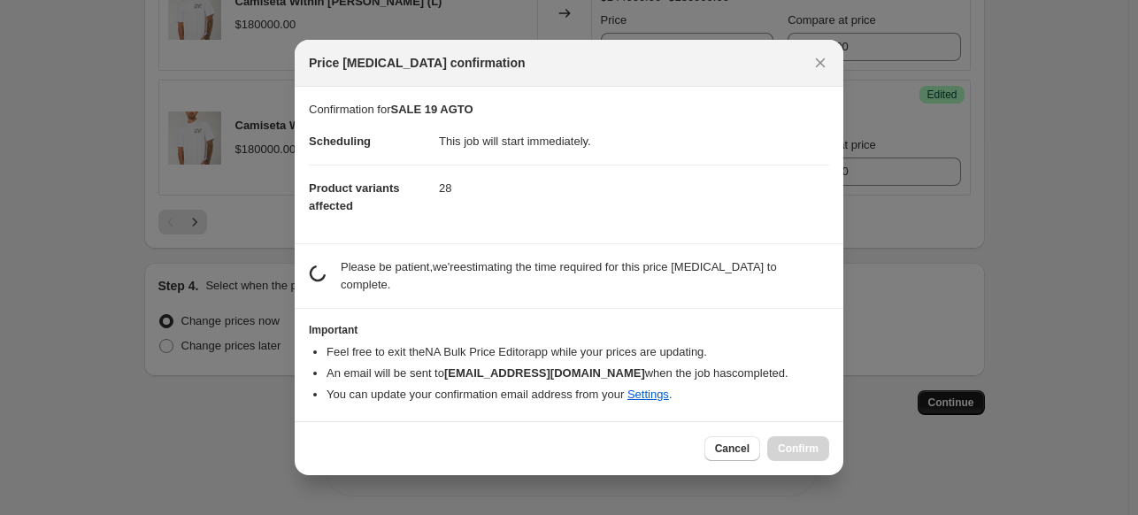
scroll to position [0, 0]
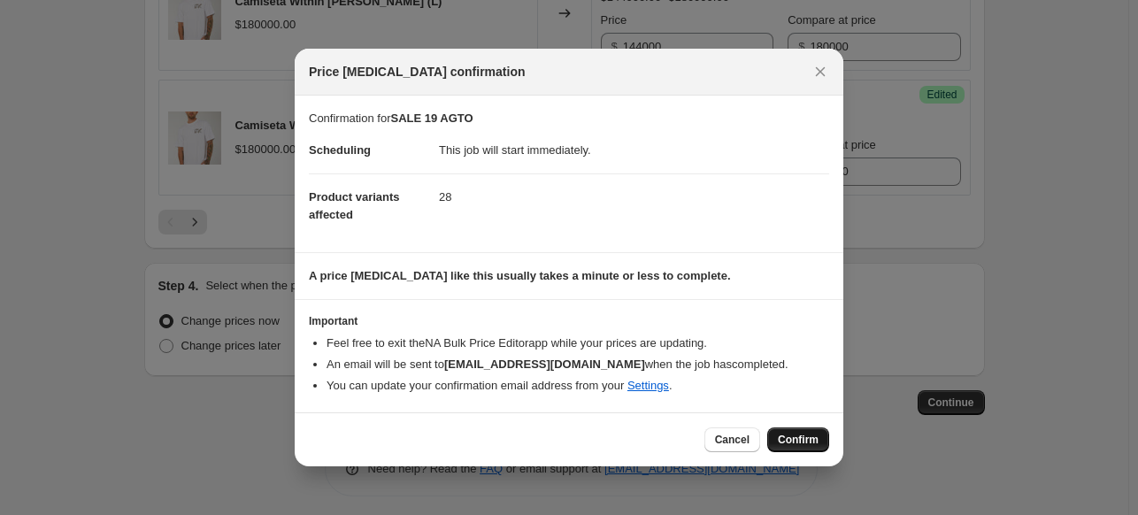
click at [810, 434] on span "Confirm" at bounding box center [798, 440] width 41 height 14
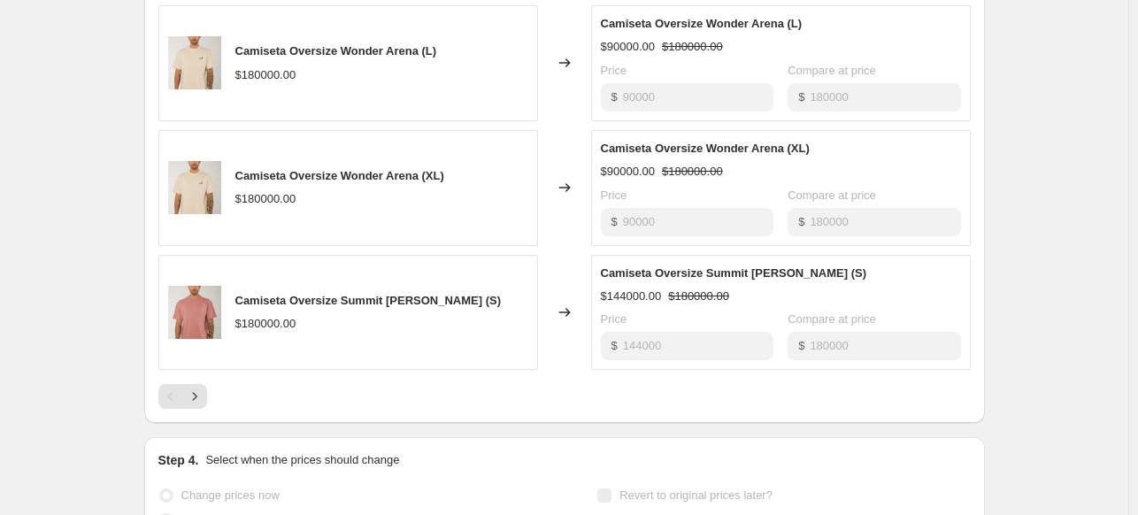
scroll to position [1202, 0]
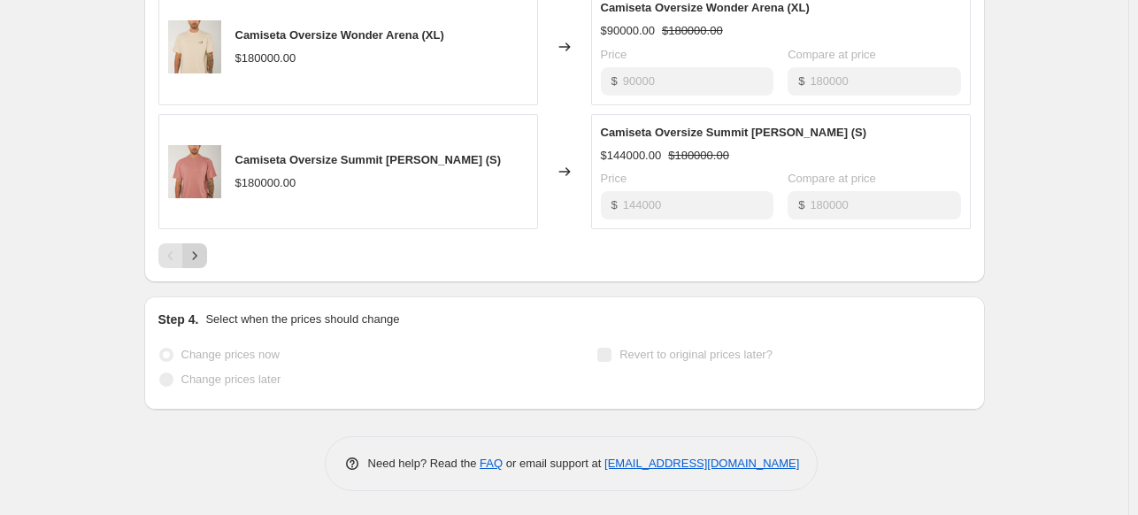
click at [203, 250] on icon "Next" at bounding box center [195, 256] width 18 height 18
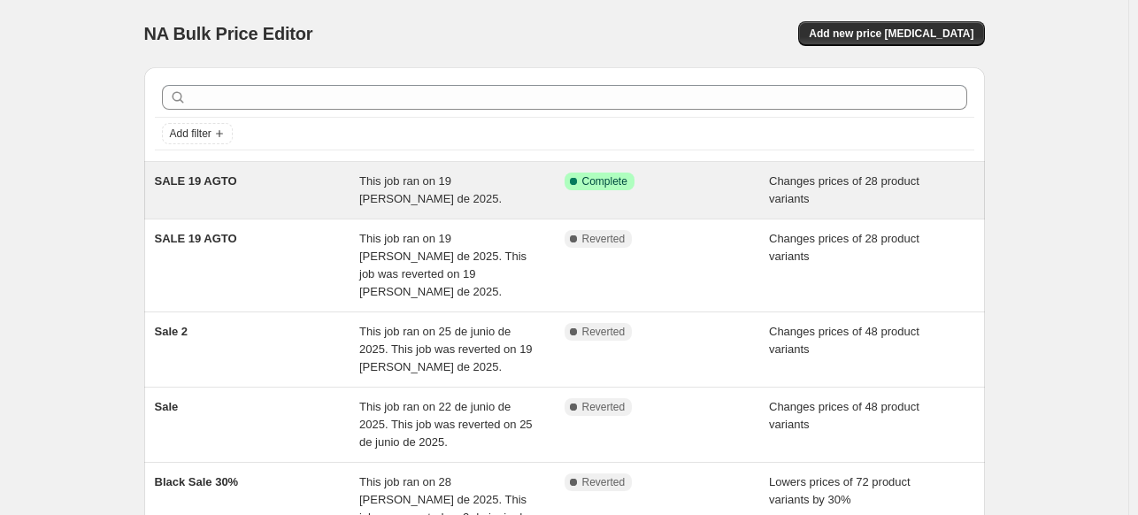
click at [276, 173] on div "SALE 19 AGTO" at bounding box center [257, 189] width 205 height 35
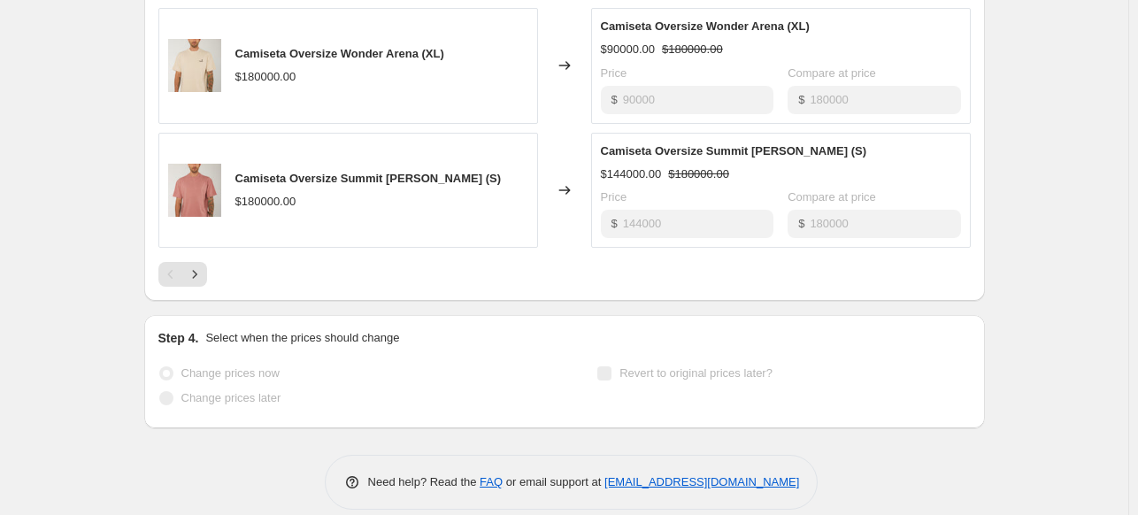
scroll to position [1202, 0]
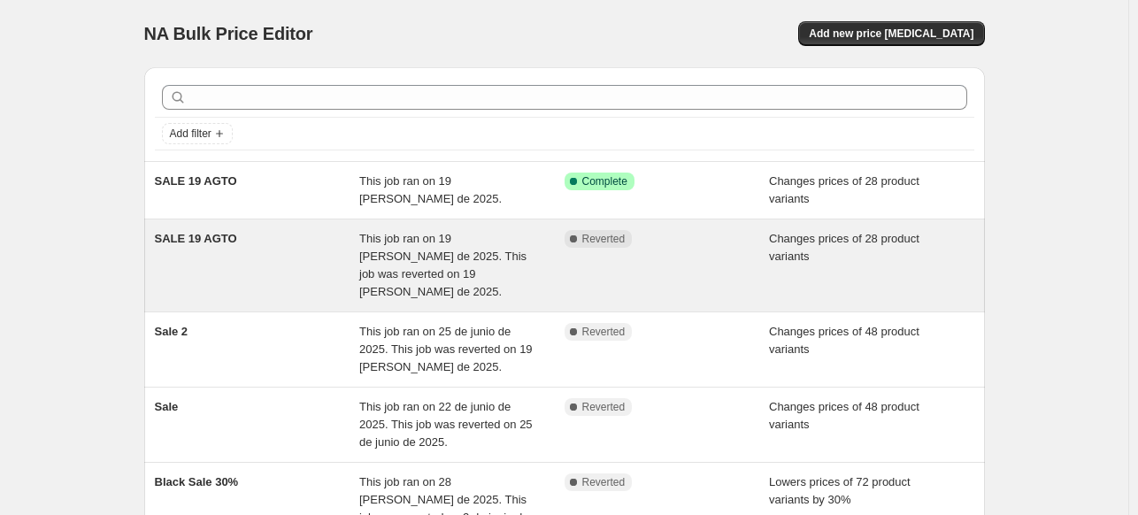
click at [523, 267] on div "This job ran on 19 [PERSON_NAME] de 2025. This job was reverted on 19 [PERSON_N…" at bounding box center [461, 265] width 205 height 71
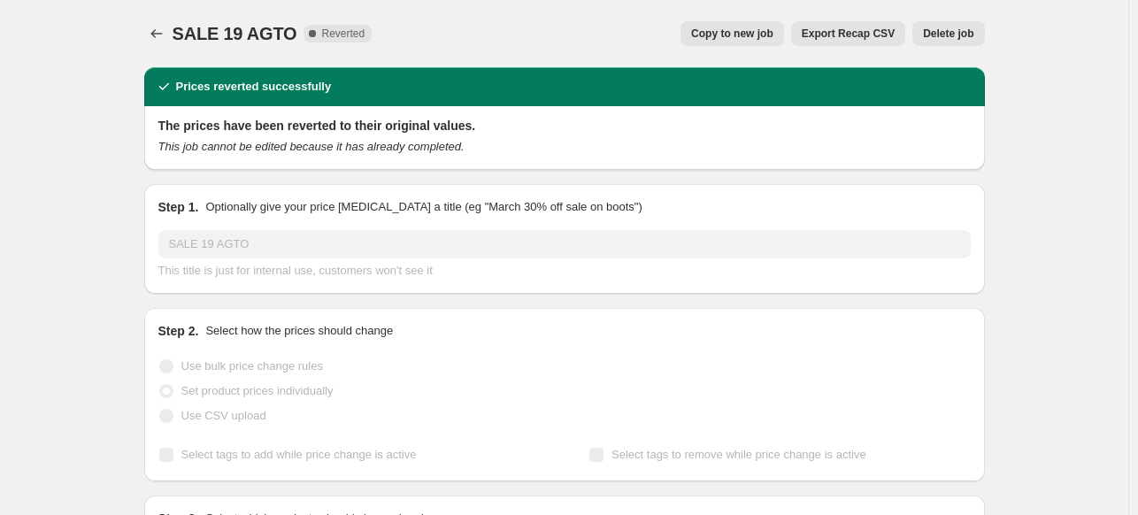
click at [977, 35] on button "Delete job" at bounding box center [948, 33] width 72 height 25
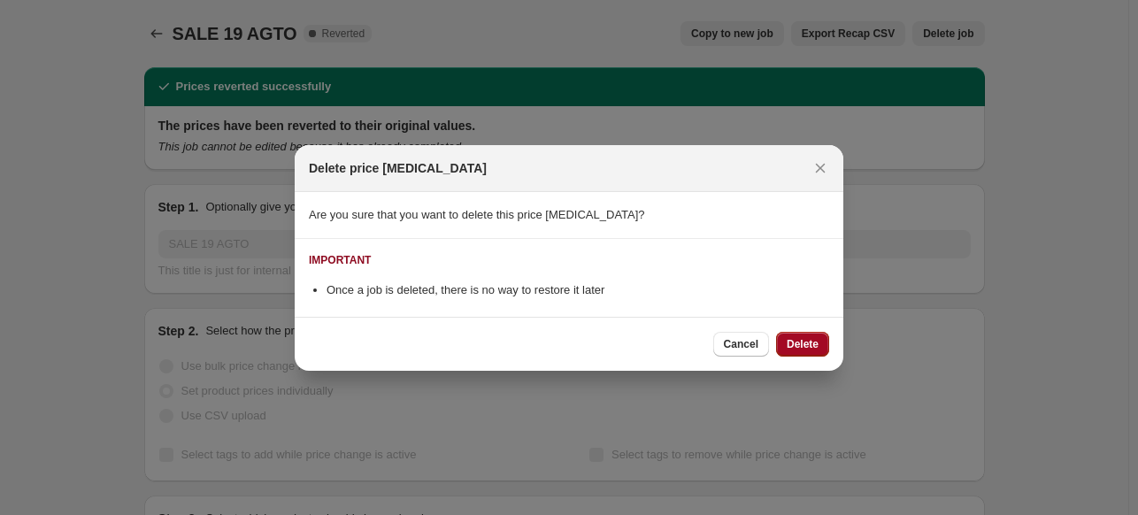
click at [816, 338] on span "Delete" at bounding box center [802, 344] width 32 height 14
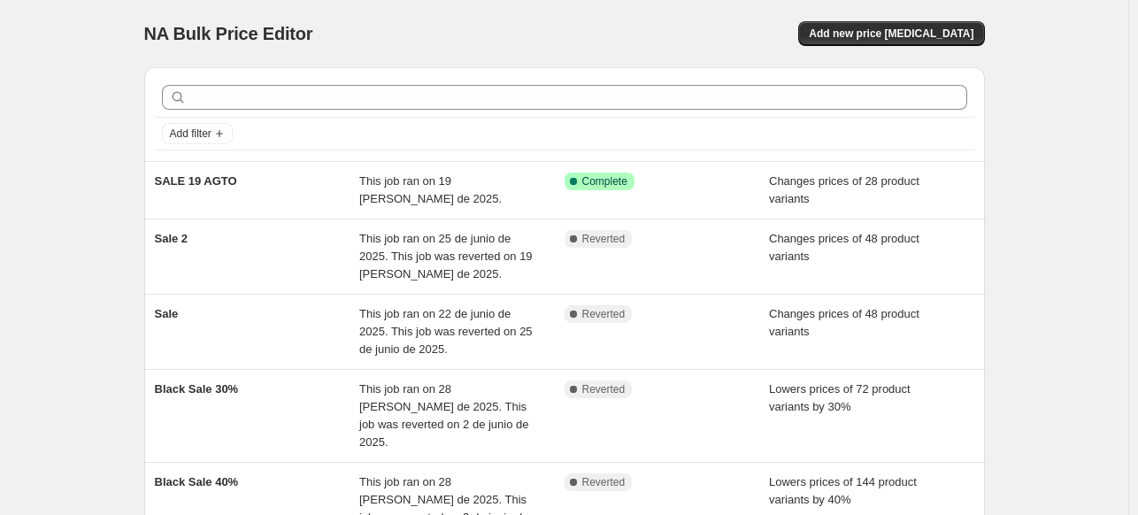
click at [104, 106] on div "NA Bulk Price Editor. This page is ready NA Bulk Price Editor Add new price cha…" at bounding box center [564, 365] width 1128 height 730
click at [520, 8] on div "NA Bulk Price Editor. This page is ready NA Bulk Price Editor Add new price cha…" at bounding box center [564, 33] width 840 height 67
